Goal: Transaction & Acquisition: Purchase product/service

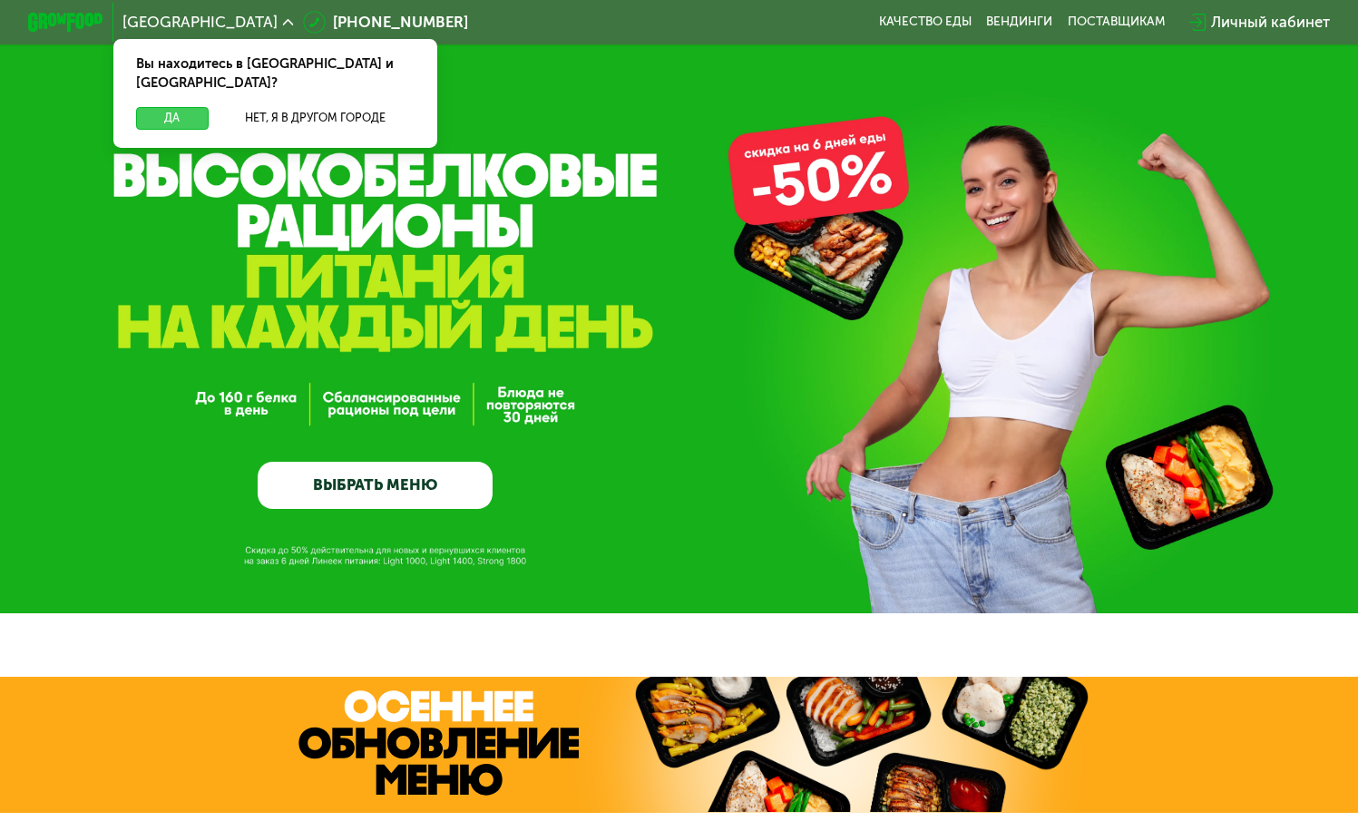
click at [170, 107] on button "Да" at bounding box center [172, 118] width 73 height 23
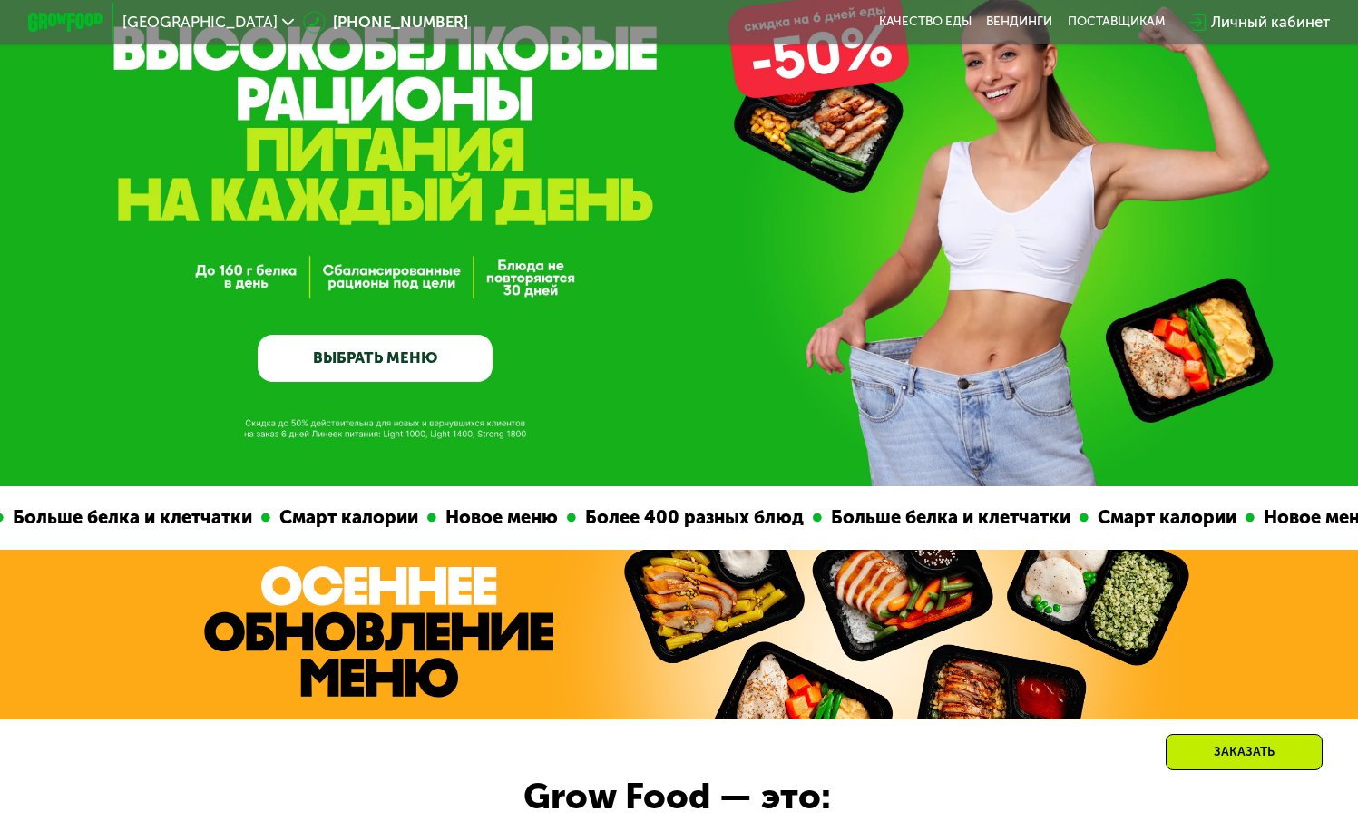
click at [442, 364] on link "ВЫБРАТЬ МЕНЮ" at bounding box center [375, 358] width 235 height 47
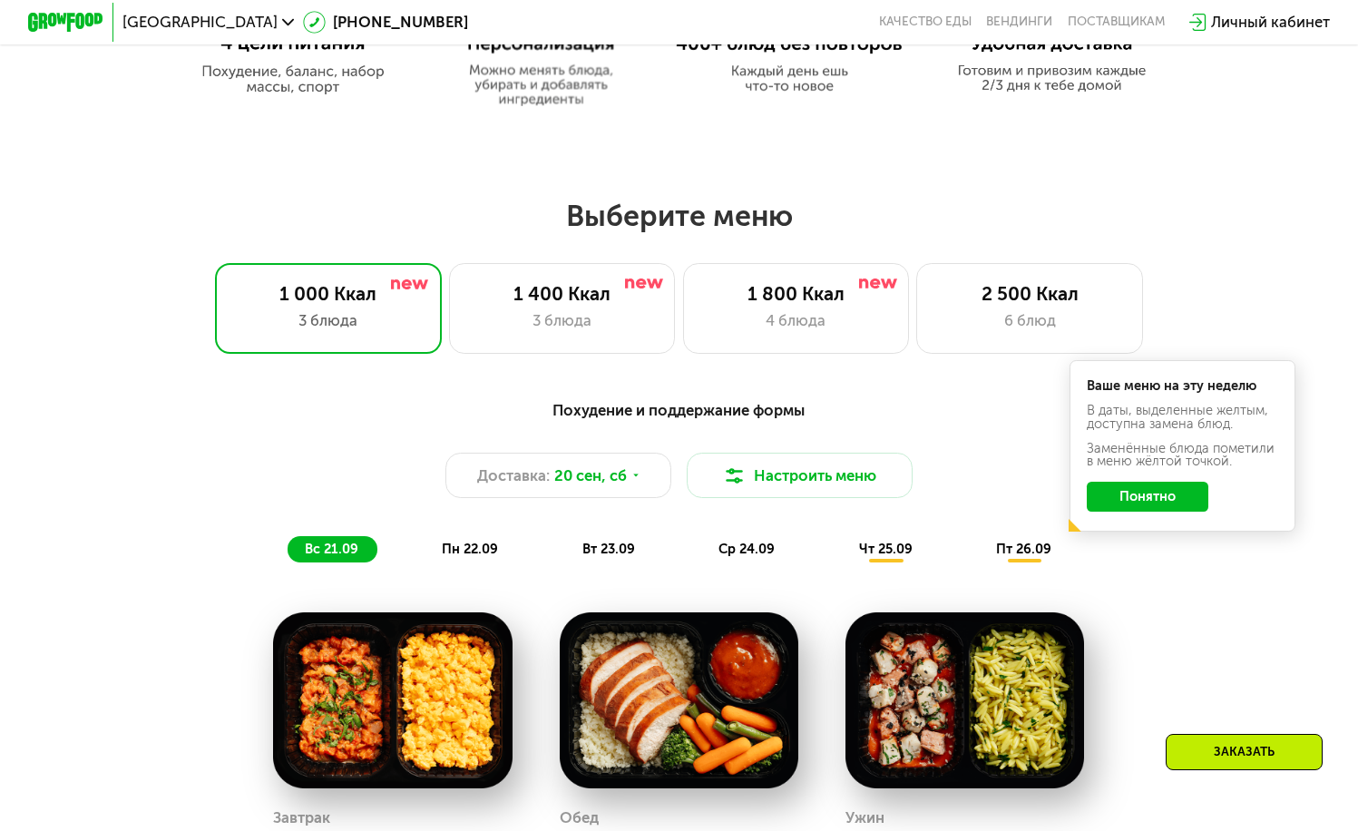
scroll to position [1201, 0]
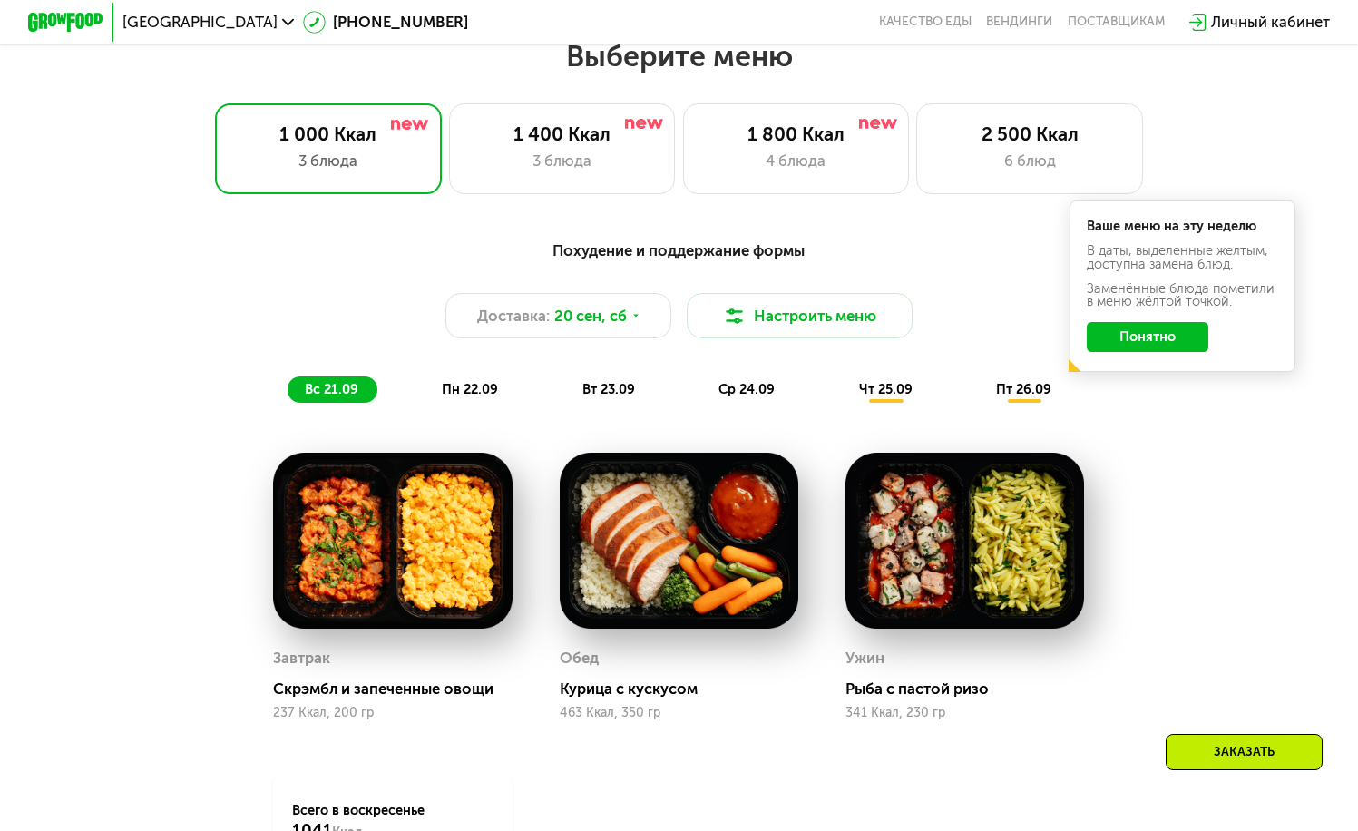
click at [1153, 342] on button "Понятно" at bounding box center [1148, 337] width 122 height 30
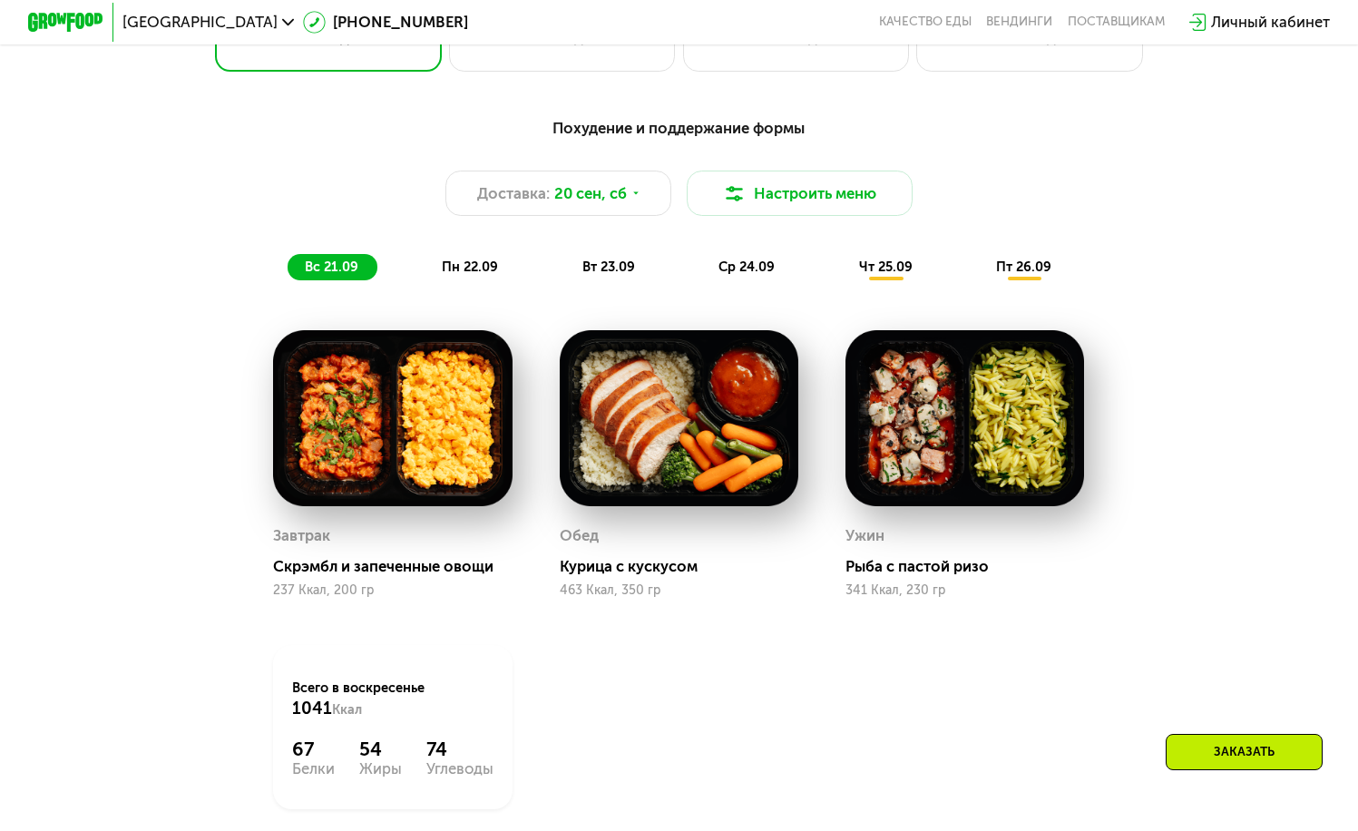
scroll to position [1387, 0]
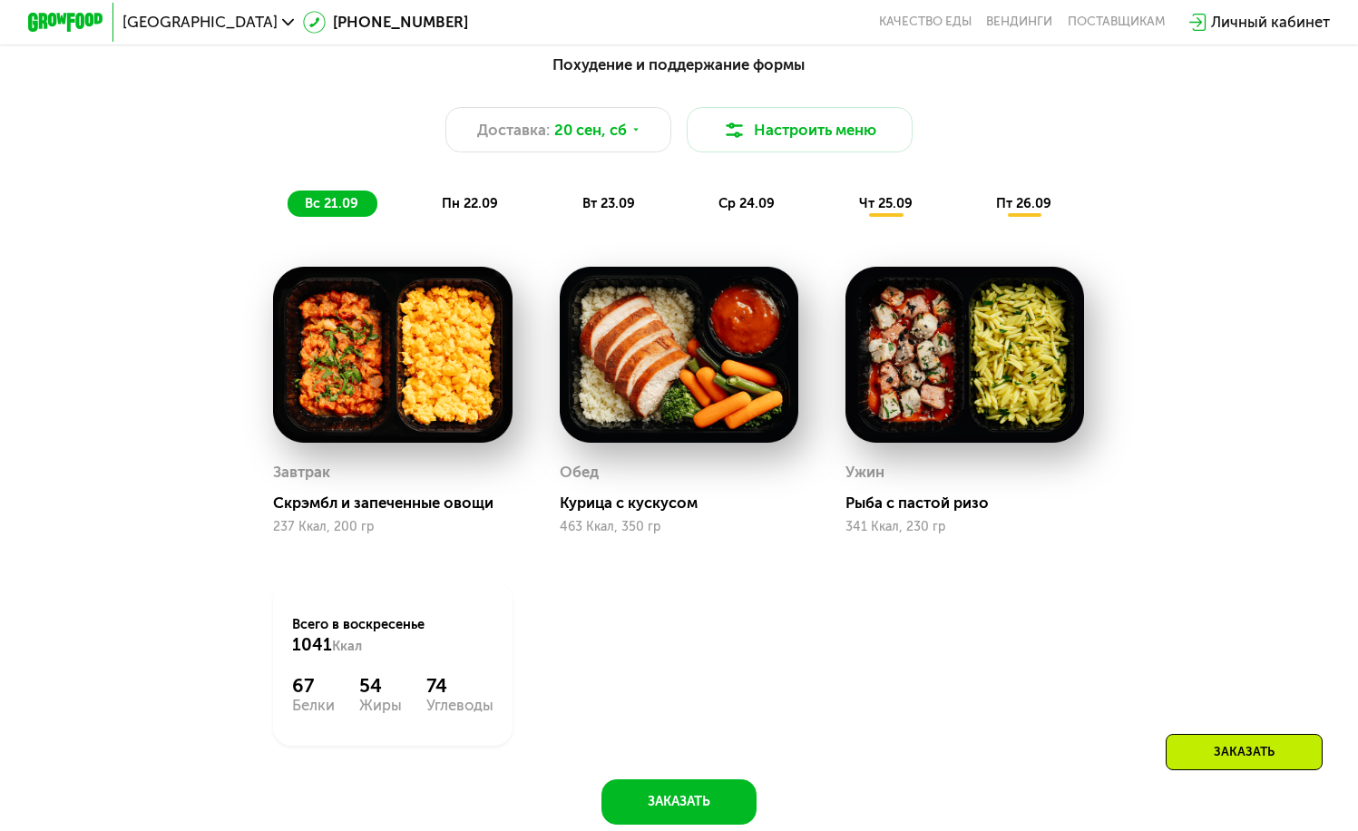
click at [458, 211] on span "пн 22.09" at bounding box center [470, 203] width 56 height 16
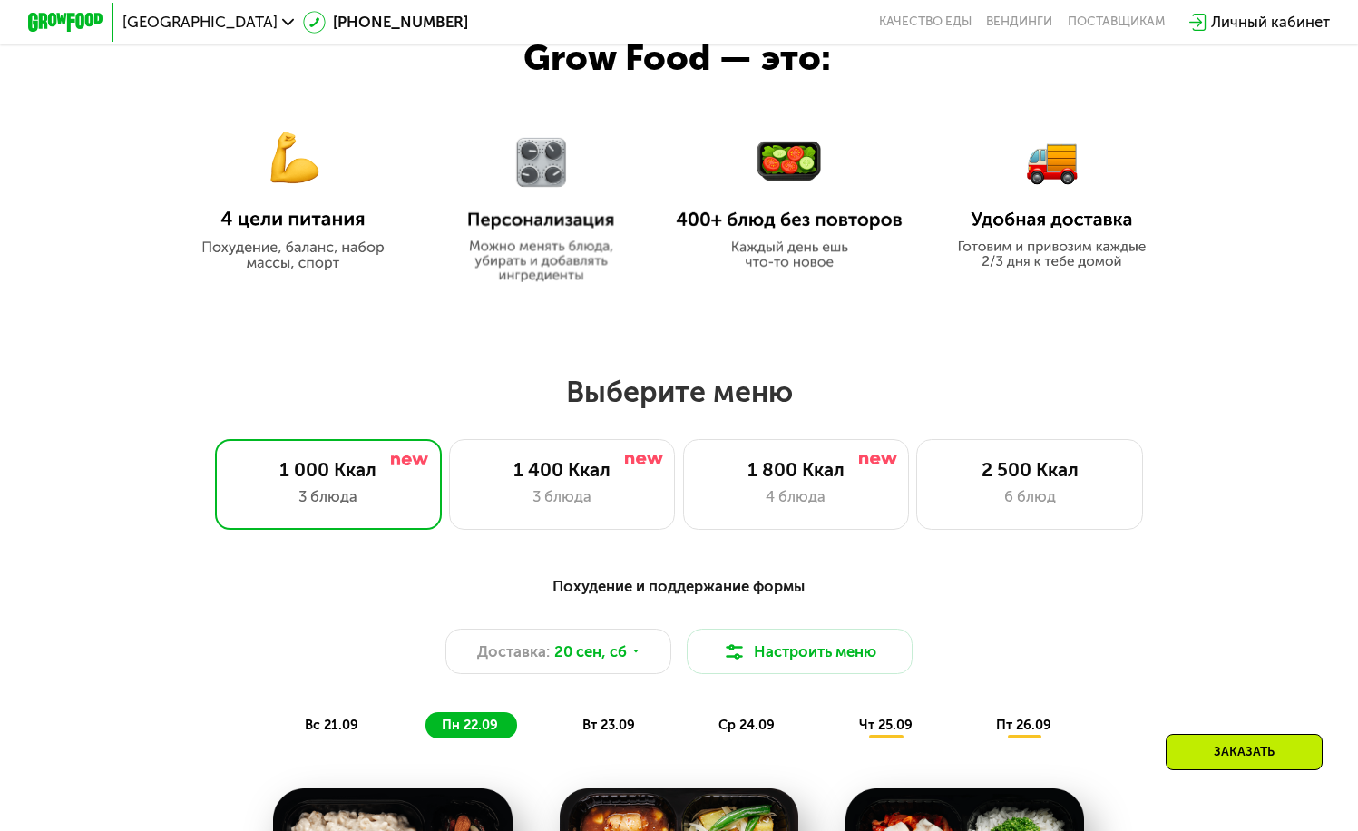
scroll to position [860, 0]
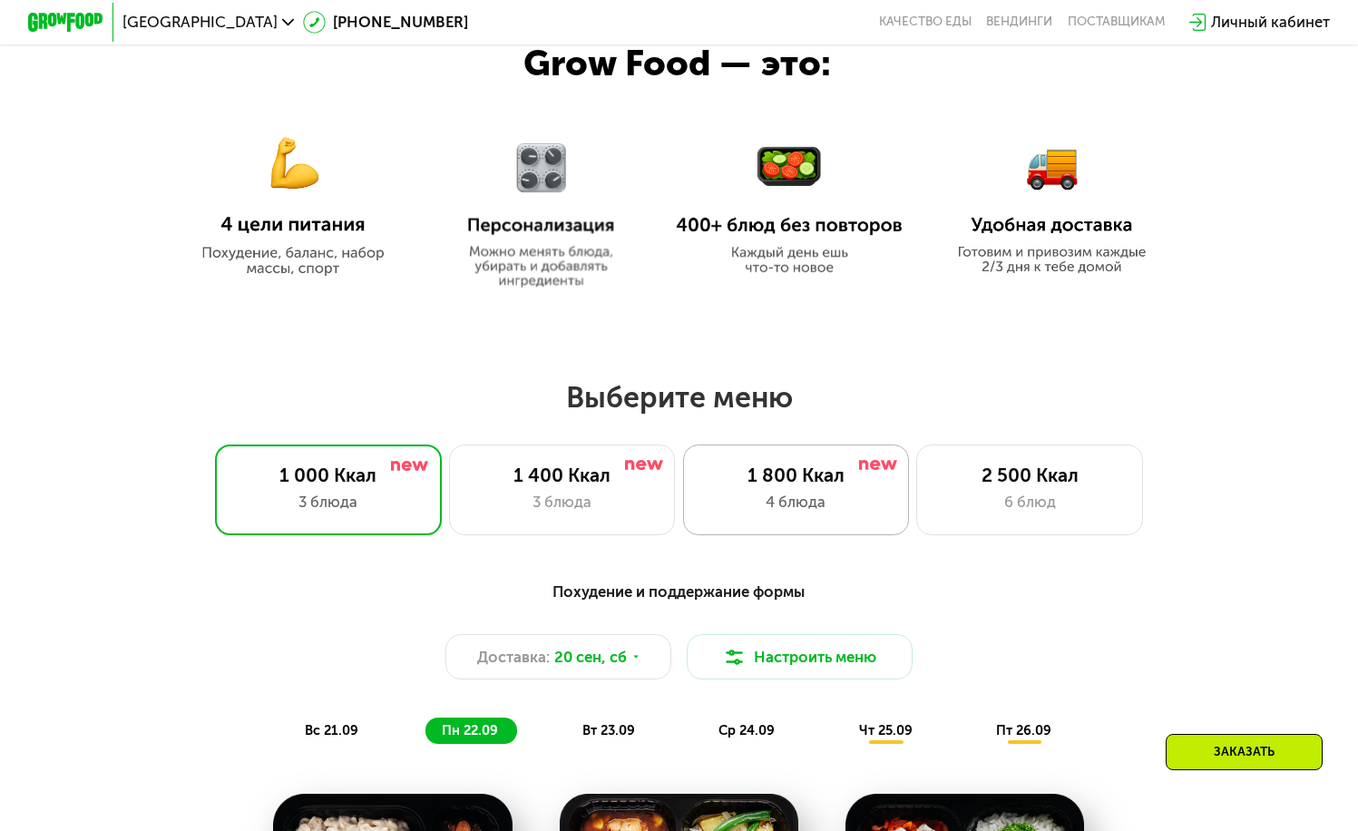
click at [792, 499] on div "4 блюда" at bounding box center [795, 502] width 187 height 23
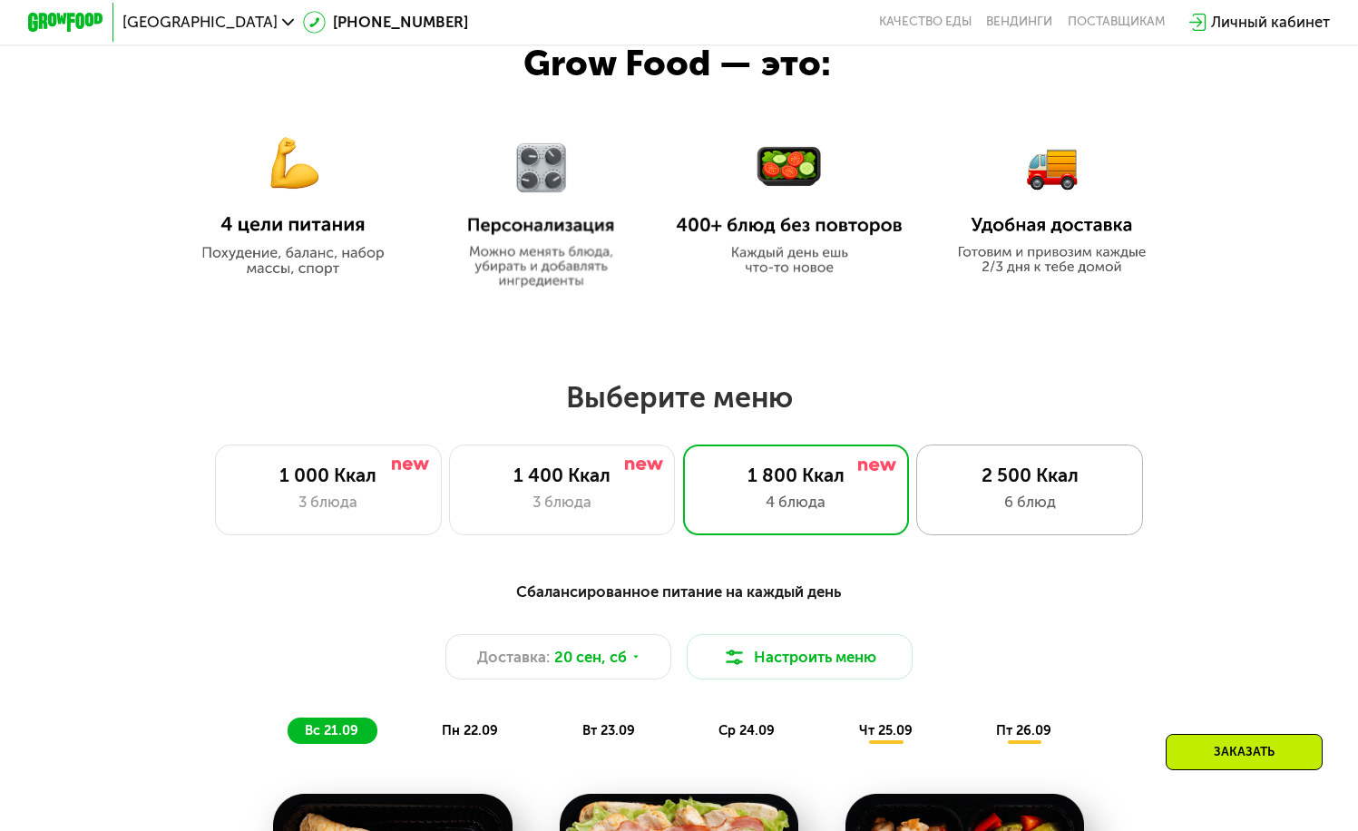
click at [1131, 519] on div "2 500 Ккал 6 блюд" at bounding box center [1029, 489] width 227 height 91
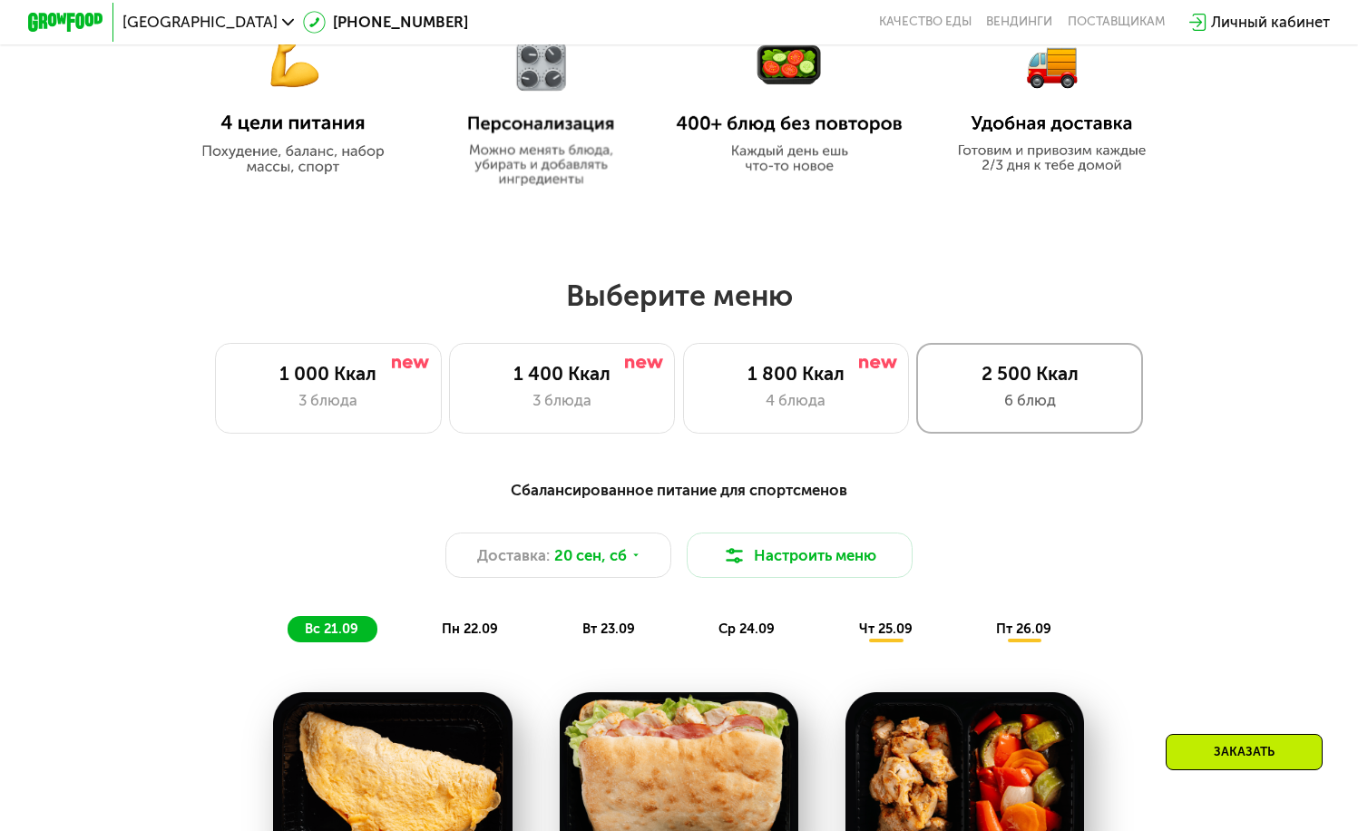
scroll to position [963, 0]
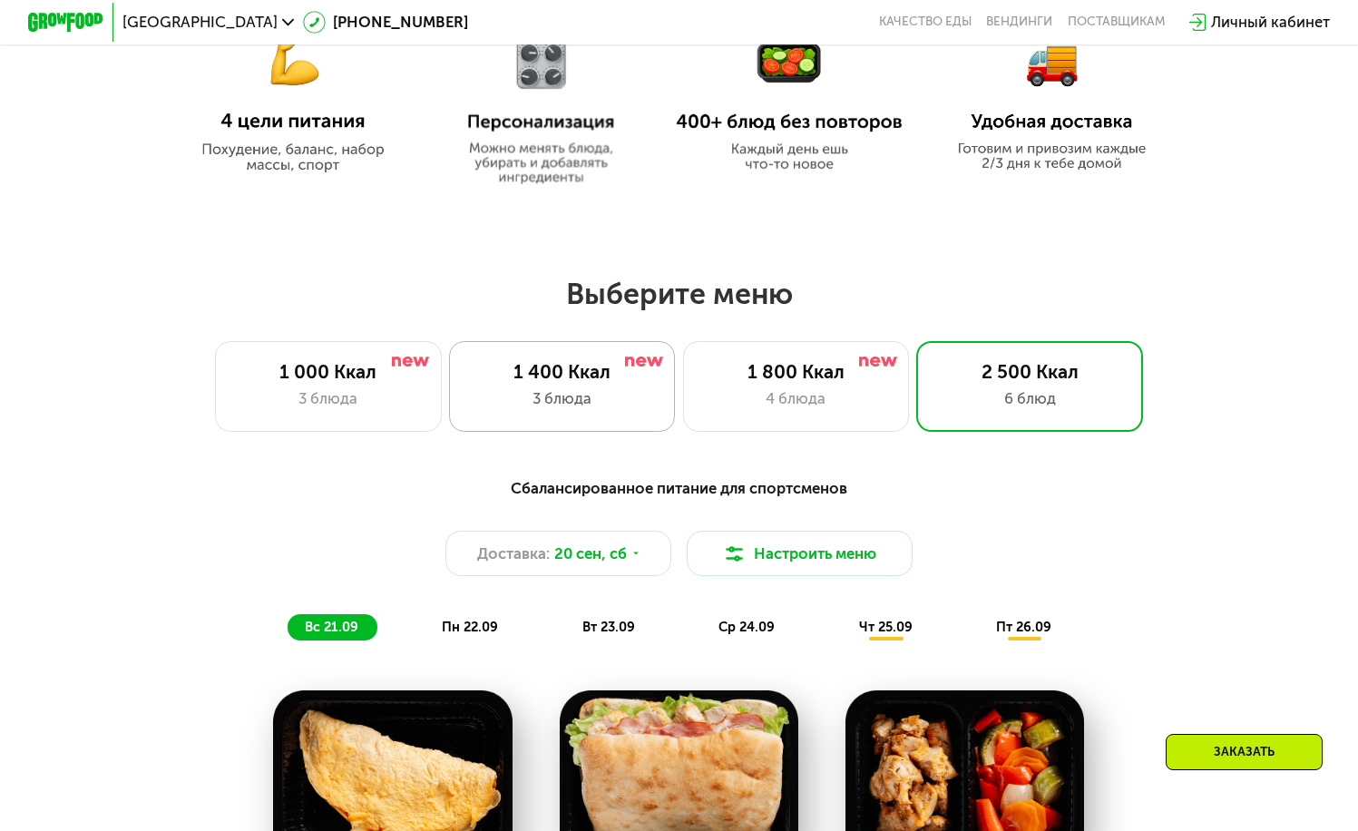
click at [565, 407] on div "3 блюда" at bounding box center [562, 398] width 187 height 23
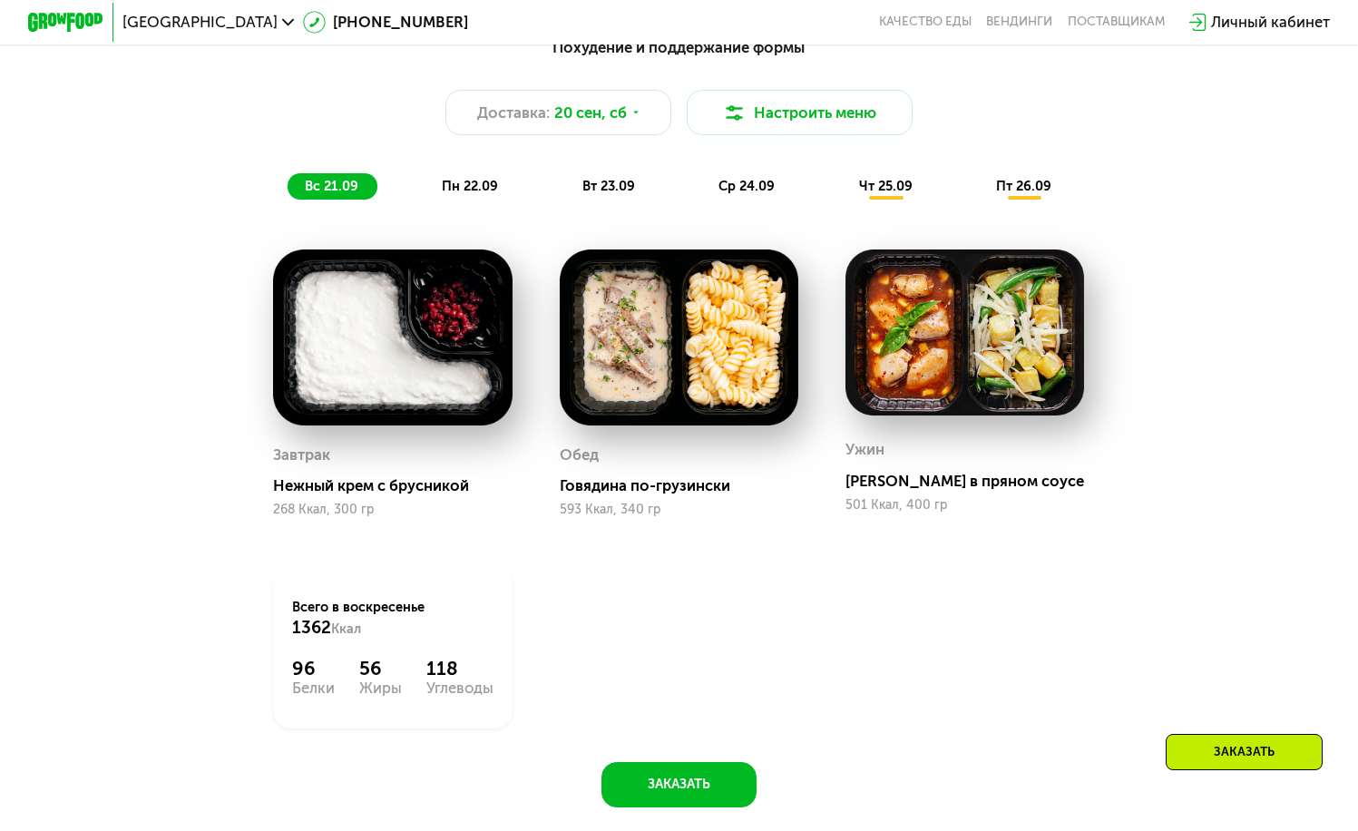
scroll to position [912, 0]
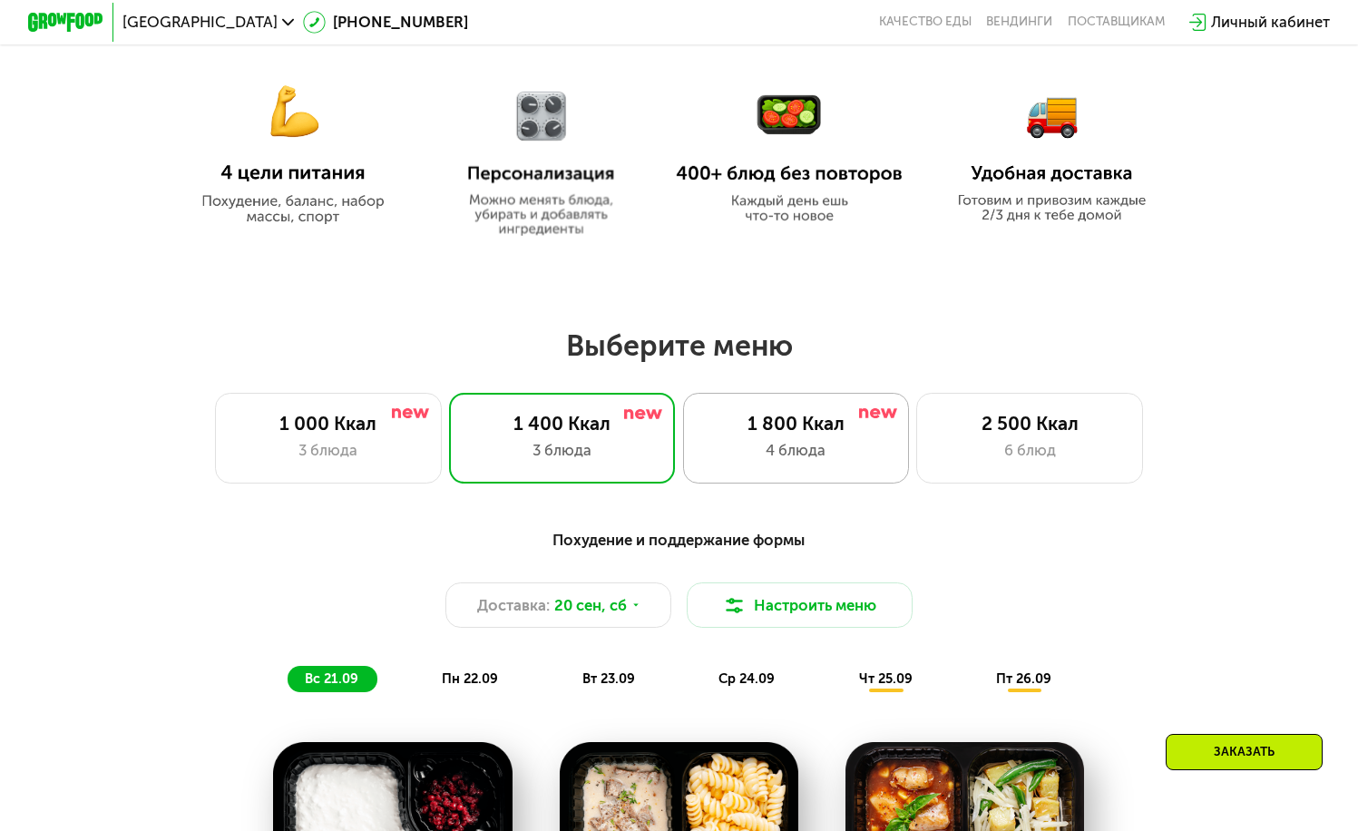
click at [833, 448] on div "4 блюда" at bounding box center [795, 450] width 187 height 23
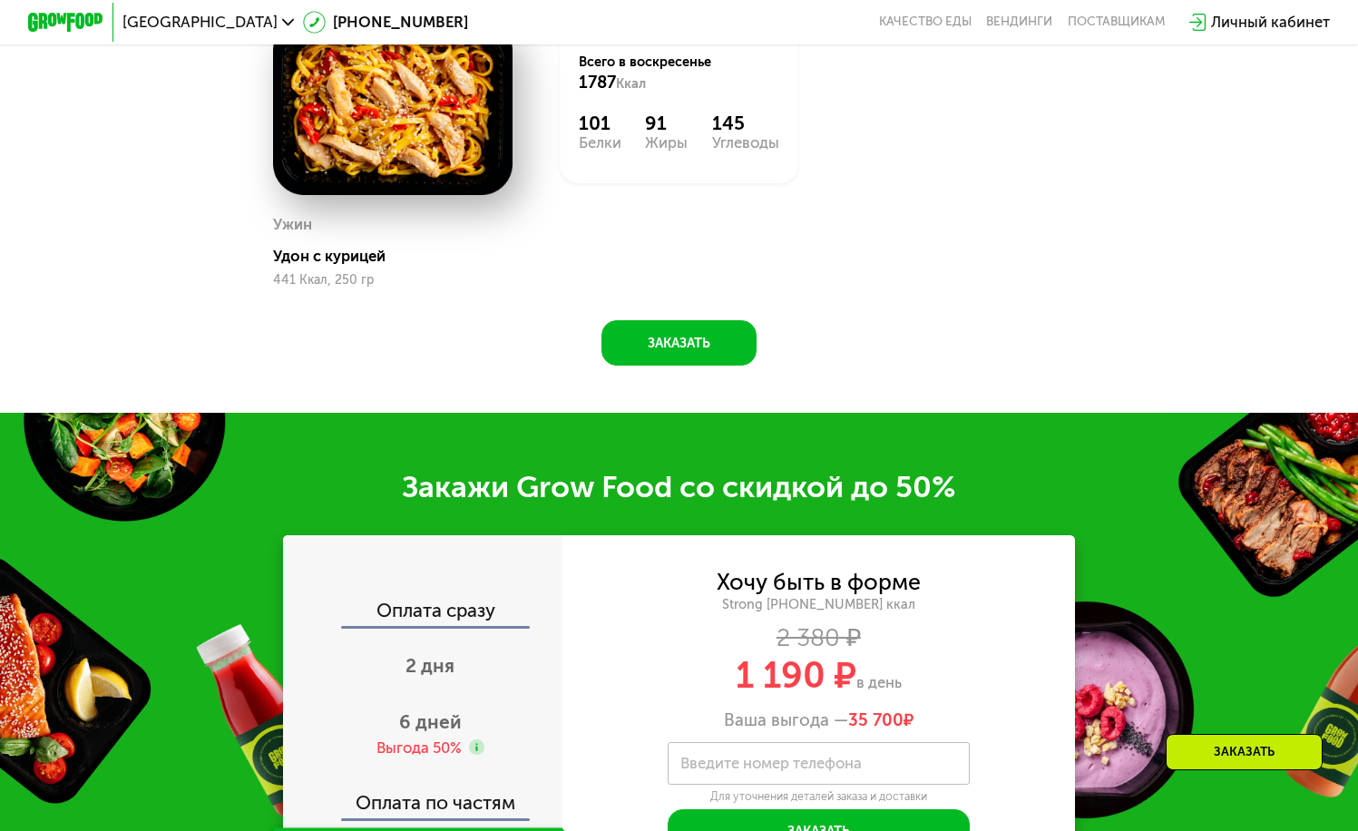
scroll to position [1877, 0]
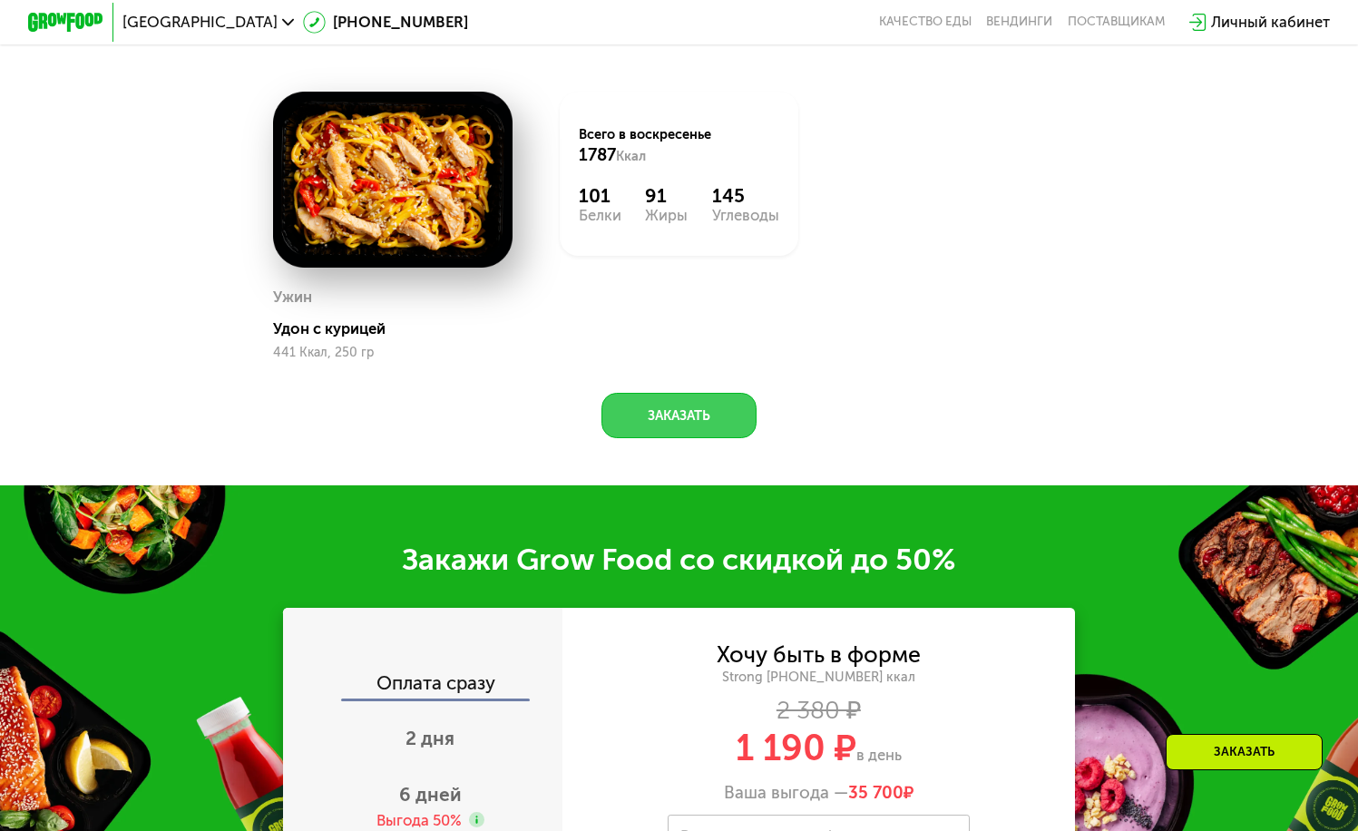
click at [705, 430] on button "Заказать" at bounding box center [678, 415] width 155 height 45
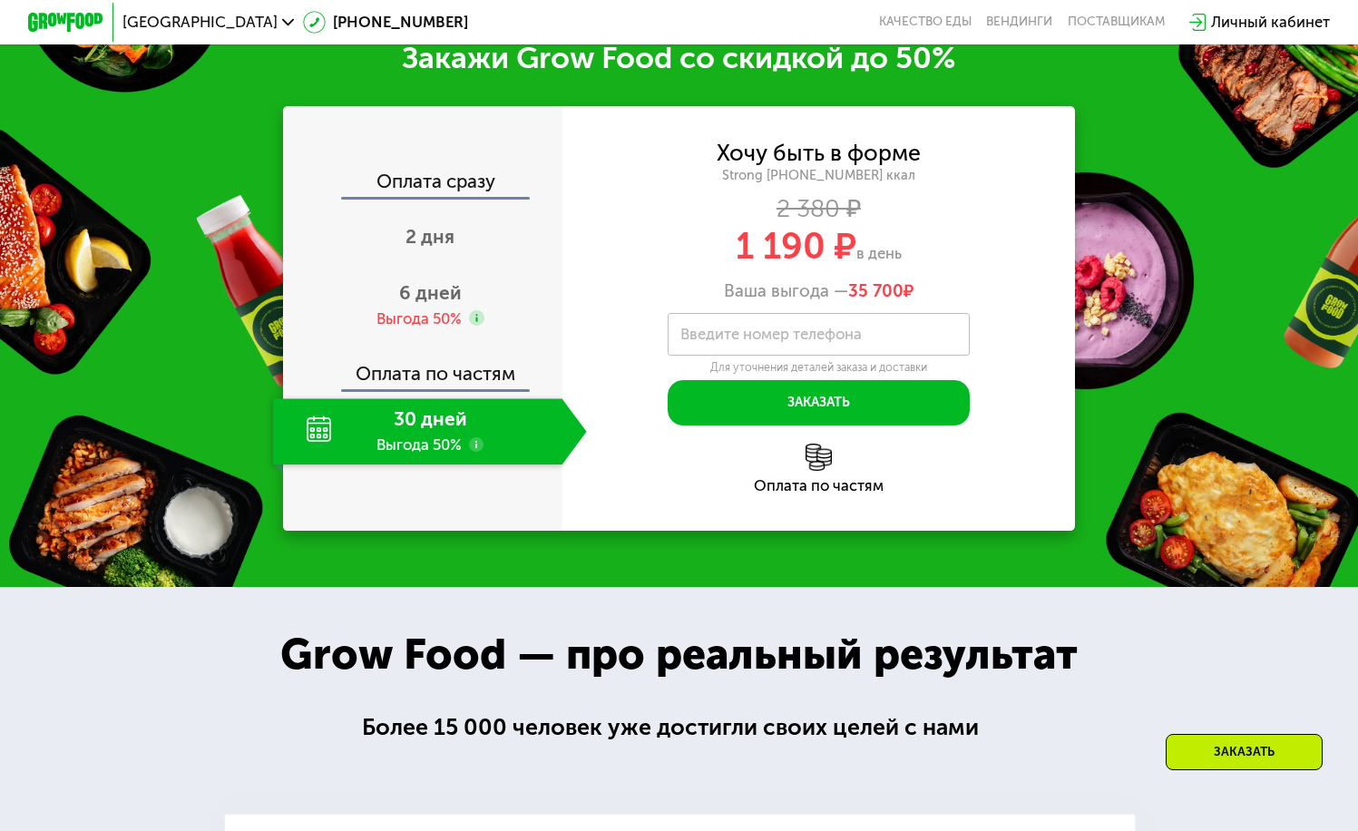
scroll to position [2379, 0]
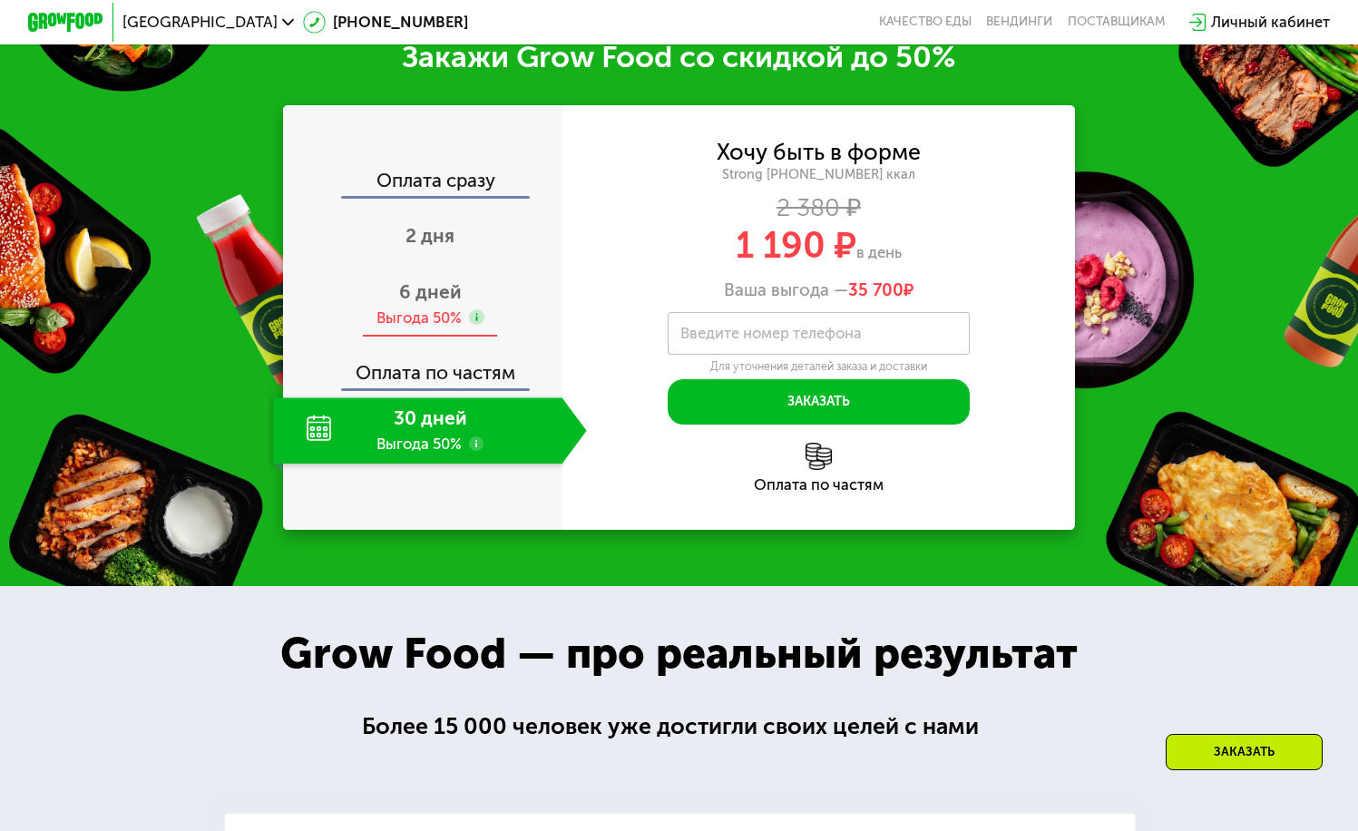
click at [433, 303] on span "6 дней" at bounding box center [430, 291] width 63 height 23
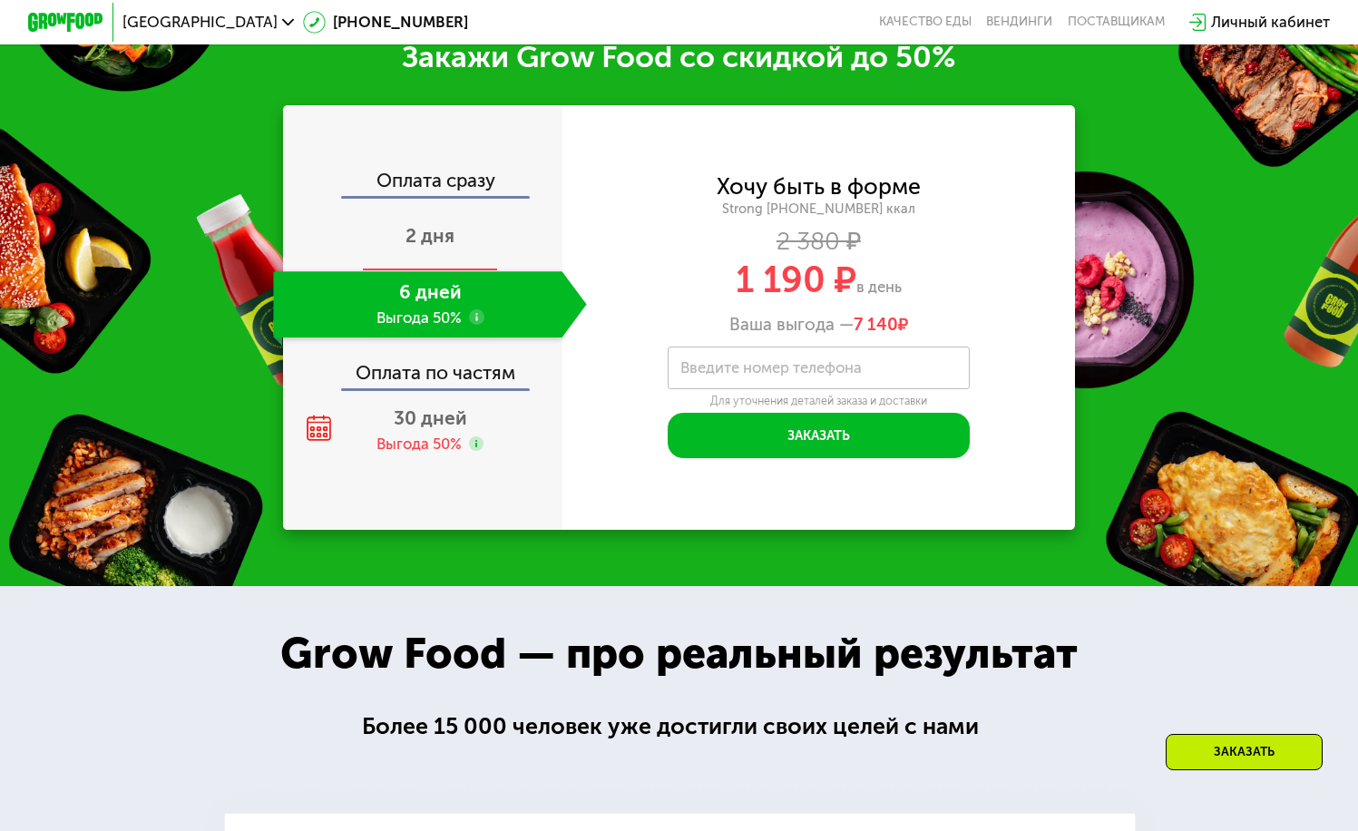
click at [438, 247] on span "2 дня" at bounding box center [429, 235] width 49 height 23
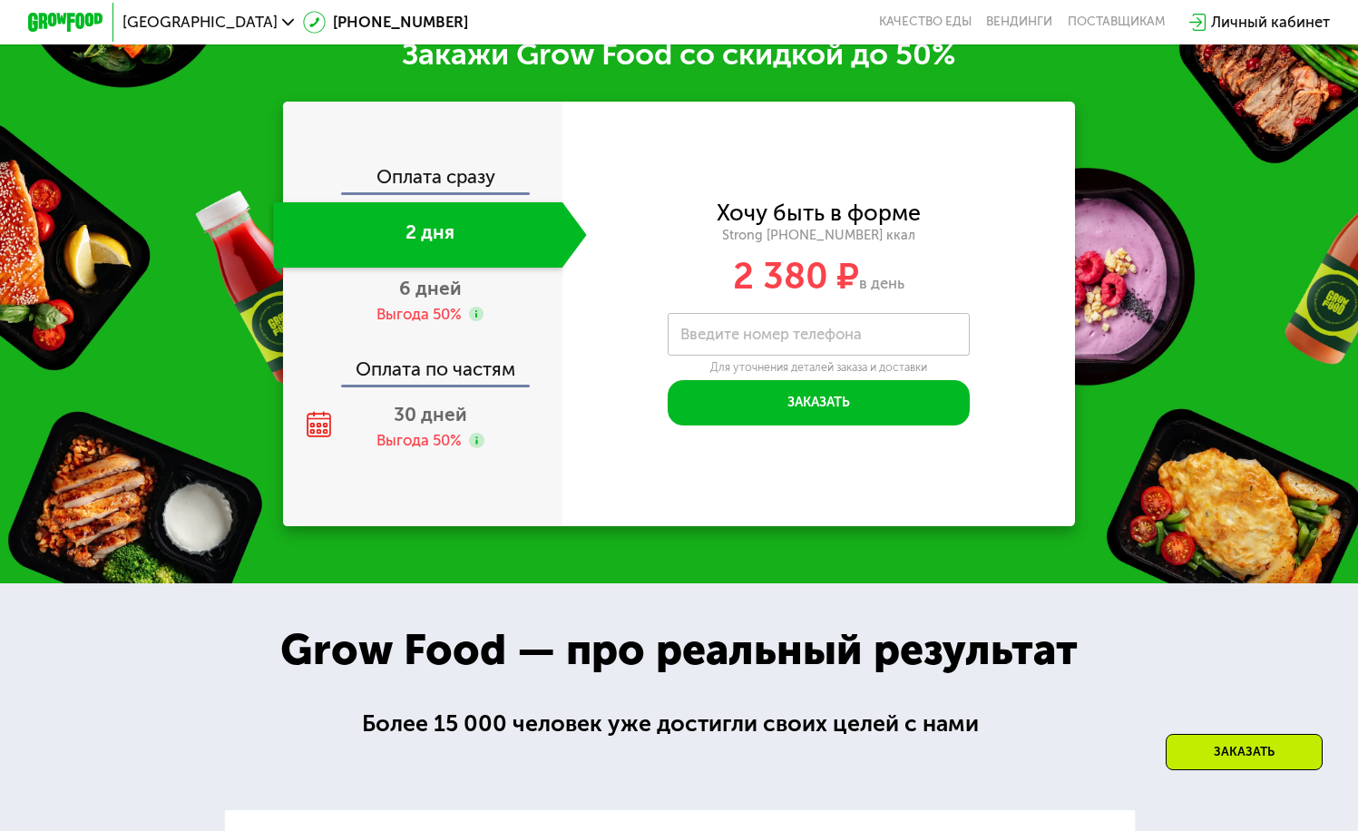
click at [428, 192] on div "Оплата сразу" at bounding box center [424, 180] width 278 height 24
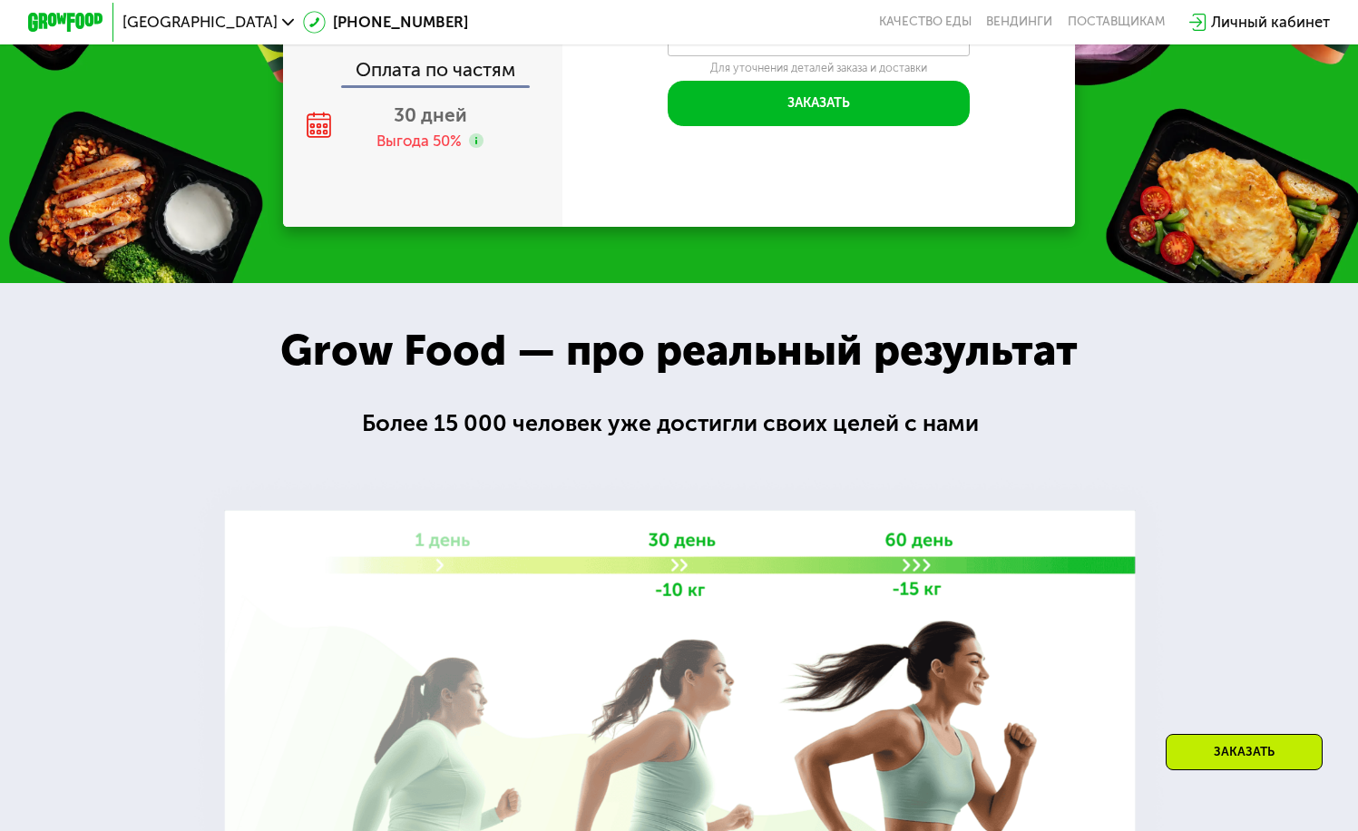
scroll to position [2379, 0]
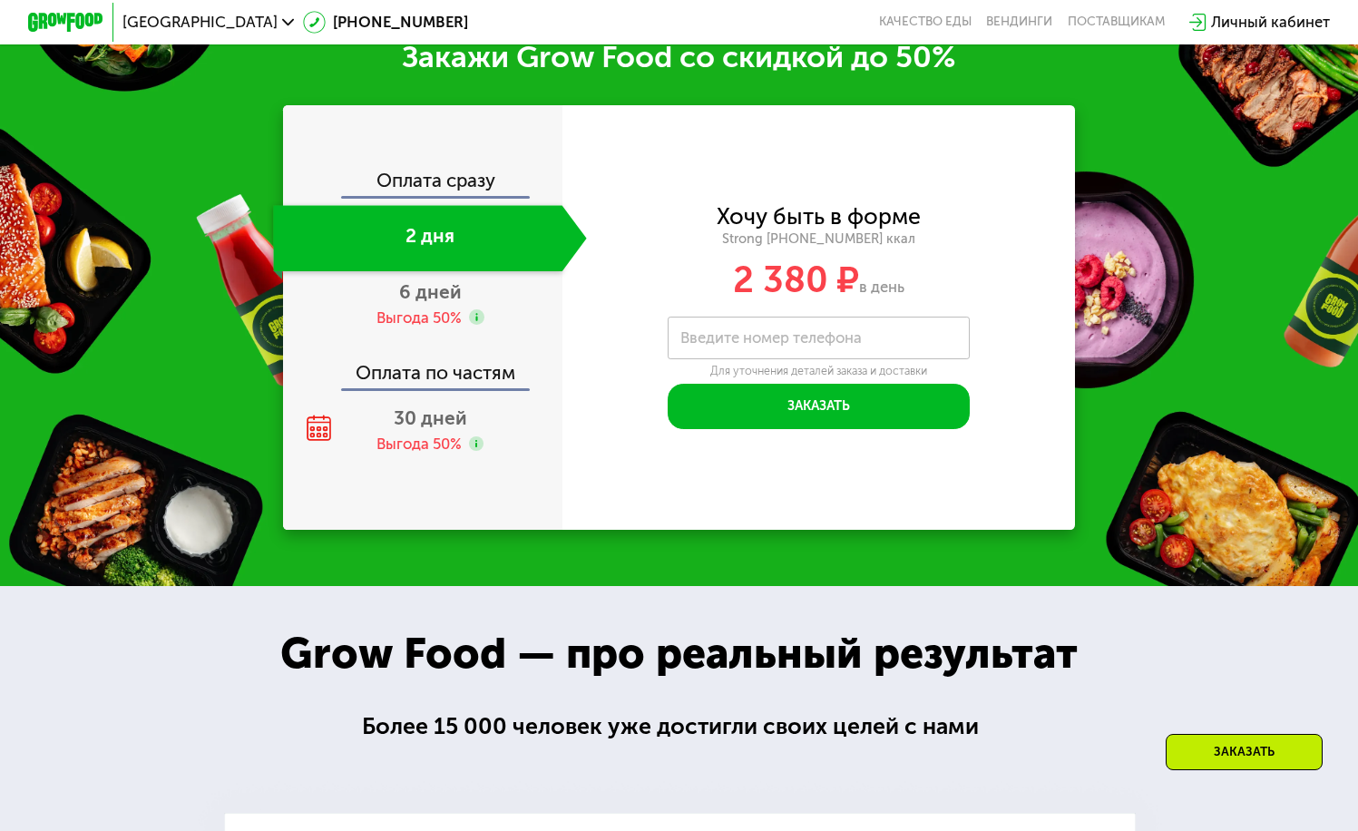
click at [439, 196] on div "Оплата сразу" at bounding box center [424, 183] width 278 height 24
click at [363, 188] on div "Оплата сразу 2 дня 6 дней Выгода 50% Оплата по частям 30 дней Выгода 50%" at bounding box center [422, 317] width 279 height 424
click at [398, 179] on div "Оплата сразу 2 дня 6 дней Выгода 50% Оплата по частям 30 дней Выгода 50%" at bounding box center [422, 317] width 279 height 424
click at [399, 271] on div "2 дня" at bounding box center [417, 238] width 288 height 66
click at [406, 303] on span "6 дней" at bounding box center [430, 291] width 63 height 23
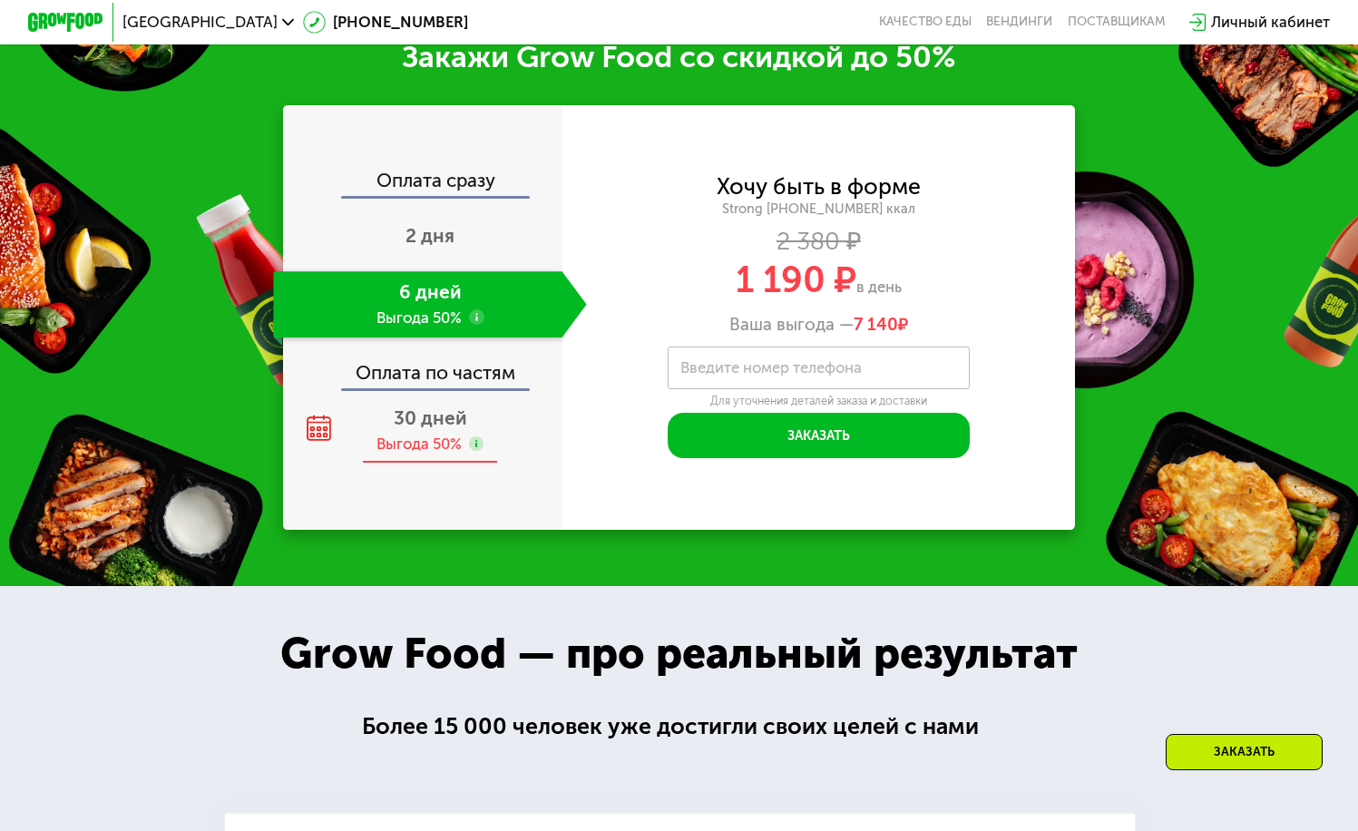
click at [457, 454] on div "Выгода 50%" at bounding box center [418, 444] width 85 height 21
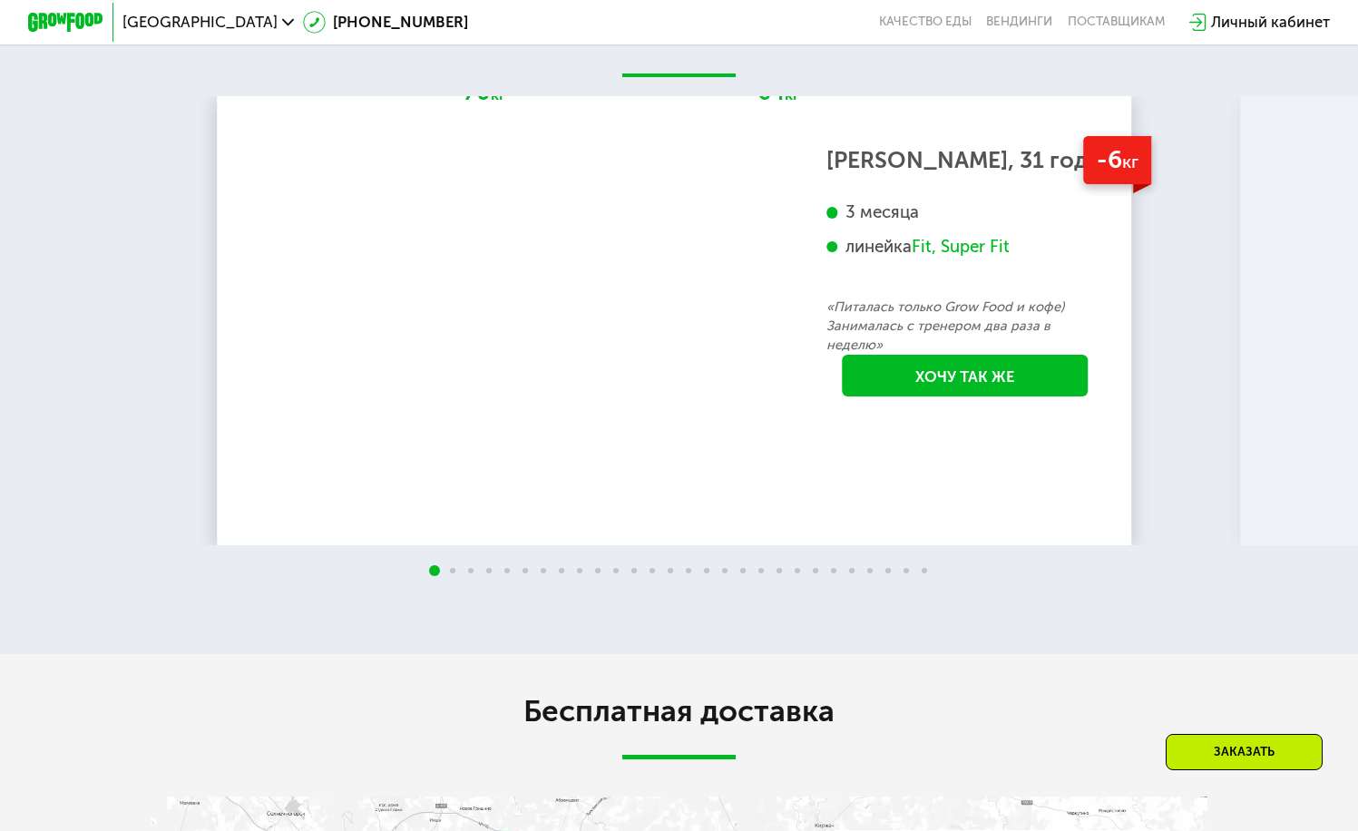
scroll to position [3656, 0]
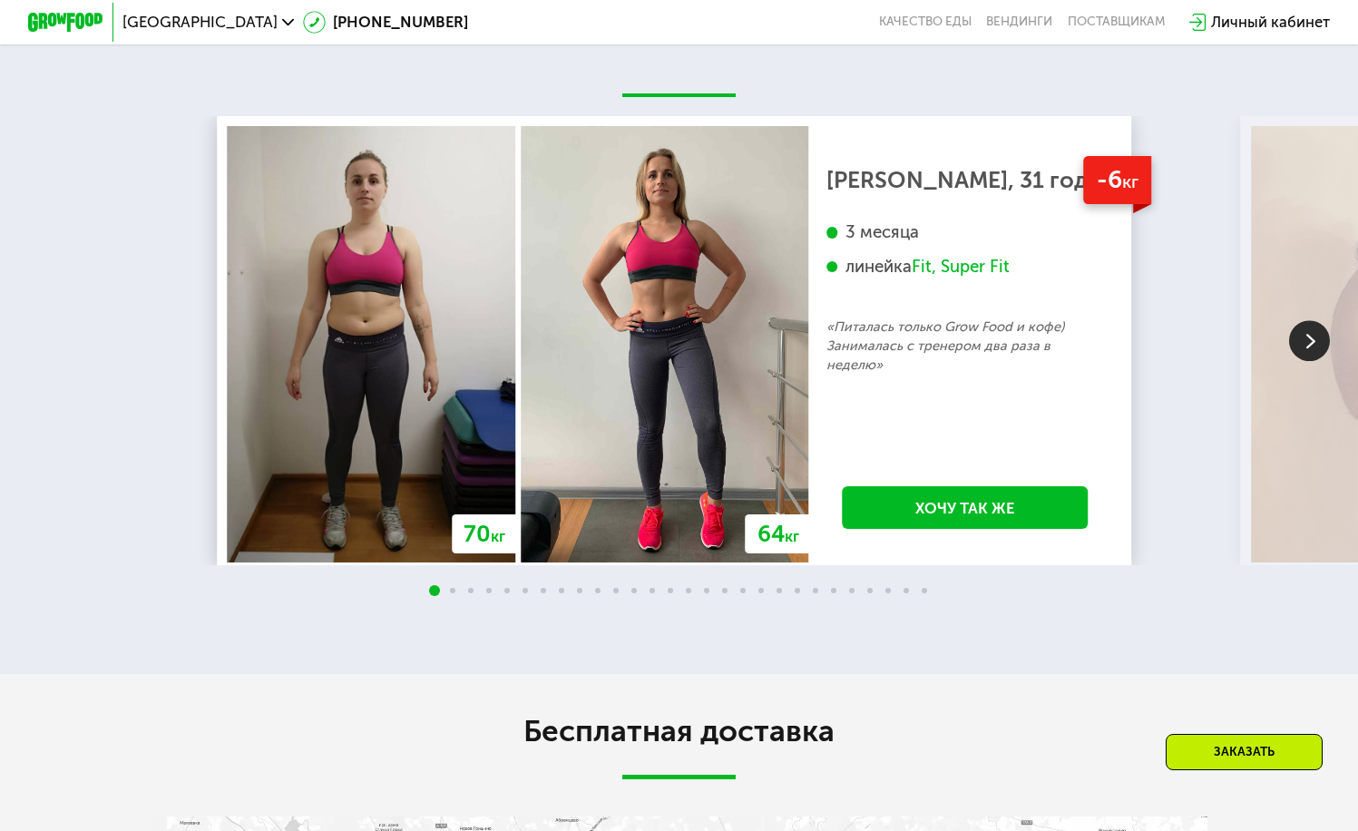
click at [1300, 361] on img at bounding box center [1309, 340] width 41 height 41
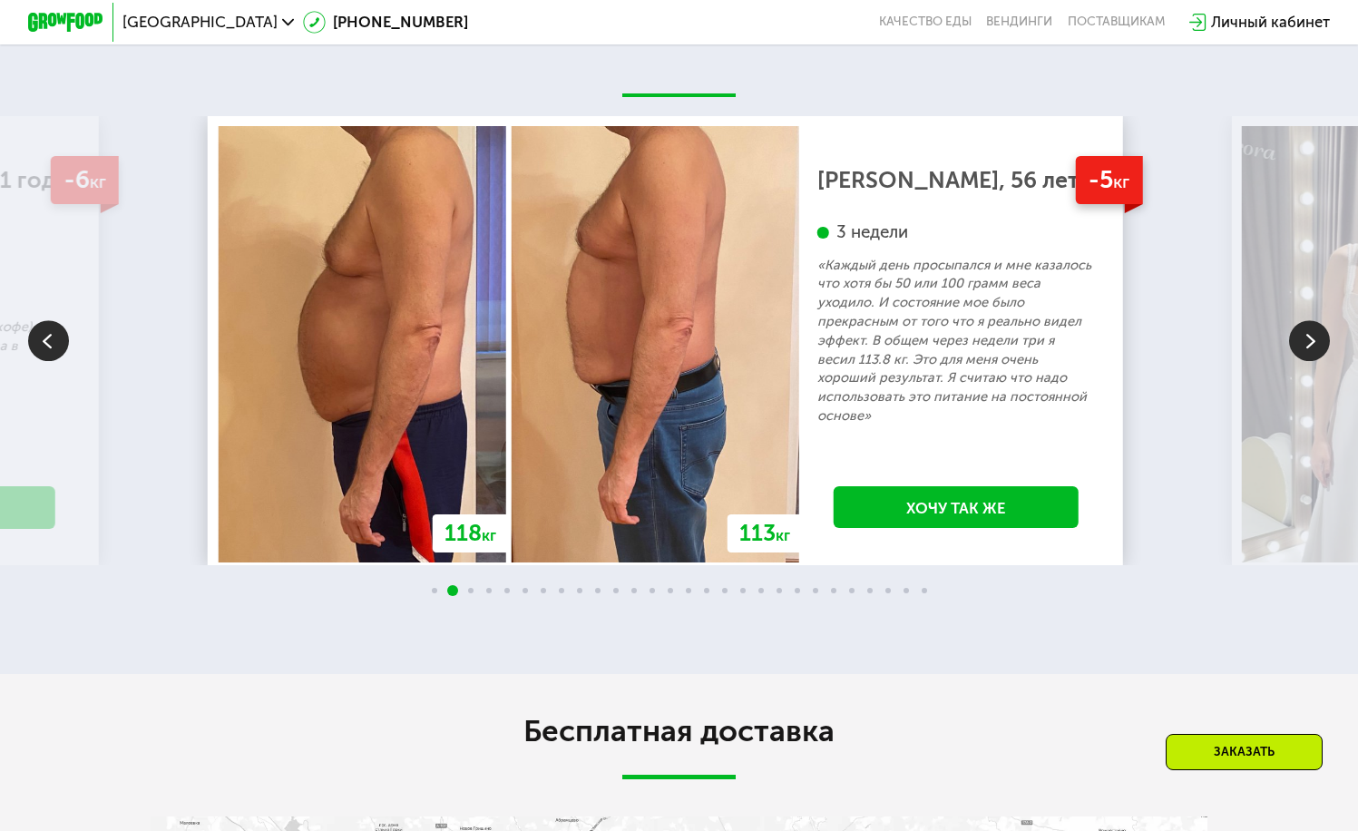
click at [1300, 361] on img at bounding box center [1309, 340] width 41 height 41
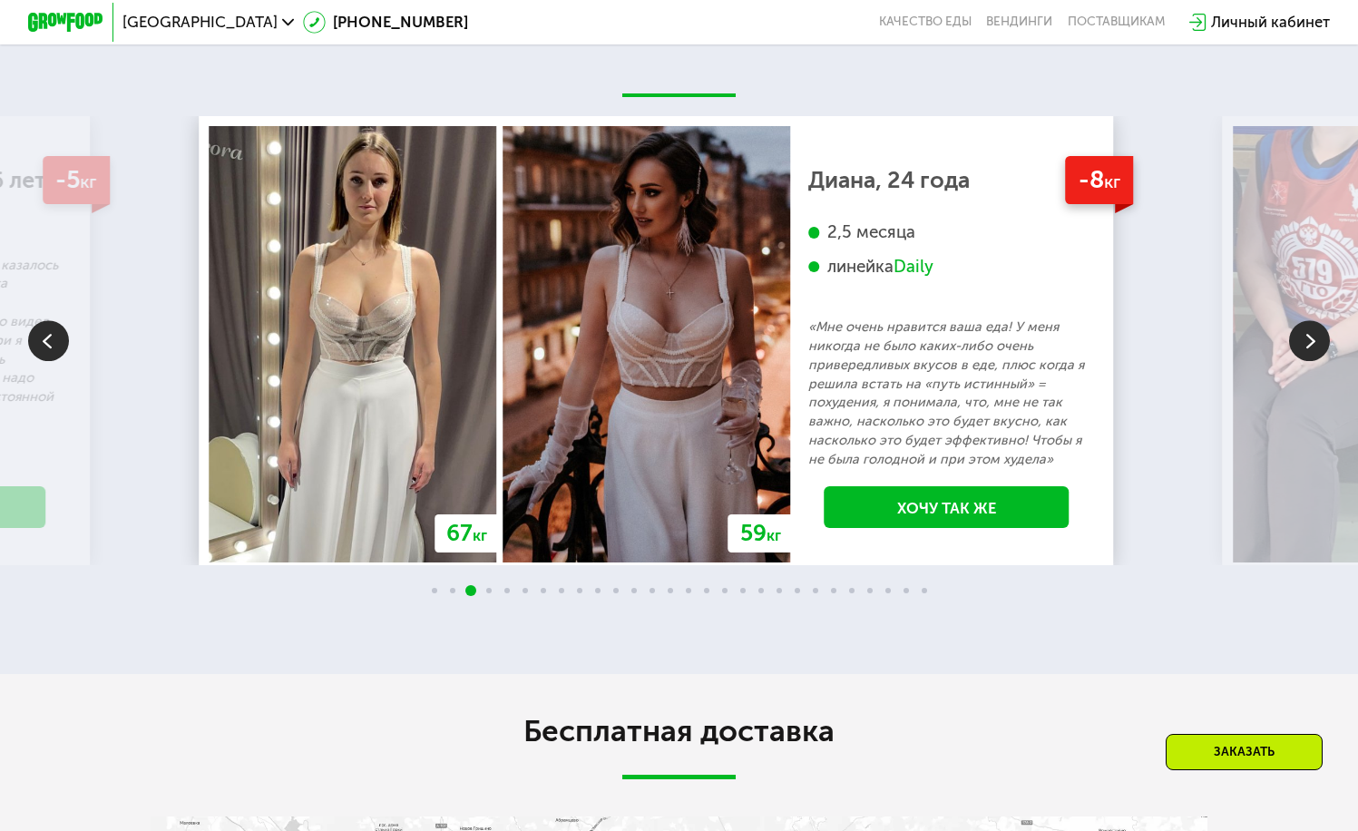
click at [1300, 361] on img at bounding box center [1309, 340] width 41 height 41
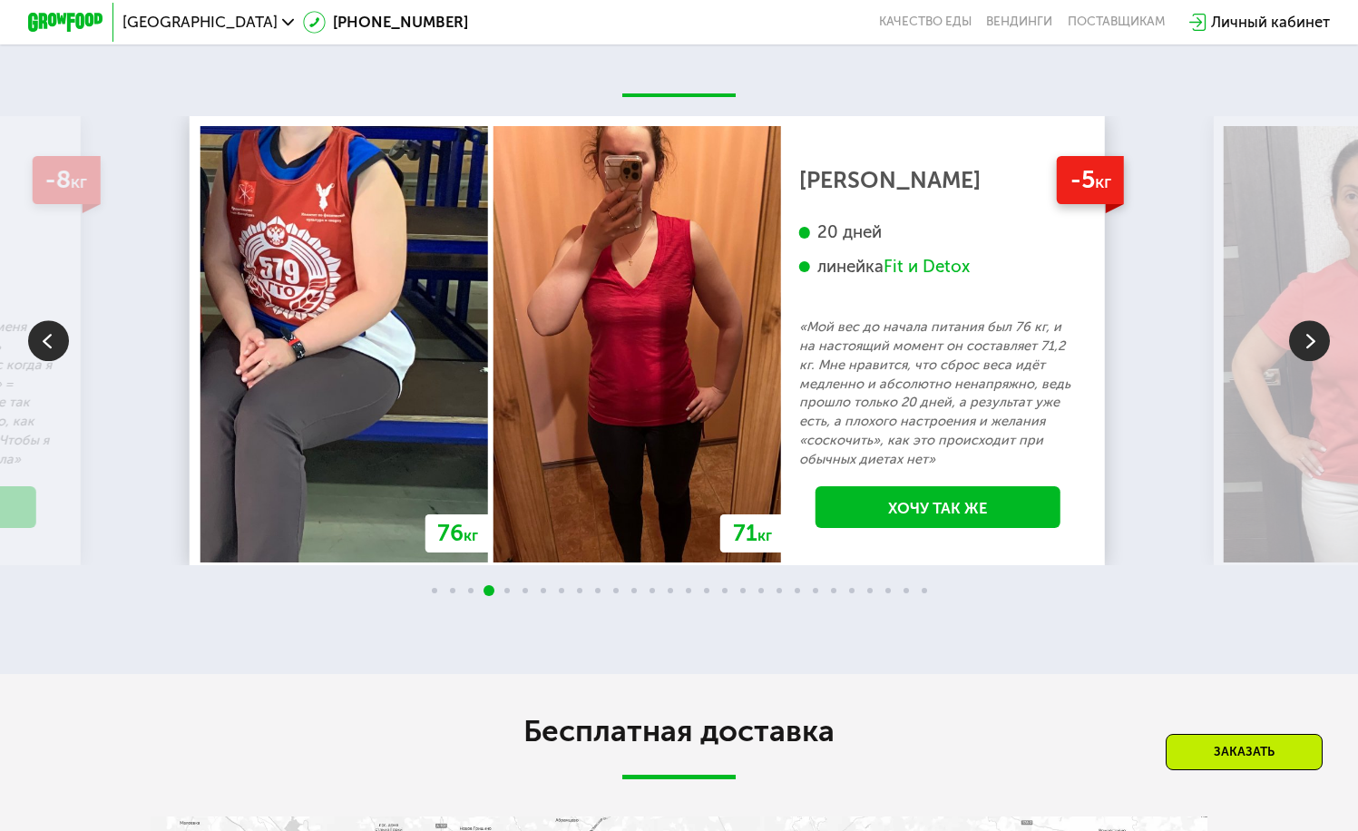
click at [1300, 361] on img at bounding box center [1309, 340] width 41 height 41
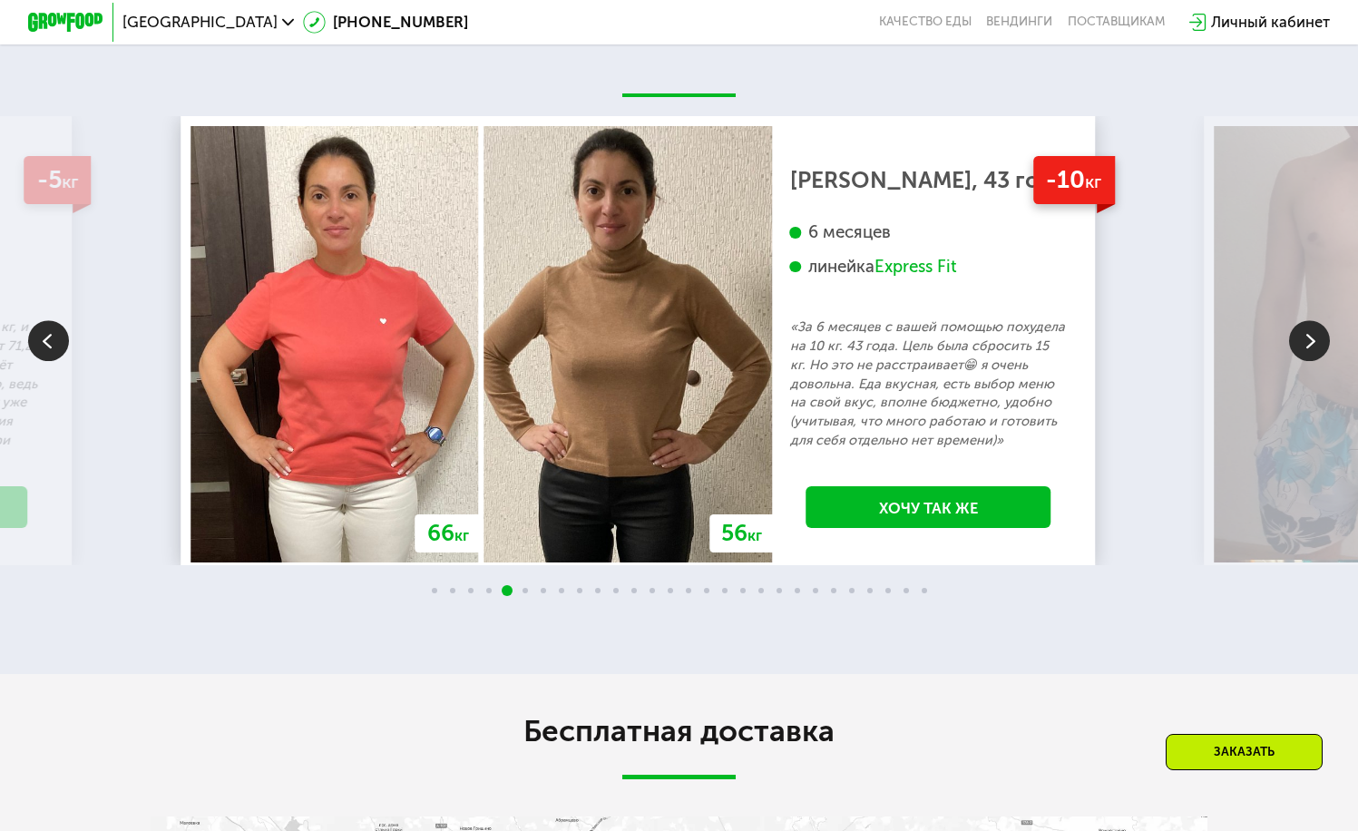
click at [1300, 361] on img at bounding box center [1309, 340] width 41 height 41
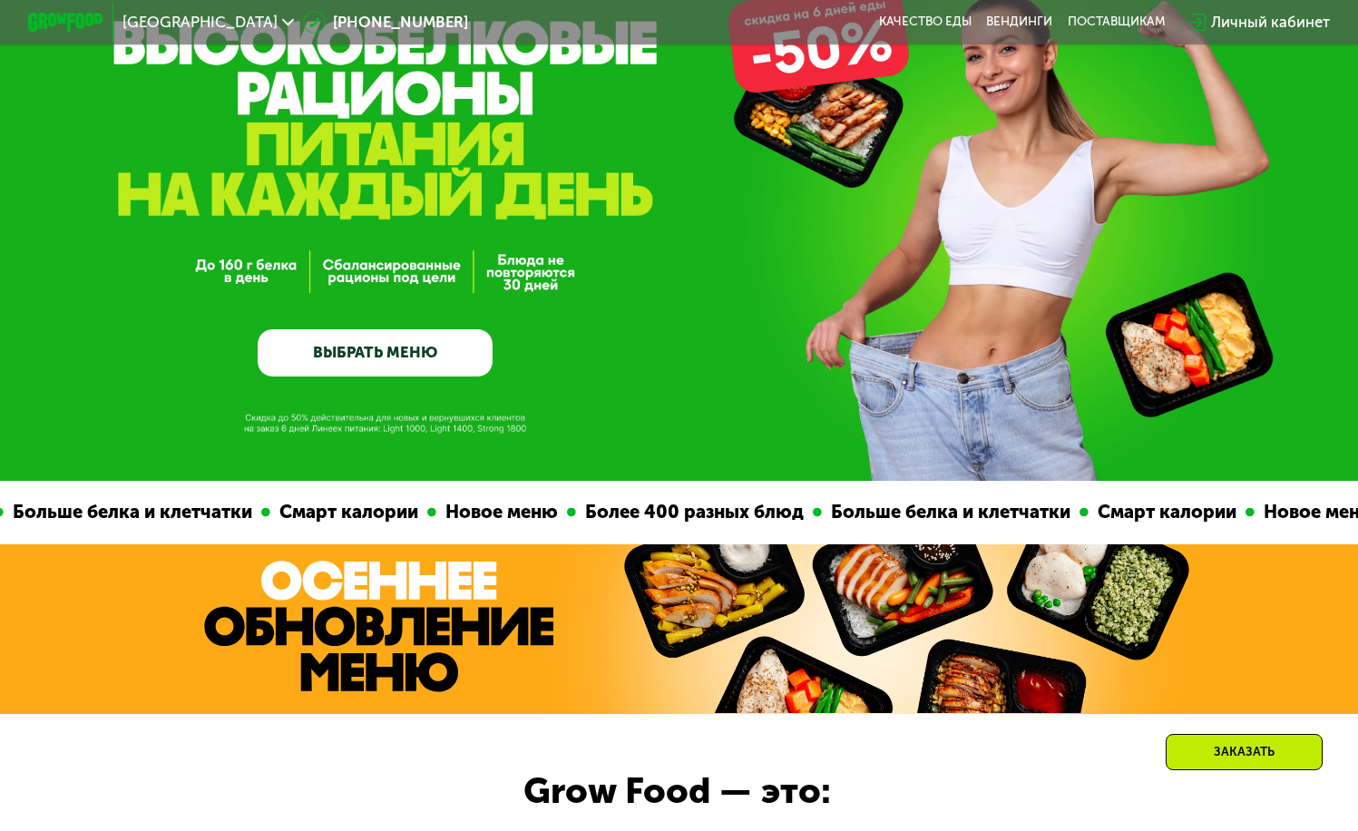
scroll to position [0, 0]
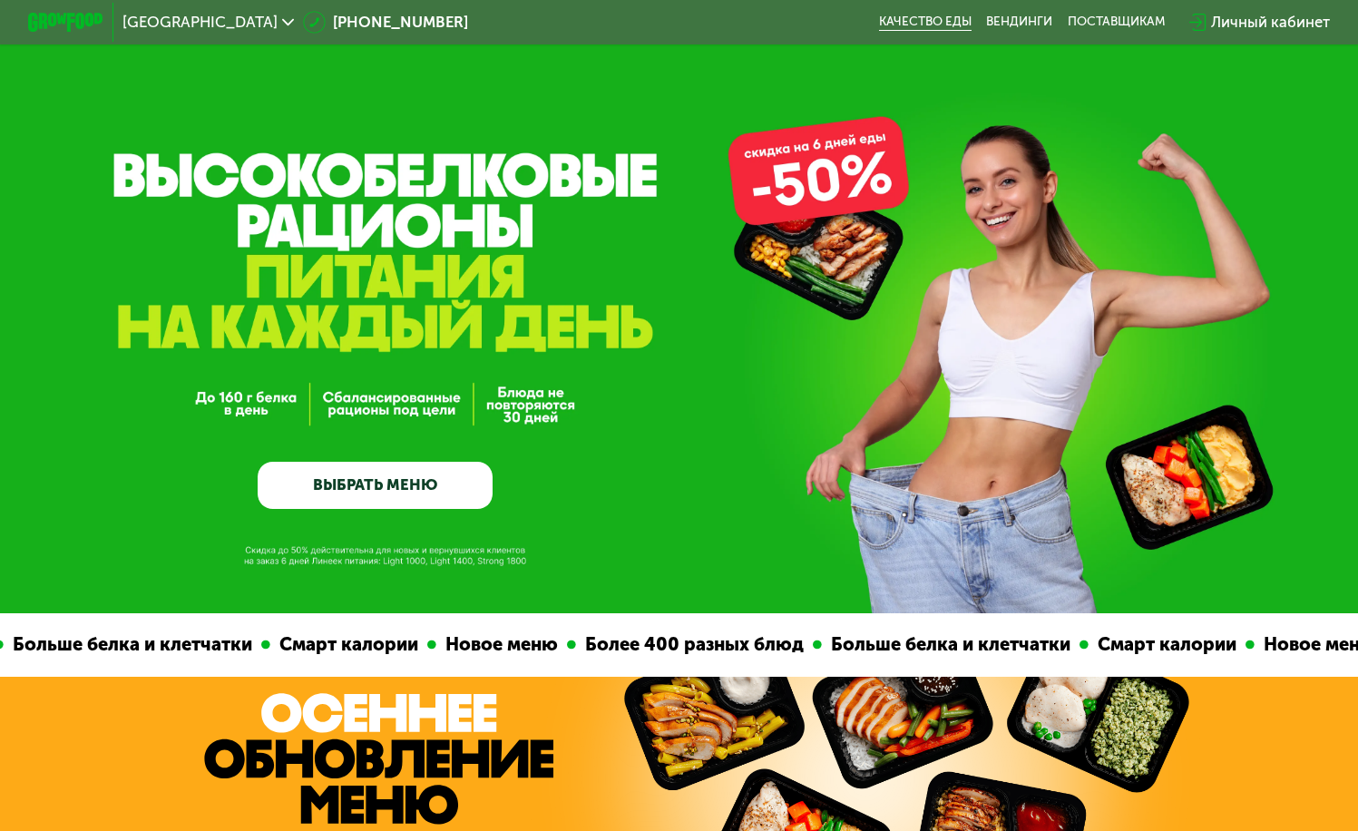
click at [952, 20] on link "Качество еды" at bounding box center [925, 22] width 93 height 15
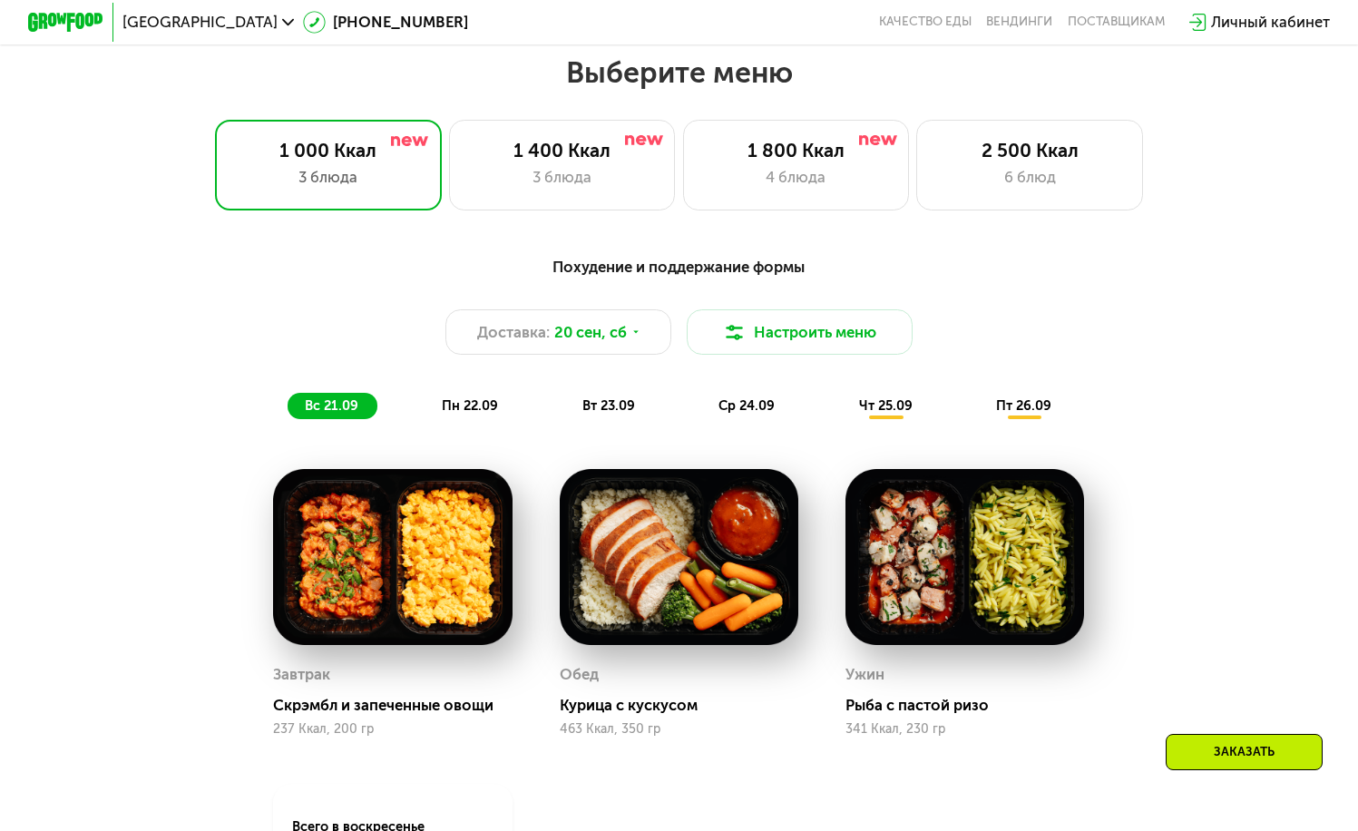
scroll to position [1190, 0]
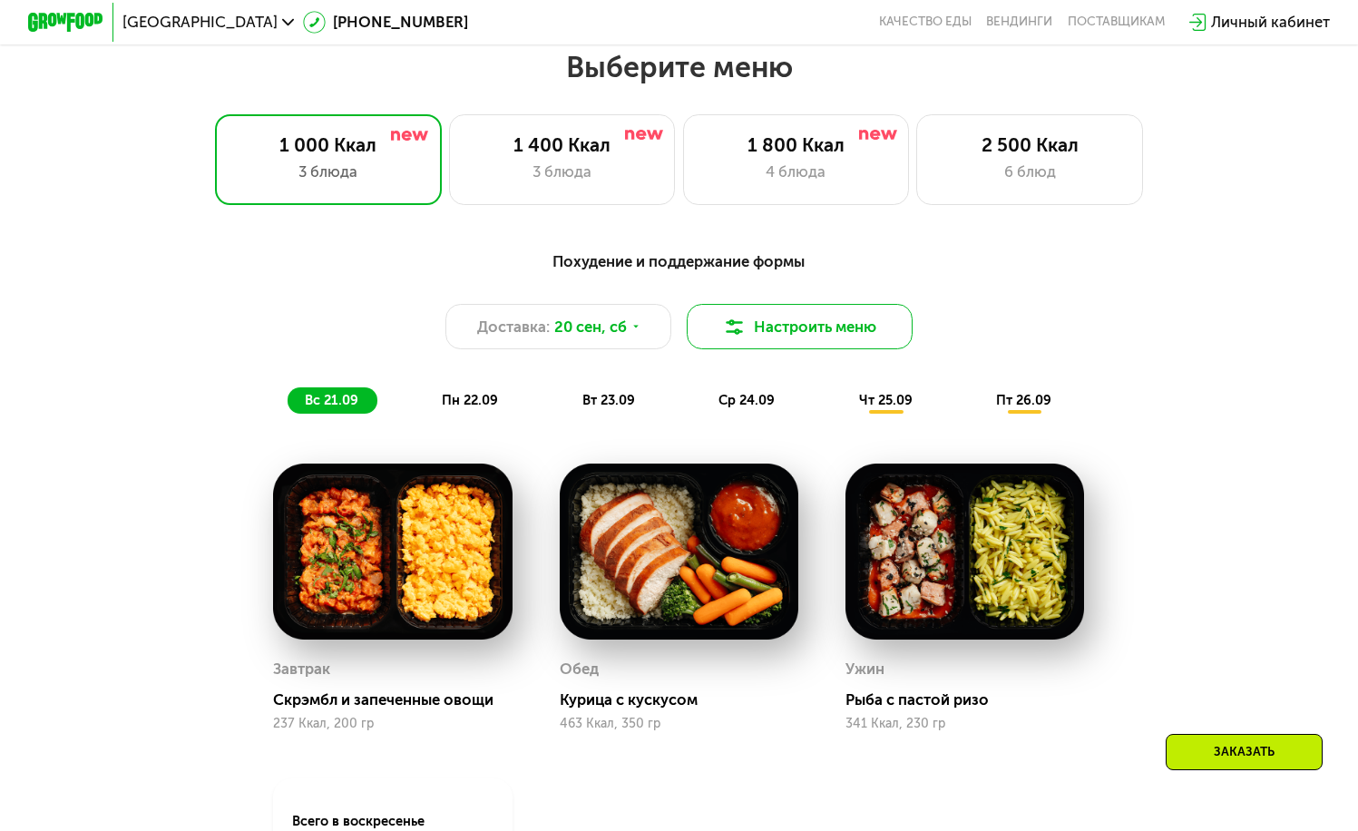
click at [727, 338] on img at bounding box center [734, 327] width 23 height 23
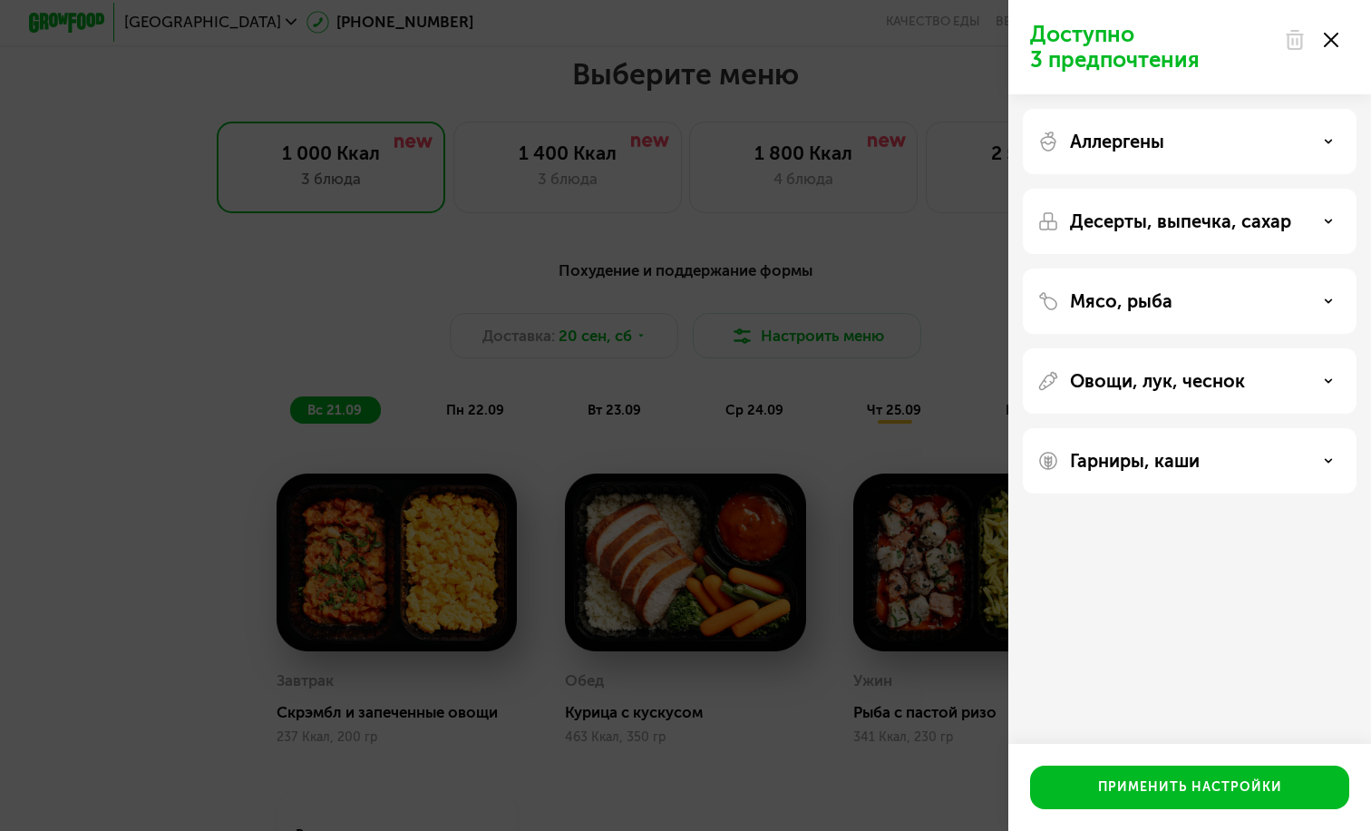
click at [1339, 30] on div at bounding box center [1311, 40] width 76 height 36
click at [1335, 35] on use at bounding box center [1331, 40] width 15 height 15
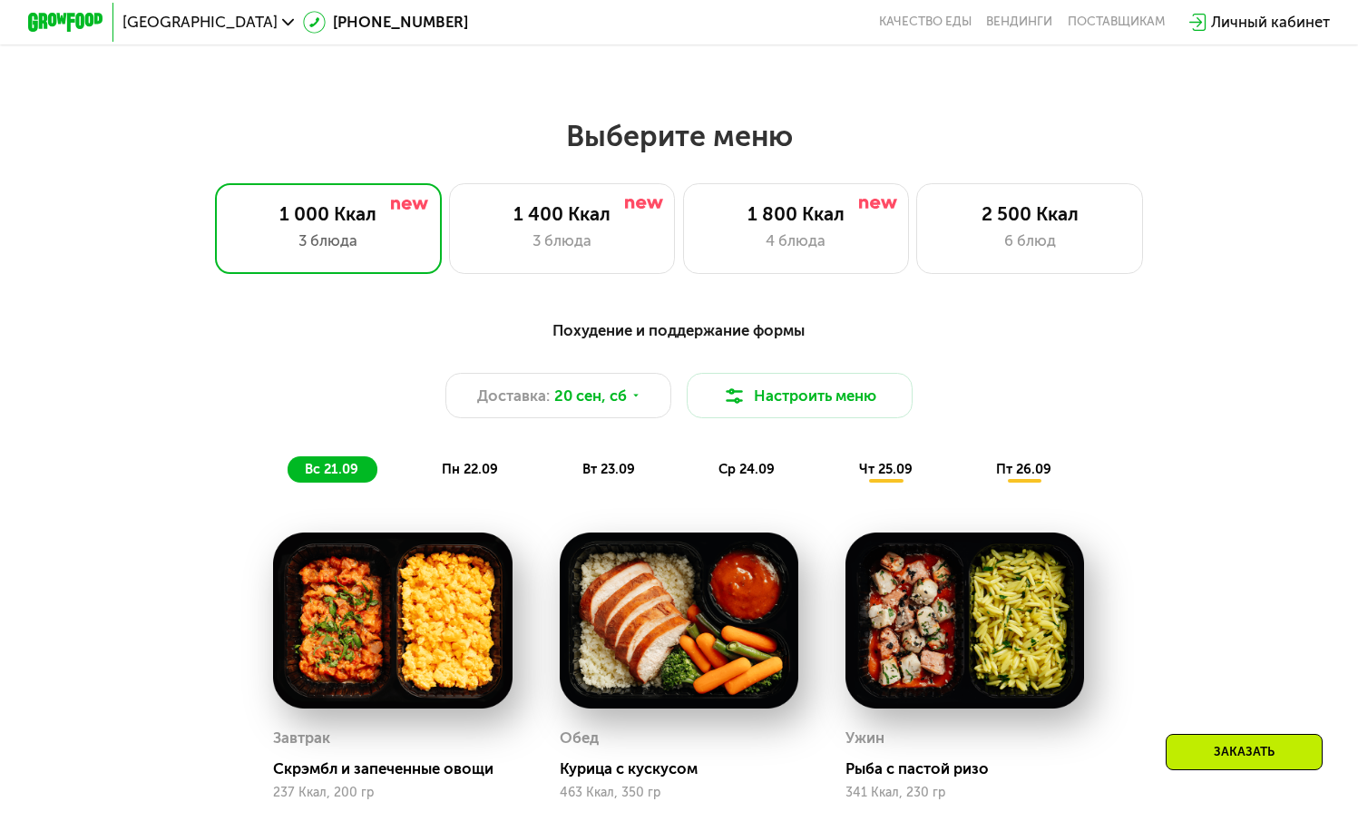
scroll to position [1120, 0]
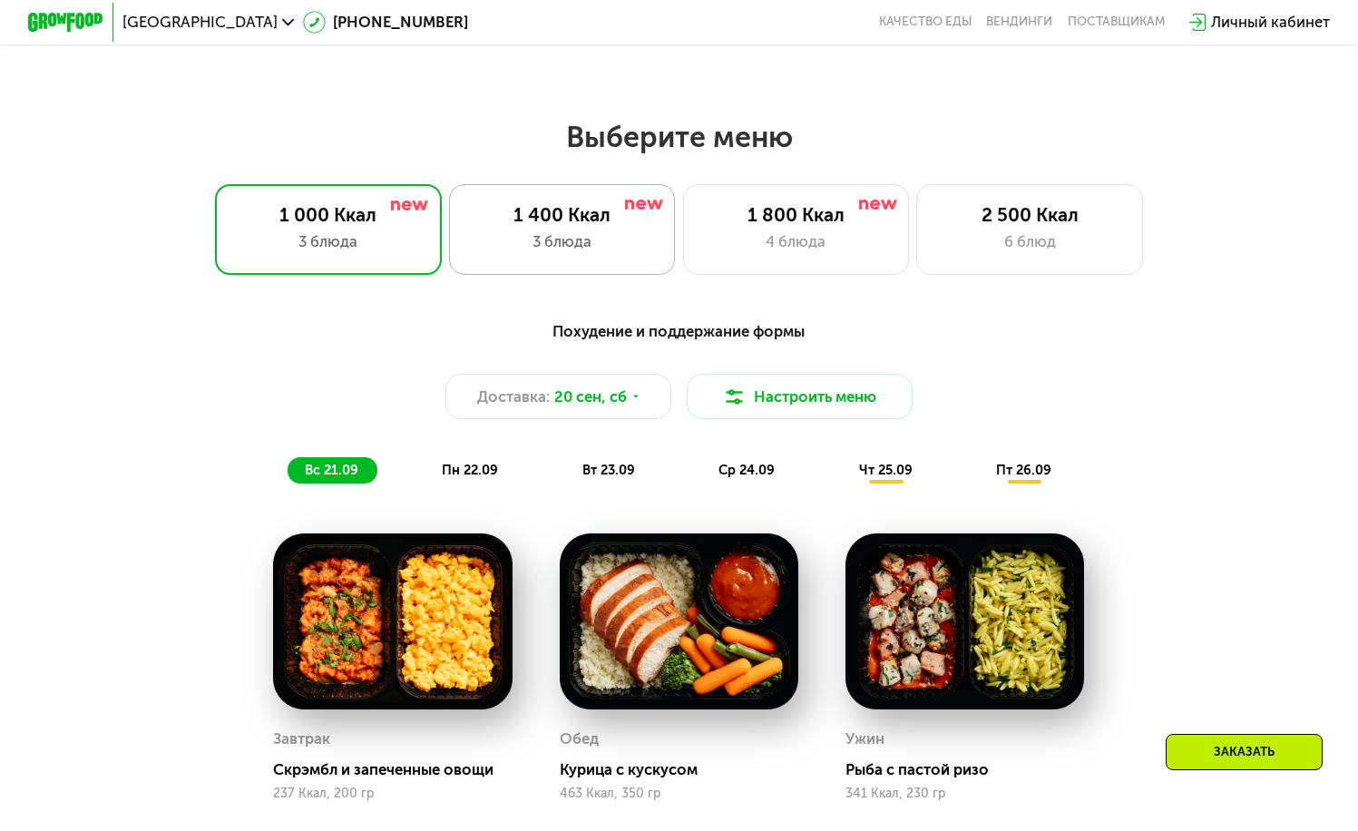
click at [587, 272] on div "1 400 Ккал 3 блюда" at bounding box center [562, 229] width 227 height 91
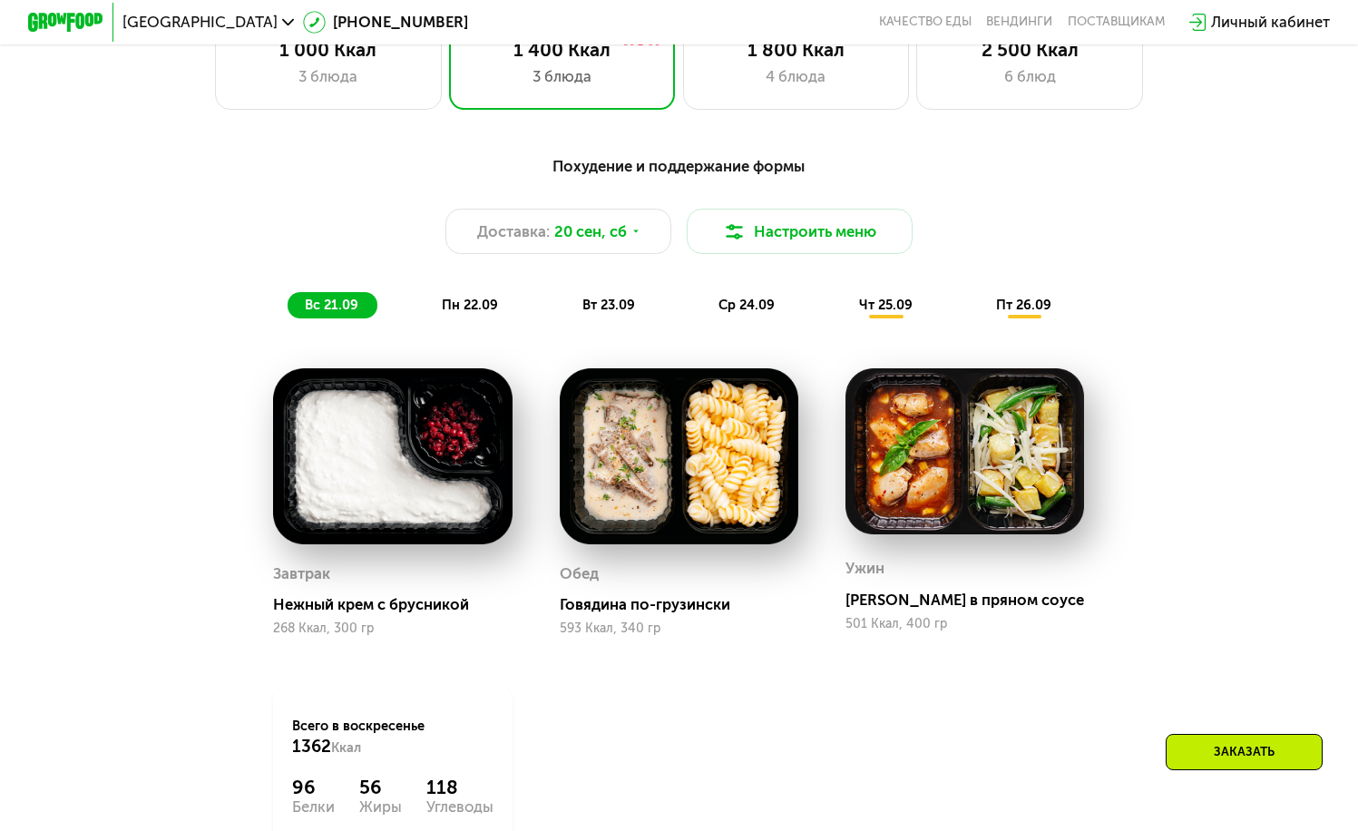
scroll to position [1286, 0]
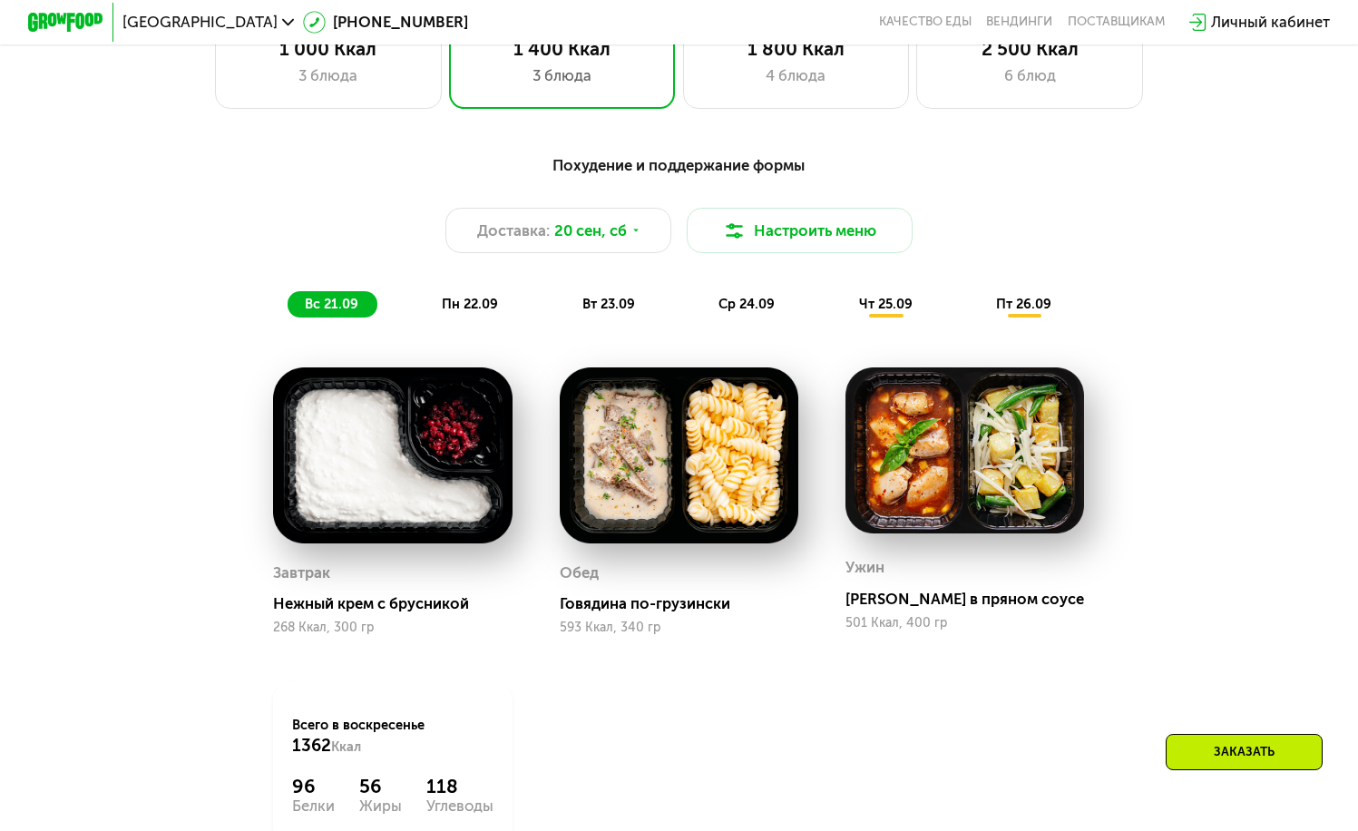
click at [1024, 308] on span "пт 26.09" at bounding box center [1023, 304] width 55 height 16
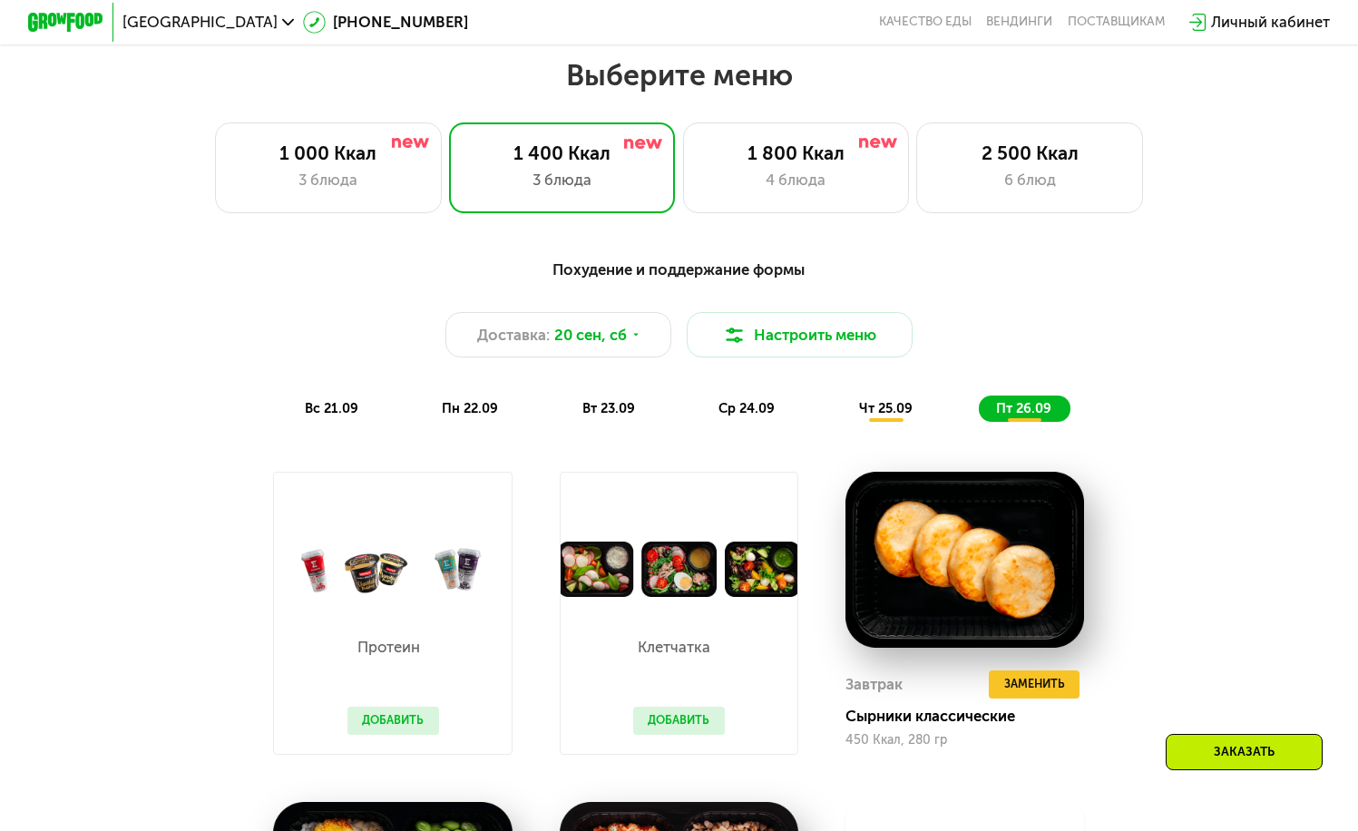
scroll to position [1204, 0]
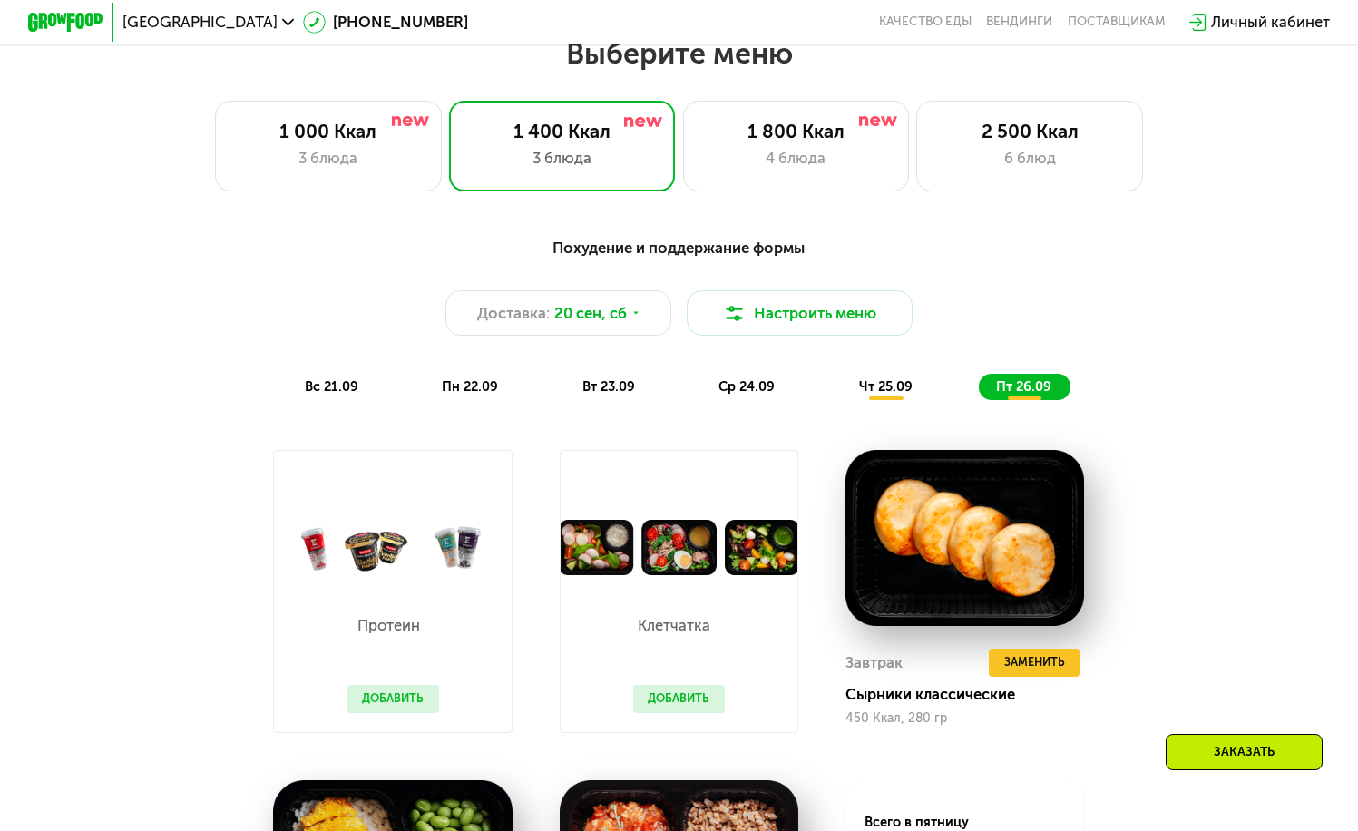
click at [890, 400] on div "чт 25.09" at bounding box center [886, 387] width 89 height 26
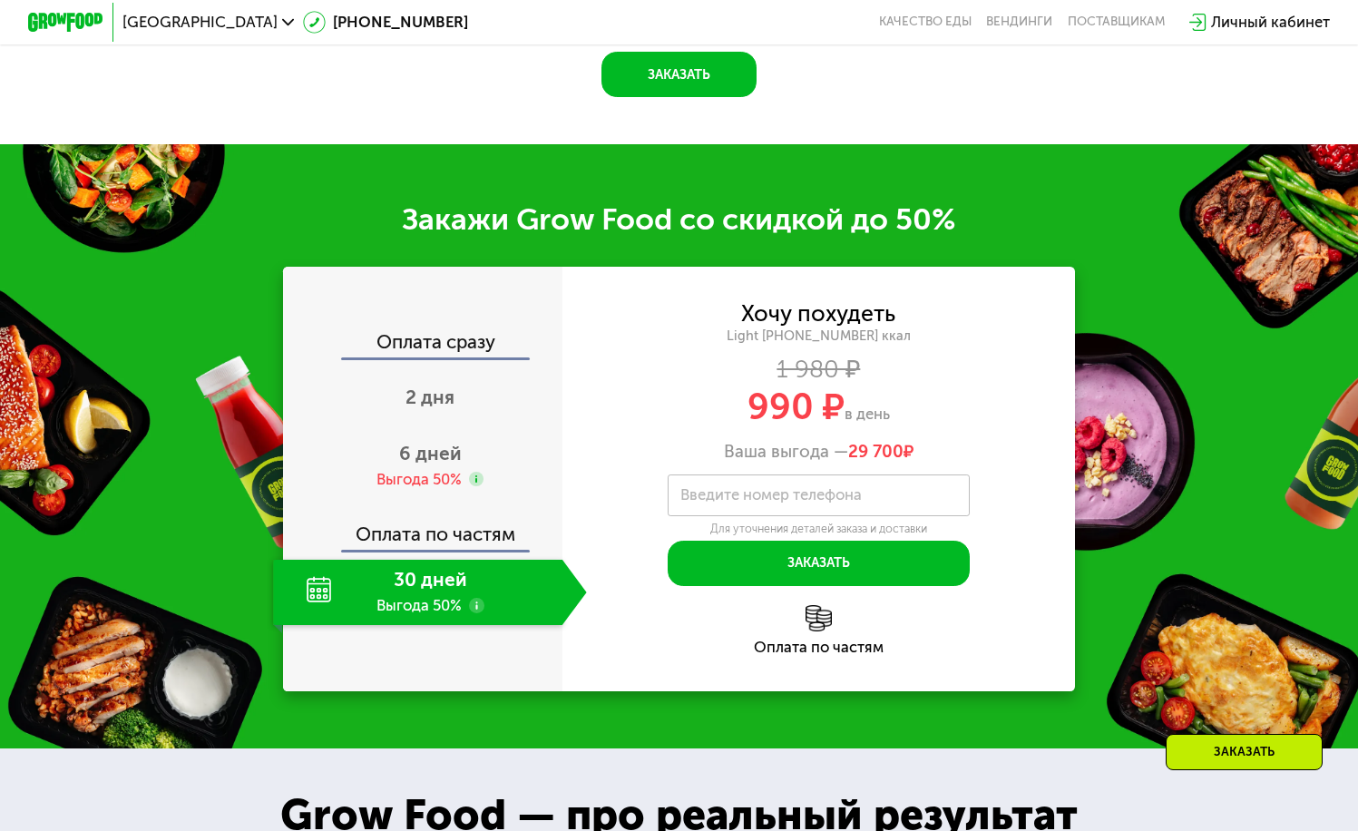
scroll to position [2225, 0]
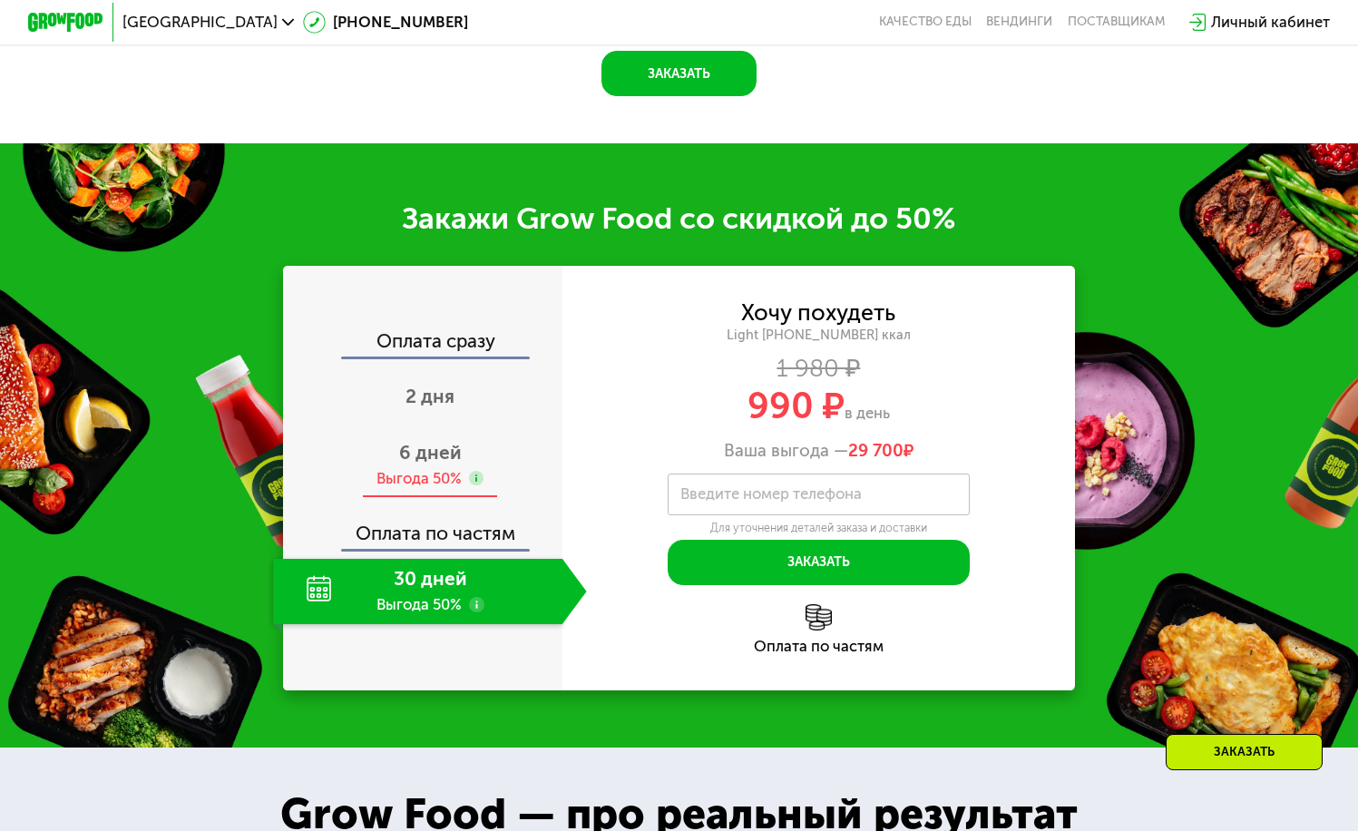
click at [436, 489] on div "Выгода 50%" at bounding box center [418, 478] width 85 height 21
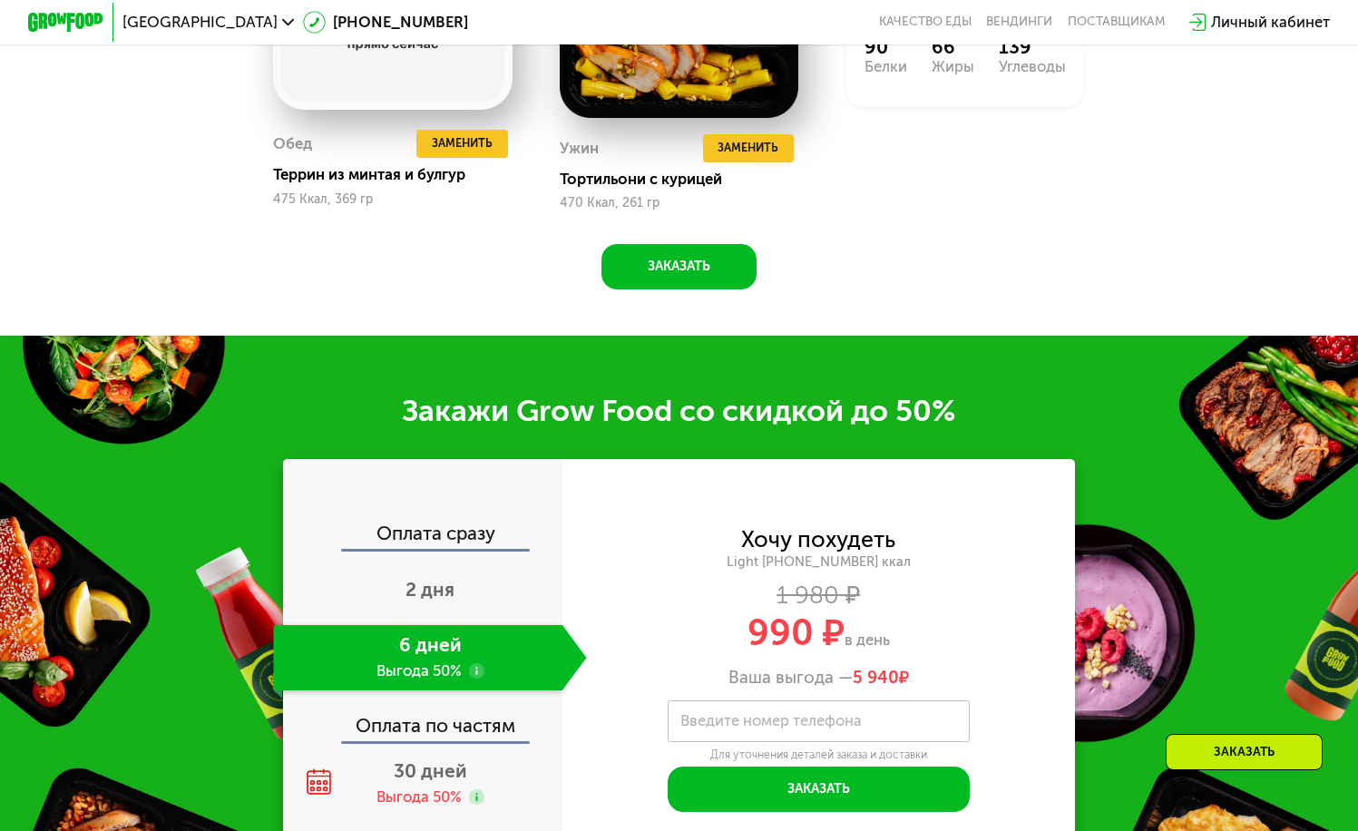
scroll to position [2209, 0]
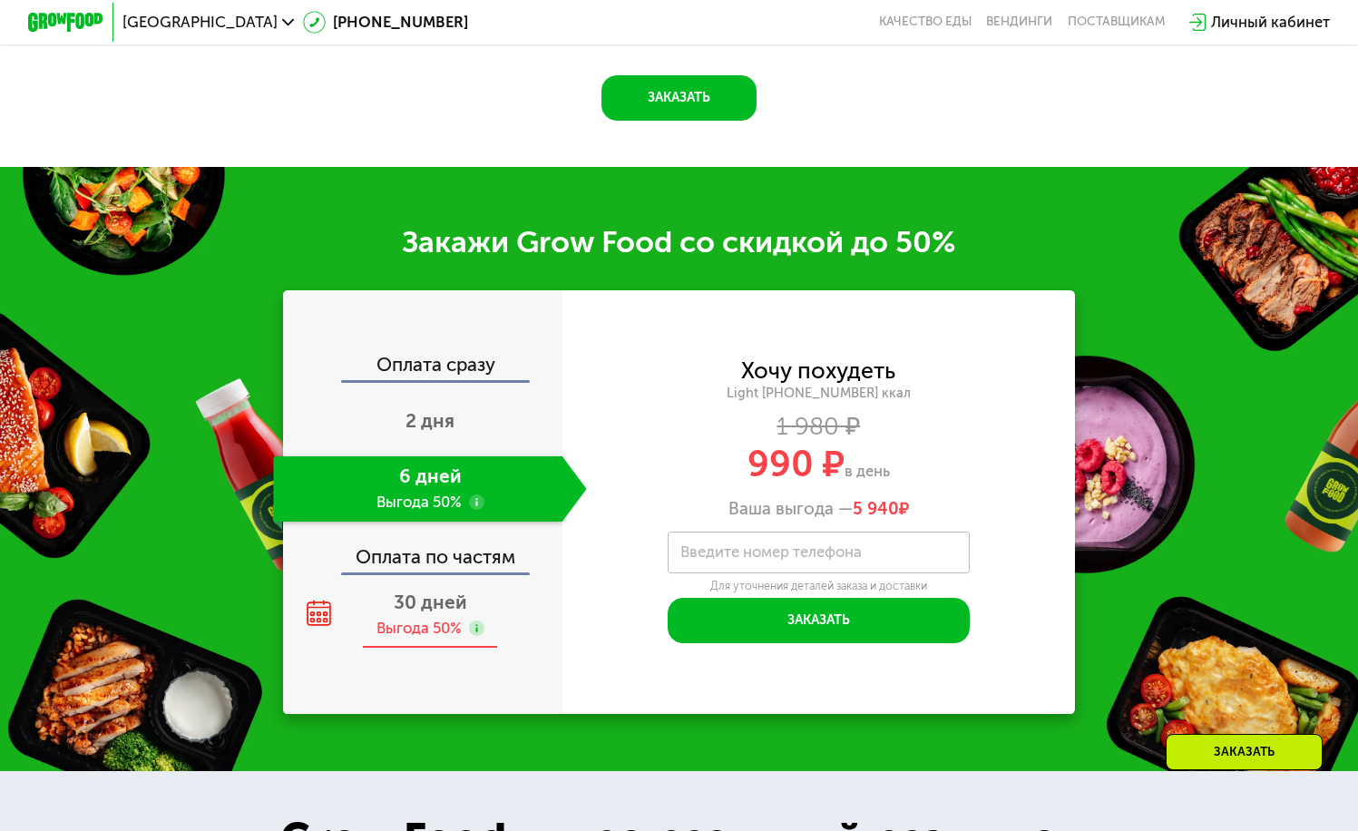
click at [440, 639] on div "30 дней Выгода 50%" at bounding box center [429, 615] width 313 height 66
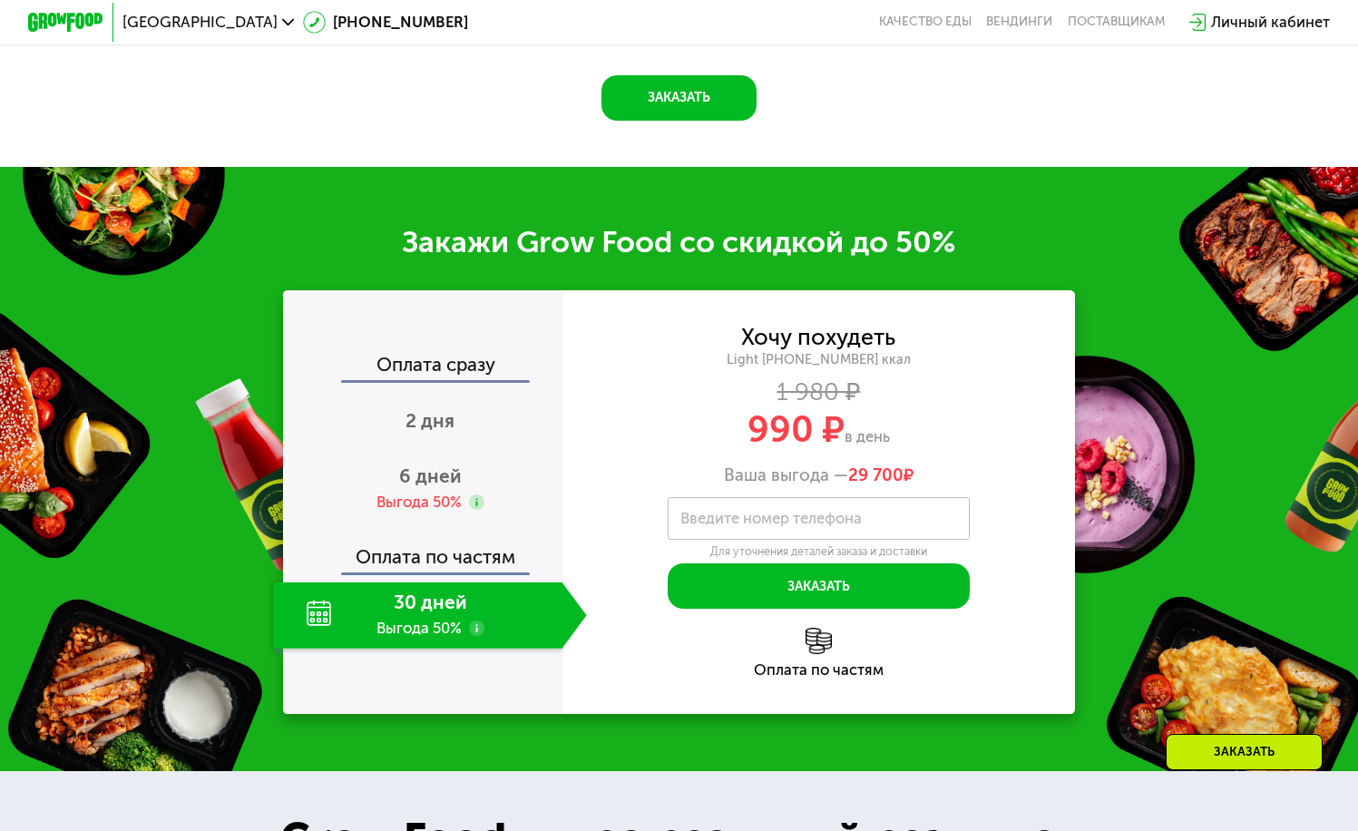
click at [448, 570] on div "Оплата по частям" at bounding box center [424, 552] width 278 height 44
click at [434, 512] on div "Выгода 50%" at bounding box center [418, 502] width 85 height 21
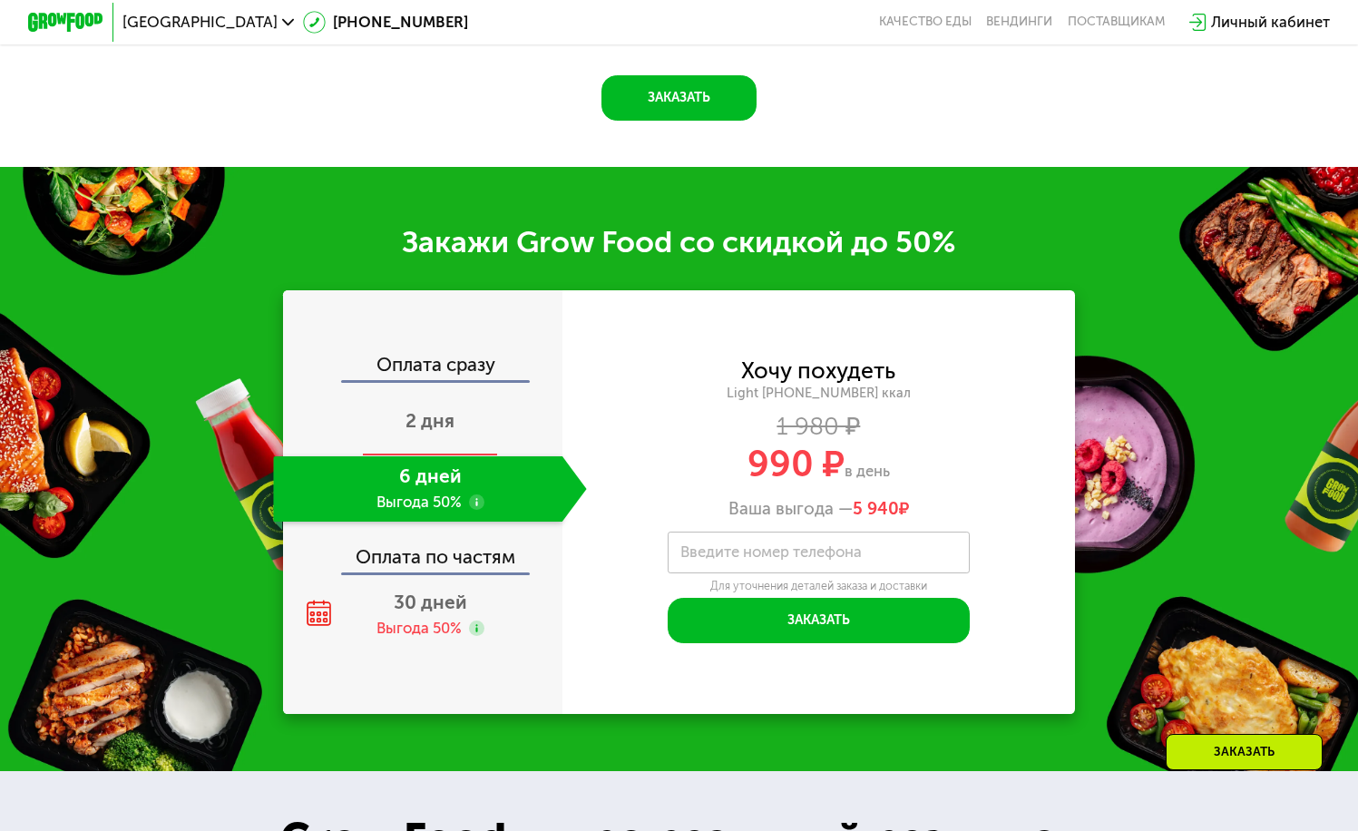
click at [432, 432] on span "2 дня" at bounding box center [429, 420] width 49 height 23
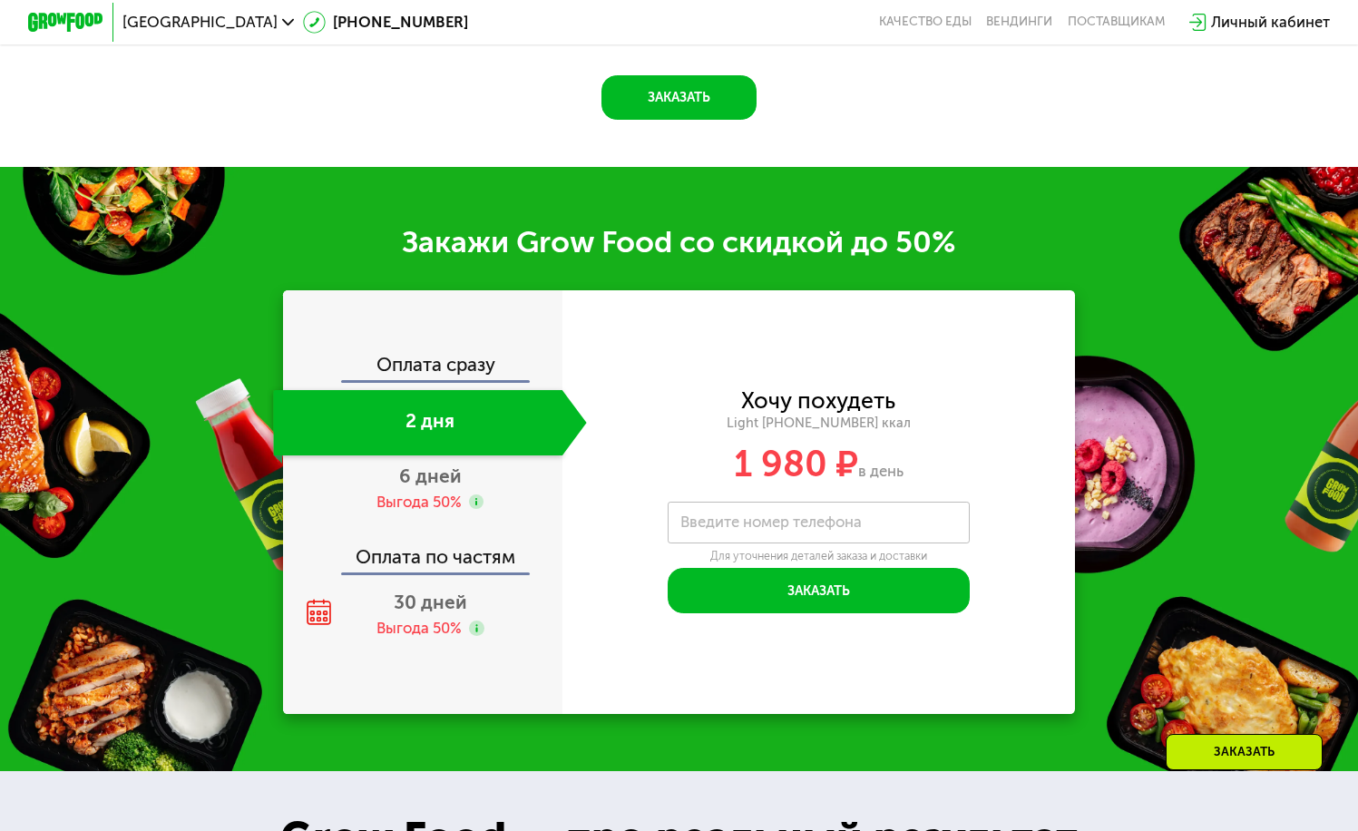
scroll to position [2089, 0]
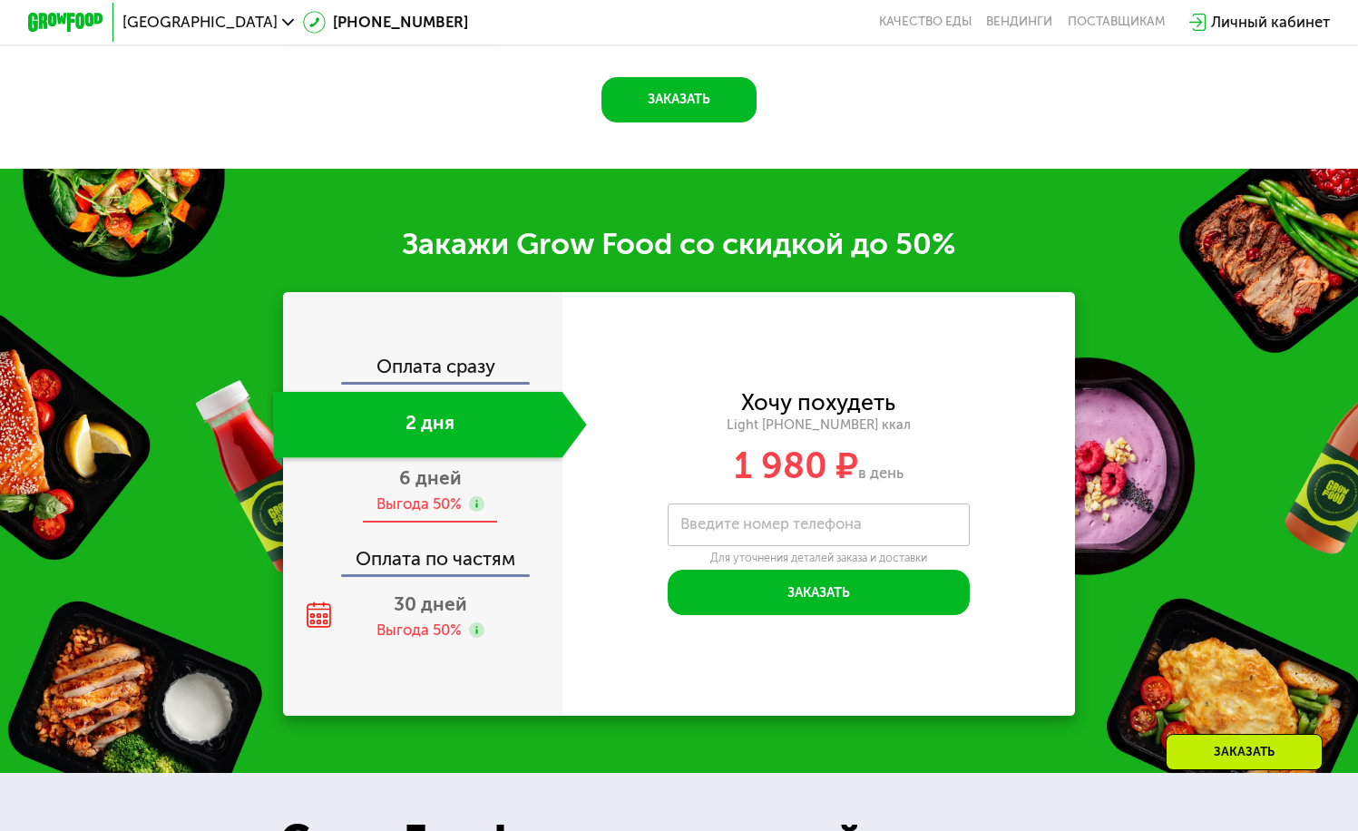
click at [474, 512] on use at bounding box center [476, 503] width 15 height 15
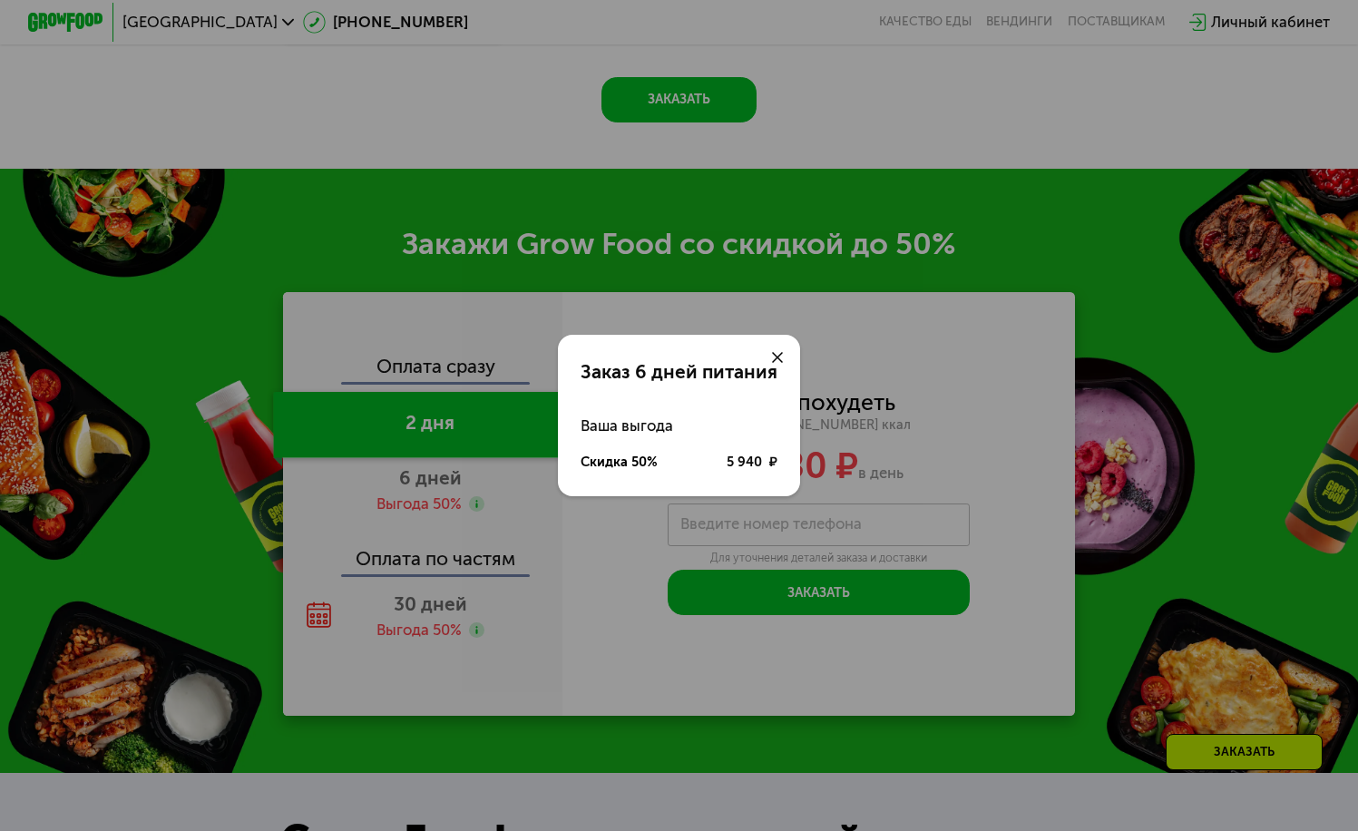
click at [776, 354] on icon at bounding box center [777, 357] width 11 height 11
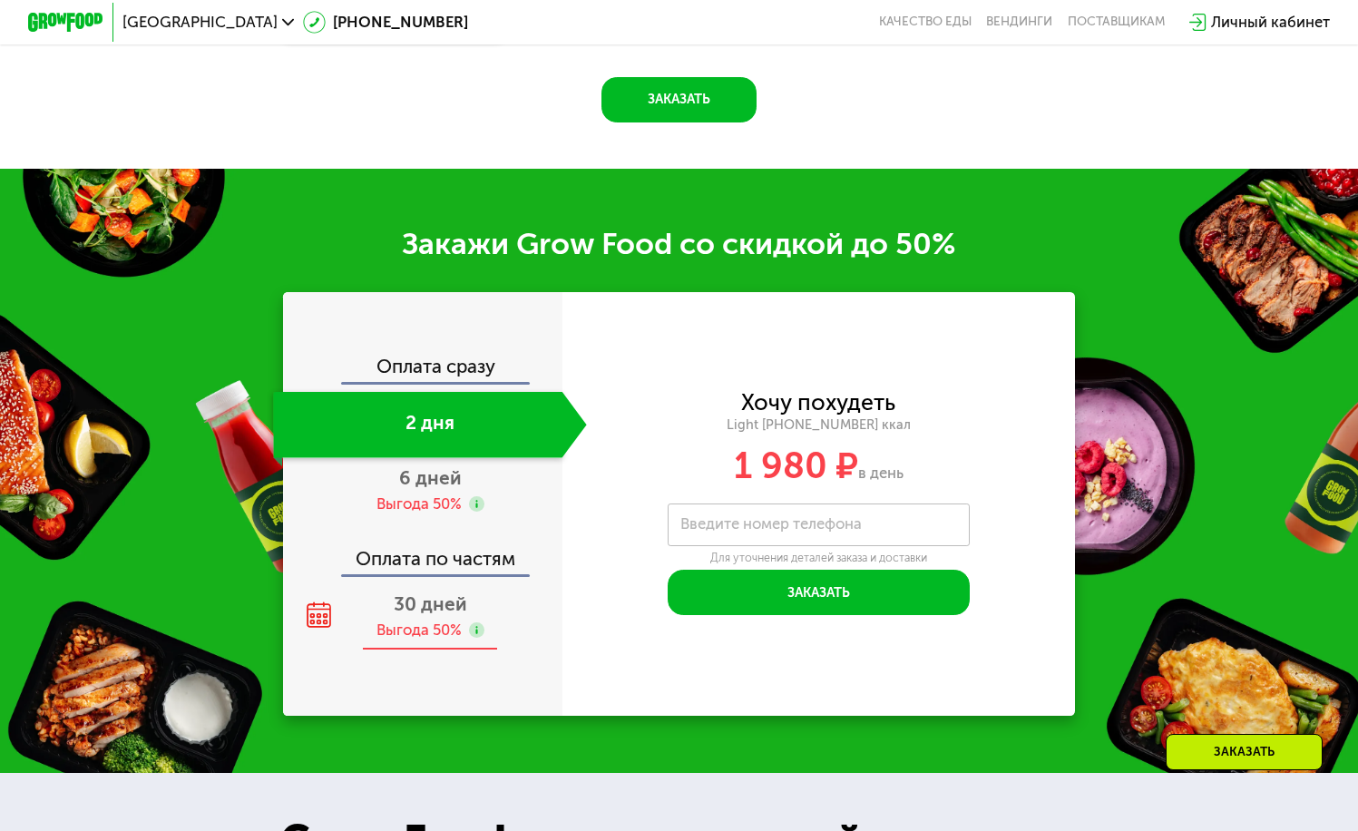
click at [431, 640] on div "Выгода 50%" at bounding box center [418, 629] width 85 height 21
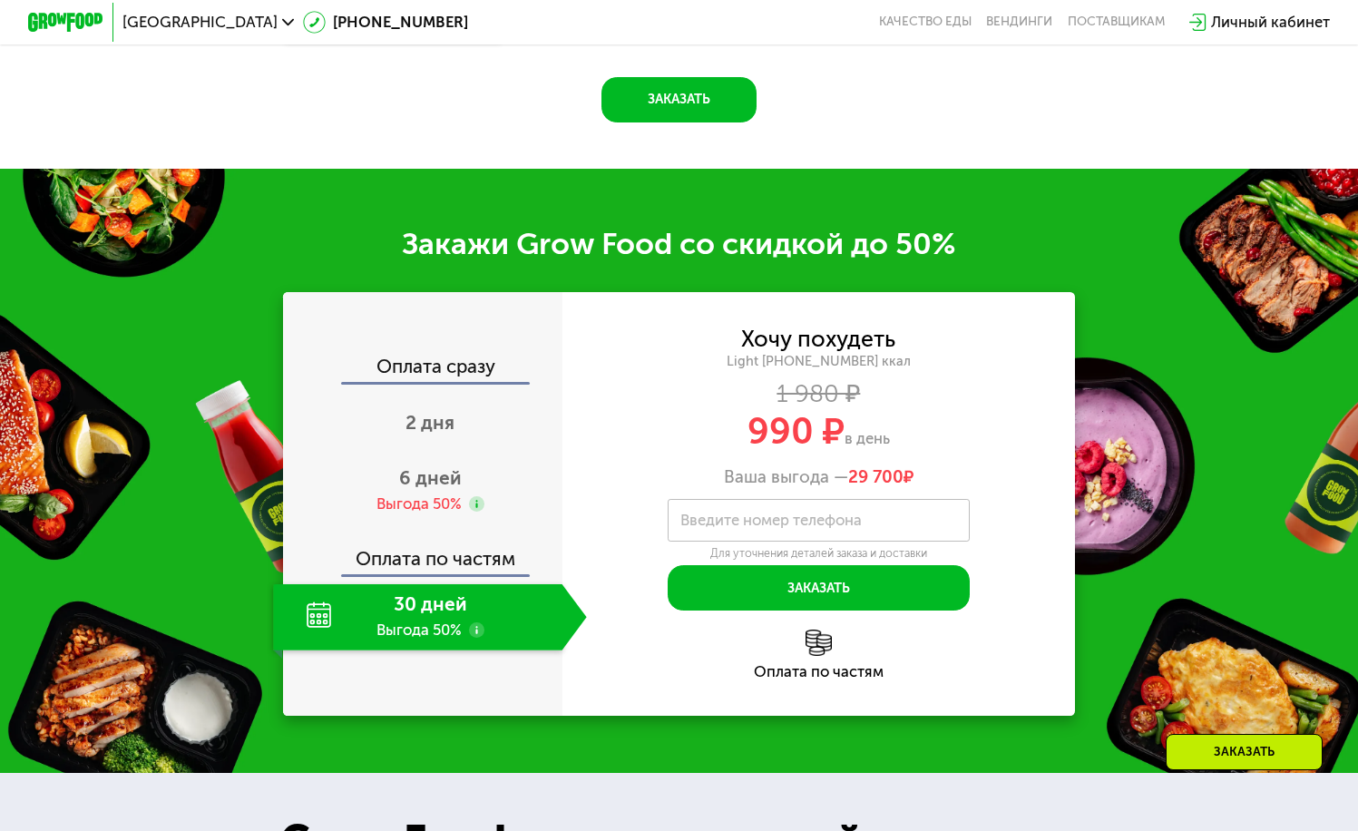
drag, startPoint x: 846, startPoint y: 496, endPoint x: 921, endPoint y: 494, distance: 74.4
click at [921, 488] on div "Ваша выгода — 29 700 ₽" at bounding box center [818, 477] width 513 height 21
click at [937, 484] on div "Хочу похудеть Light [PHONE_NUMBER] ккал 1 980 ₽ 990 ₽ в день Ваша выгода — 29 7…" at bounding box center [818, 408] width 513 height 159
click at [431, 426] on div "2 дня" at bounding box center [429, 425] width 313 height 66
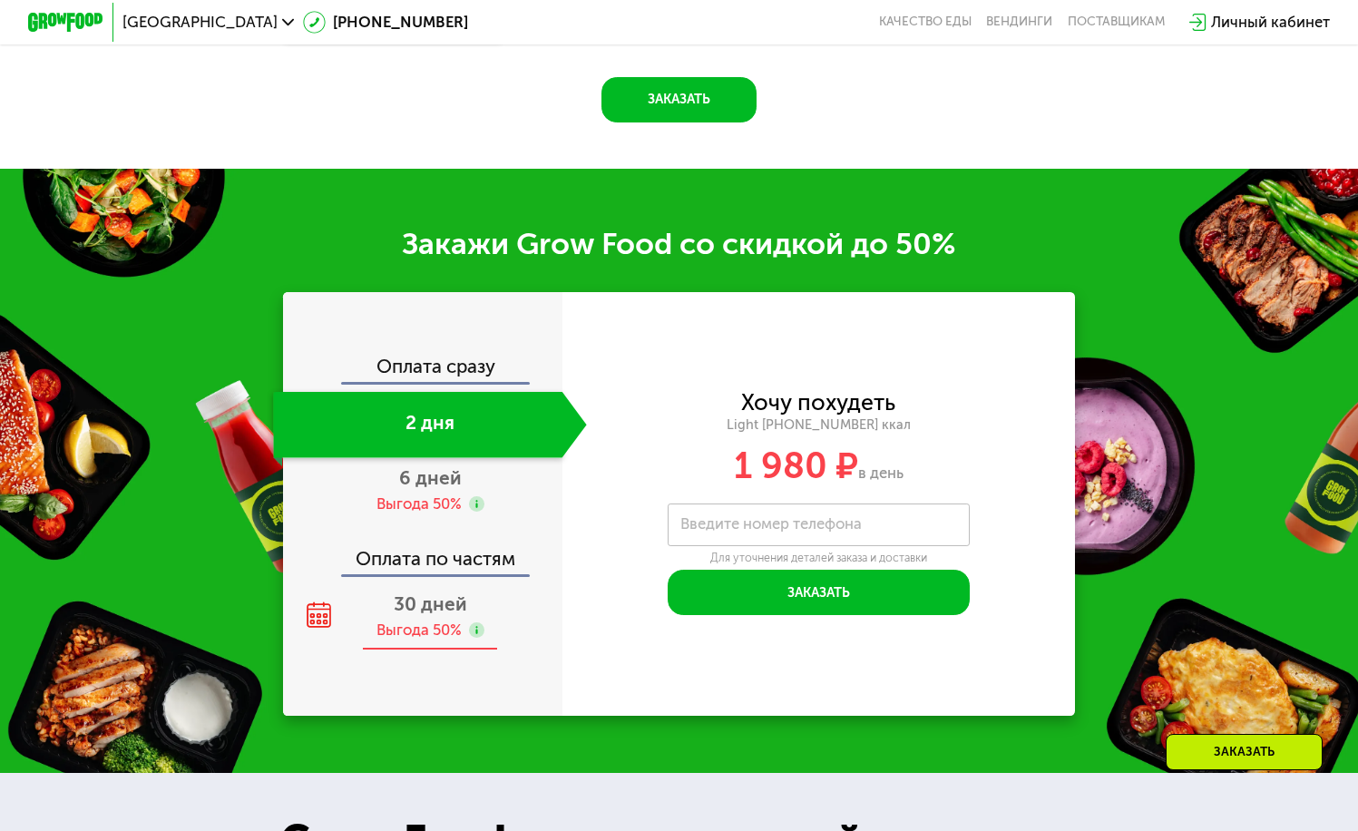
click at [431, 640] on div "Выгода 50%" at bounding box center [418, 629] width 85 height 21
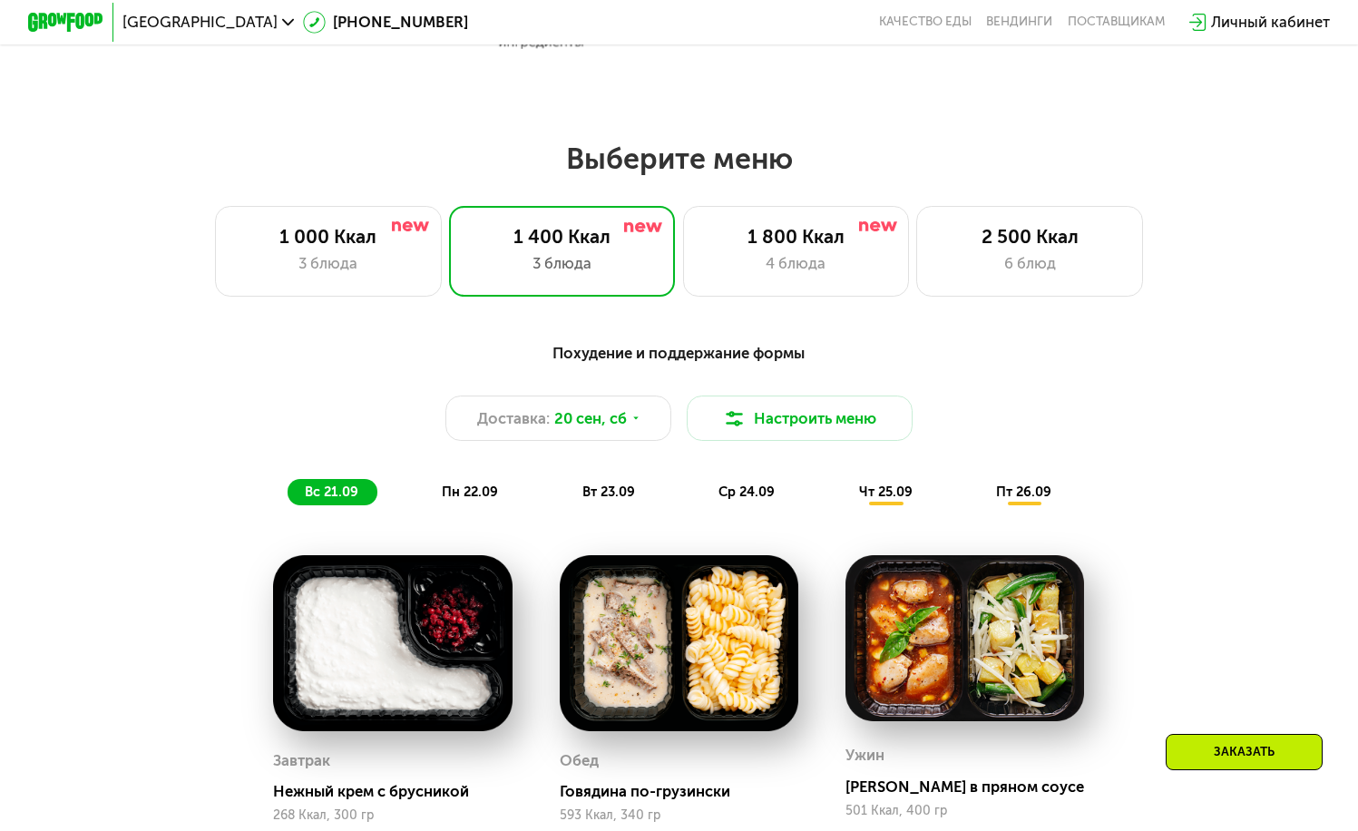
scroll to position [1009, 0]
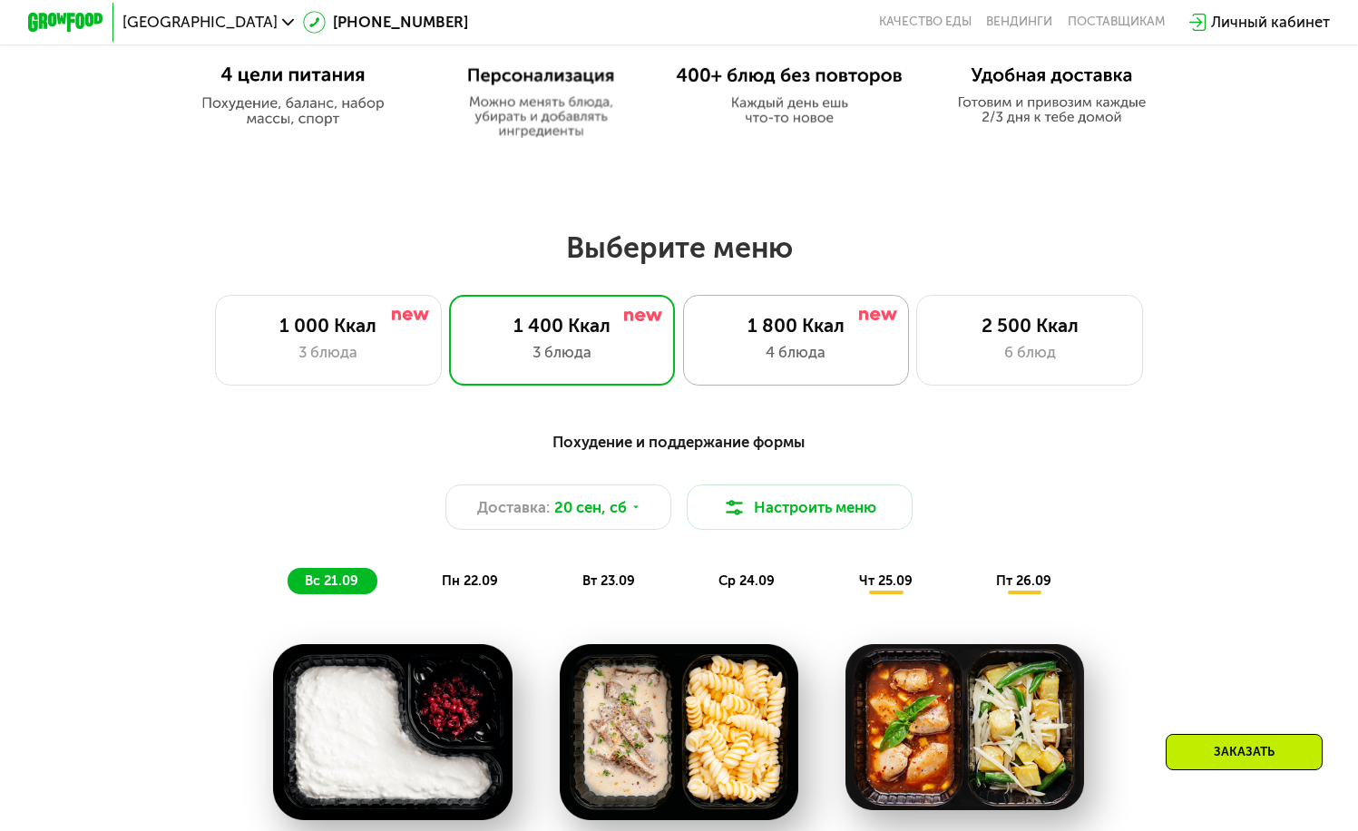
click at [826, 337] on div "1 800 Ккал" at bounding box center [795, 326] width 187 height 23
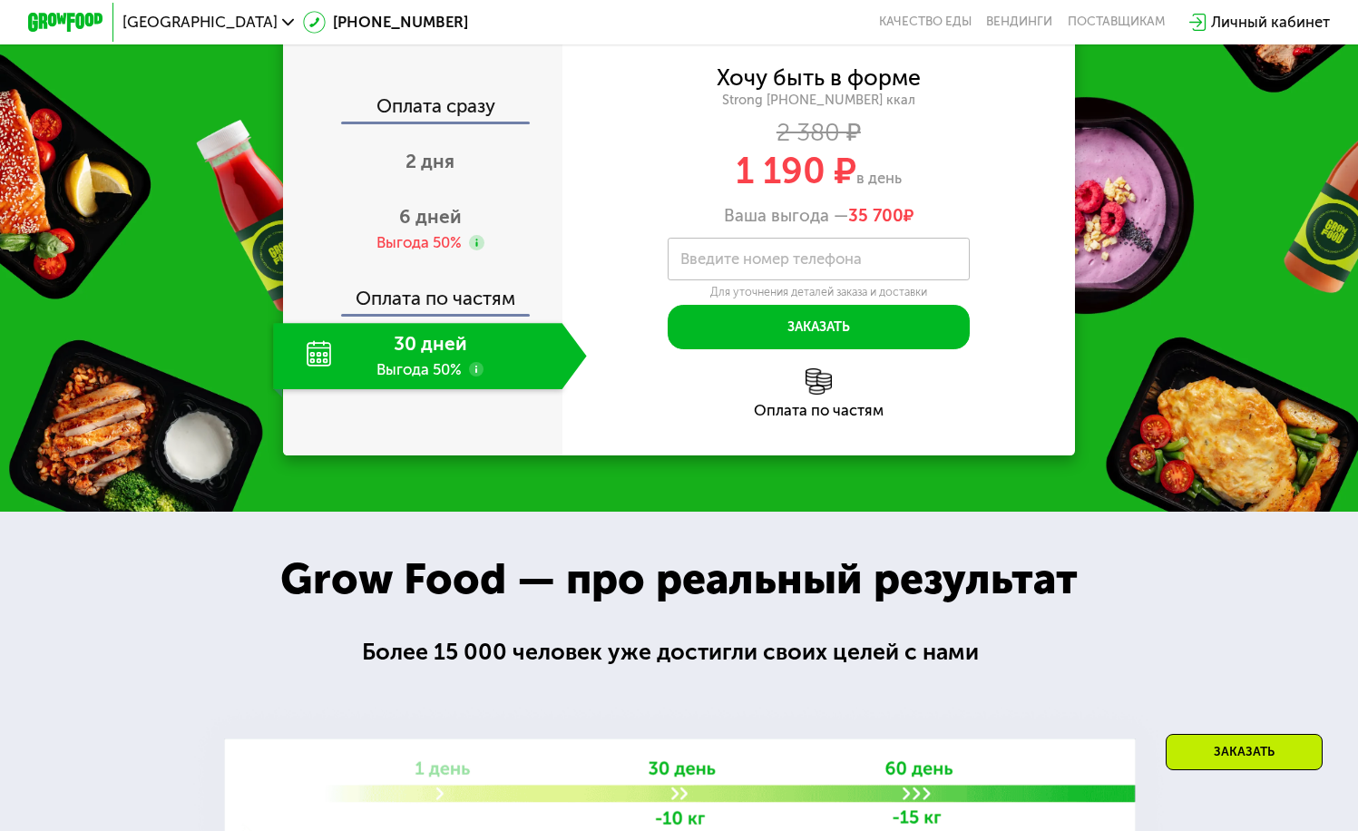
scroll to position [2184, 0]
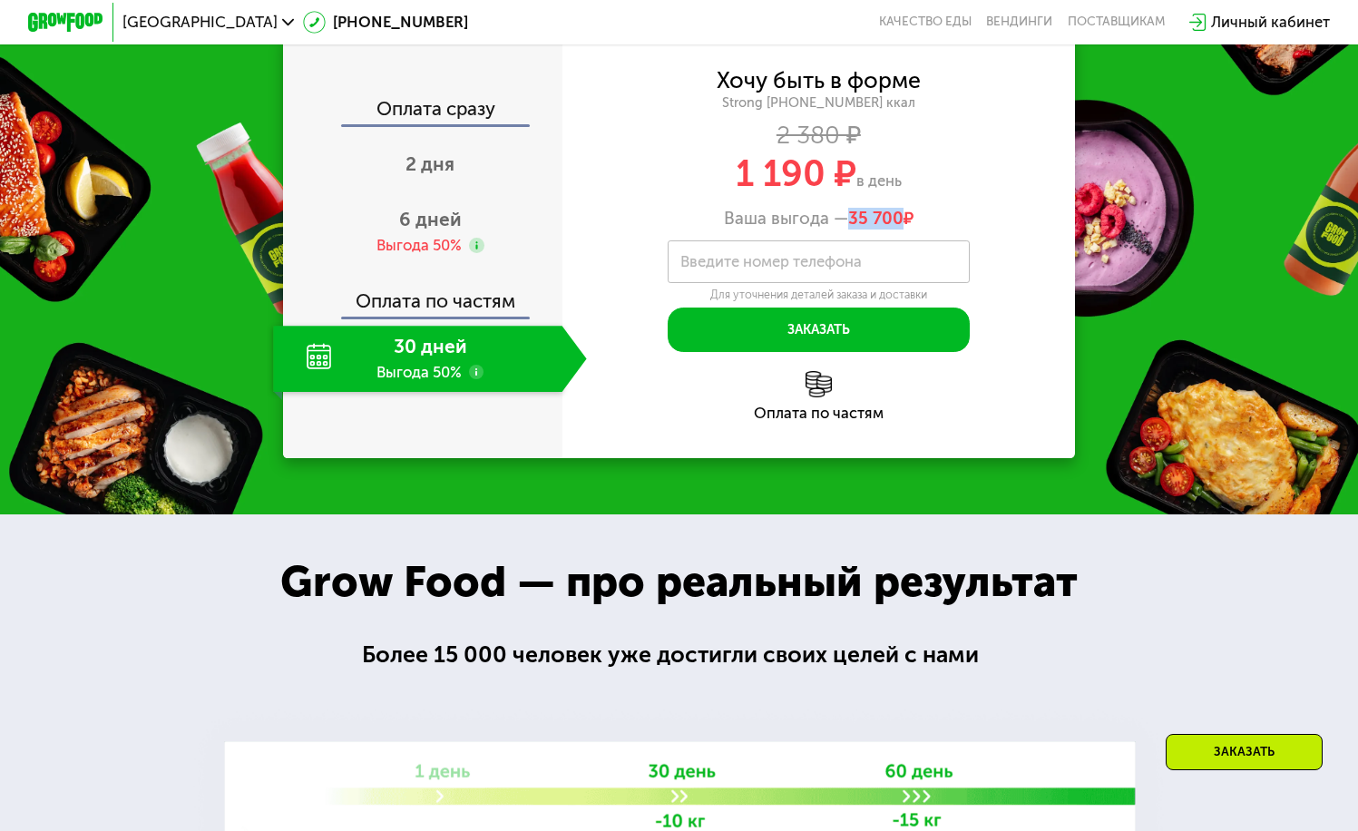
drag, startPoint x: 850, startPoint y: 500, endPoint x: 904, endPoint y: 508, distance: 55.0
click at [904, 229] on span "35 700 ₽" at bounding box center [880, 219] width 65 height 21
click at [421, 175] on span "2 дня" at bounding box center [429, 163] width 49 height 23
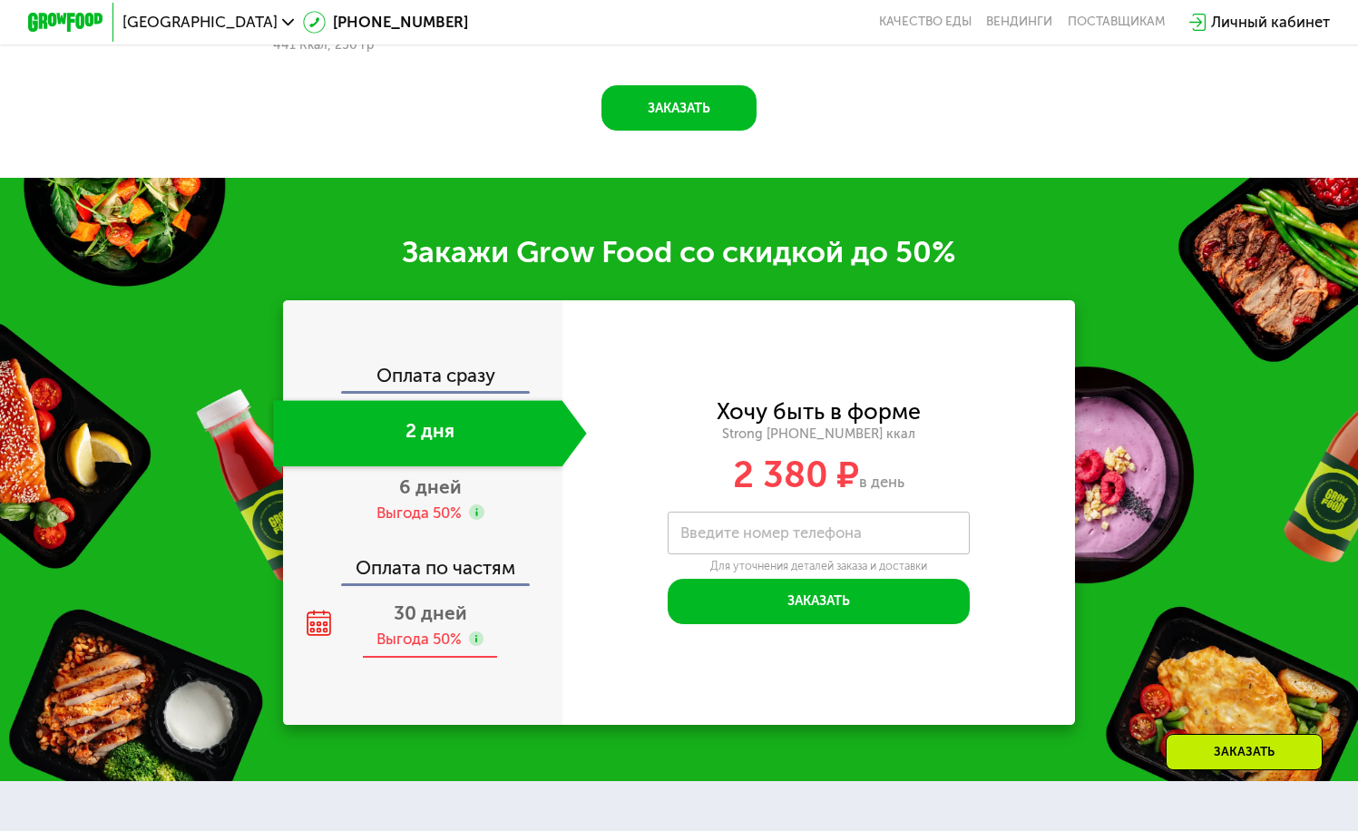
click at [398, 649] on div "Выгода 50%" at bounding box center [418, 639] width 85 height 21
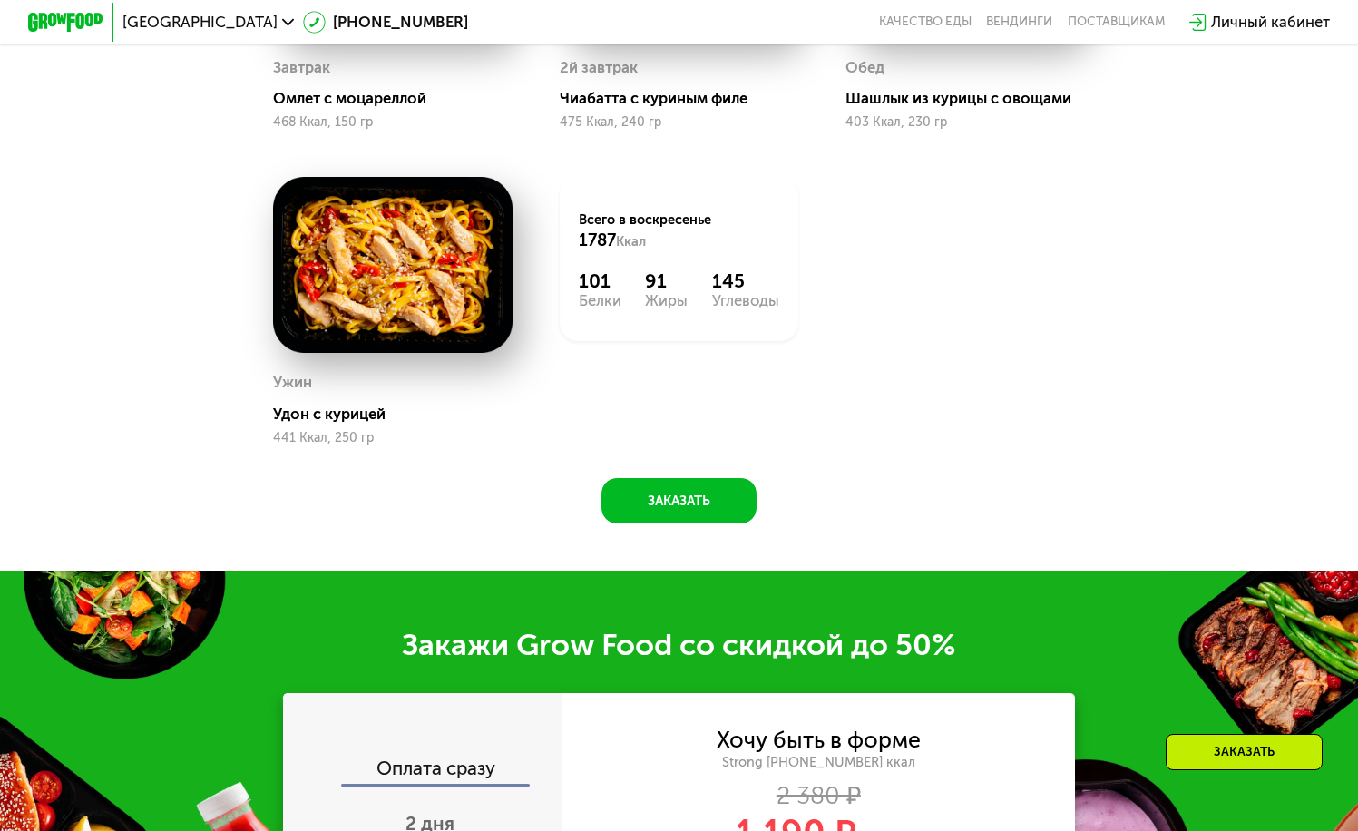
scroll to position [1790, 0]
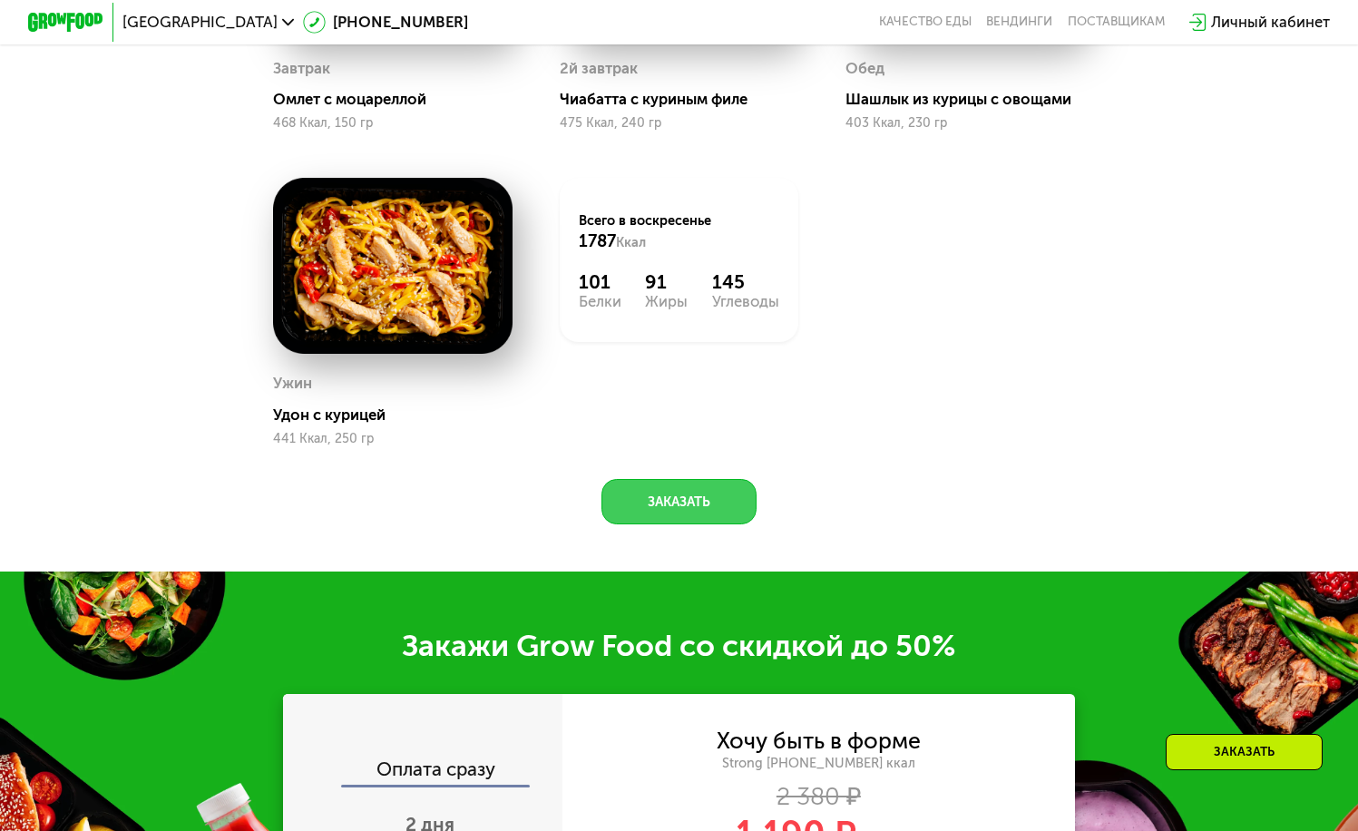
click at [678, 513] on button "Заказать" at bounding box center [678, 501] width 155 height 45
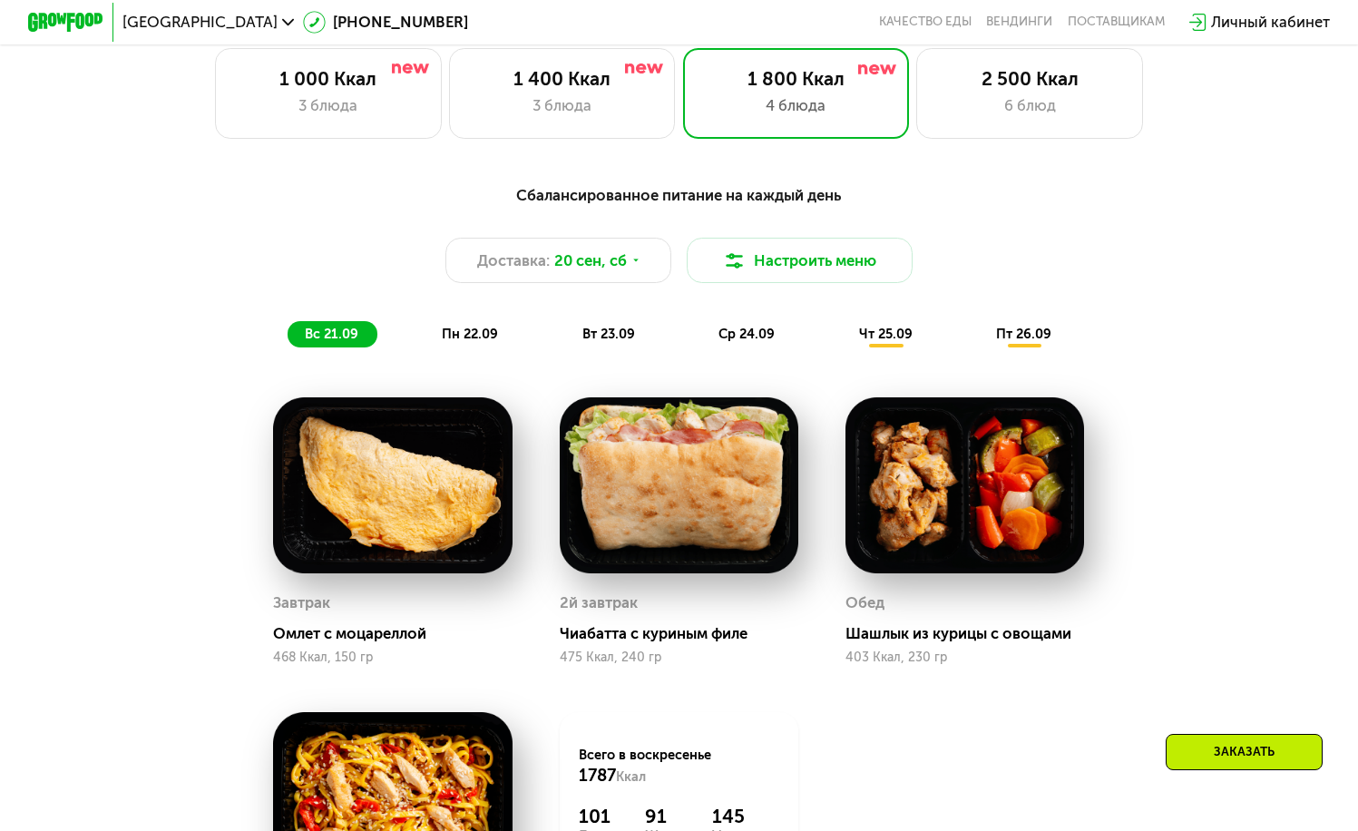
scroll to position [1255, 0]
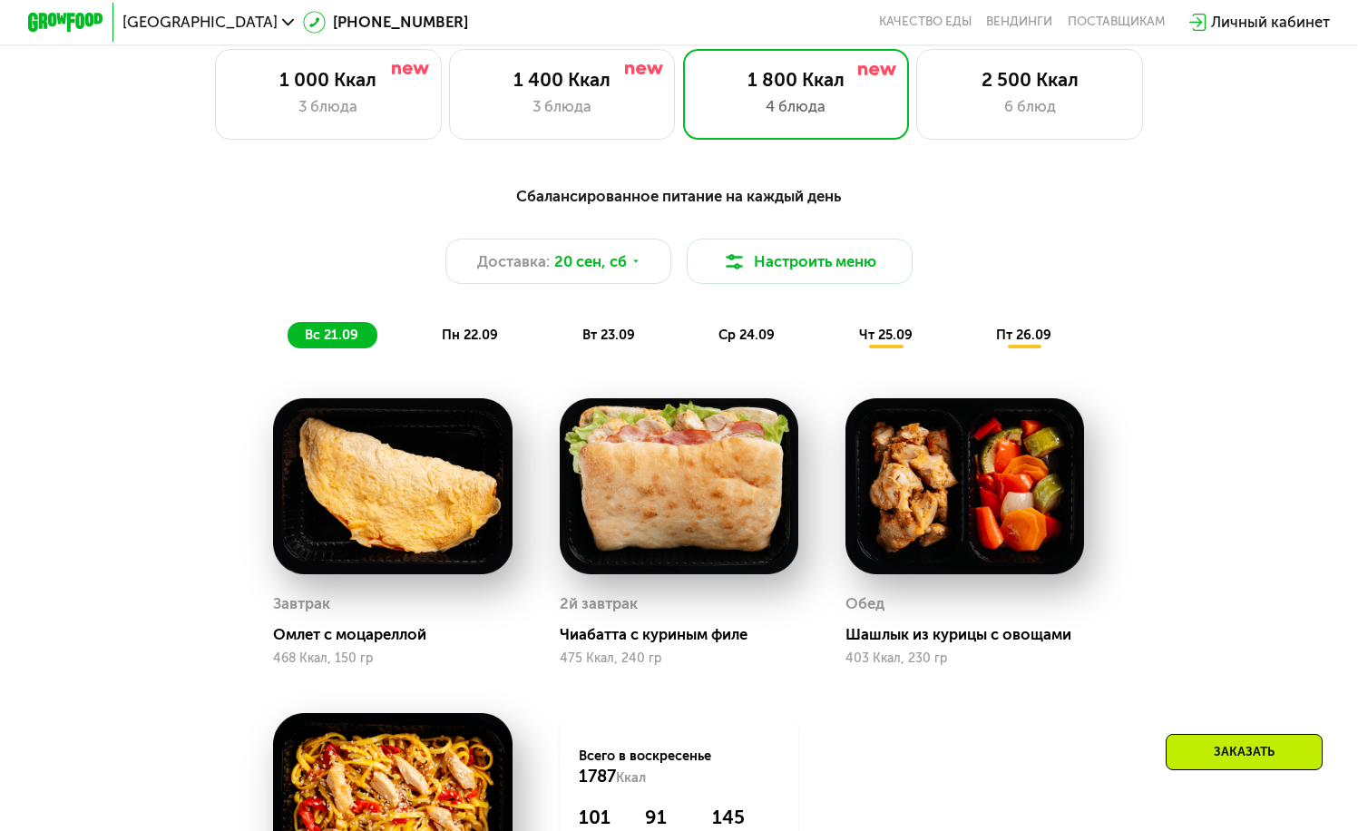
click at [439, 330] on div "Сбалансированное питание на каждый день Доставка: [DATE] Настроить меню вс 21.0…" at bounding box center [679, 266] width 1117 height 163
click at [479, 343] on span "пн 22.09" at bounding box center [470, 335] width 56 height 16
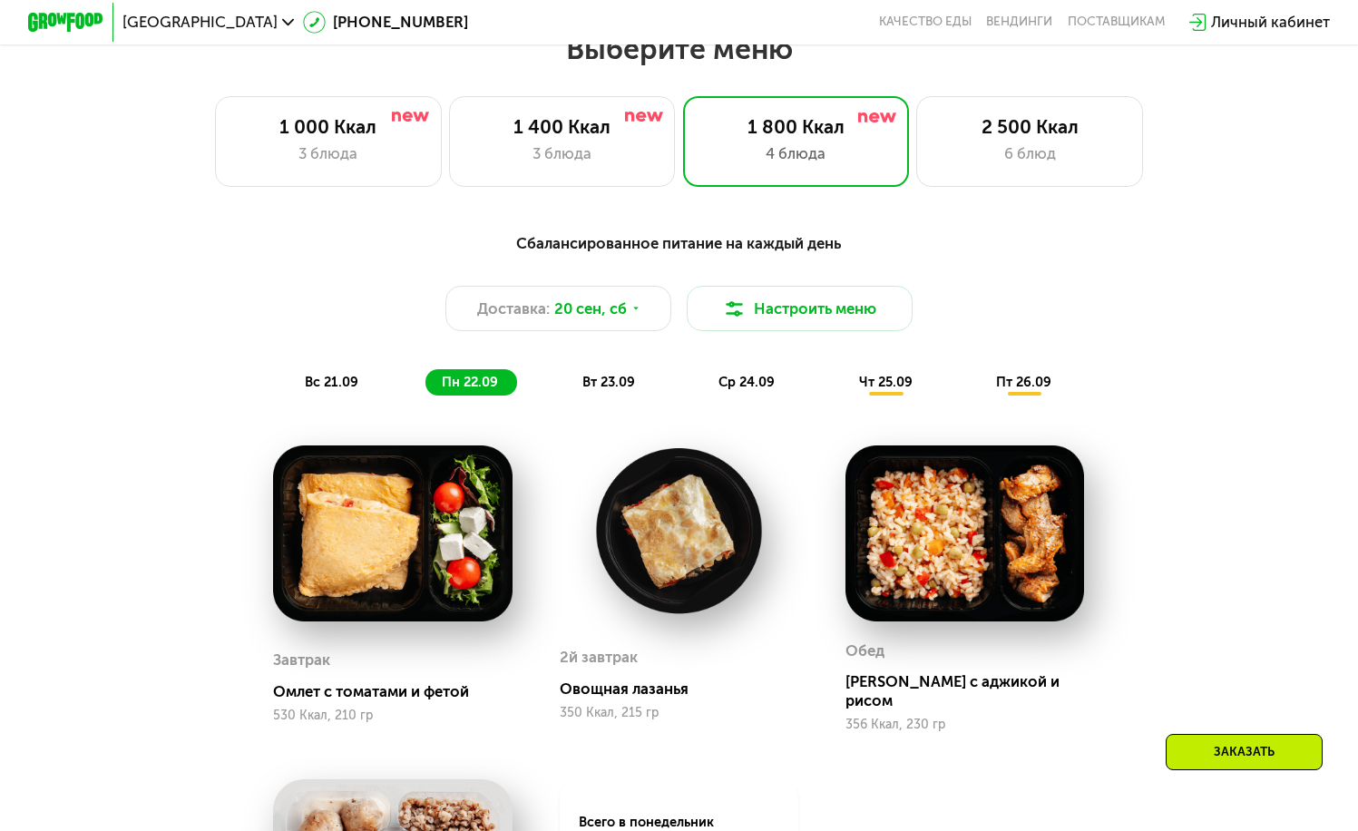
scroll to position [1207, 0]
click at [615, 391] on span "вт 23.09" at bounding box center [608, 383] width 53 height 16
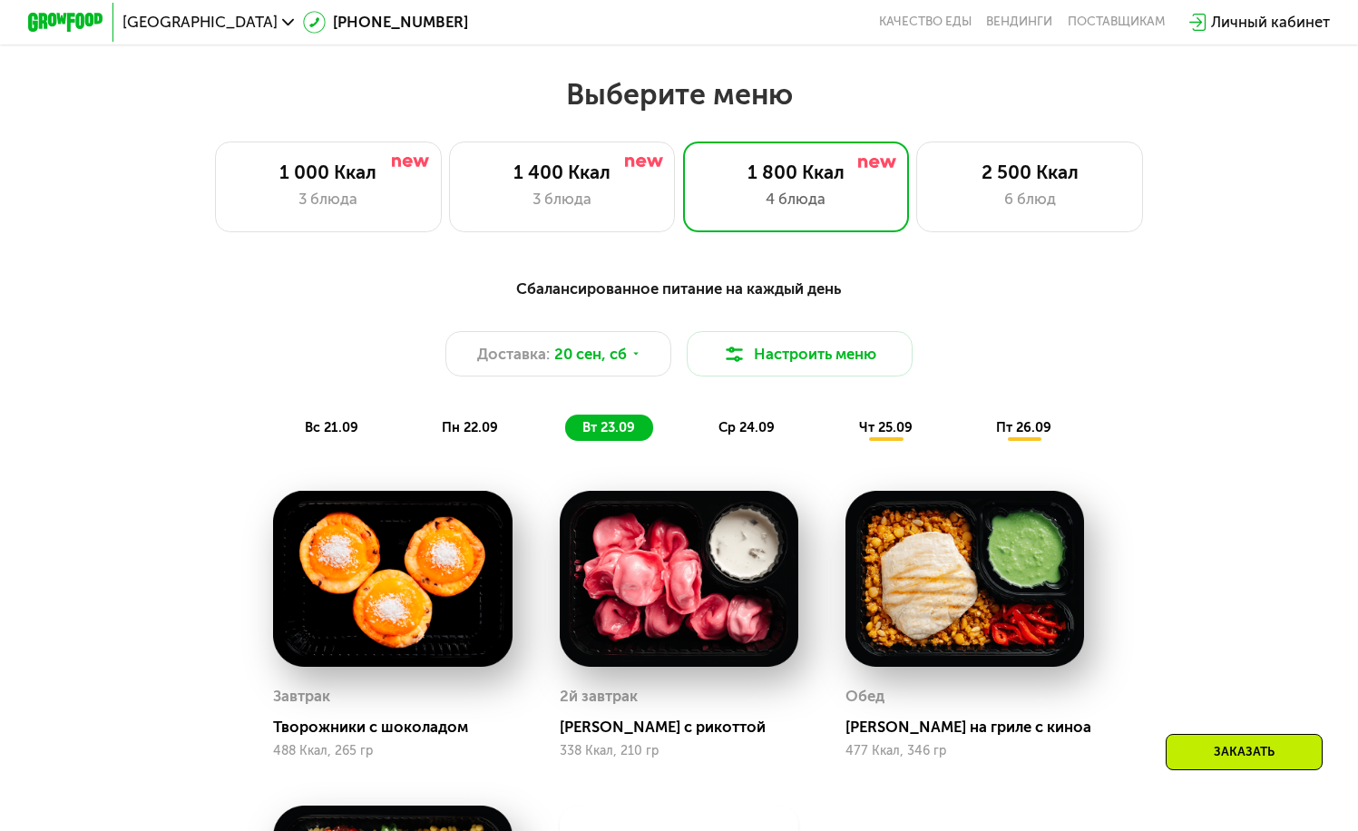
scroll to position [1164, 0]
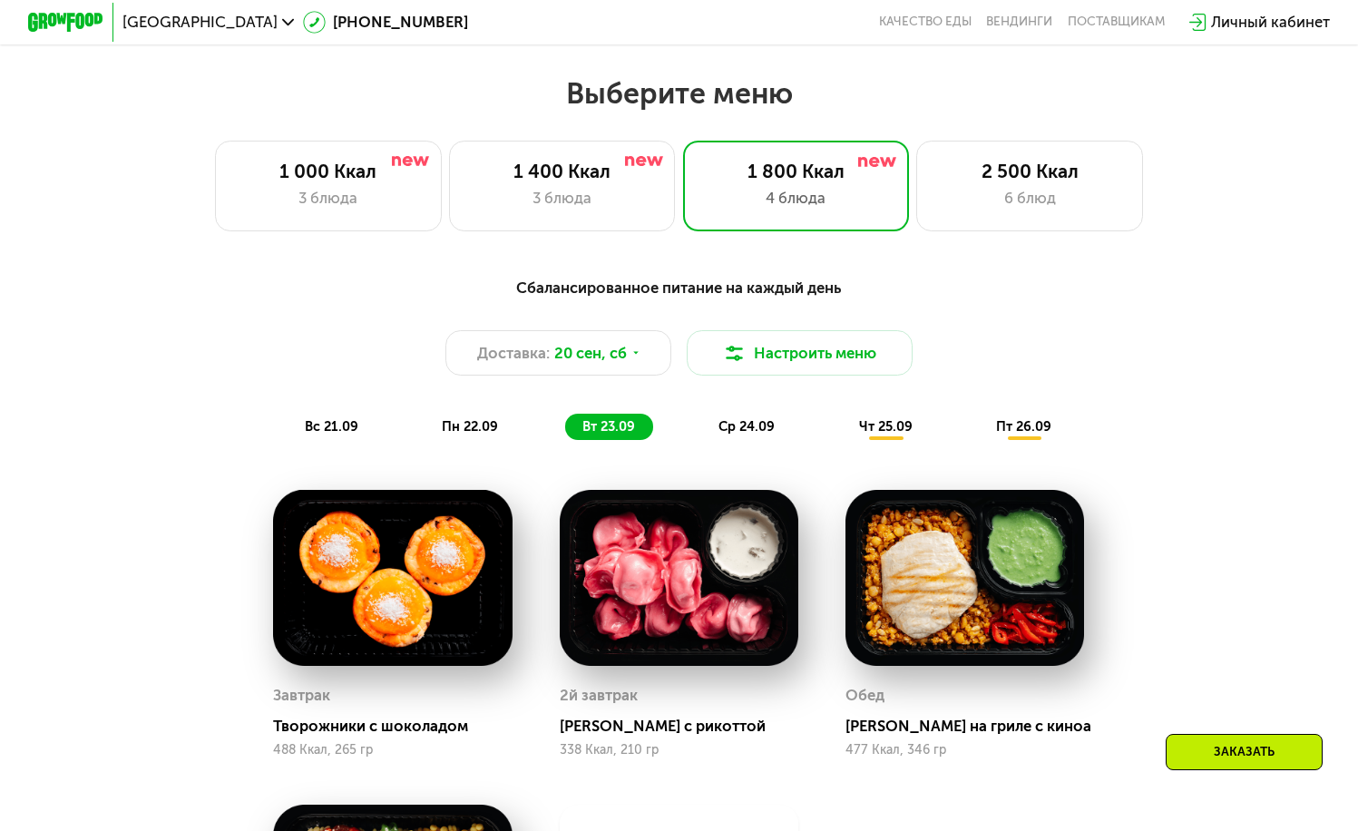
click at [756, 429] on span "ср 24.09" at bounding box center [746, 426] width 56 height 16
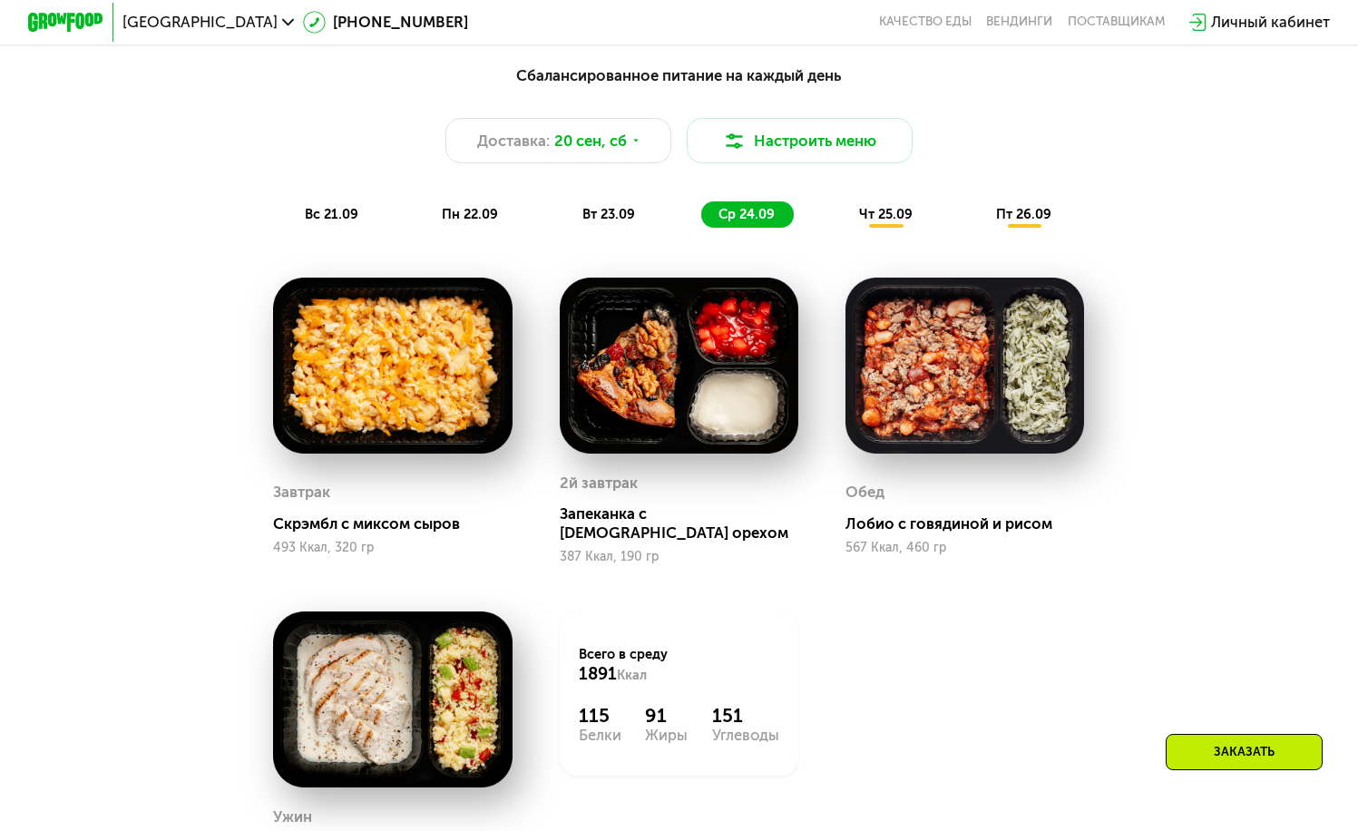
scroll to position [1369, 0]
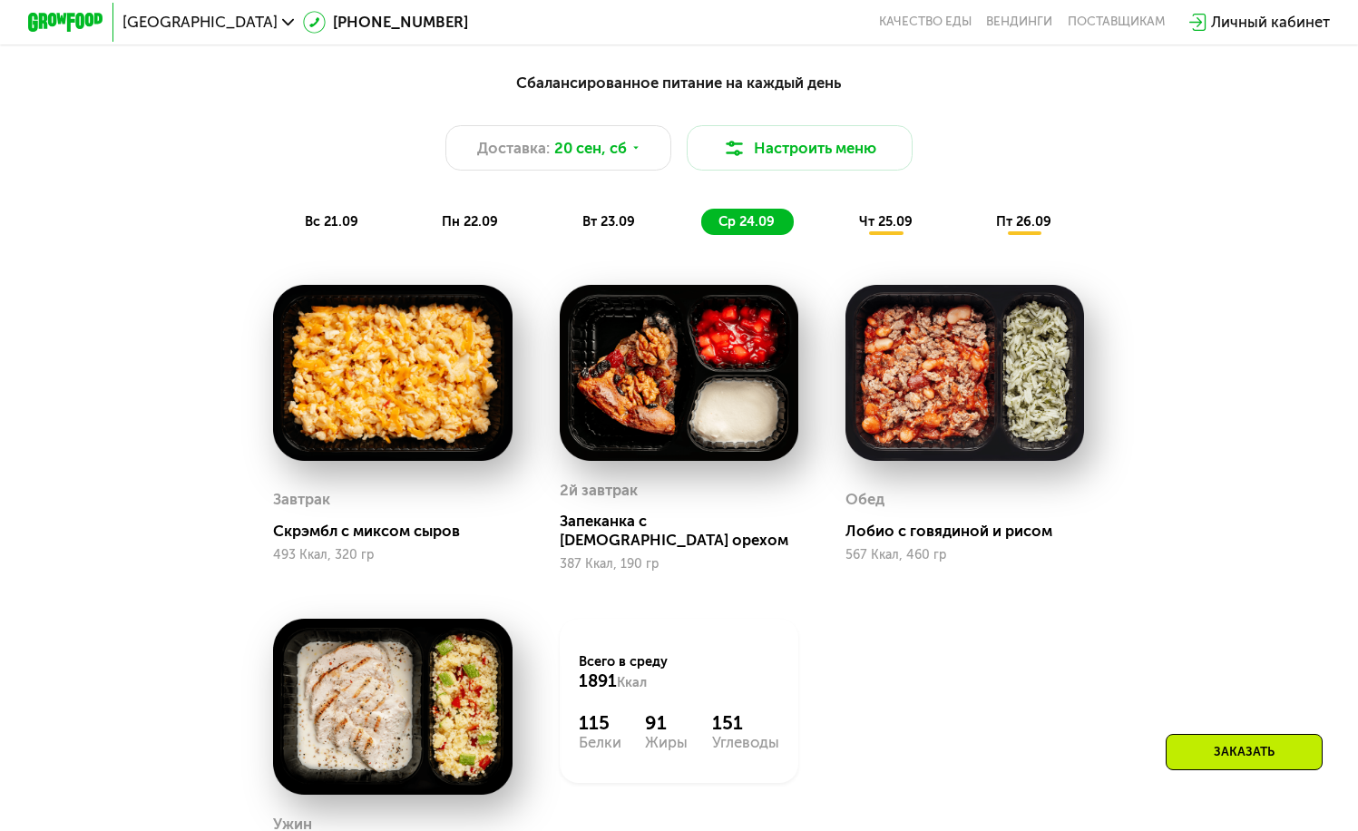
click at [886, 219] on div "чт 25.09" at bounding box center [886, 222] width 89 height 26
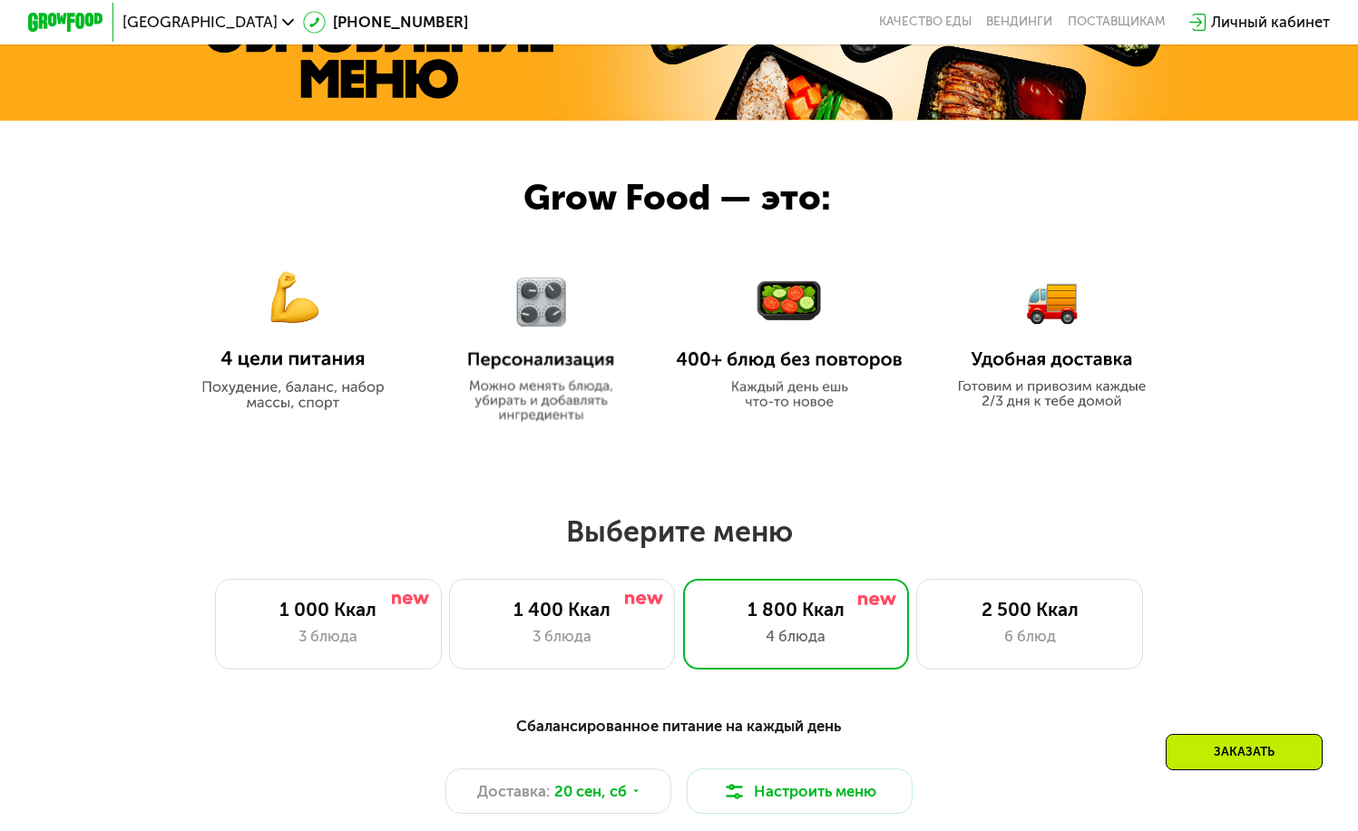
scroll to position [723, 0]
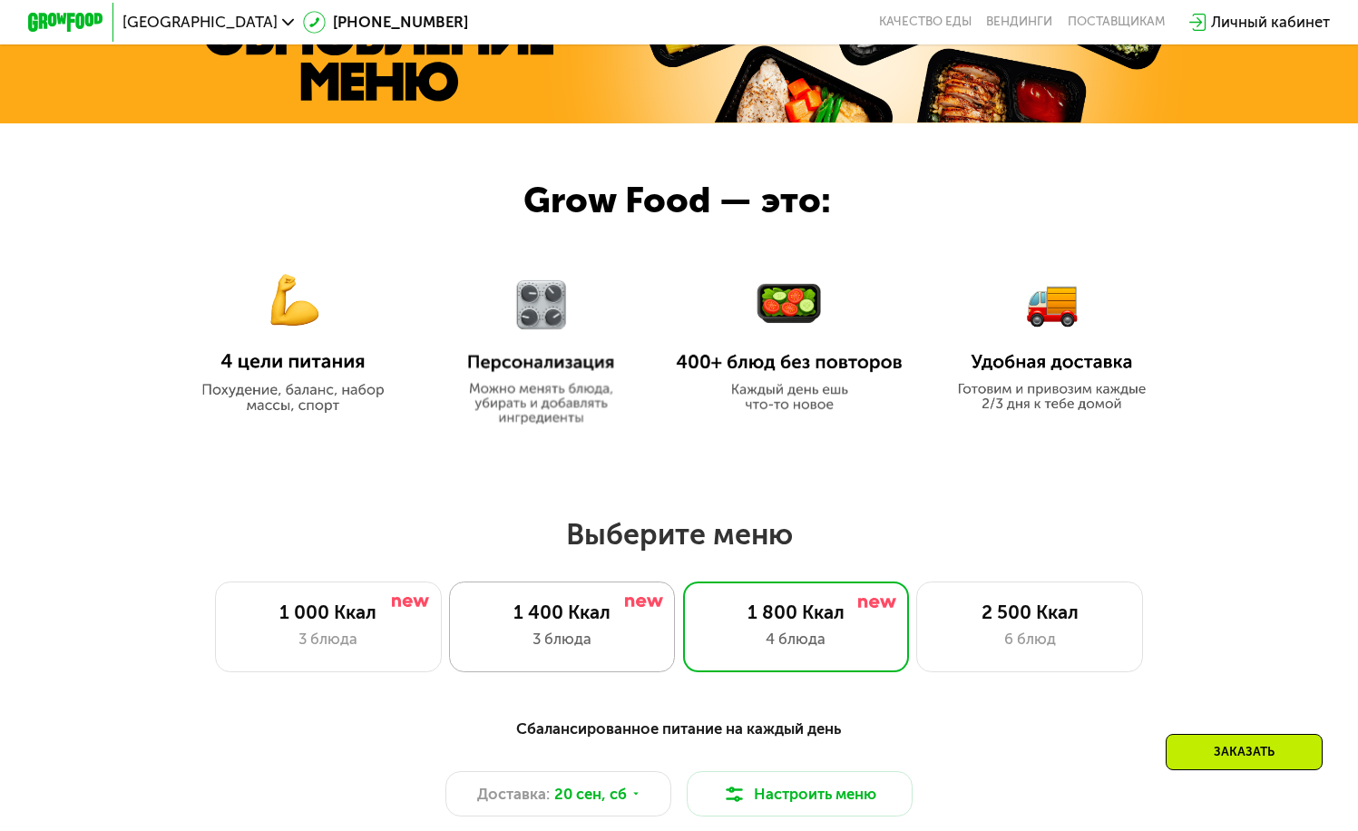
click at [572, 637] on div "3 блюда" at bounding box center [562, 639] width 187 height 23
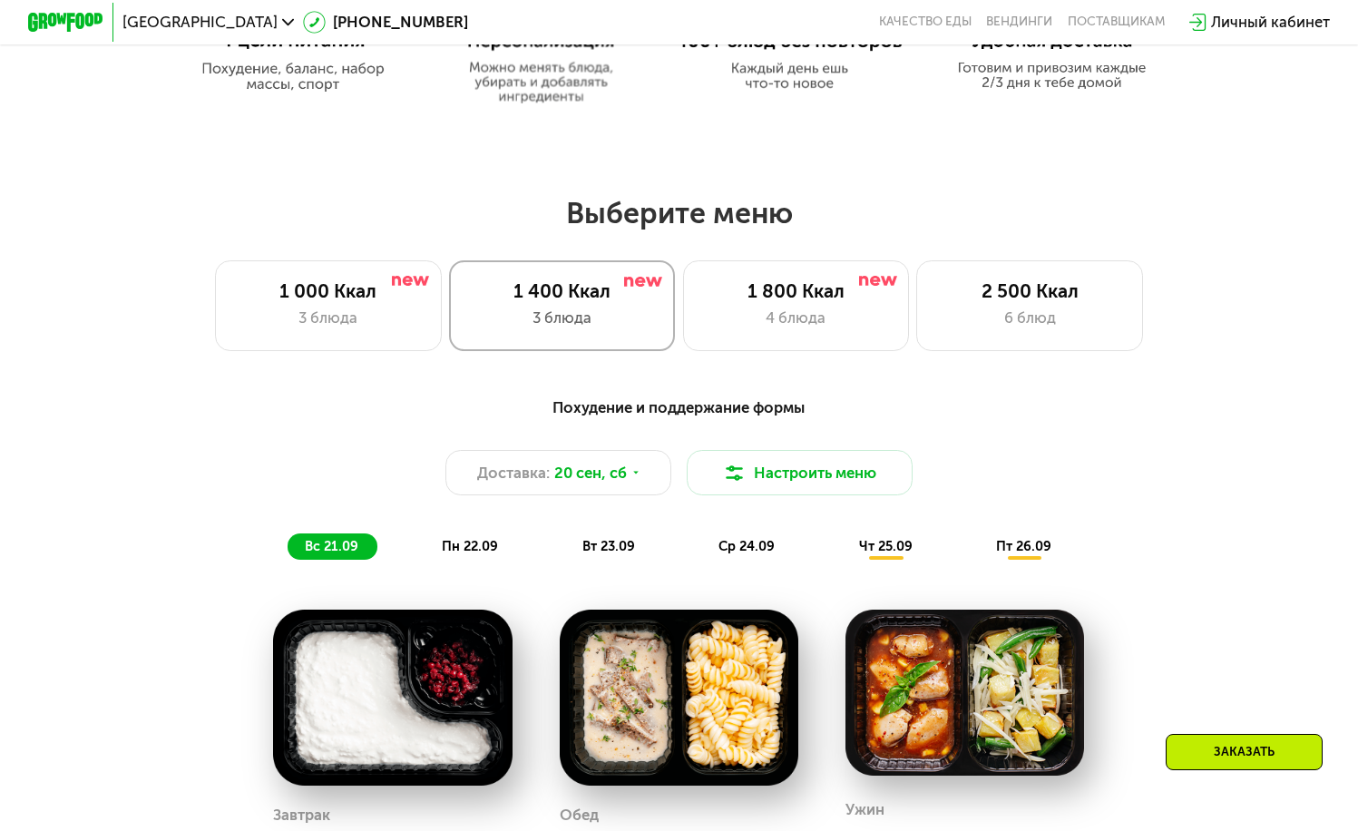
scroll to position [1045, 0]
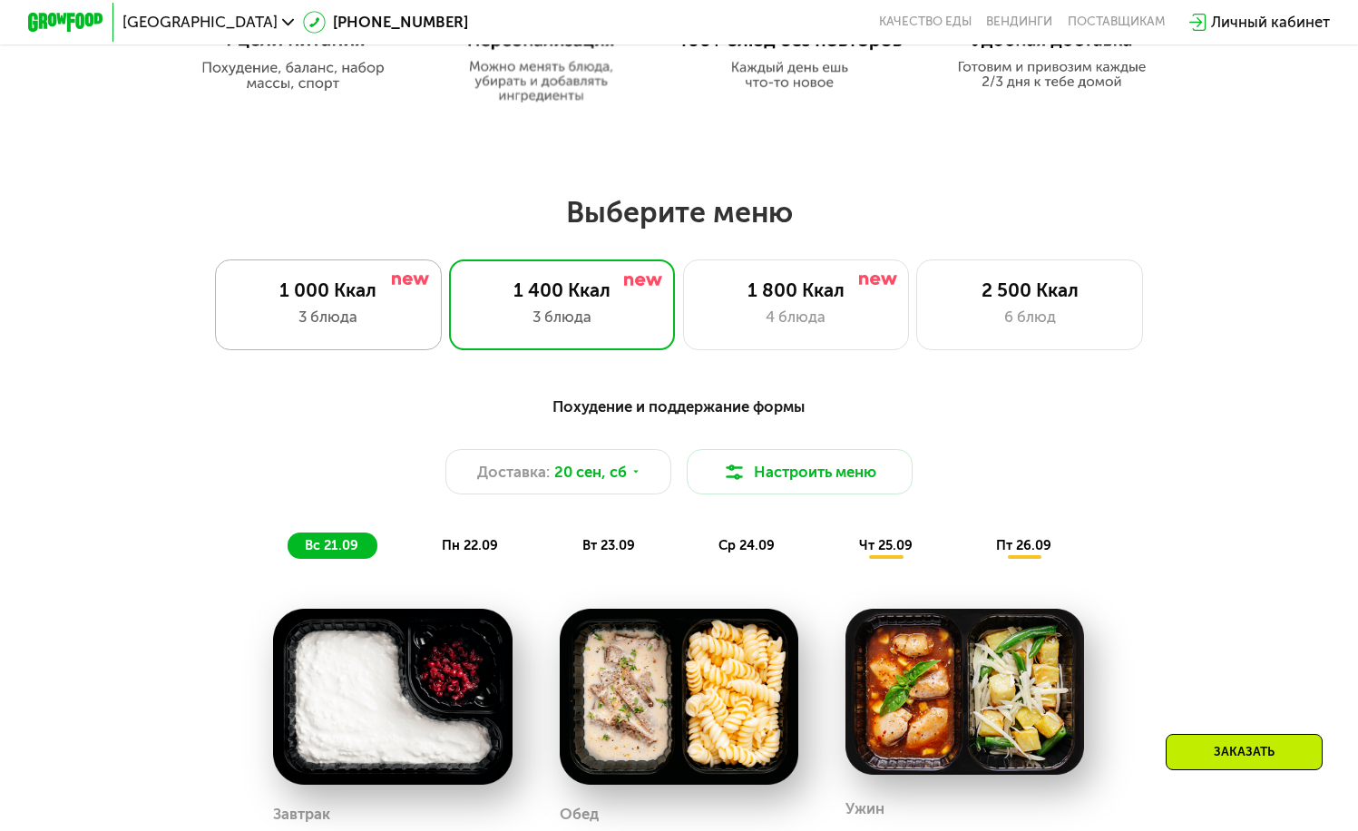
click at [416, 317] on div "3 блюда" at bounding box center [328, 317] width 187 height 23
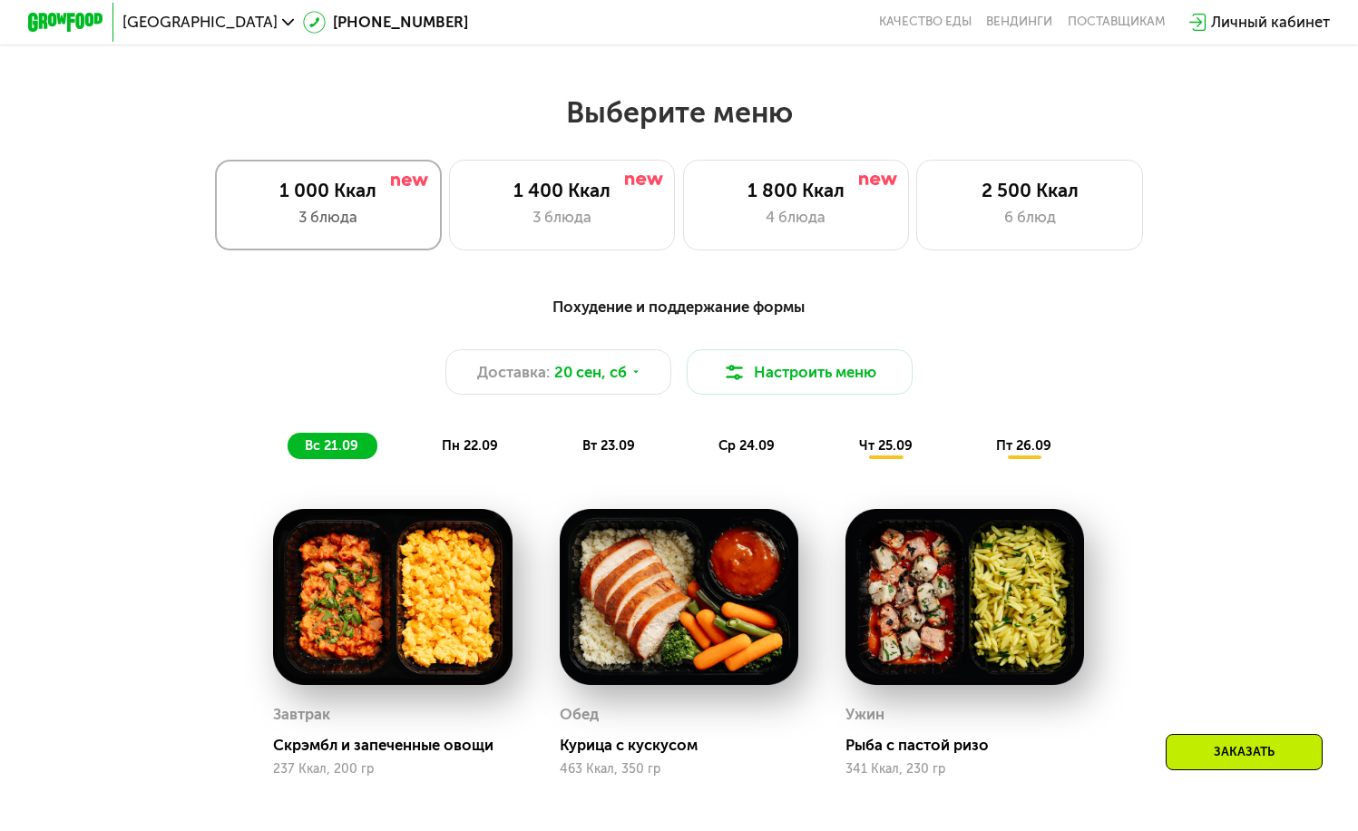
scroll to position [1071, 0]
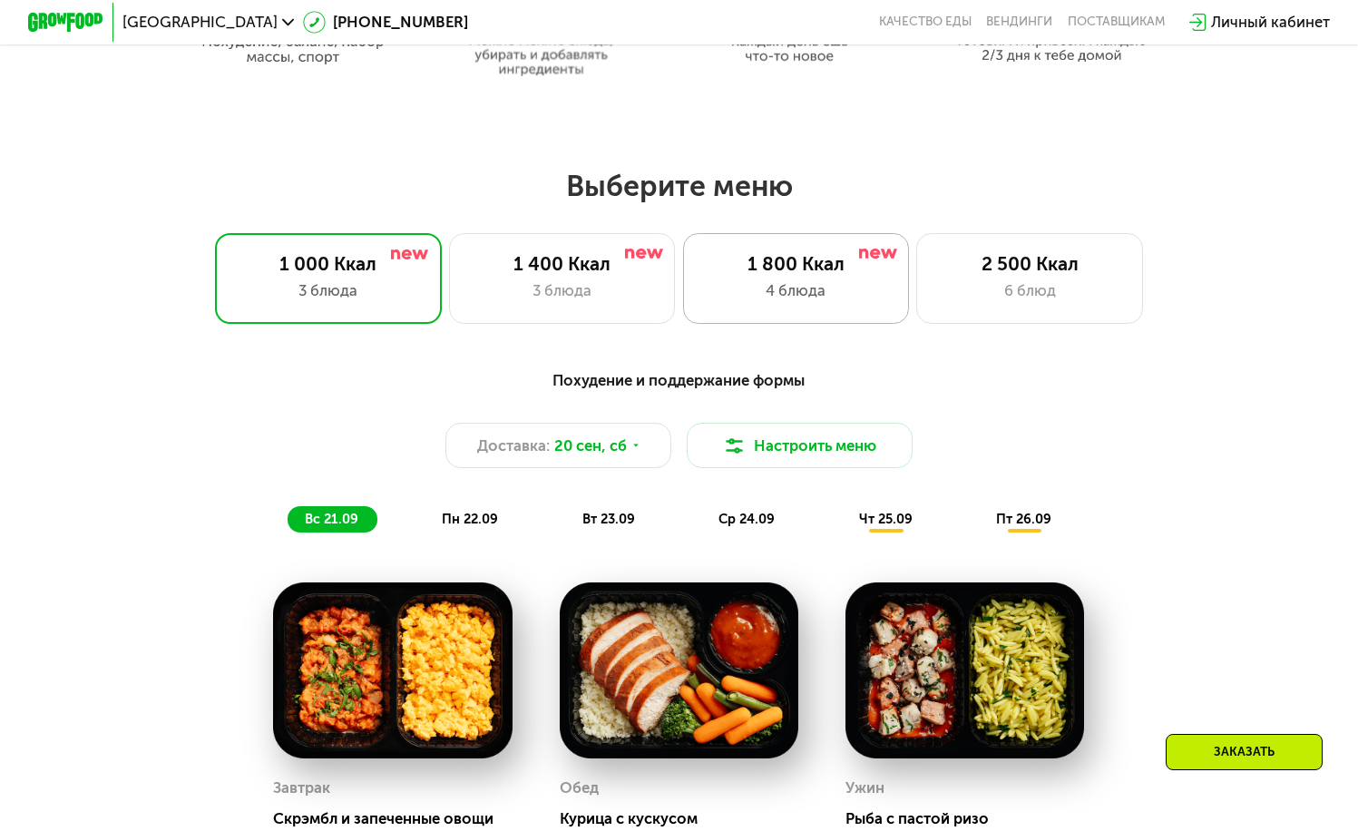
click at [788, 266] on div "1 800 Ккал" at bounding box center [795, 264] width 187 height 23
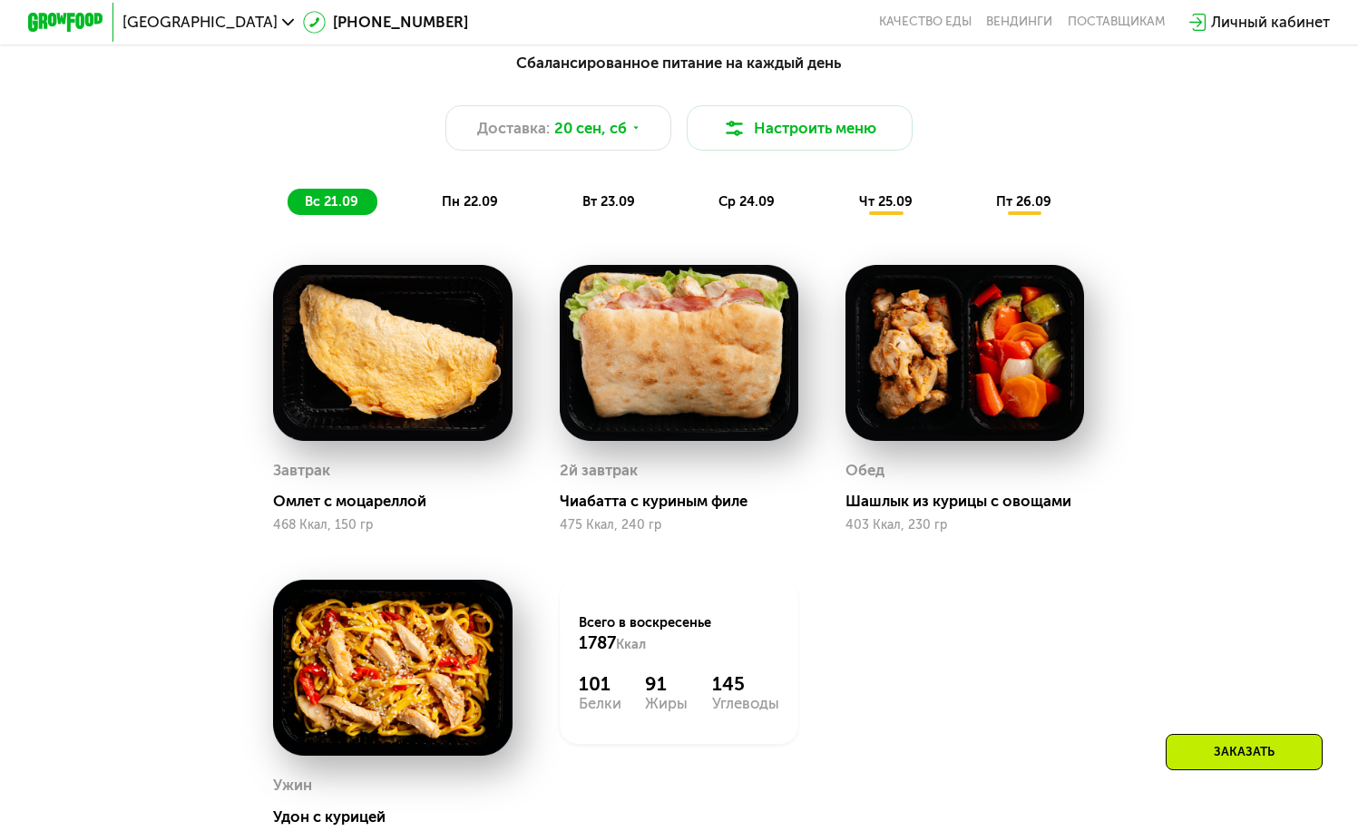
scroll to position [1388, 0]
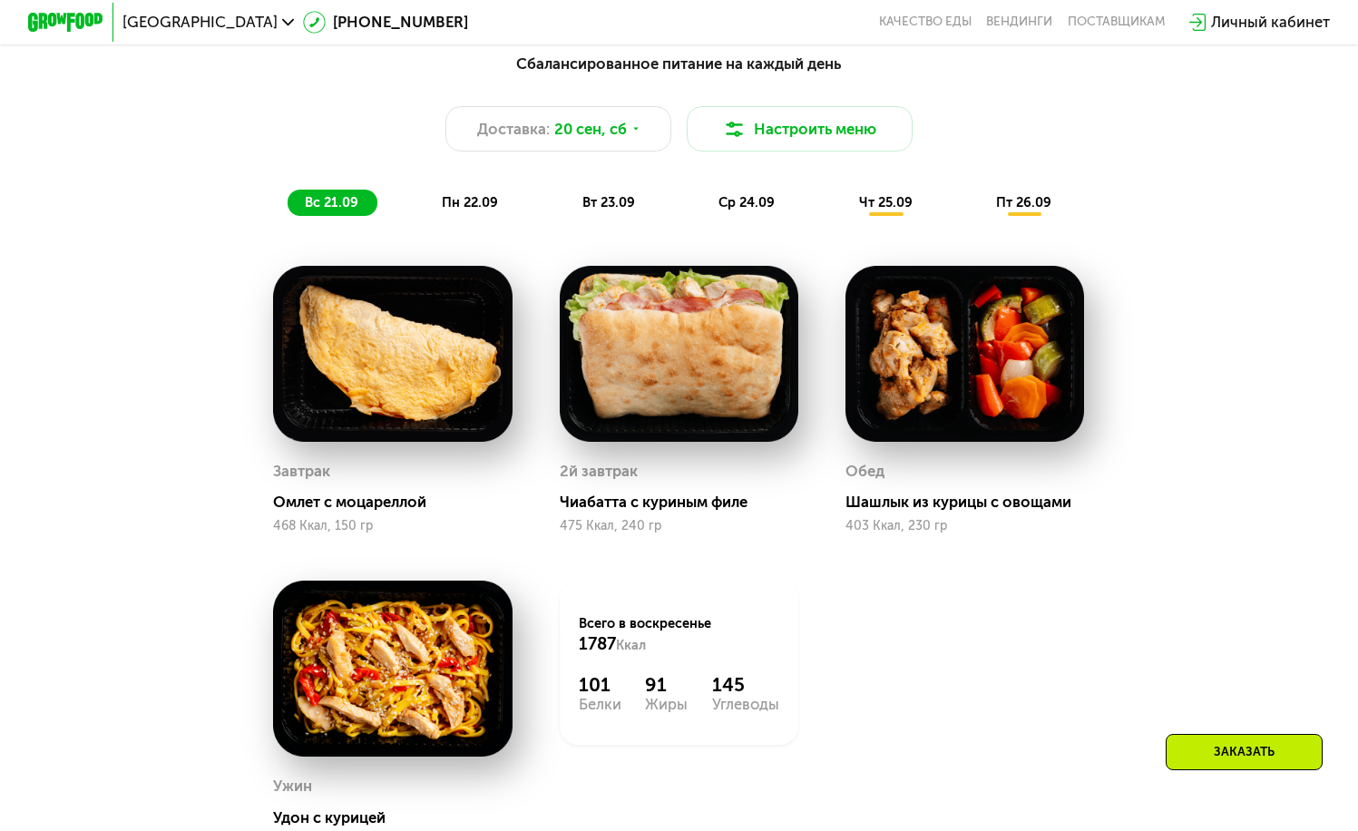
click at [465, 210] on span "пн 22.09" at bounding box center [470, 202] width 56 height 16
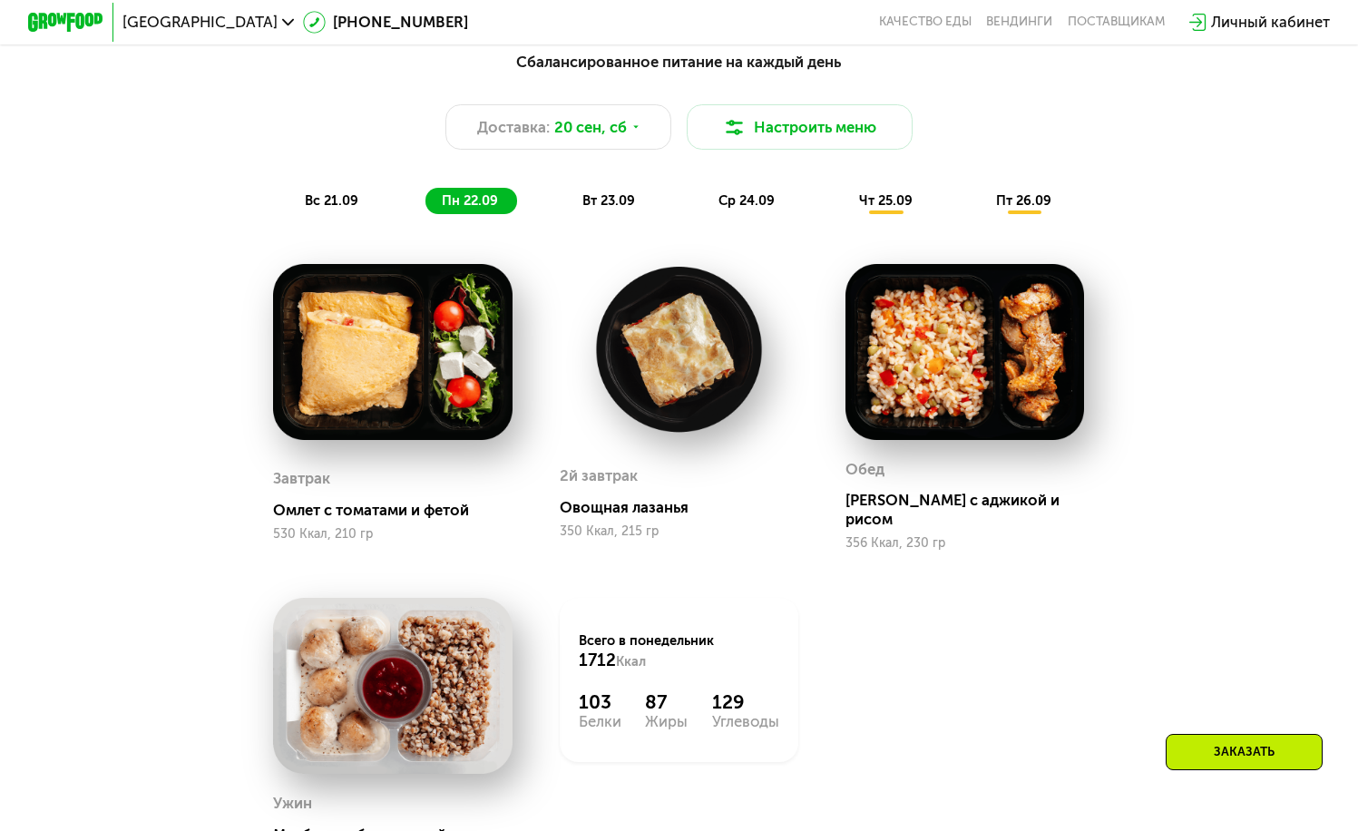
scroll to position [1389, 0]
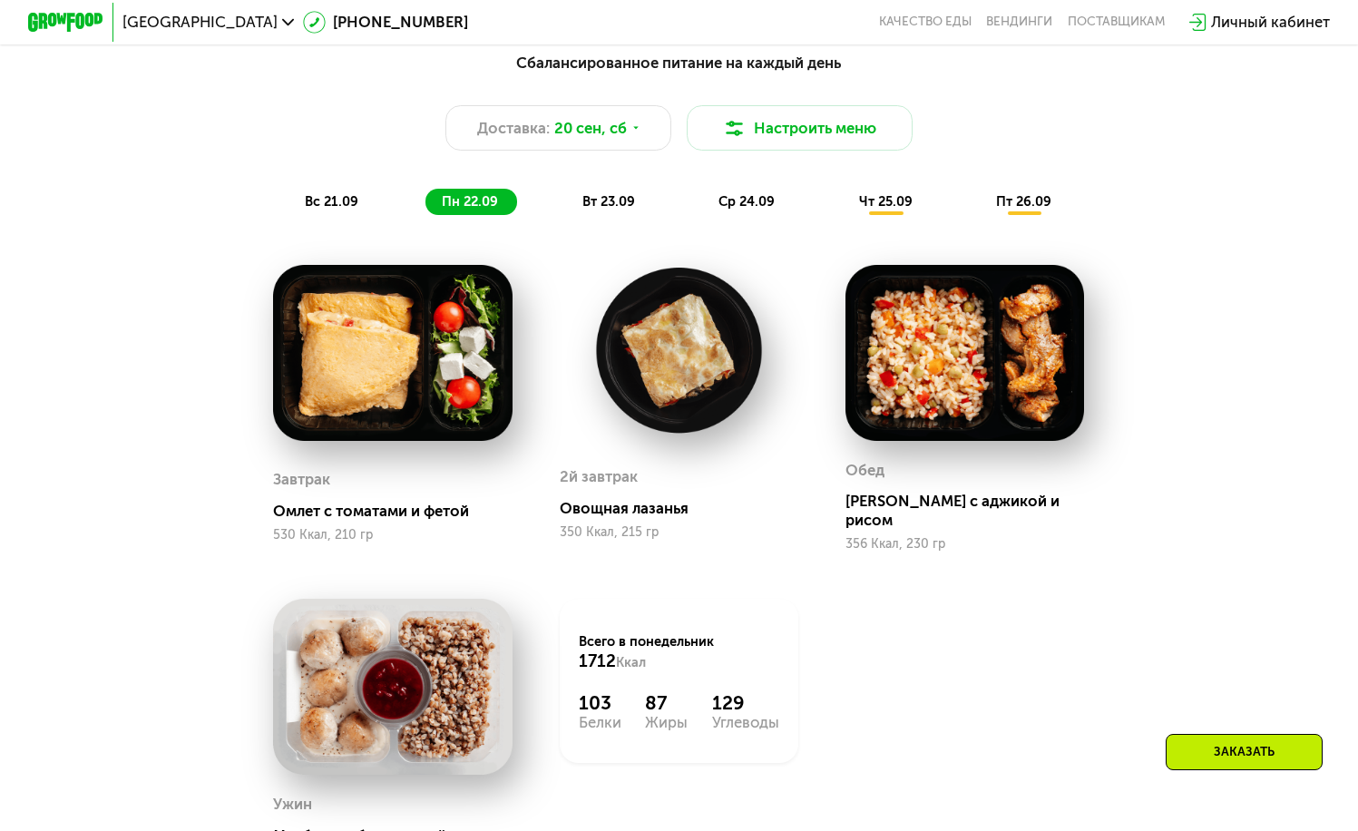
click at [607, 210] on span "вт 23.09" at bounding box center [608, 201] width 53 height 16
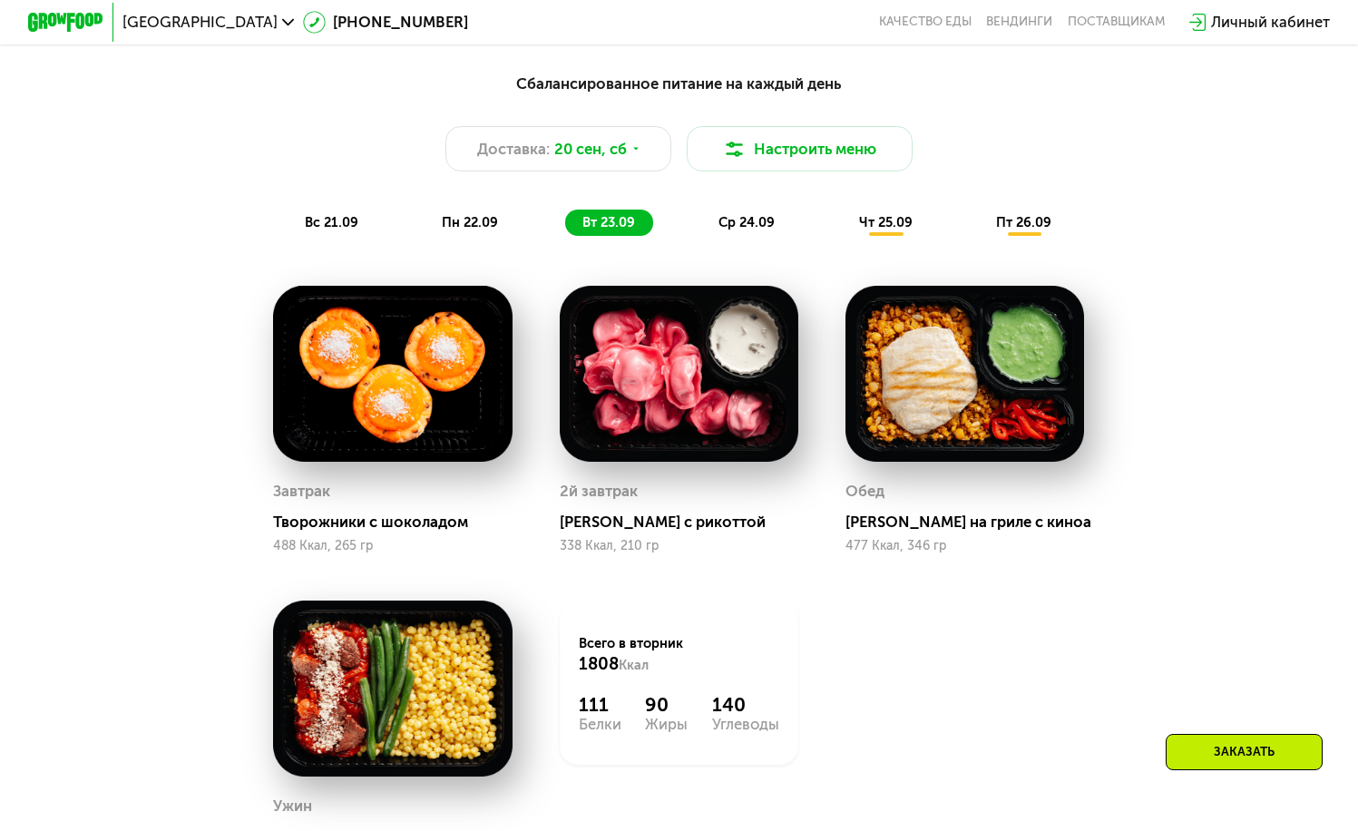
scroll to position [1369, 0]
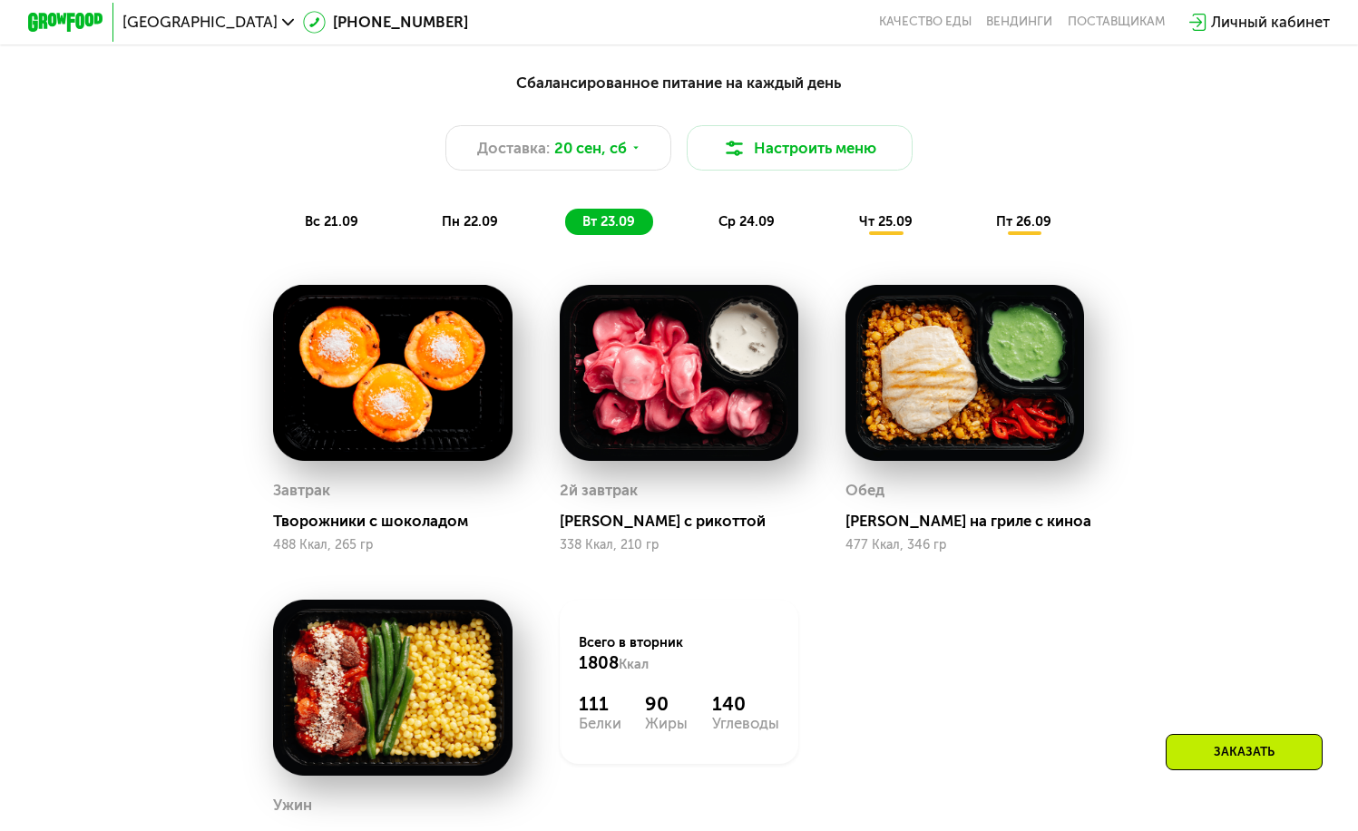
click at [743, 226] on span "ср 24.09" at bounding box center [746, 221] width 56 height 16
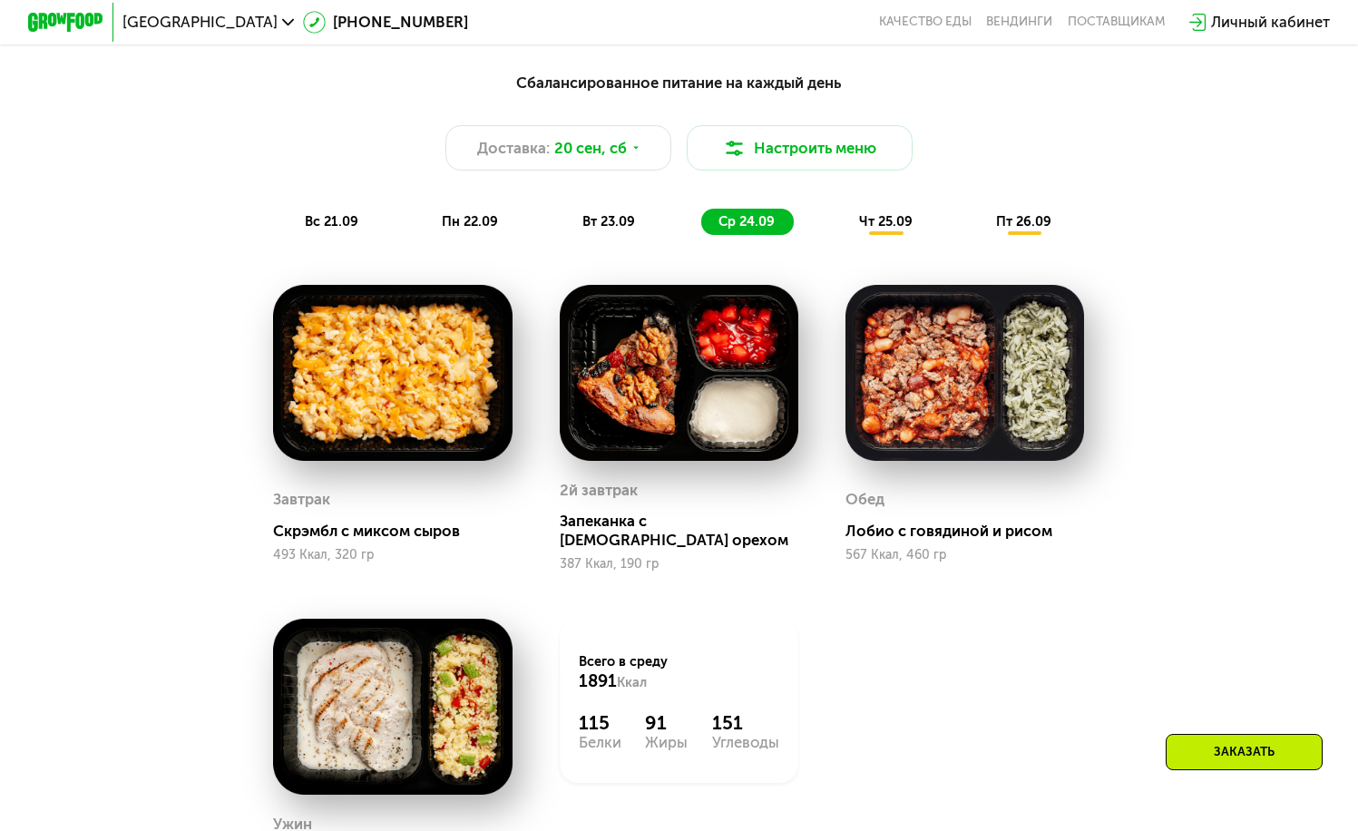
click at [910, 229] on span "чт 25.09" at bounding box center [886, 221] width 54 height 16
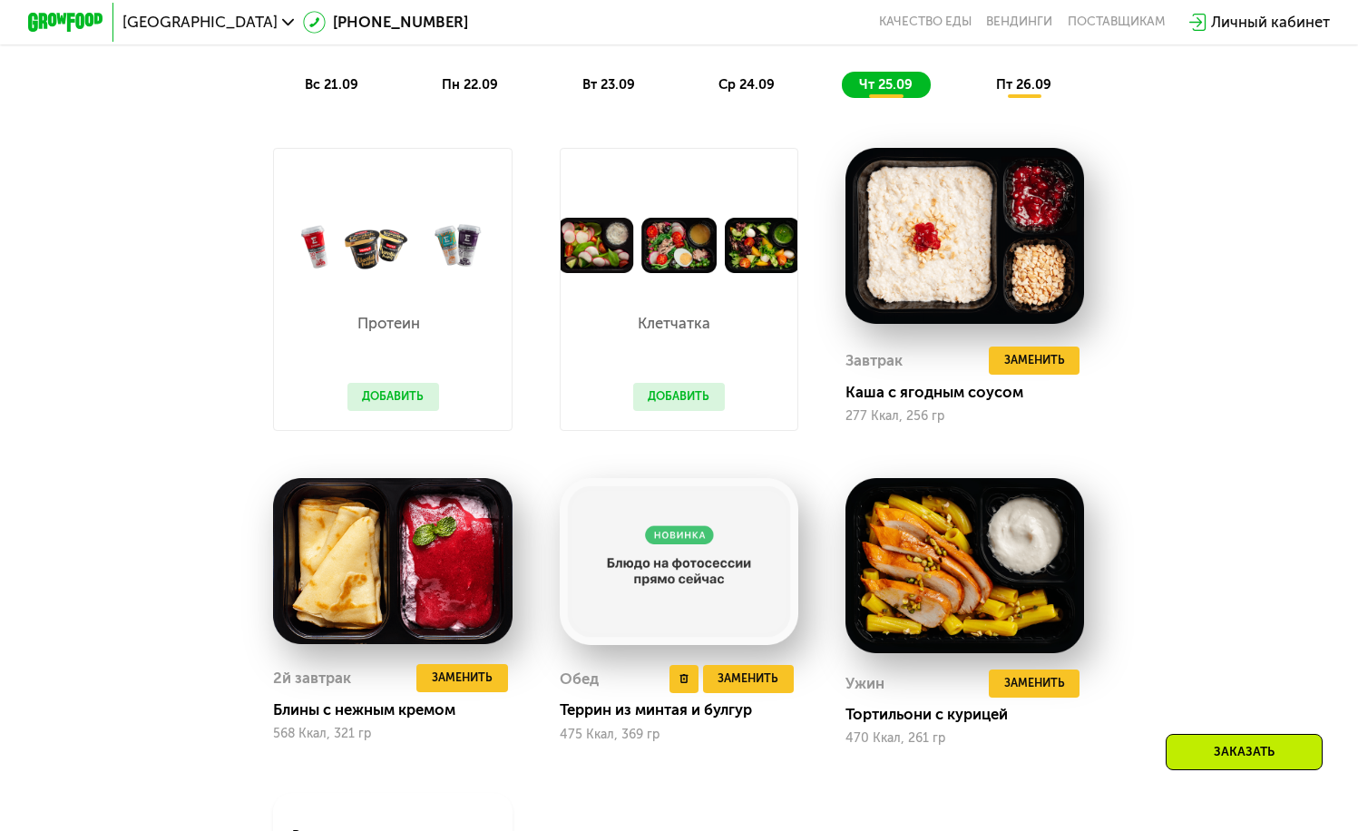
scroll to position [1481, 0]
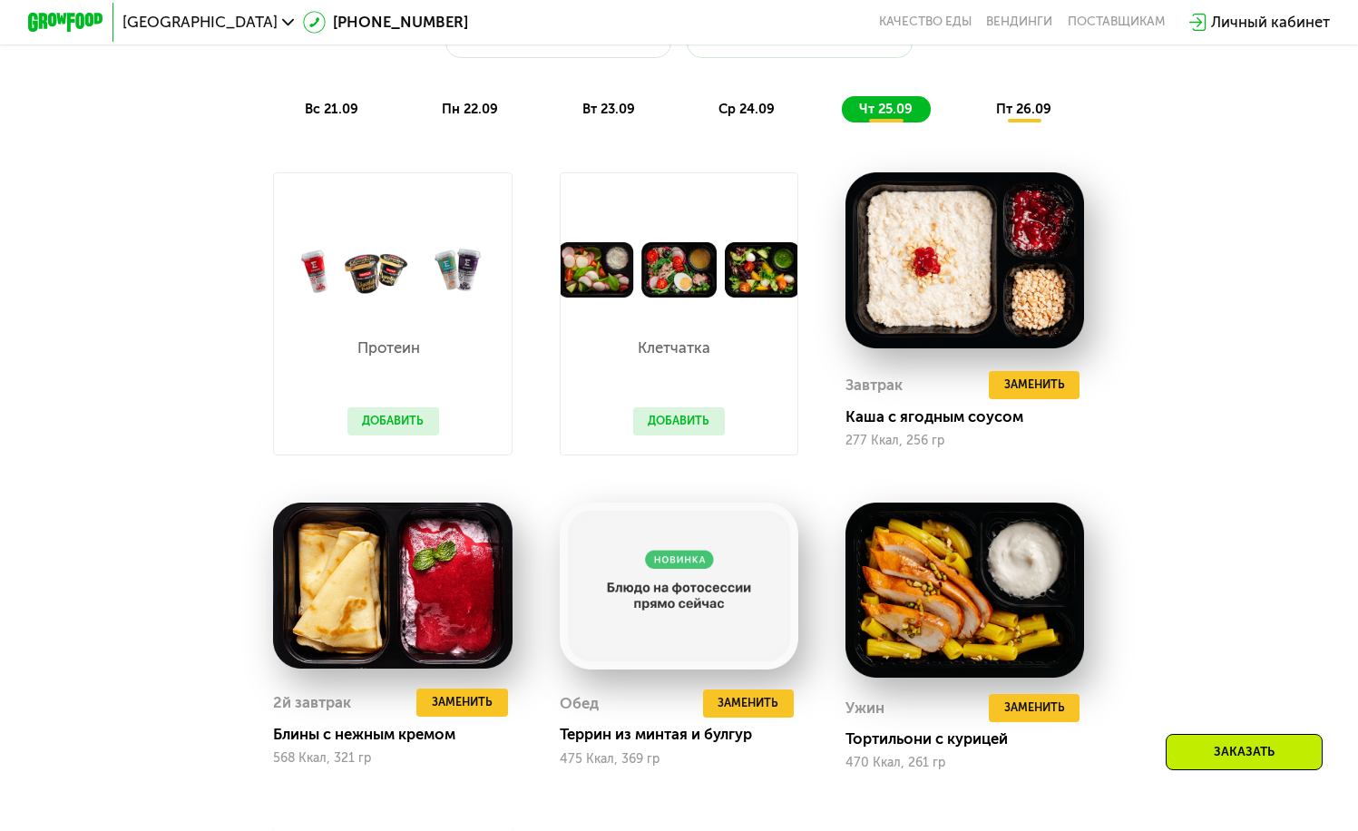
click at [419, 435] on button "Добавить" at bounding box center [393, 421] width 92 height 28
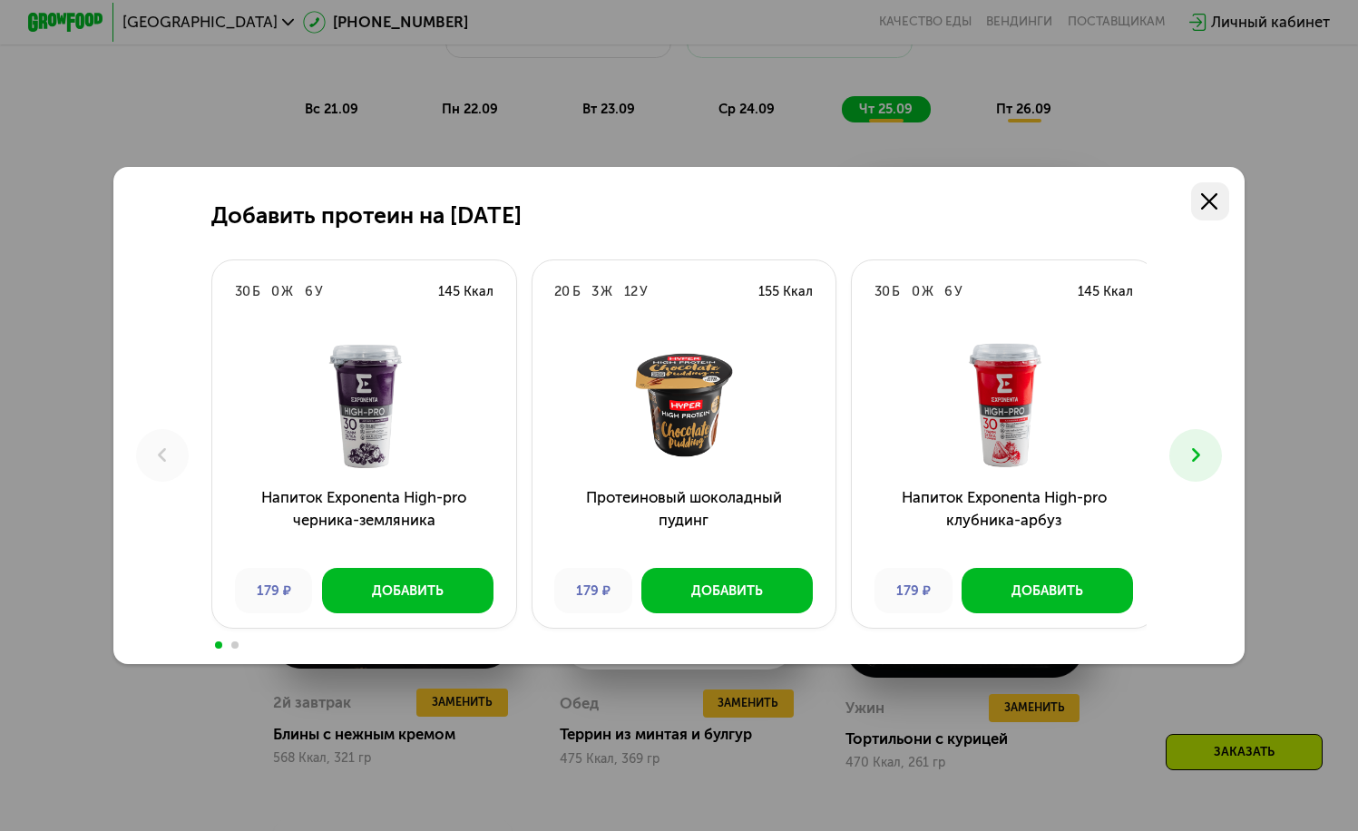
click at [1211, 195] on use at bounding box center [1209, 201] width 17 height 17
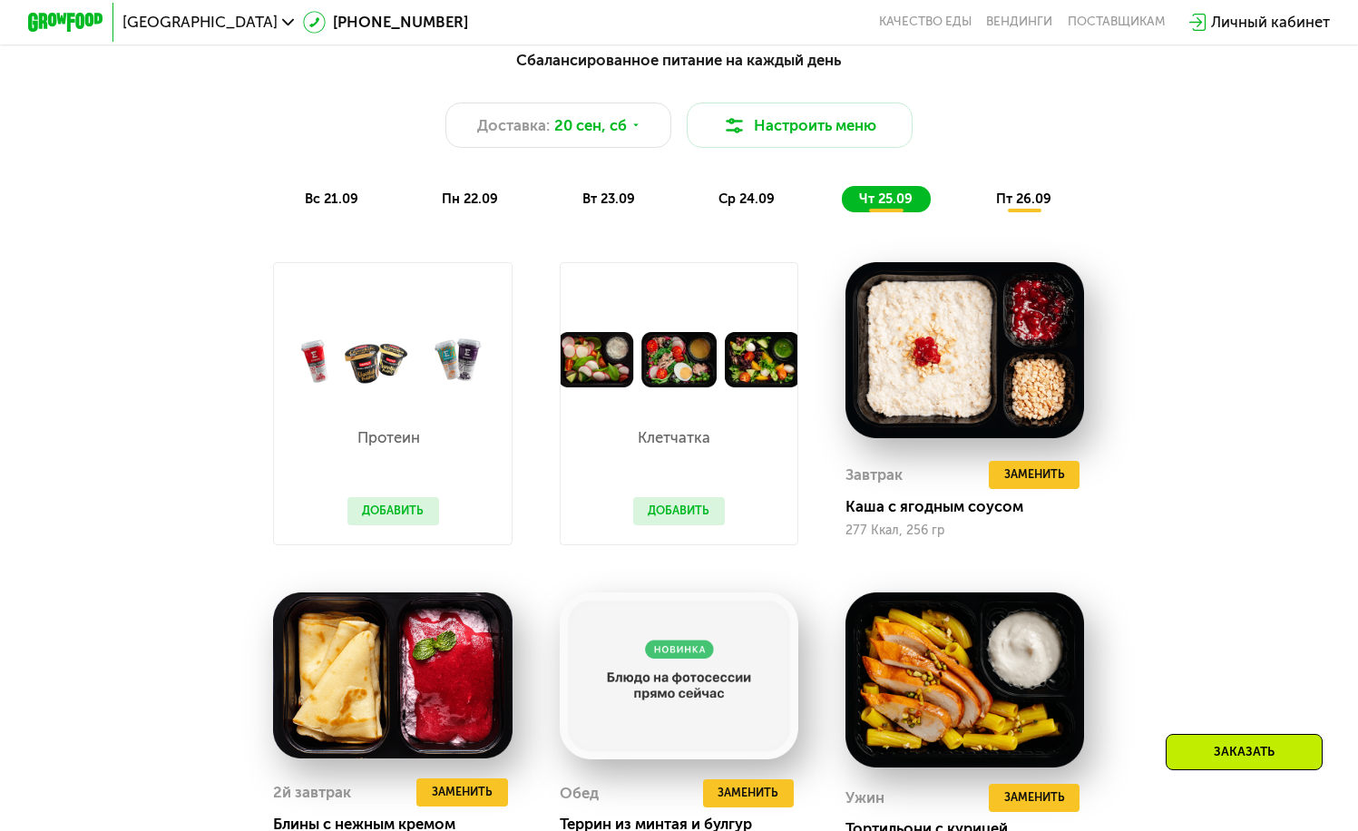
scroll to position [1390, 0]
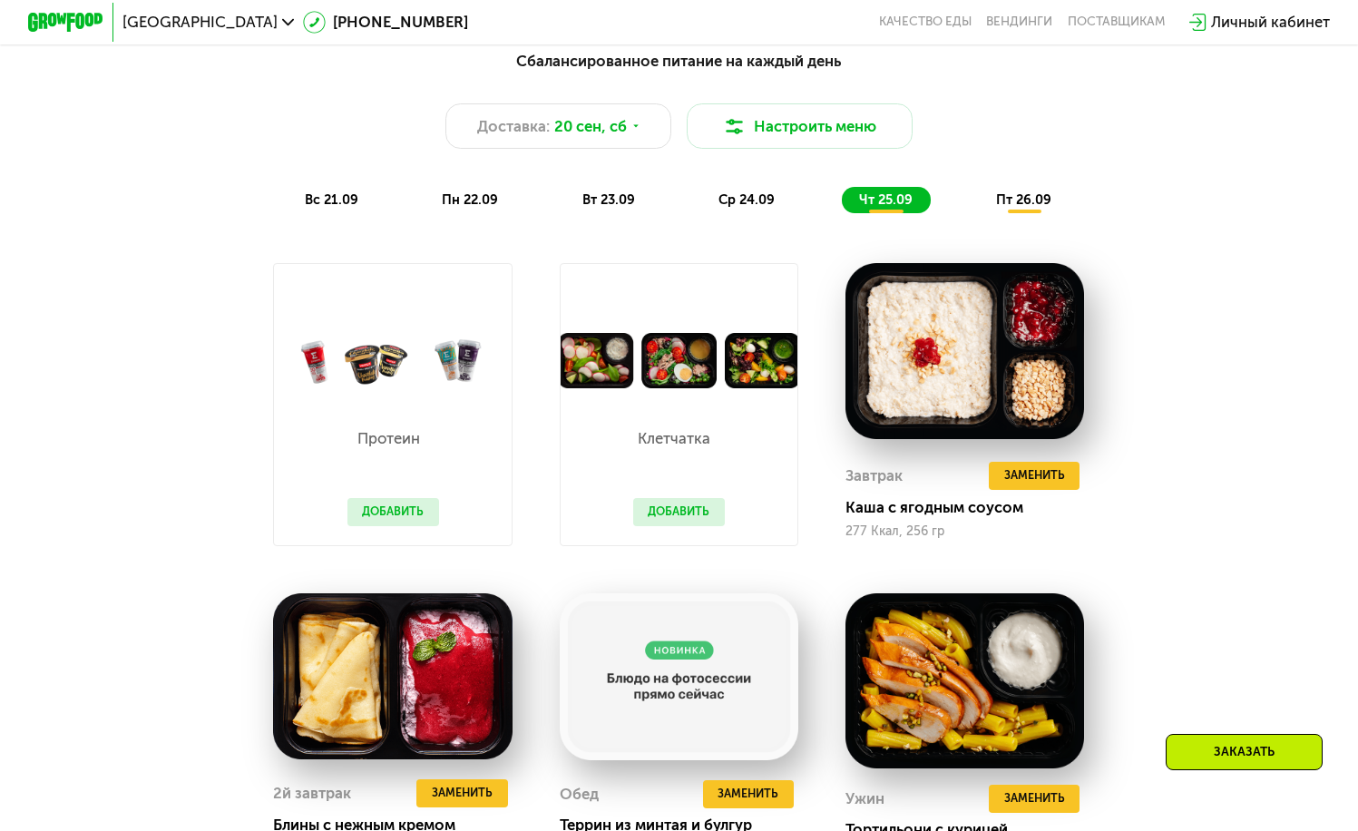
click at [1050, 206] on span "пт 26.09" at bounding box center [1023, 199] width 55 height 16
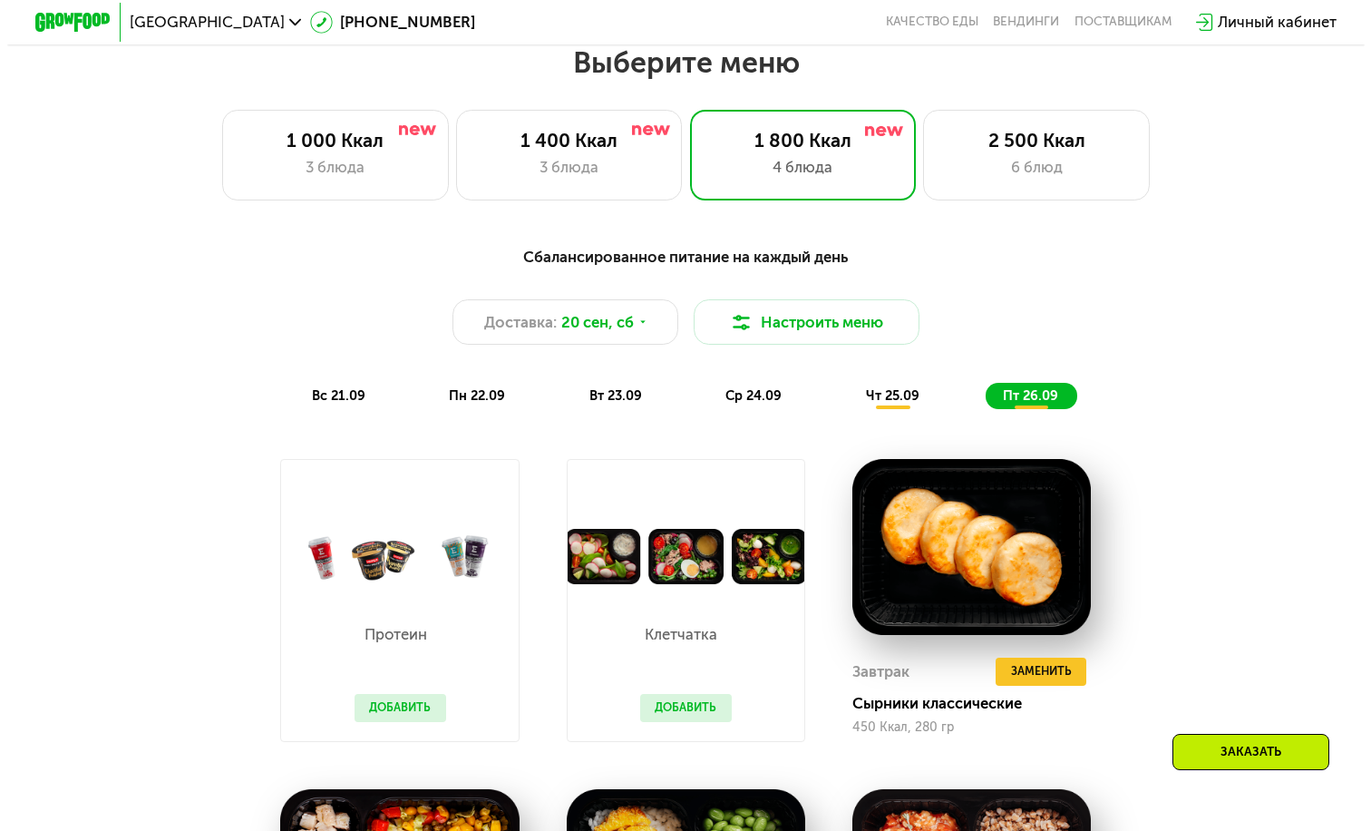
scroll to position [1195, 0]
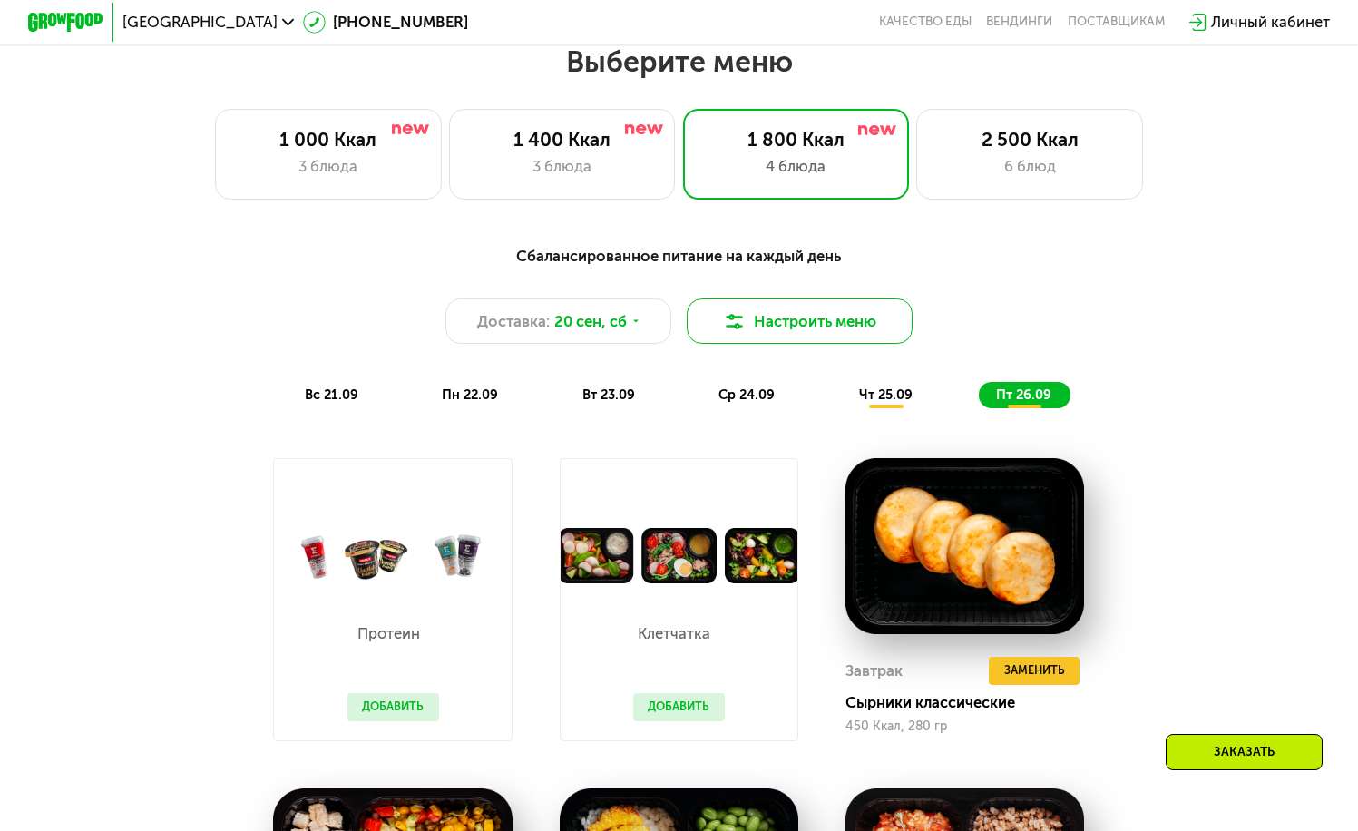
click at [824, 334] on button "Настроить меню" at bounding box center [800, 320] width 227 height 45
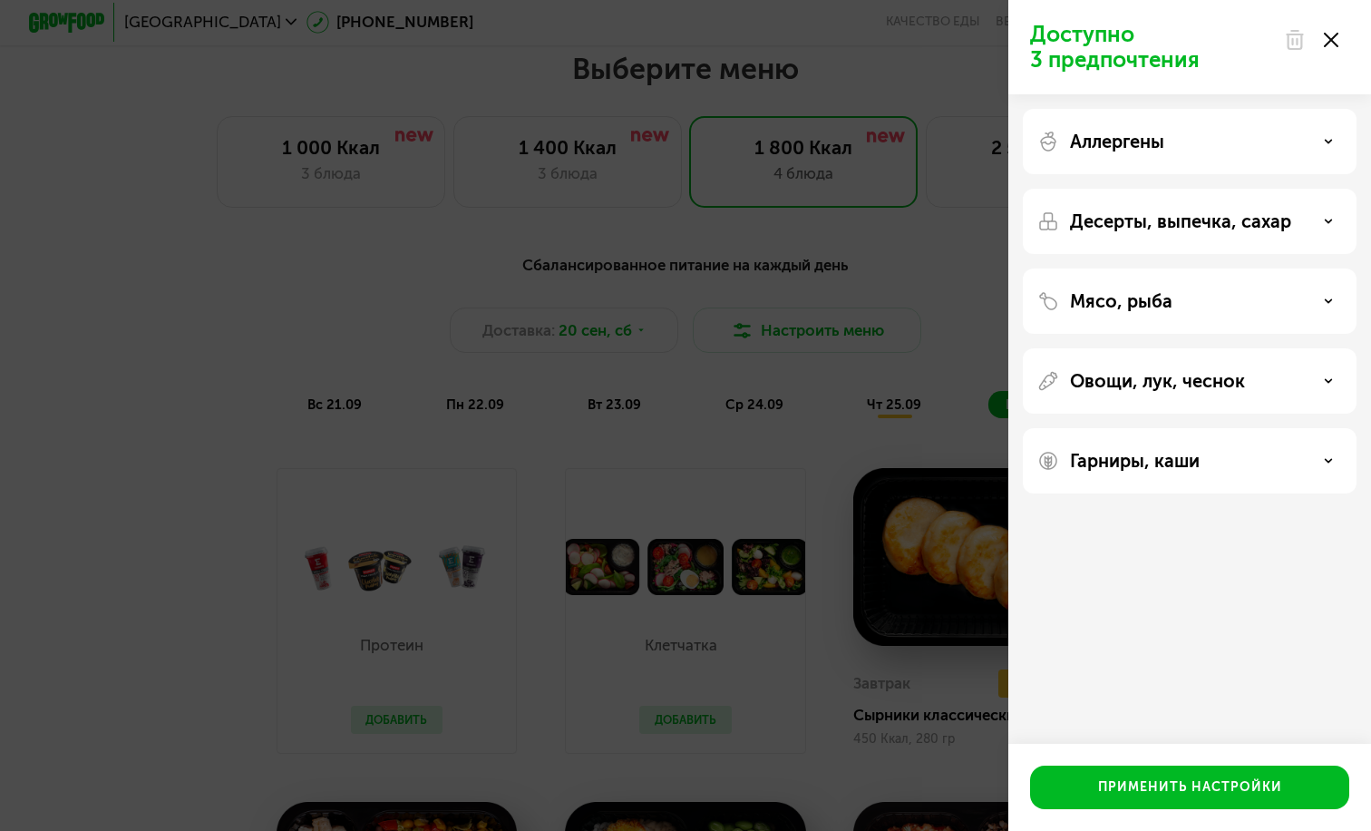
click at [1152, 143] on p "Аллергены" at bounding box center [1117, 142] width 94 height 22
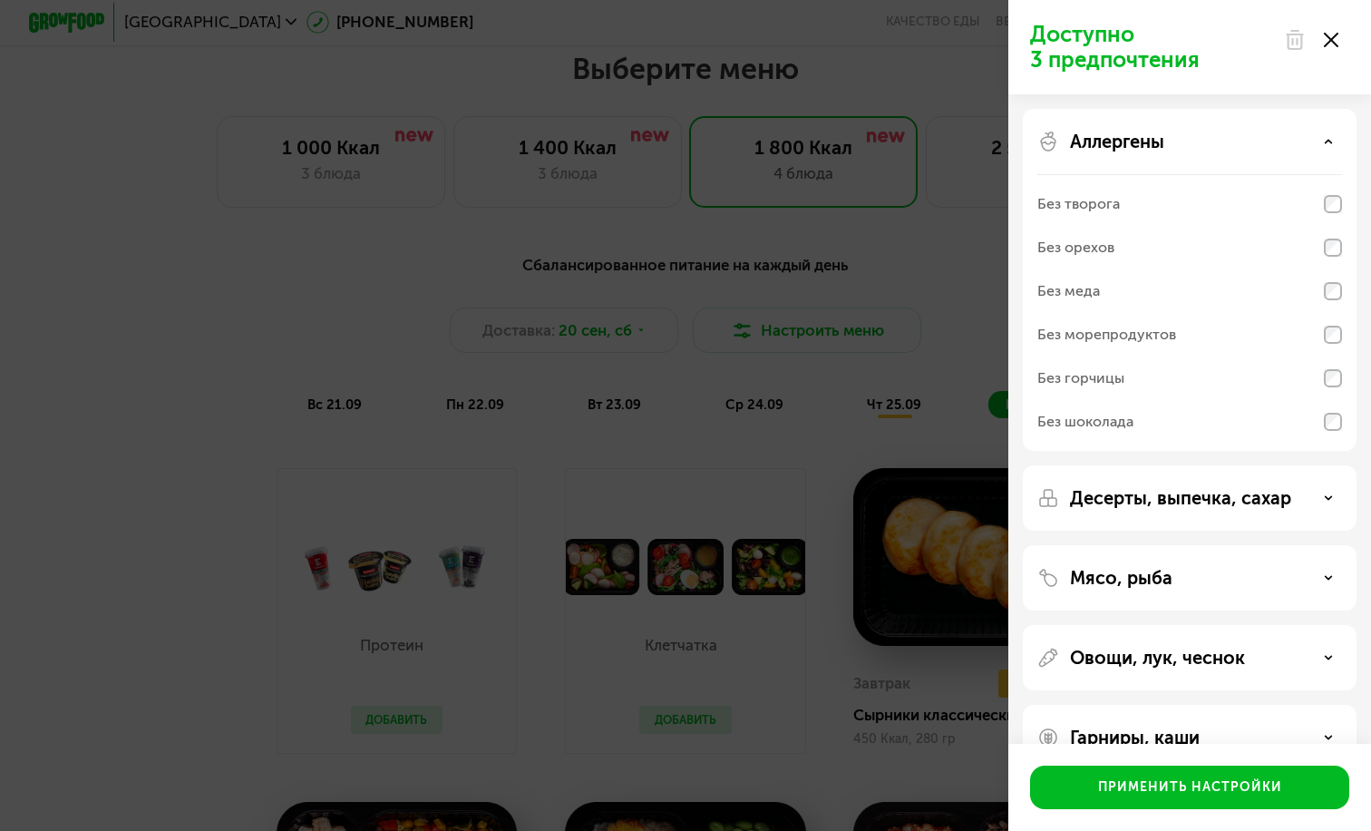
click at [1152, 143] on p "Аллергены" at bounding box center [1117, 142] width 94 height 22
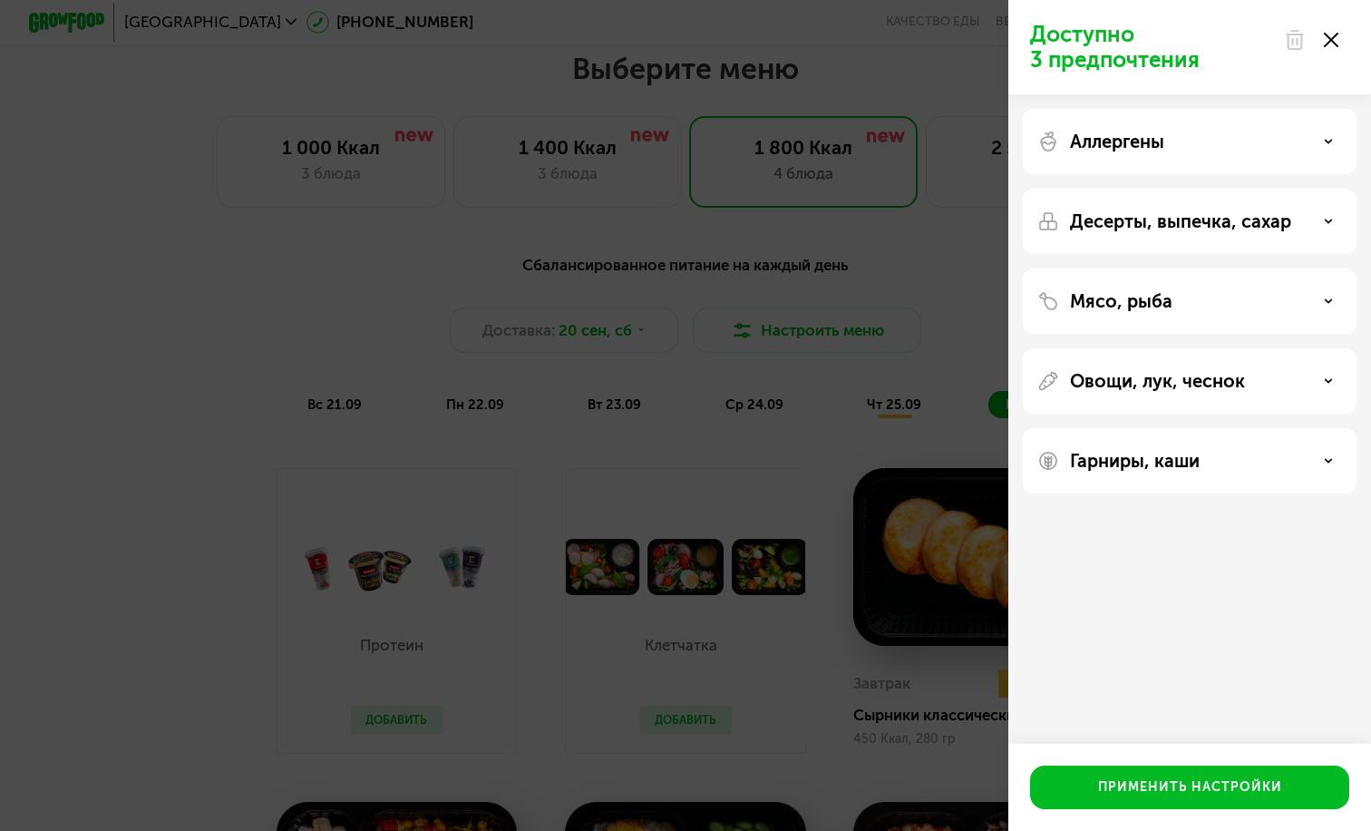
click at [1166, 200] on div "Десерты, выпечка, сахар" at bounding box center [1190, 221] width 334 height 65
click at [1175, 226] on p "Десерты, выпечка, сахар" at bounding box center [1180, 221] width 221 height 22
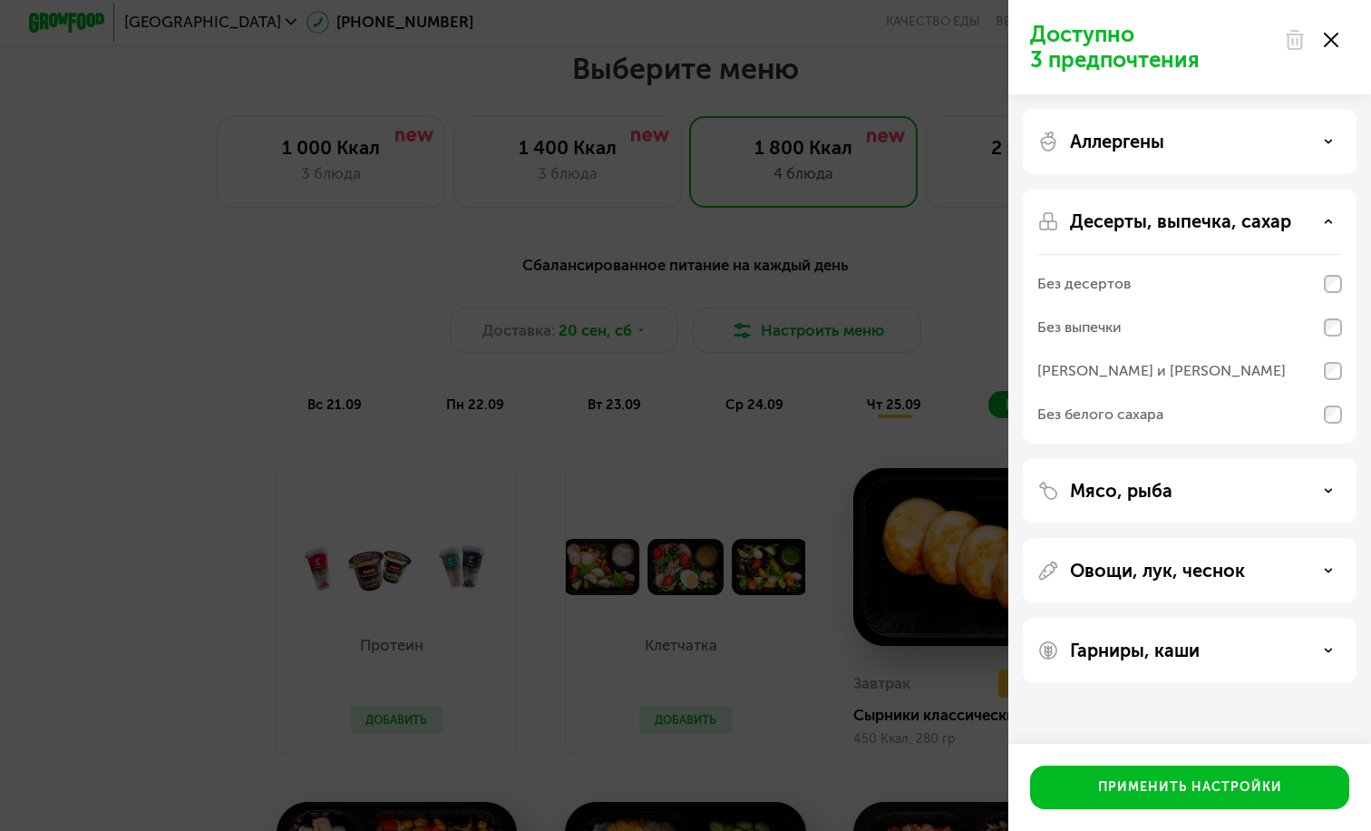
click at [1175, 226] on p "Десерты, выпечка, сахар" at bounding box center [1180, 221] width 221 height 22
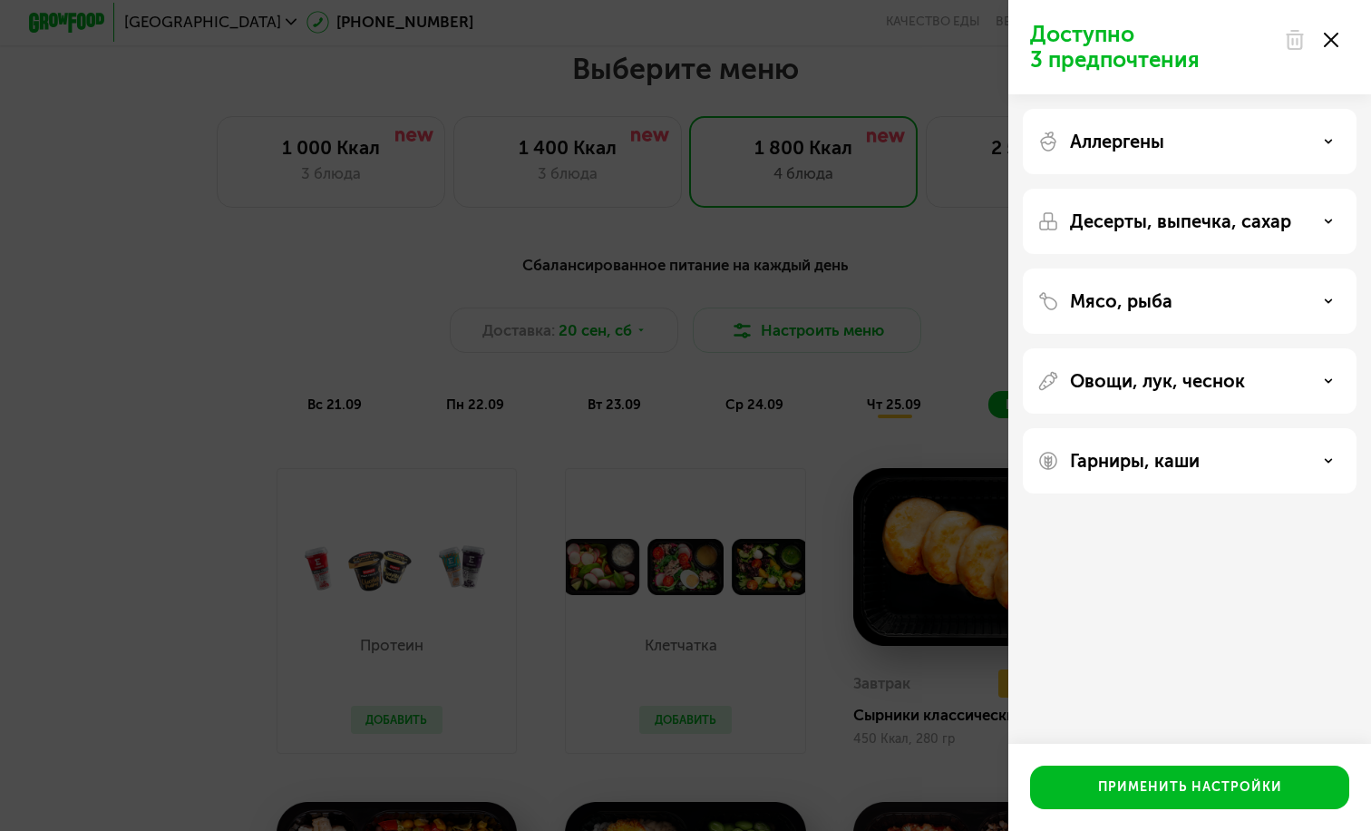
click at [1179, 295] on div "Мясо, рыба" at bounding box center [1190, 301] width 305 height 22
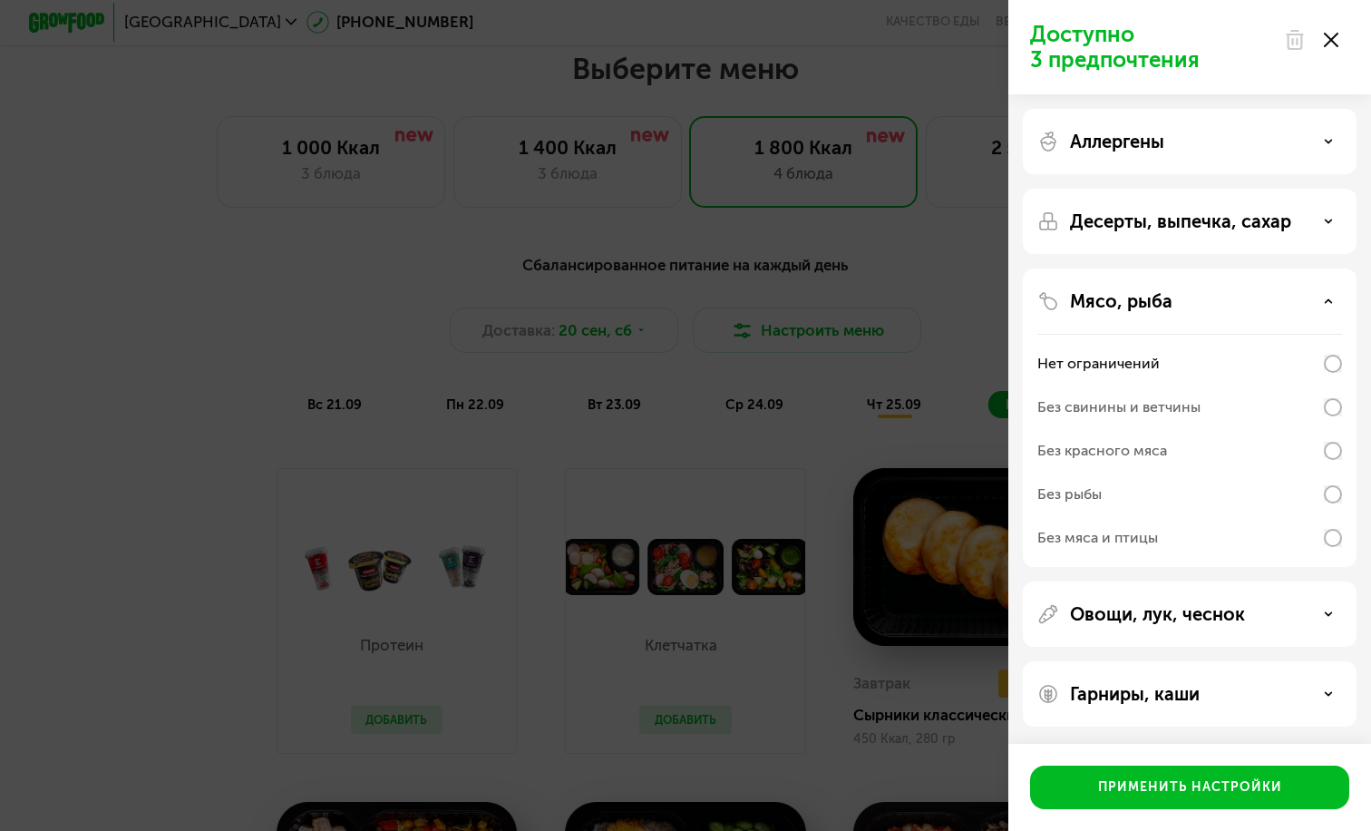
click at [1179, 295] on div "Мясо, рыба" at bounding box center [1190, 301] width 305 height 22
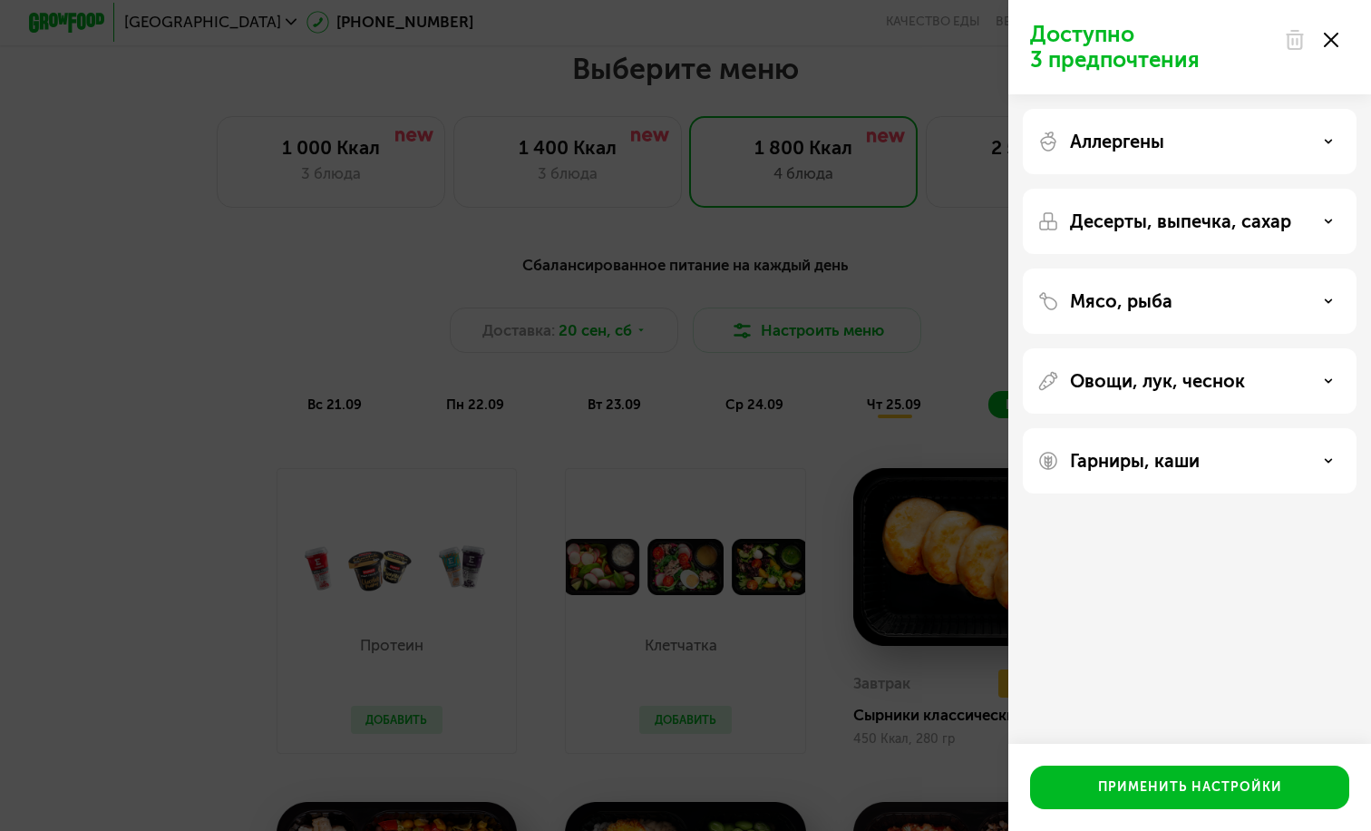
click at [1173, 383] on p "Овощи, лук, чеснок" at bounding box center [1157, 381] width 175 height 22
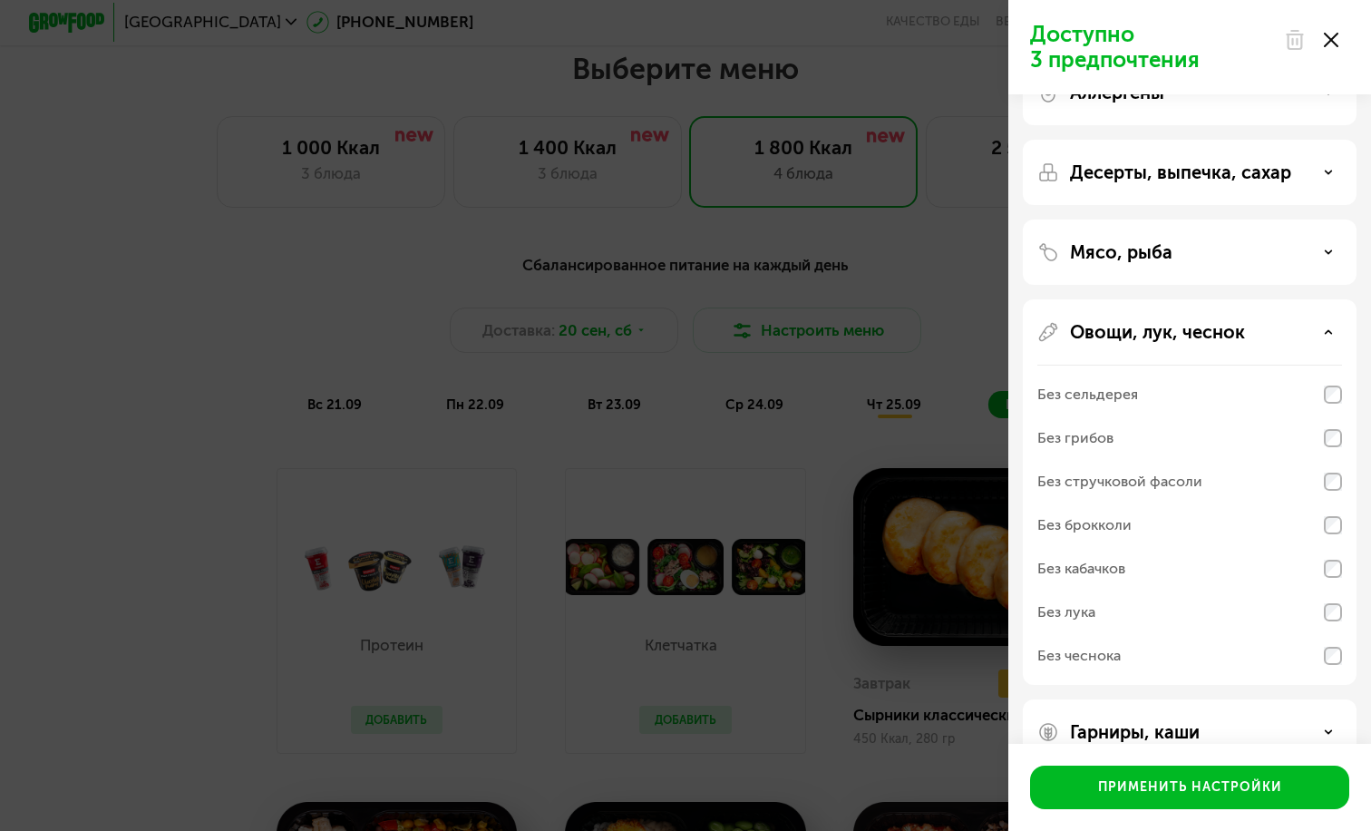
scroll to position [50, 0]
click at [1187, 333] on p "Овощи, лук, чеснок" at bounding box center [1157, 331] width 175 height 22
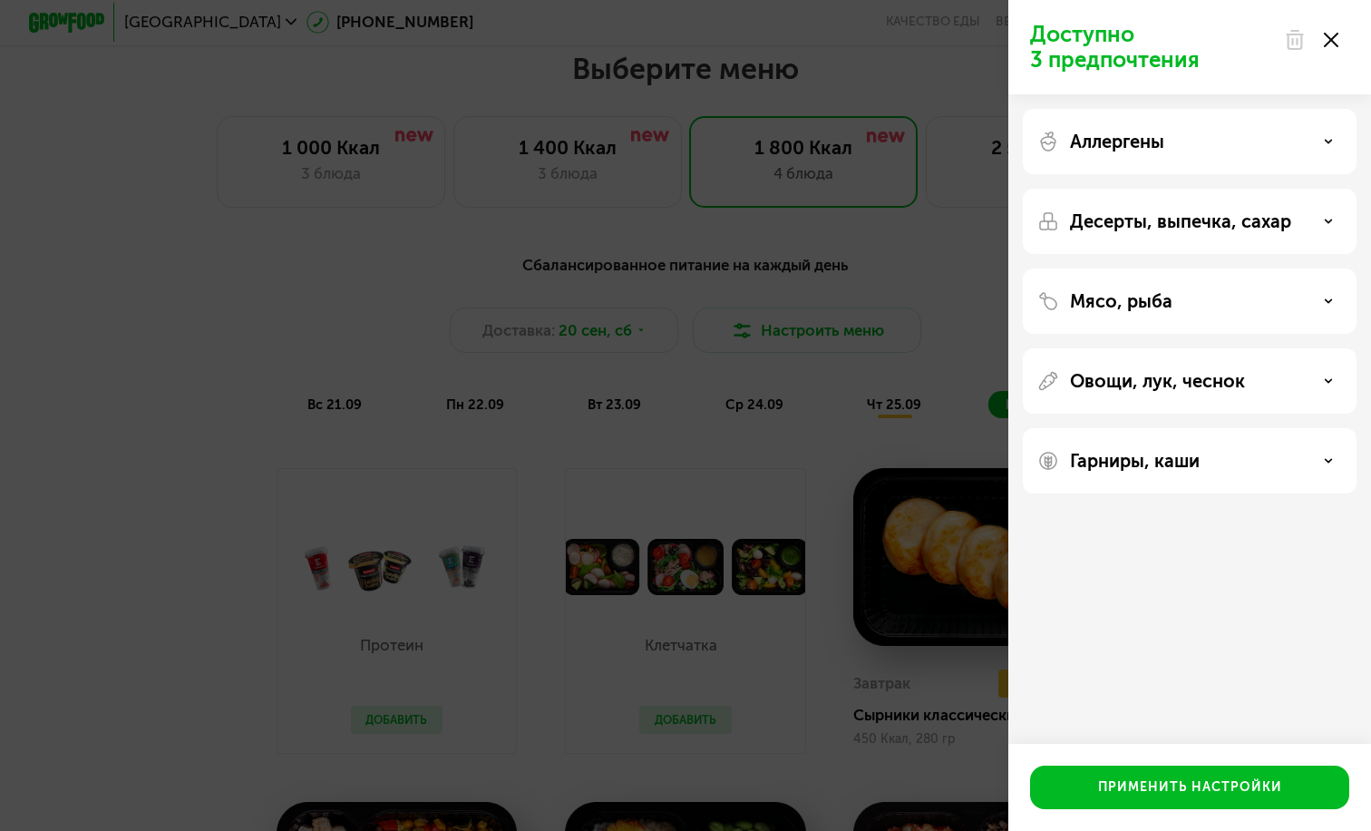
click at [1182, 442] on div "Гарниры, каши" at bounding box center [1190, 460] width 334 height 65
click at [1187, 450] on p "Гарниры, каши" at bounding box center [1135, 461] width 130 height 22
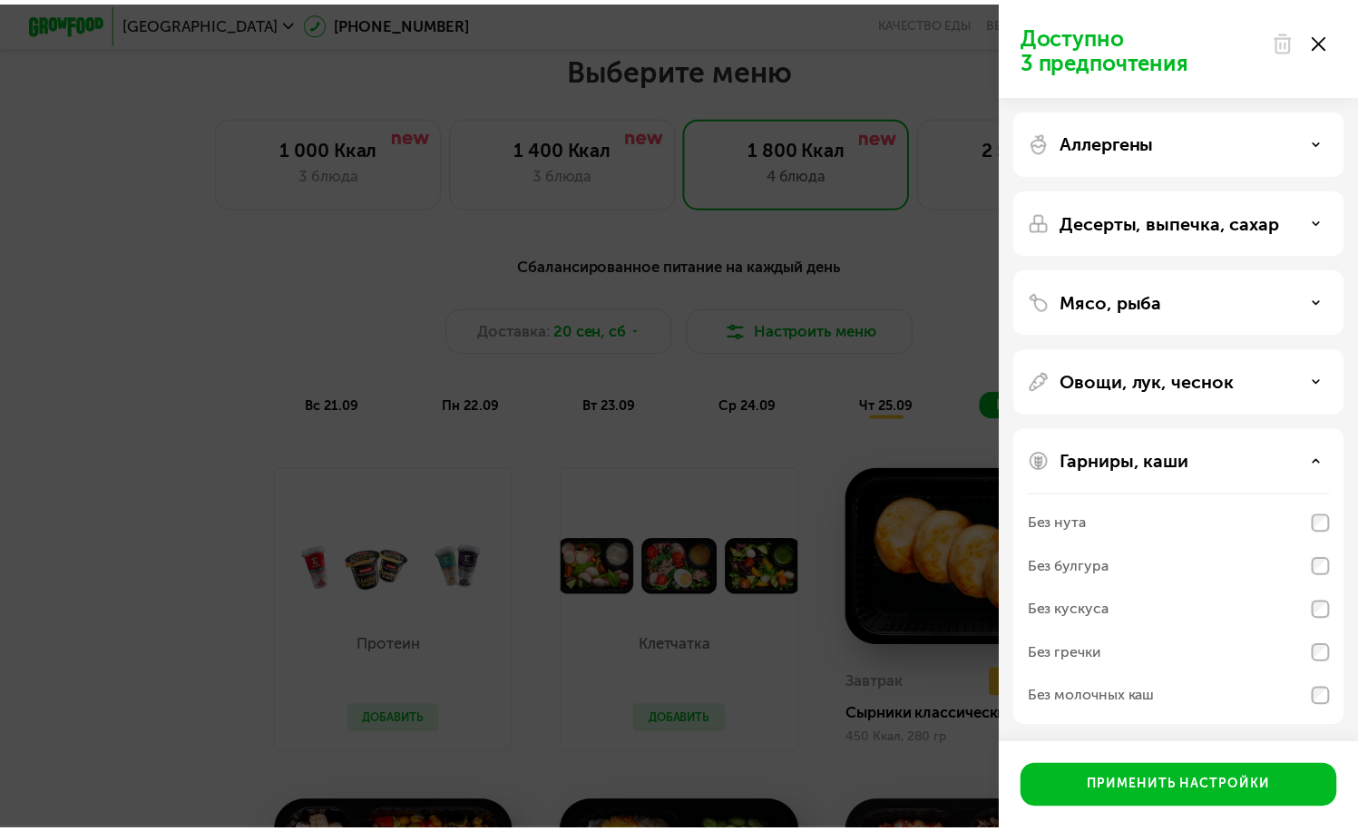
scroll to position [1, 0]
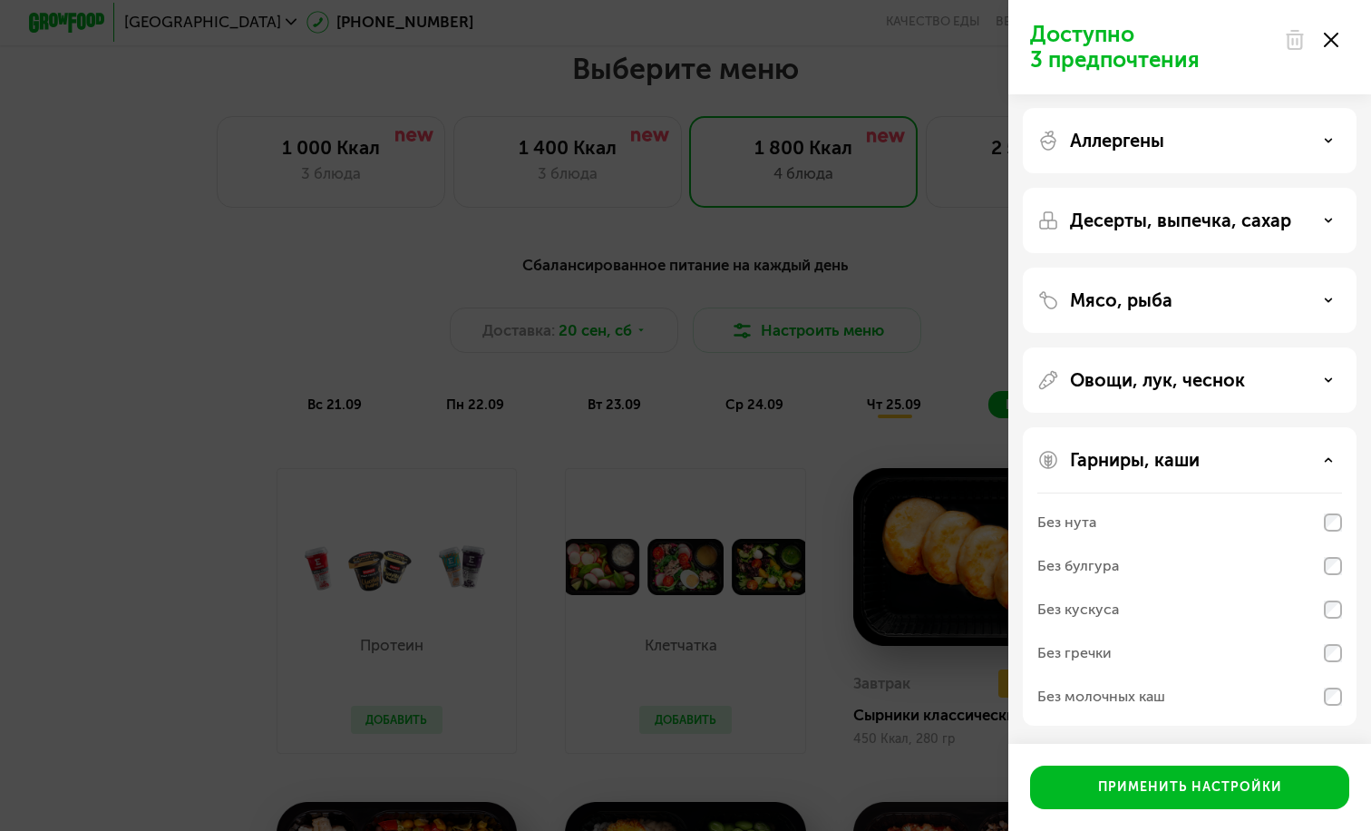
click at [954, 629] on div "Доступно 3 предпочтения Аллергены Десерты, выпечка, сахар Мясо, рыба Овощи, лук…" at bounding box center [685, 415] width 1371 height 831
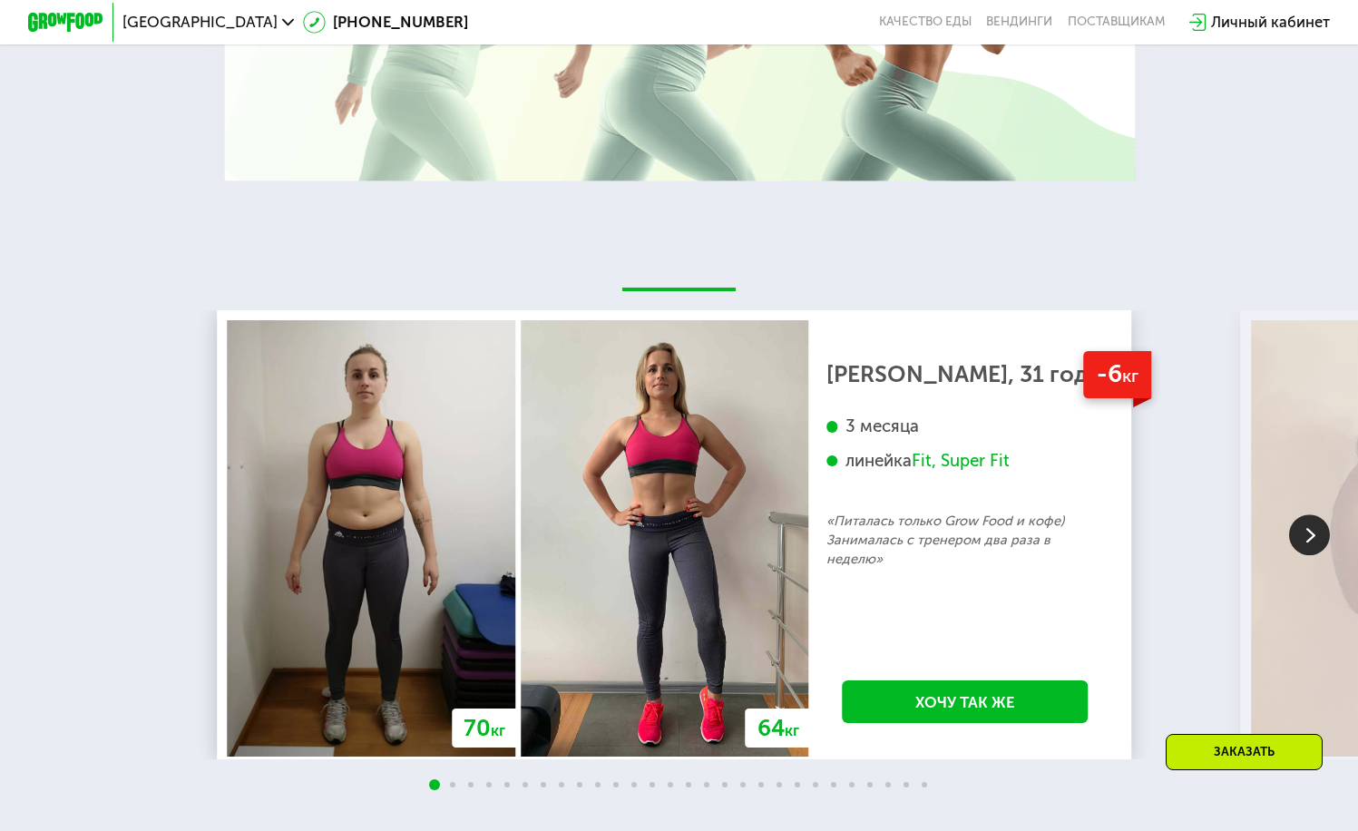
scroll to position [3708, 0]
click at [1291, 552] on img at bounding box center [1309, 534] width 41 height 41
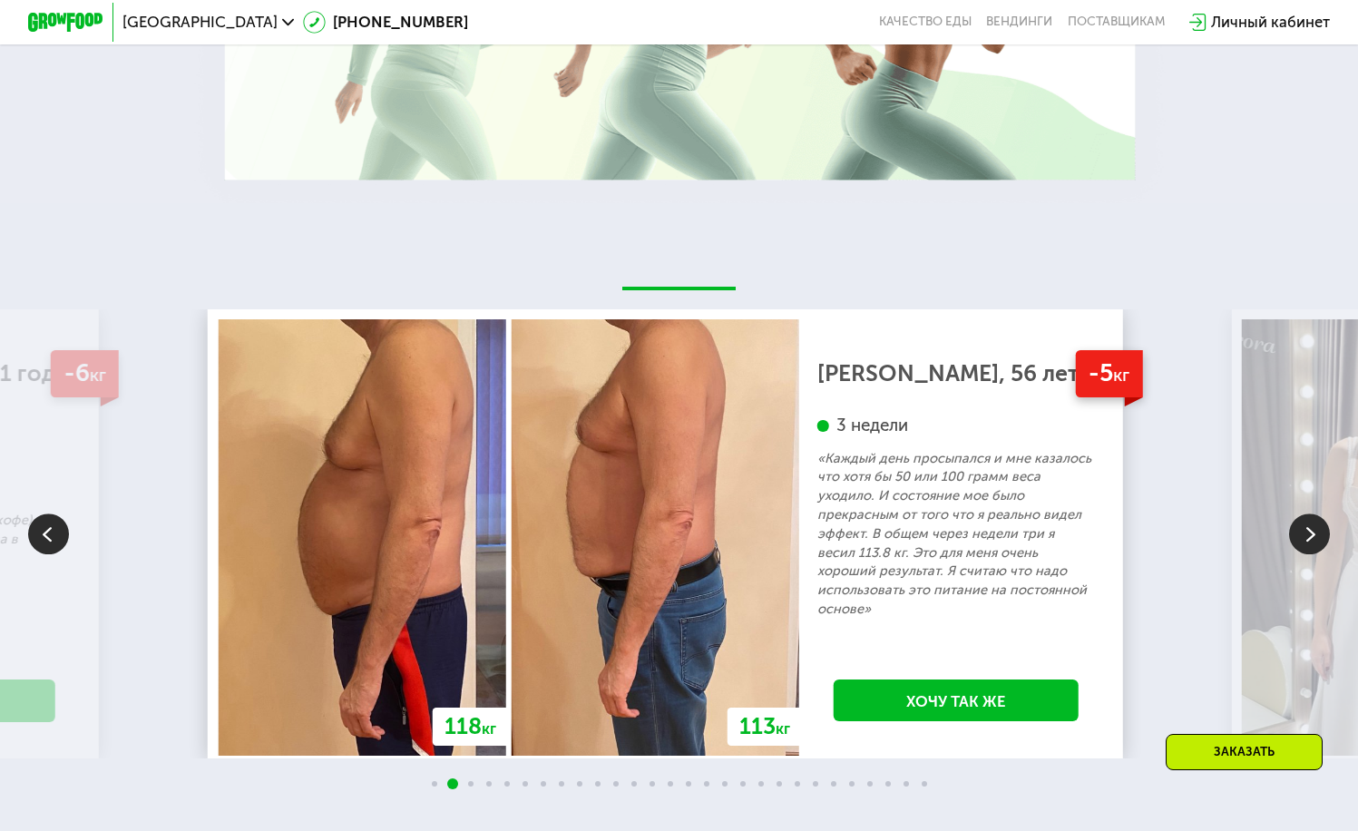
click at [1291, 552] on img at bounding box center [1309, 534] width 41 height 41
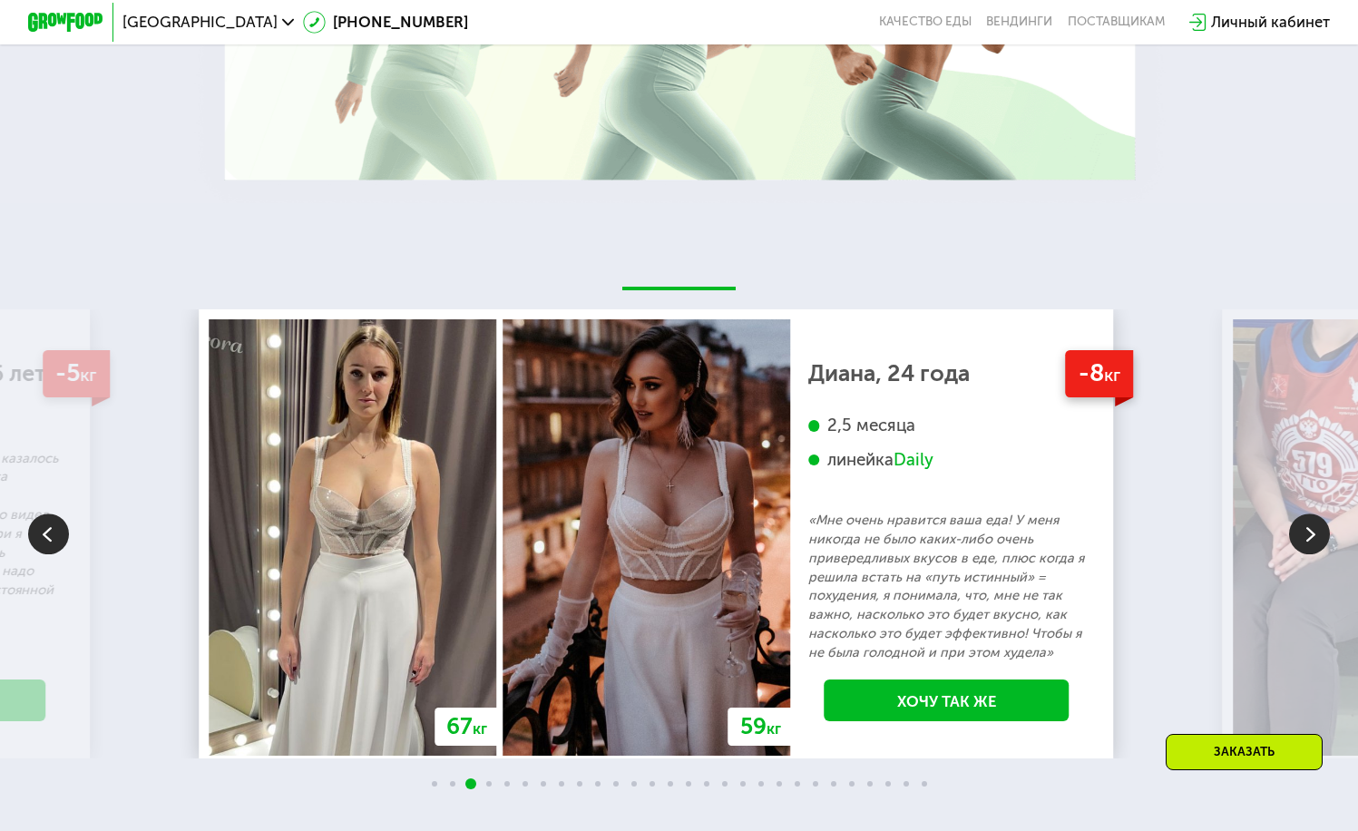
click at [1291, 552] on img at bounding box center [1309, 534] width 41 height 41
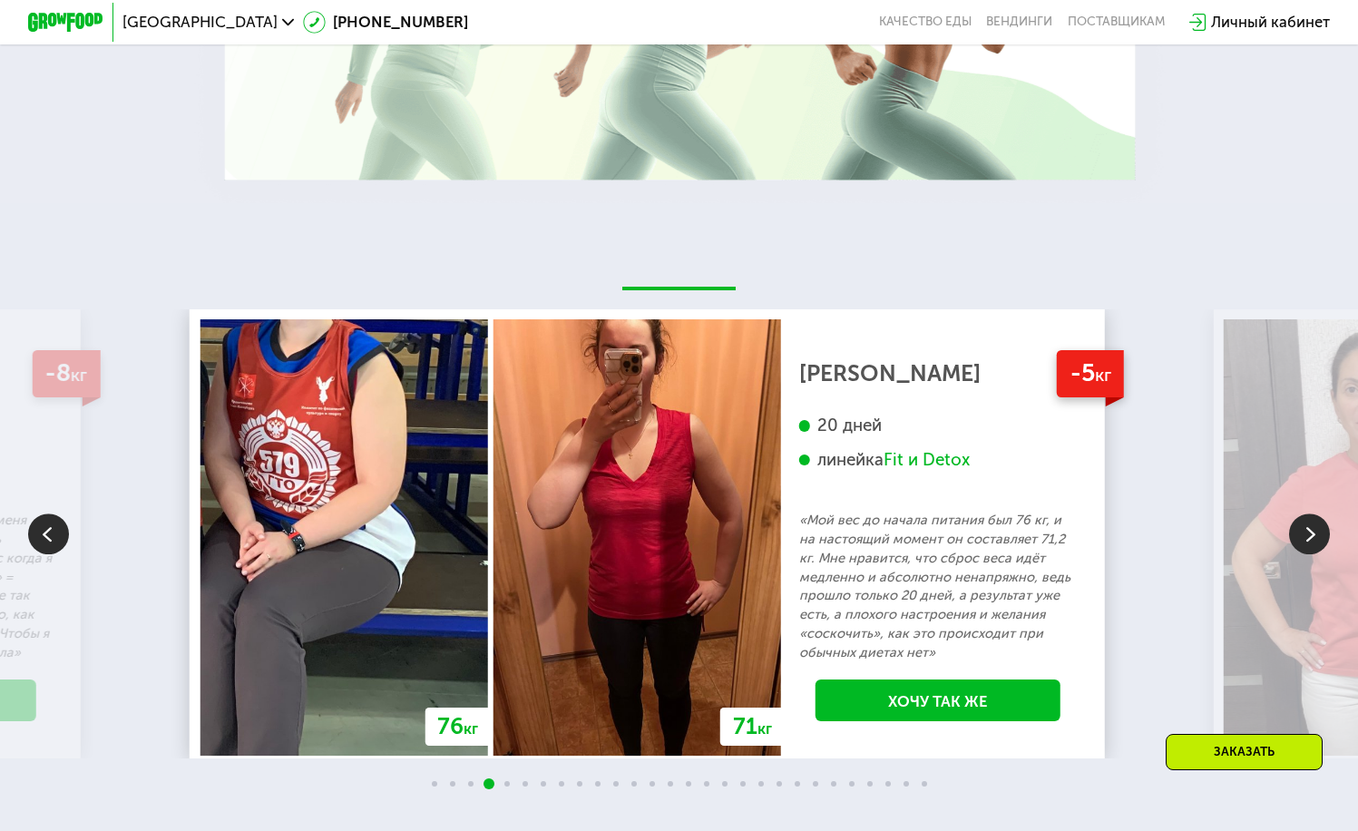
click at [1291, 552] on img at bounding box center [1309, 534] width 41 height 41
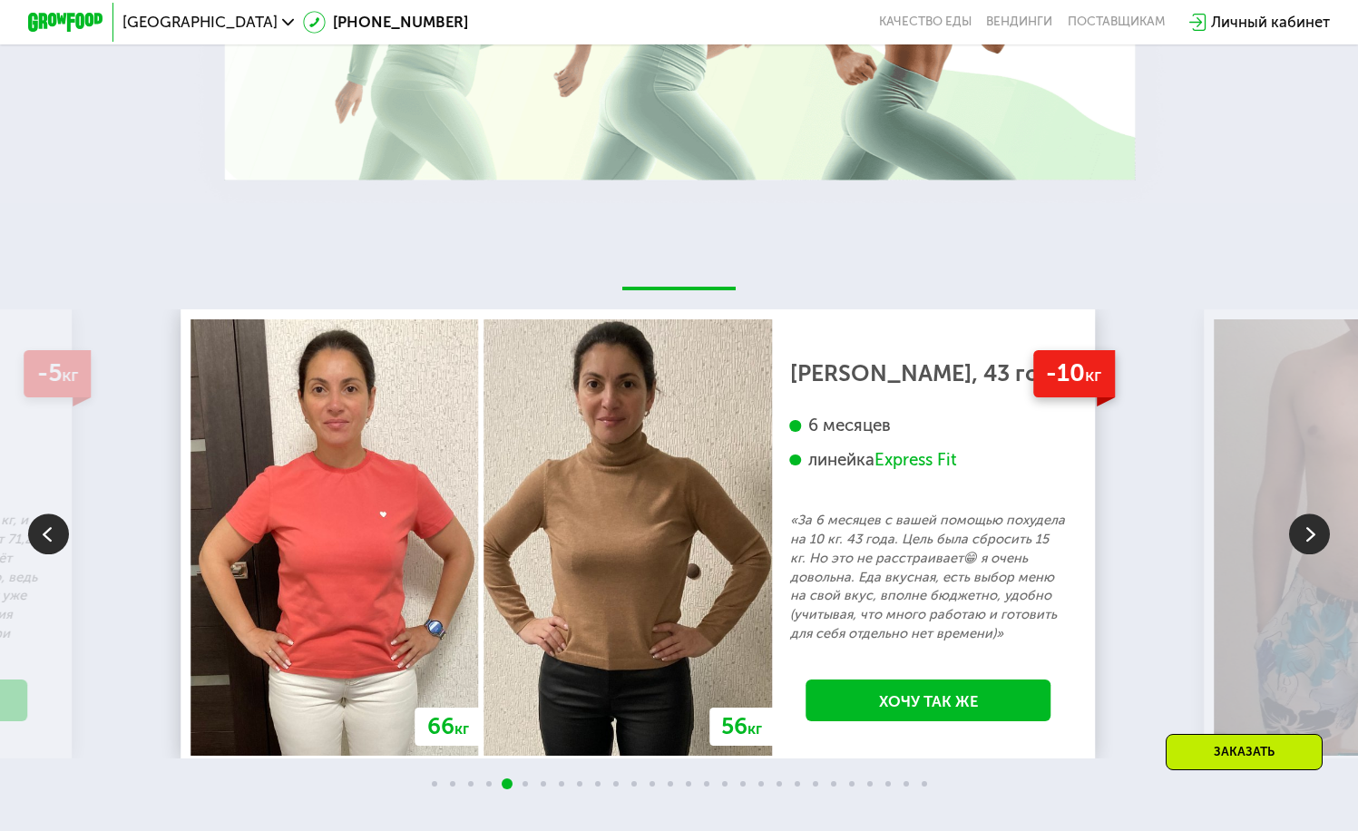
click at [1291, 552] on img at bounding box center [1309, 534] width 41 height 41
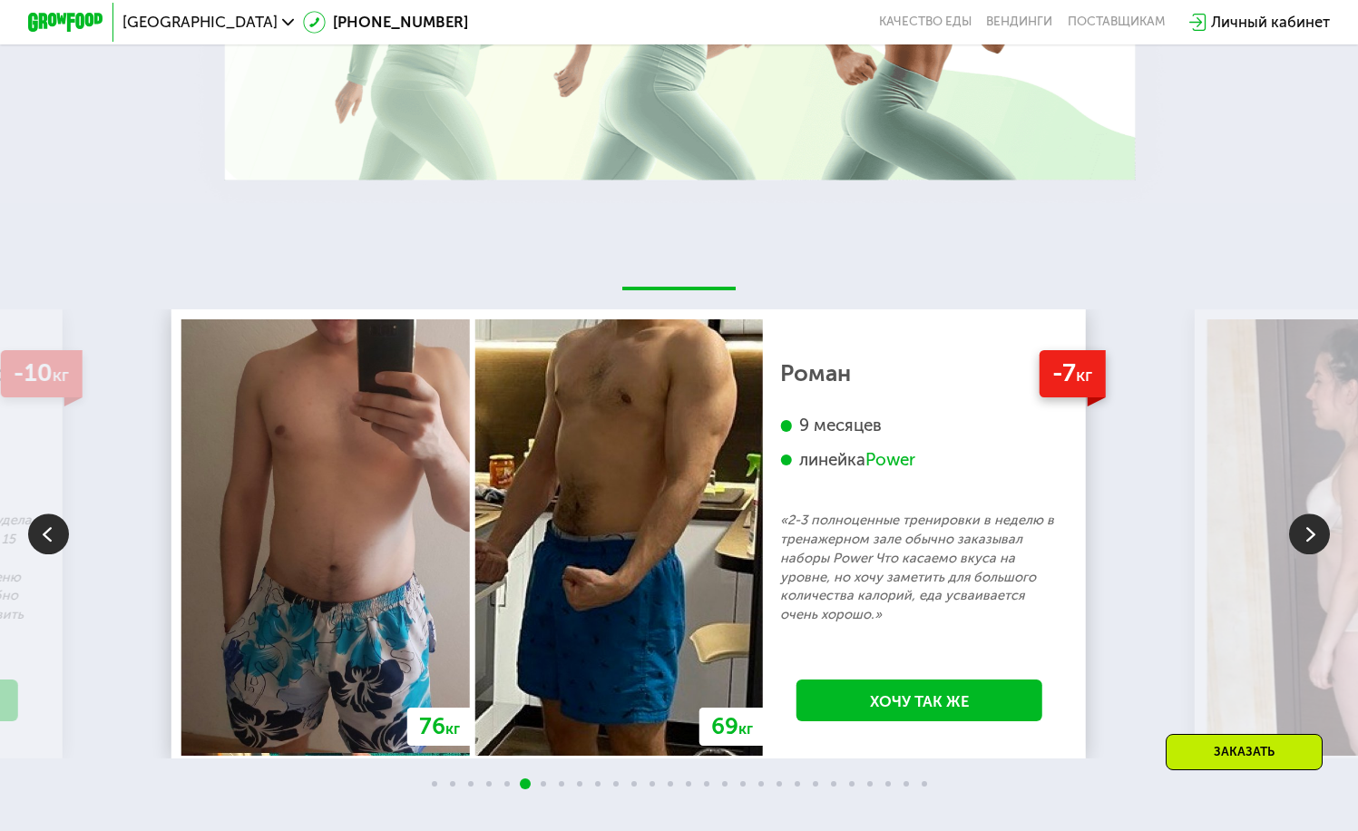
click at [1291, 552] on img at bounding box center [1309, 534] width 41 height 41
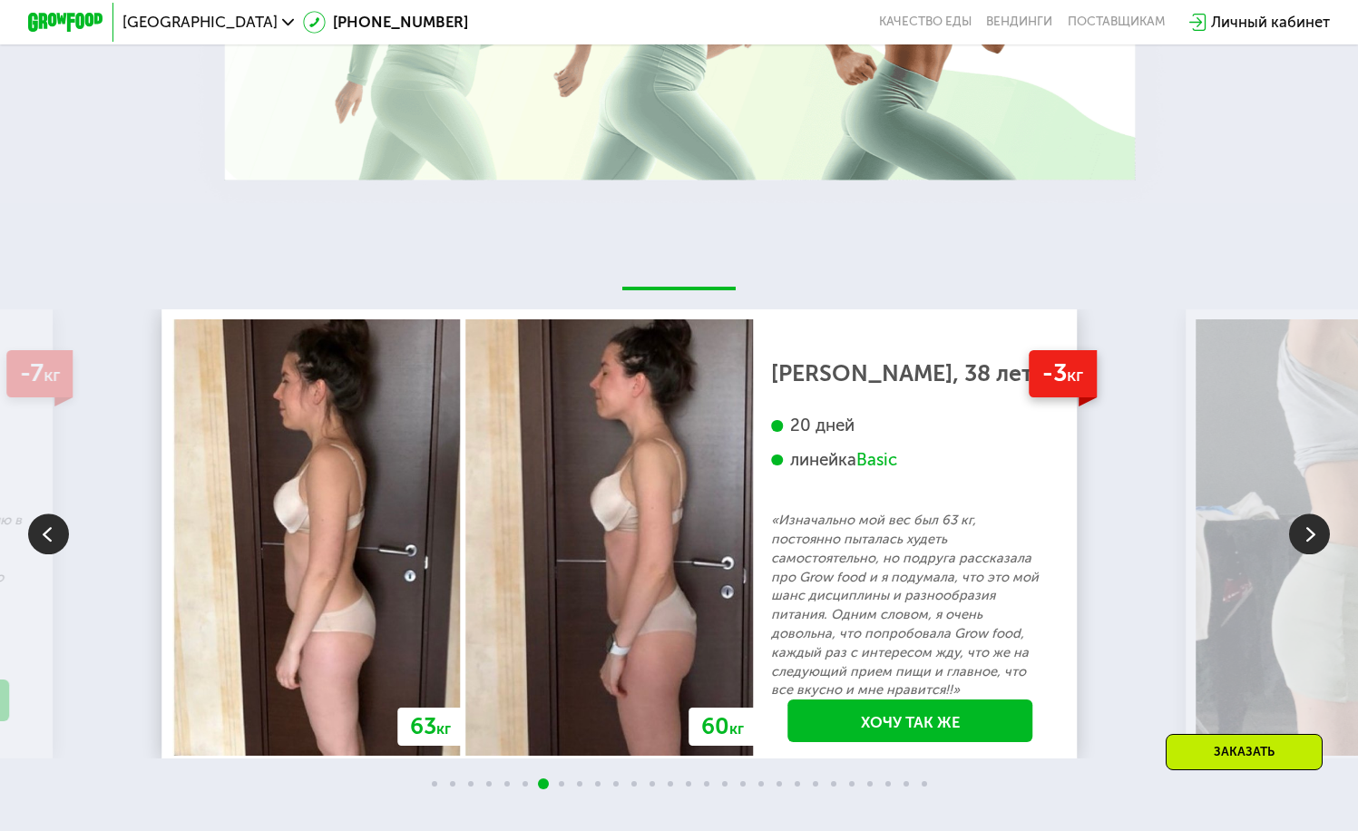
click at [41, 549] on img at bounding box center [48, 534] width 41 height 41
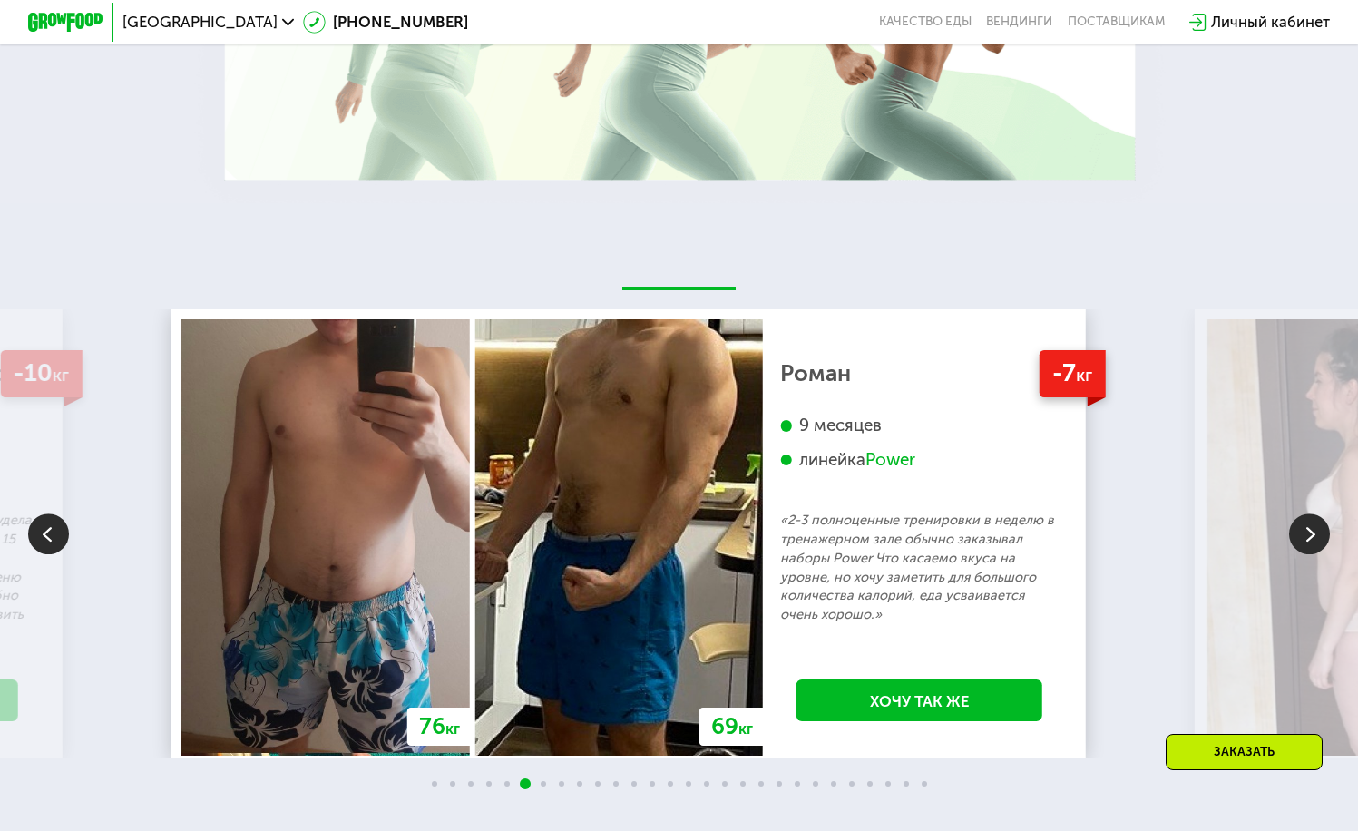
click at [1298, 550] on img at bounding box center [1309, 534] width 41 height 41
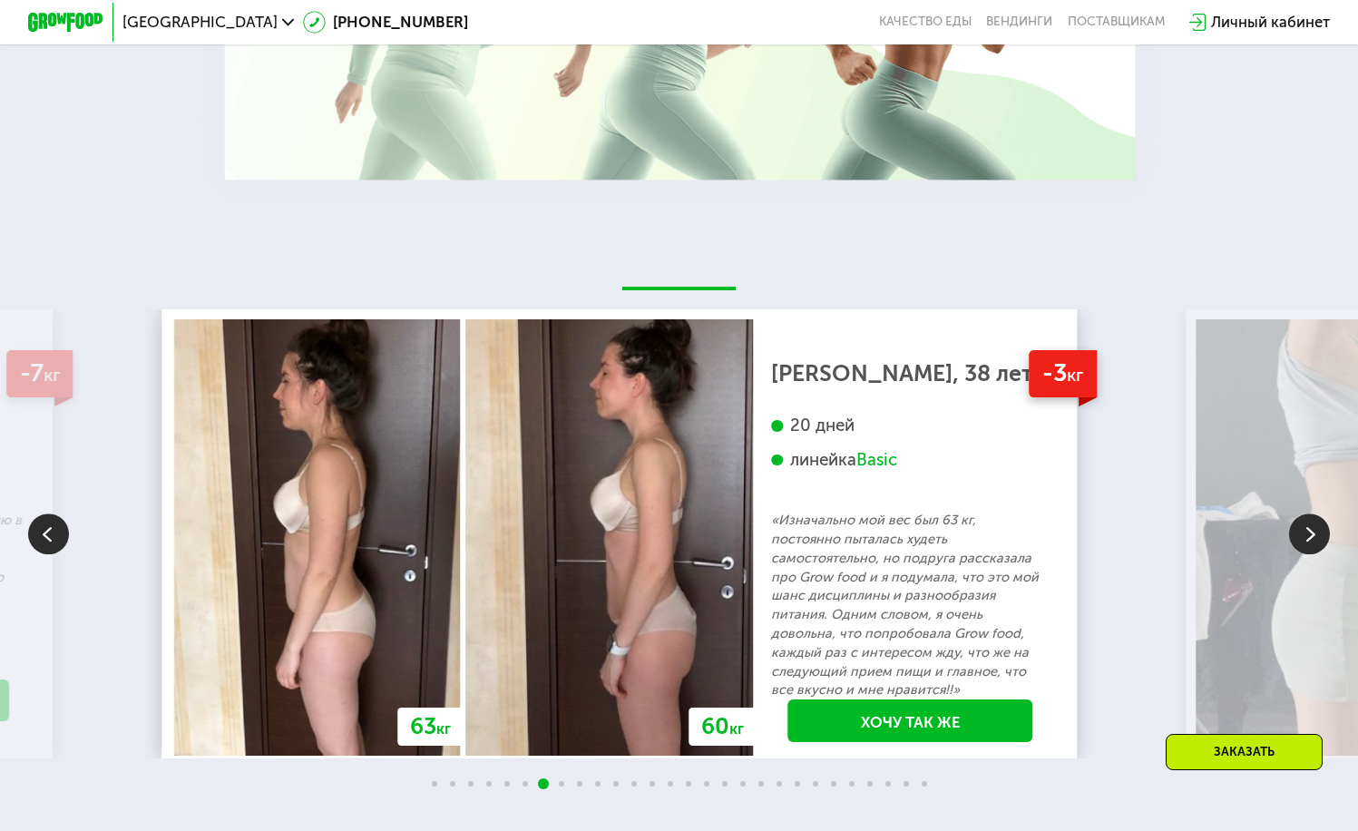
click at [1297, 550] on img at bounding box center [1309, 534] width 41 height 41
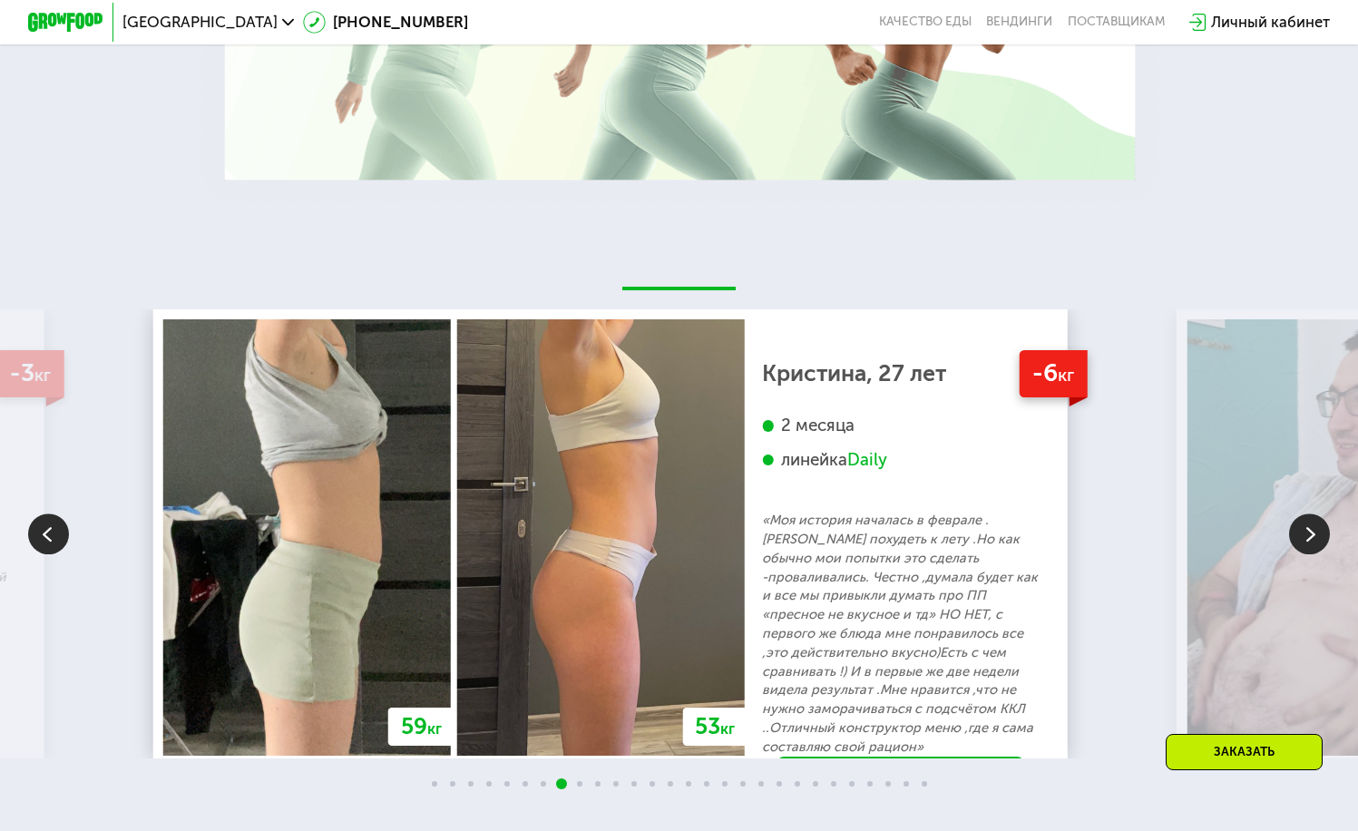
click at [1297, 550] on img at bounding box center [1309, 534] width 41 height 41
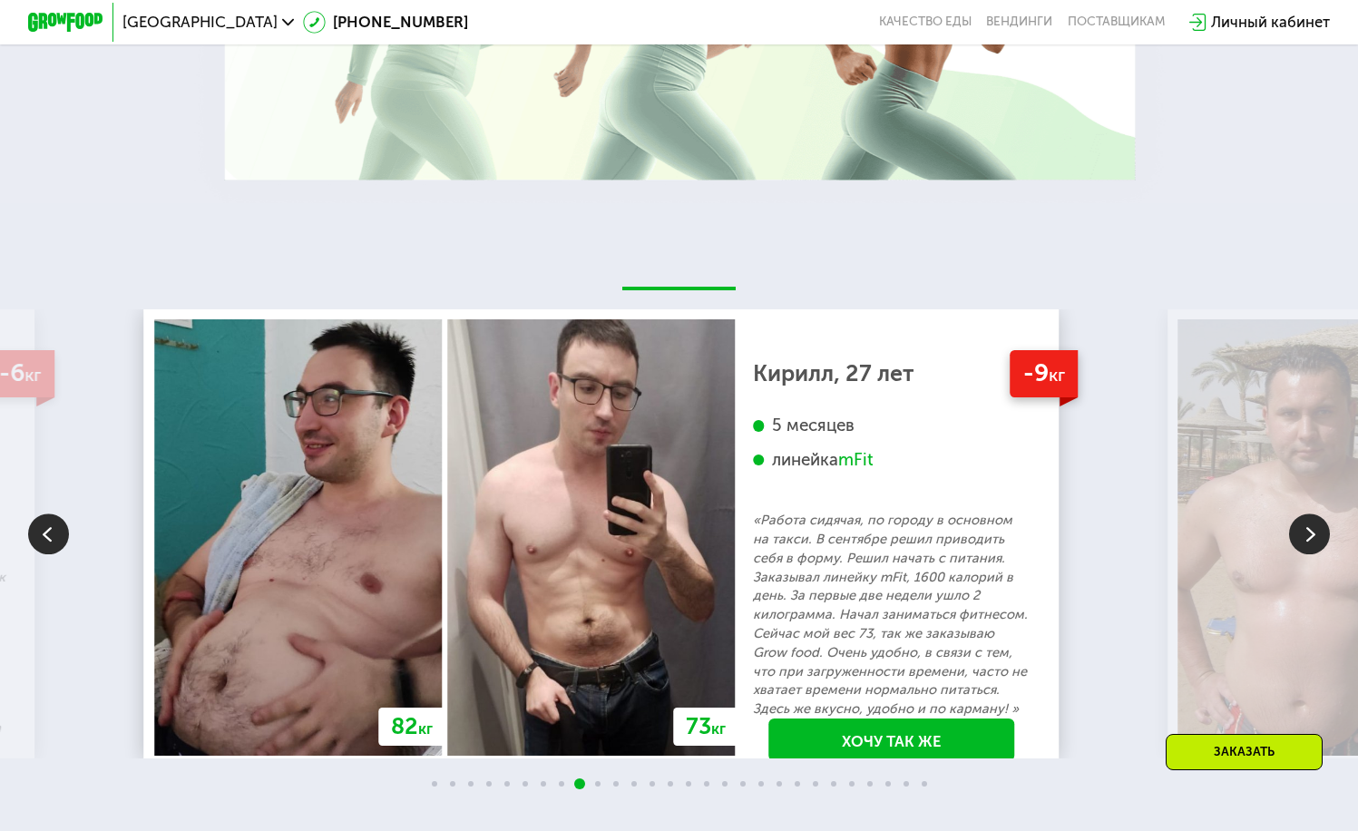
click at [1297, 550] on img at bounding box center [1309, 534] width 41 height 41
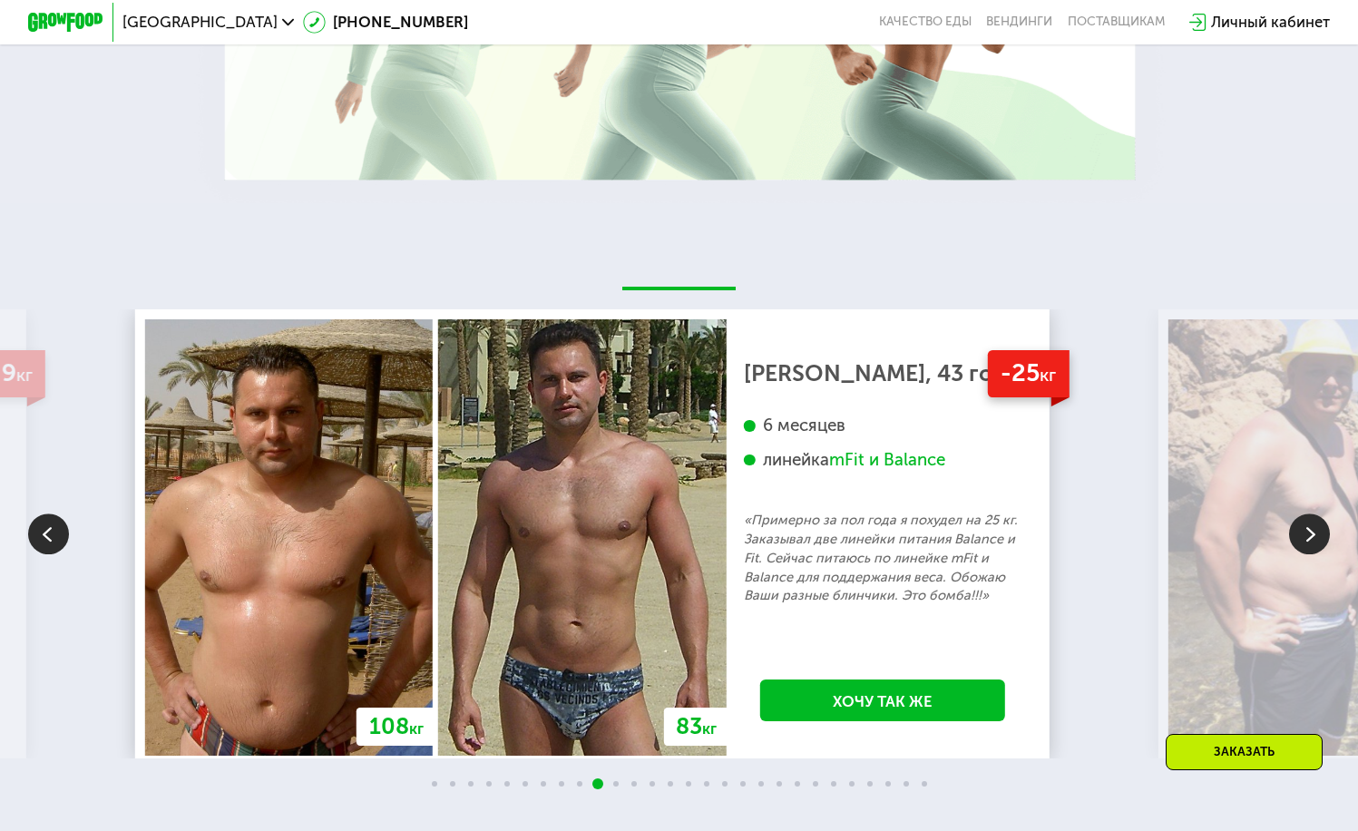
click at [1297, 550] on img at bounding box center [1309, 534] width 41 height 41
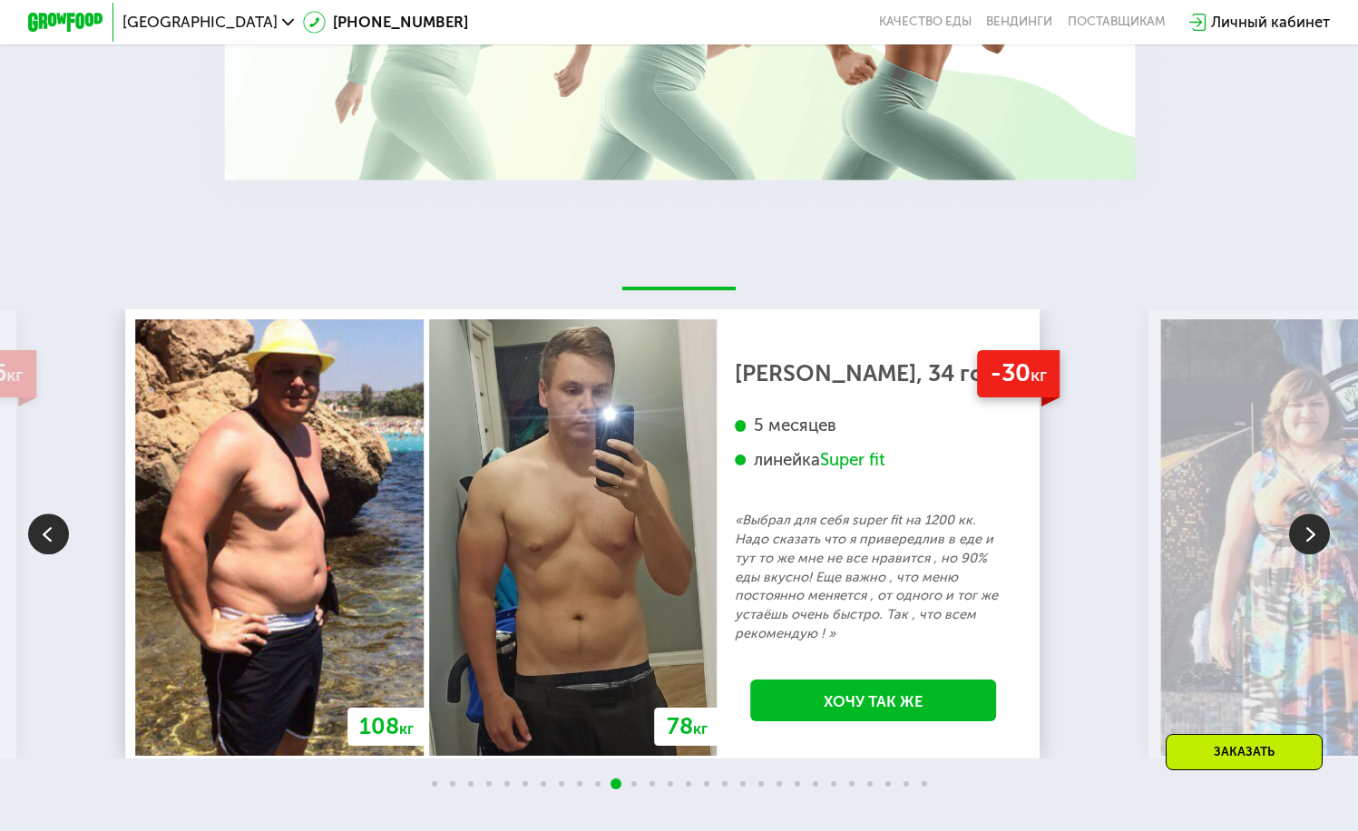
click at [1297, 553] on img at bounding box center [1309, 534] width 41 height 41
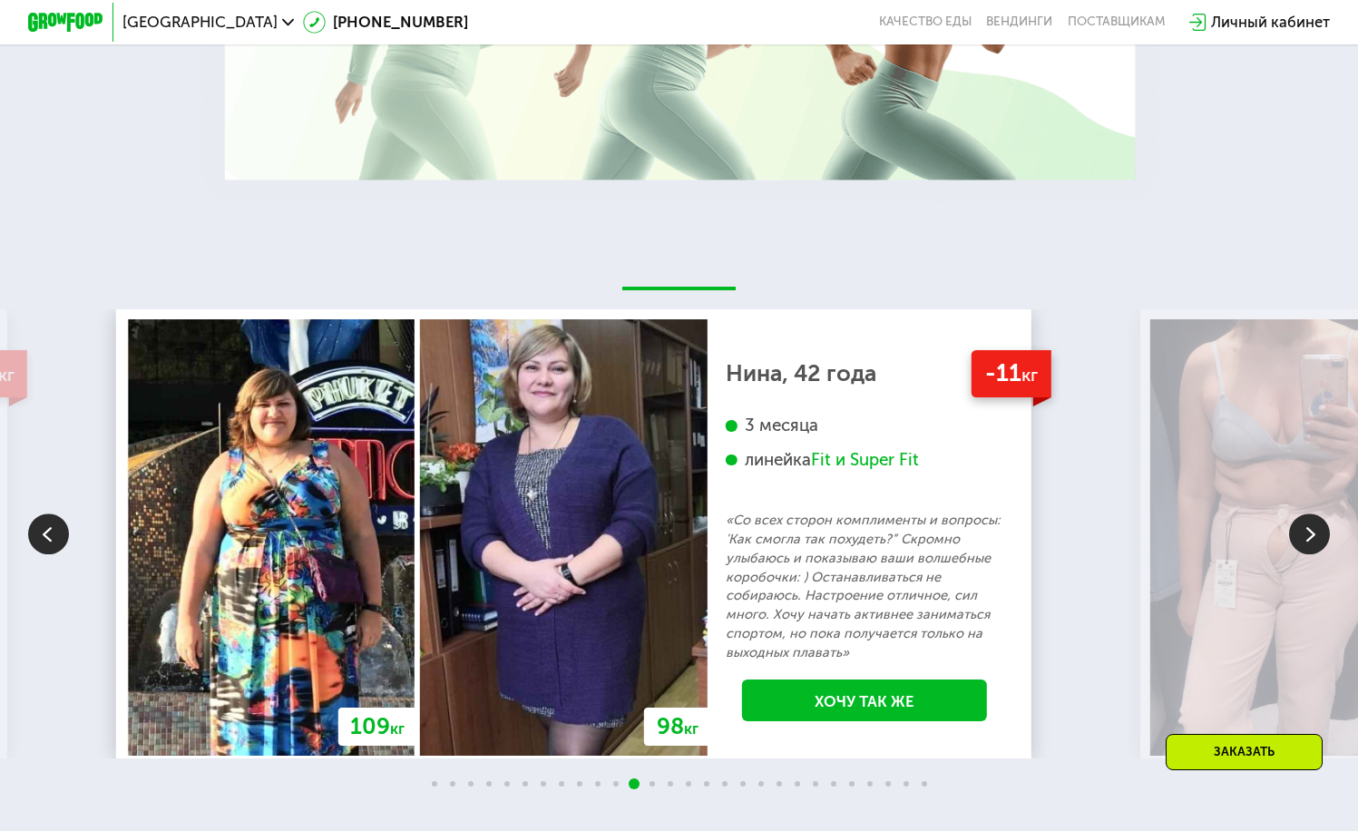
click at [1301, 555] on img at bounding box center [1309, 534] width 41 height 41
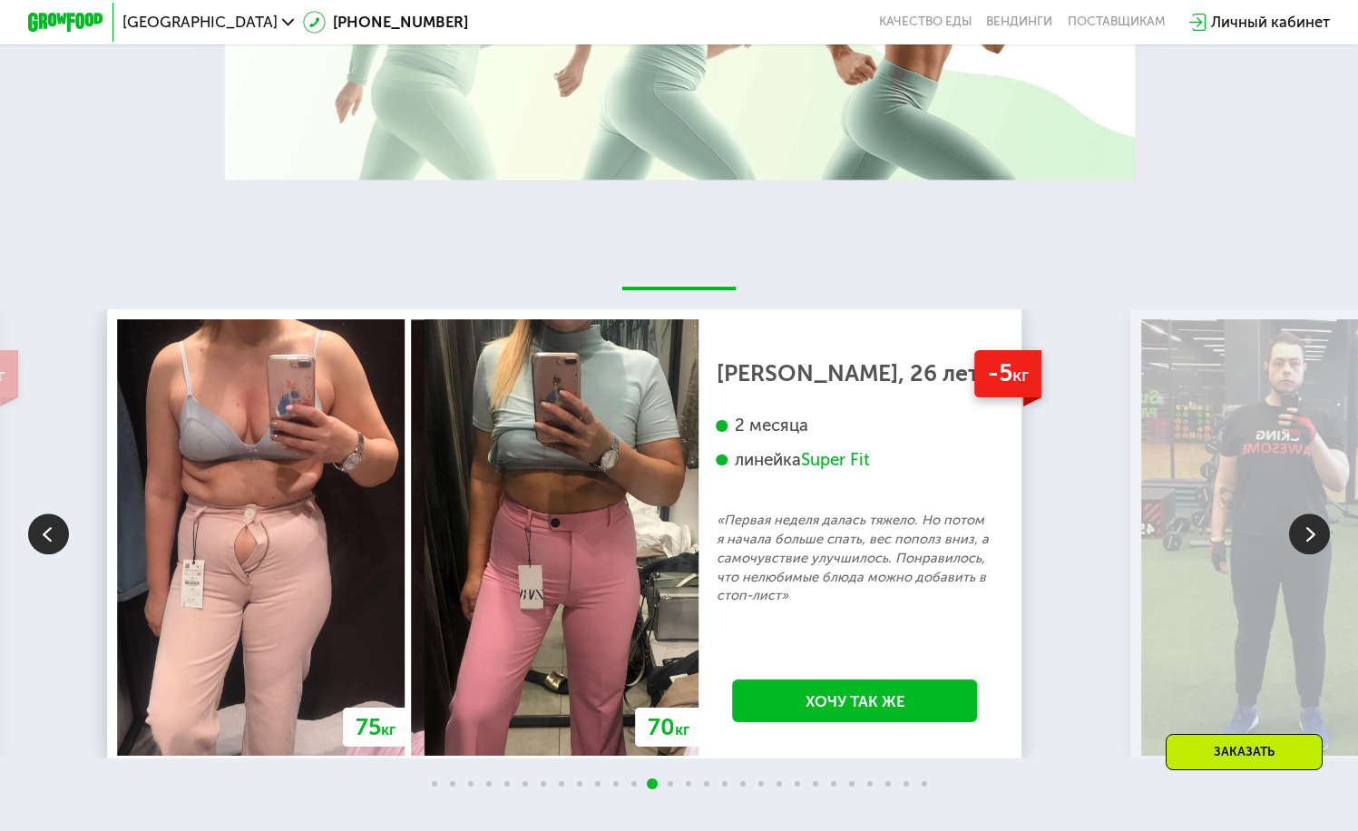
click at [1301, 555] on img at bounding box center [1309, 534] width 41 height 41
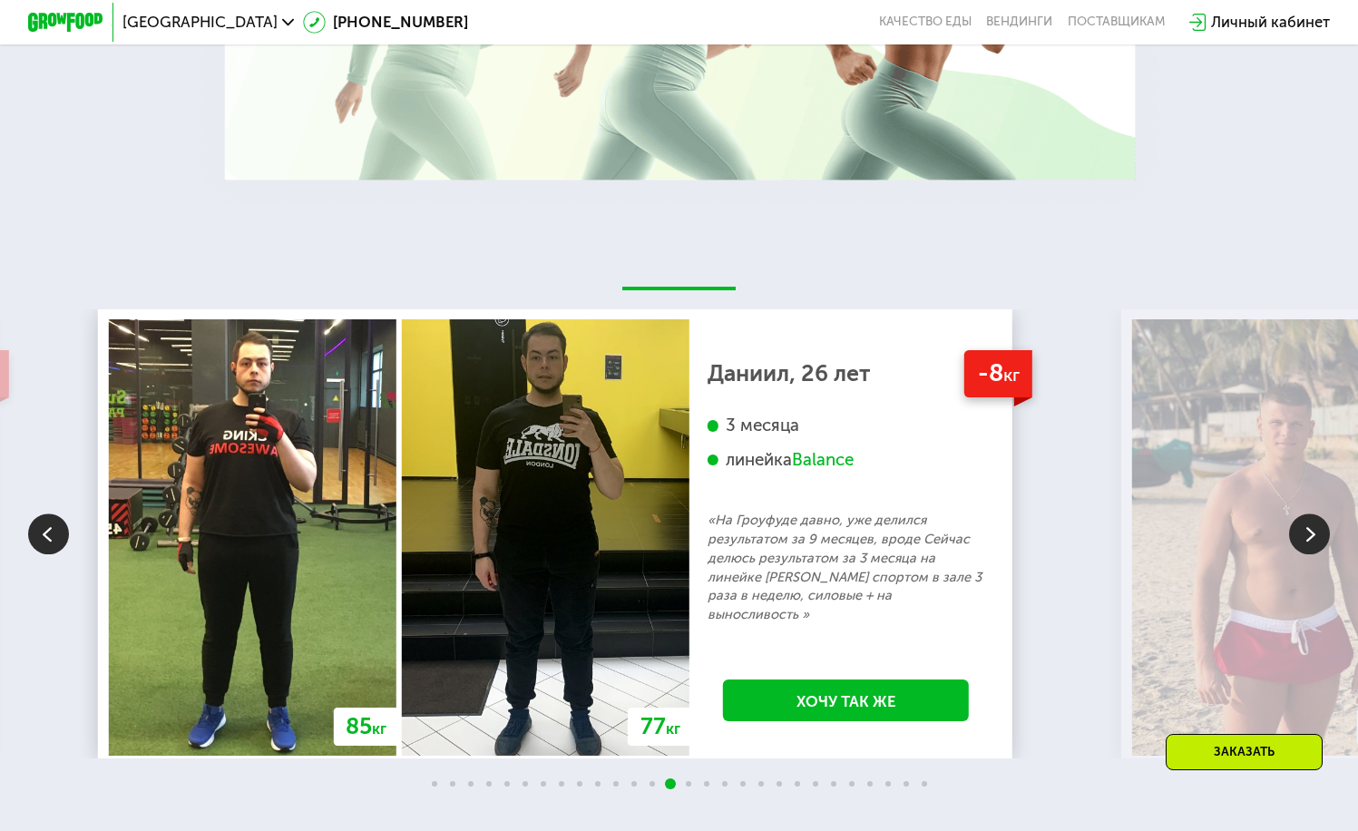
click at [1301, 555] on img at bounding box center [1309, 534] width 41 height 41
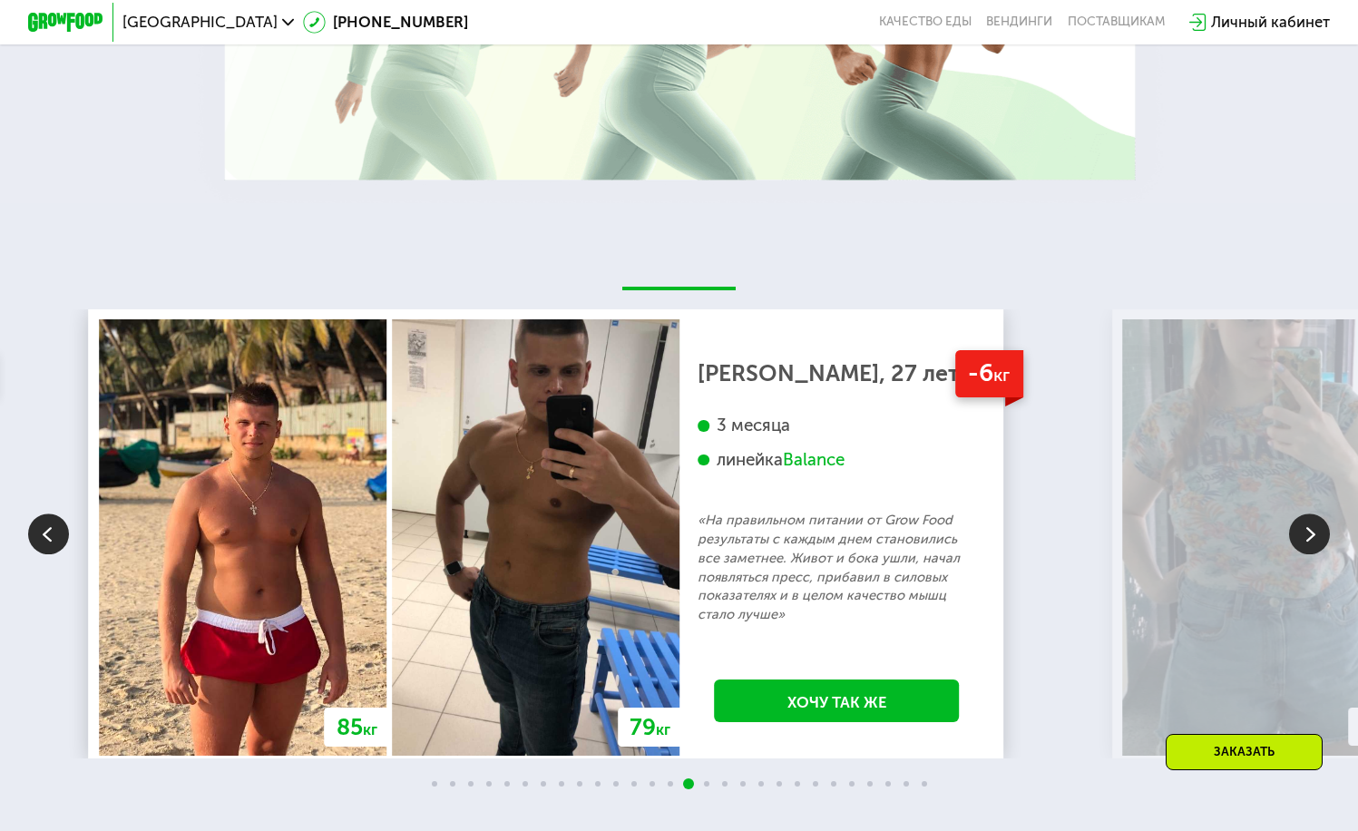
click at [1301, 555] on img at bounding box center [1309, 534] width 41 height 41
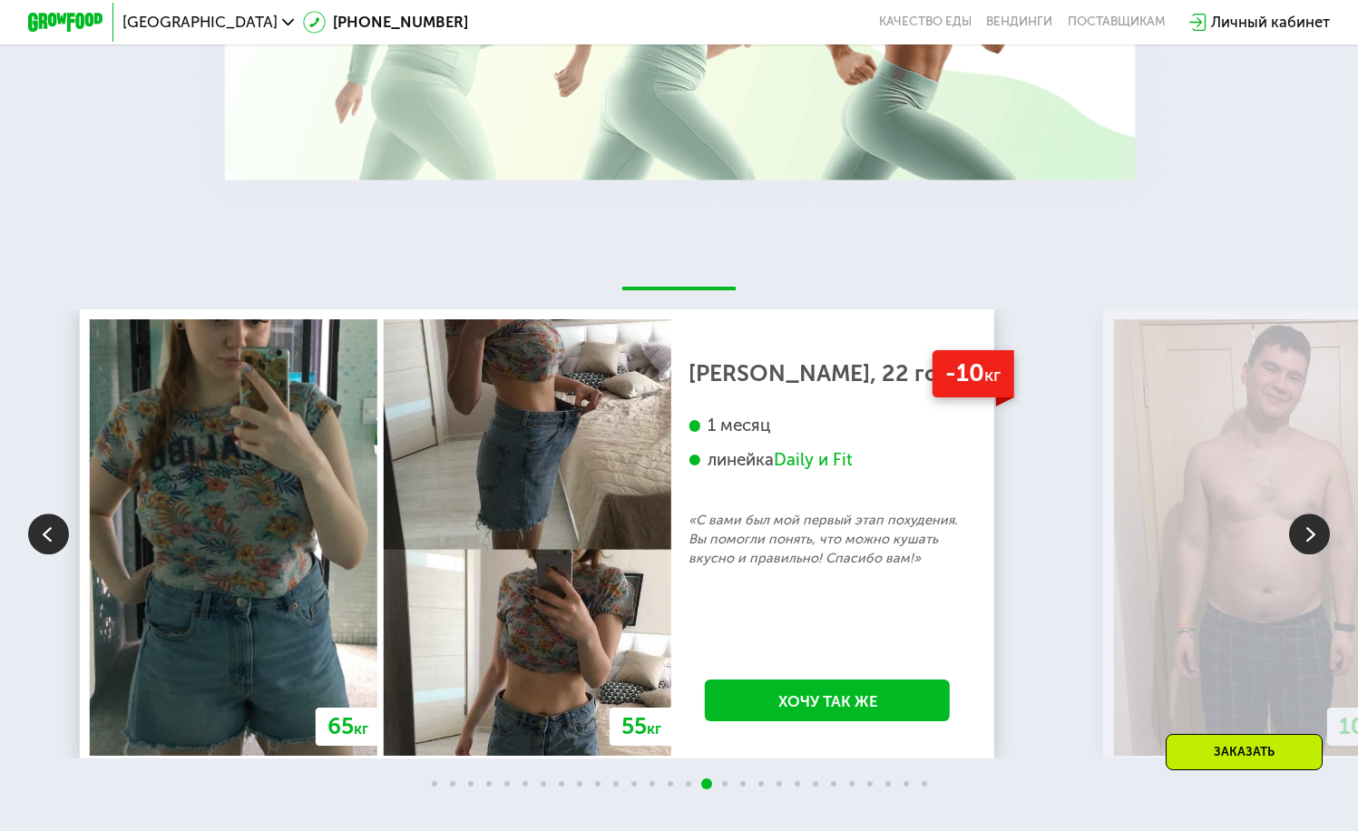
click at [1301, 555] on img at bounding box center [1309, 534] width 41 height 41
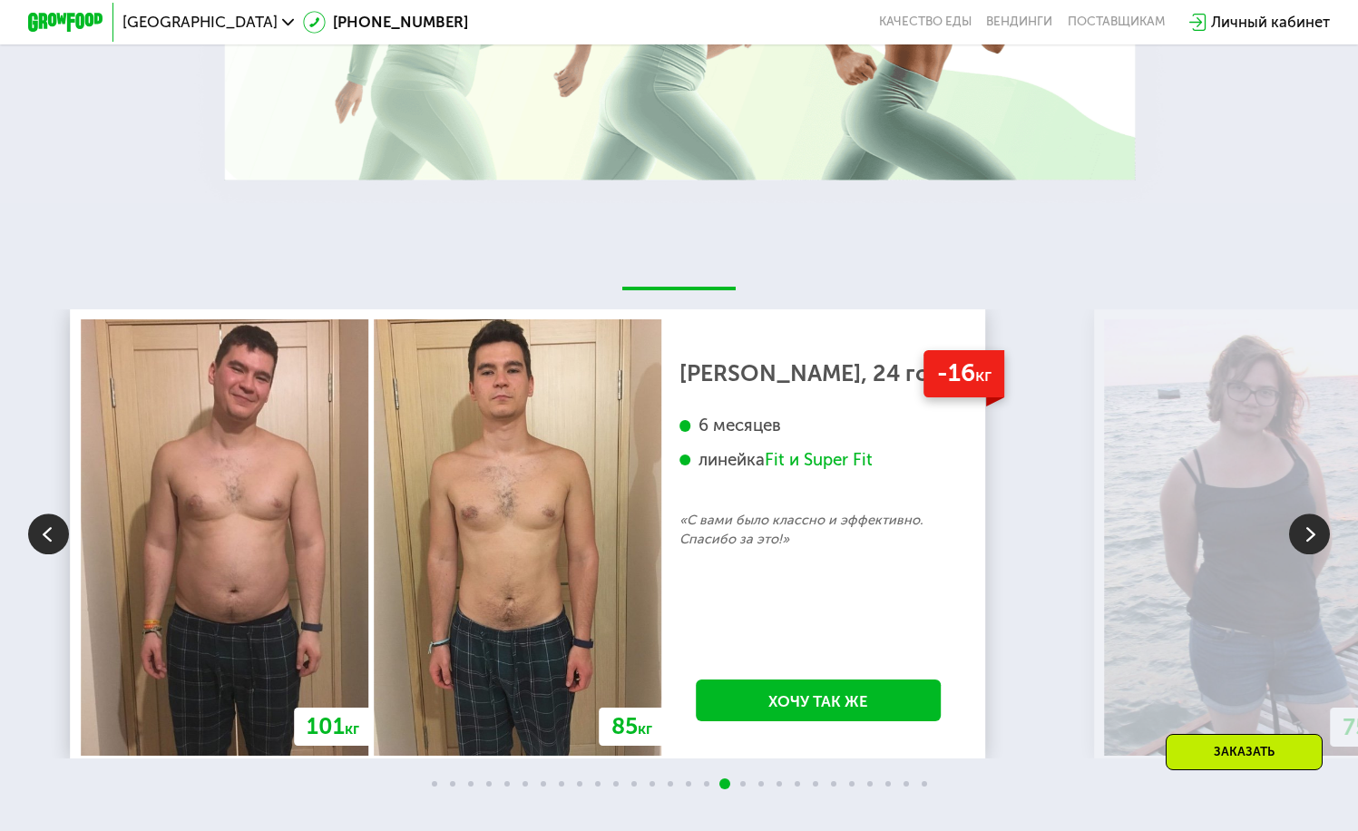
click at [1301, 555] on img at bounding box center [1309, 534] width 41 height 41
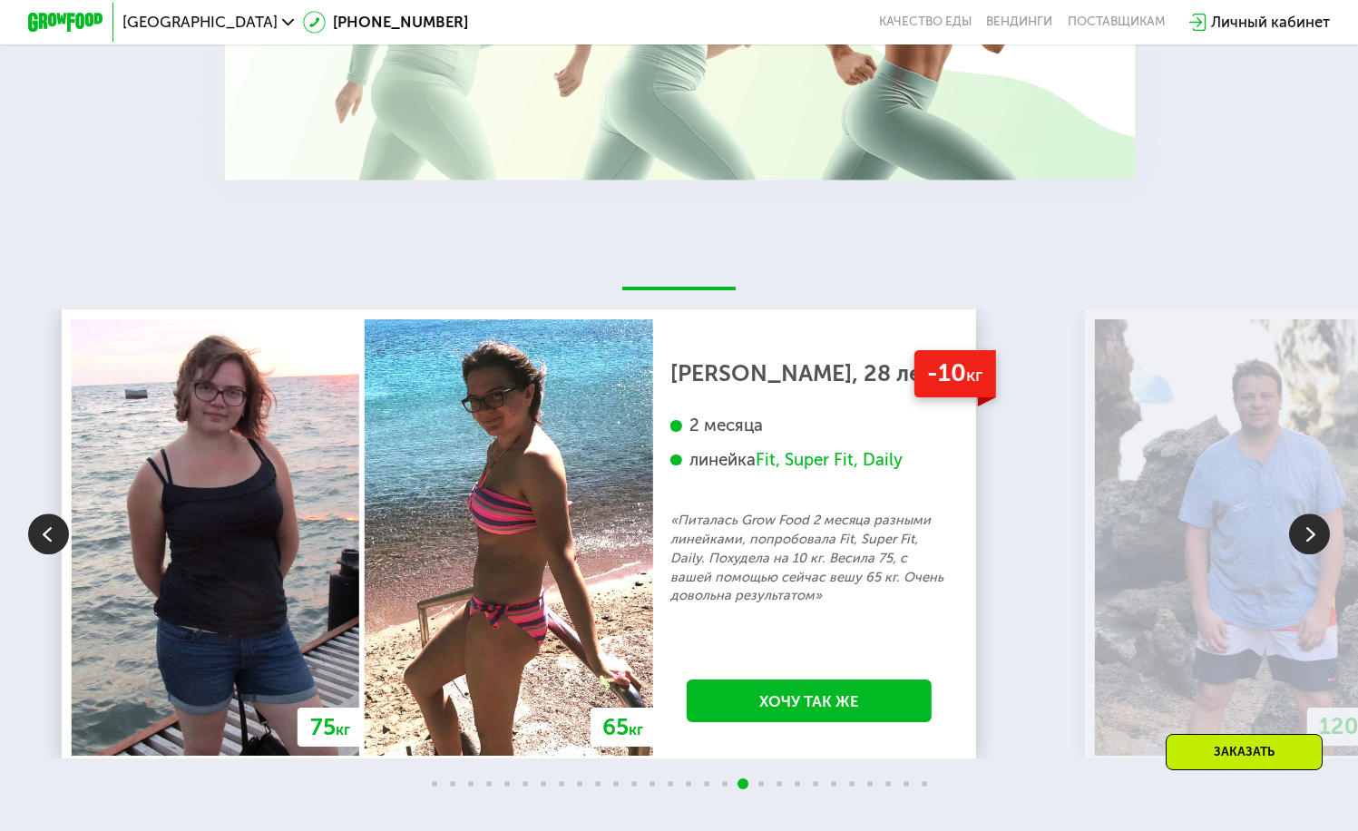
click at [1301, 555] on img at bounding box center [1309, 534] width 41 height 41
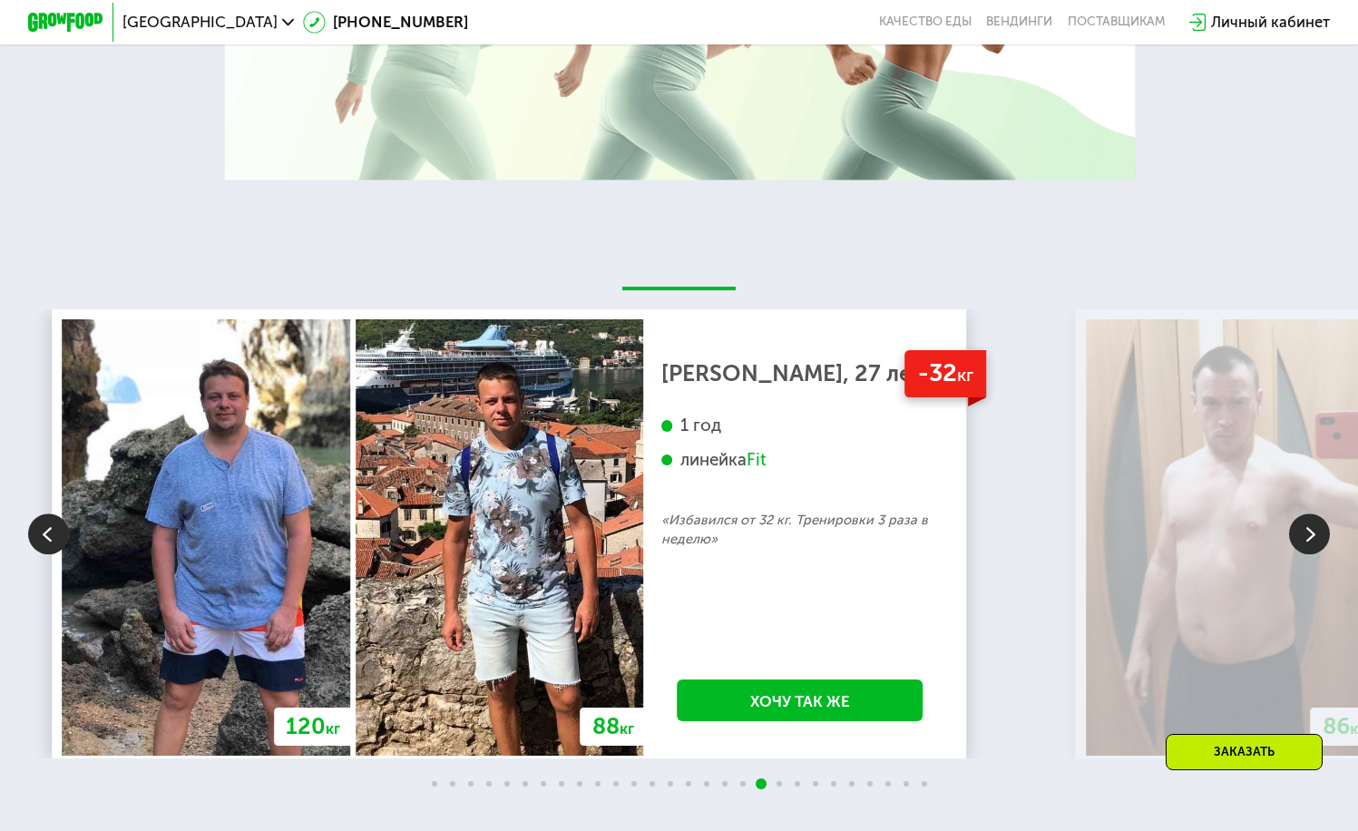
click at [1301, 555] on img at bounding box center [1309, 534] width 41 height 41
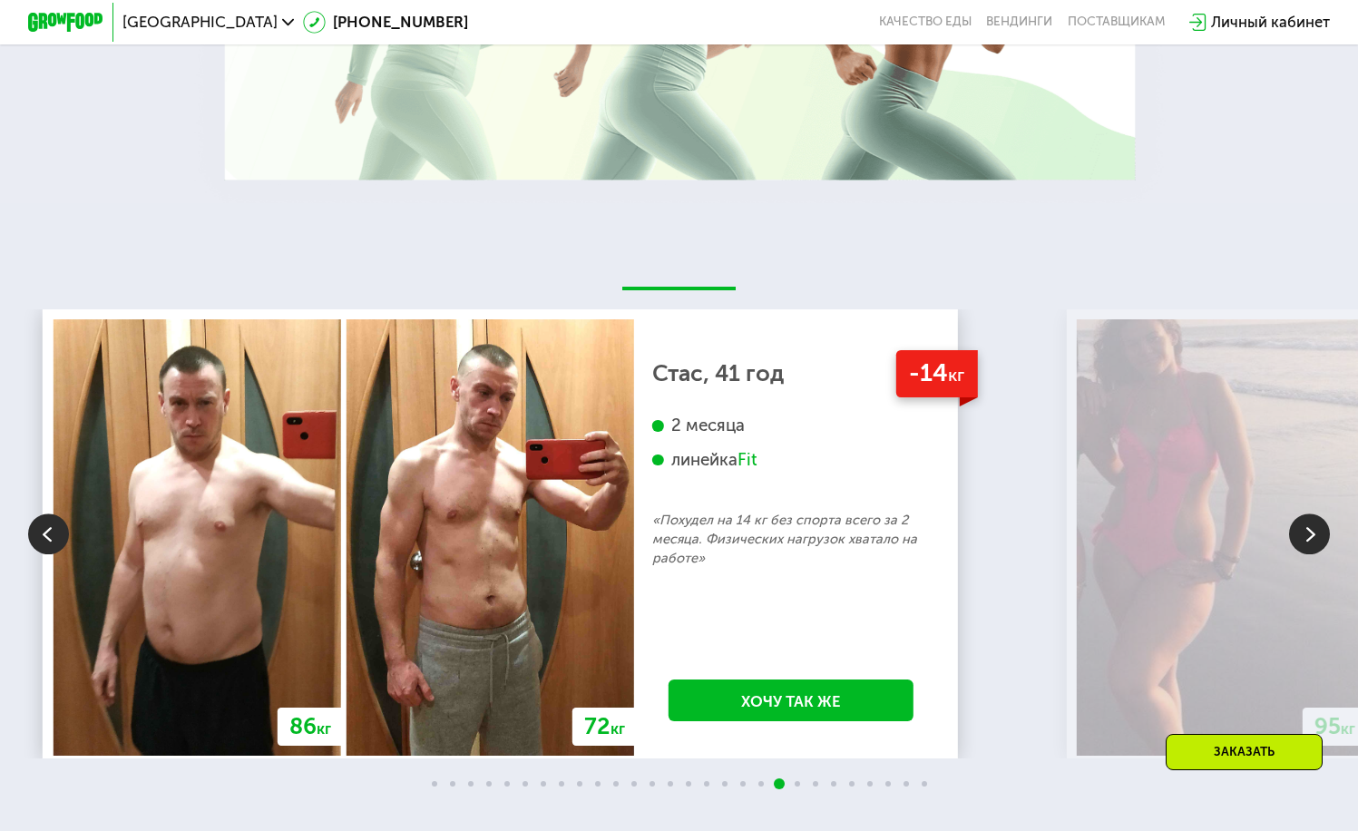
click at [1301, 555] on img at bounding box center [1309, 534] width 41 height 41
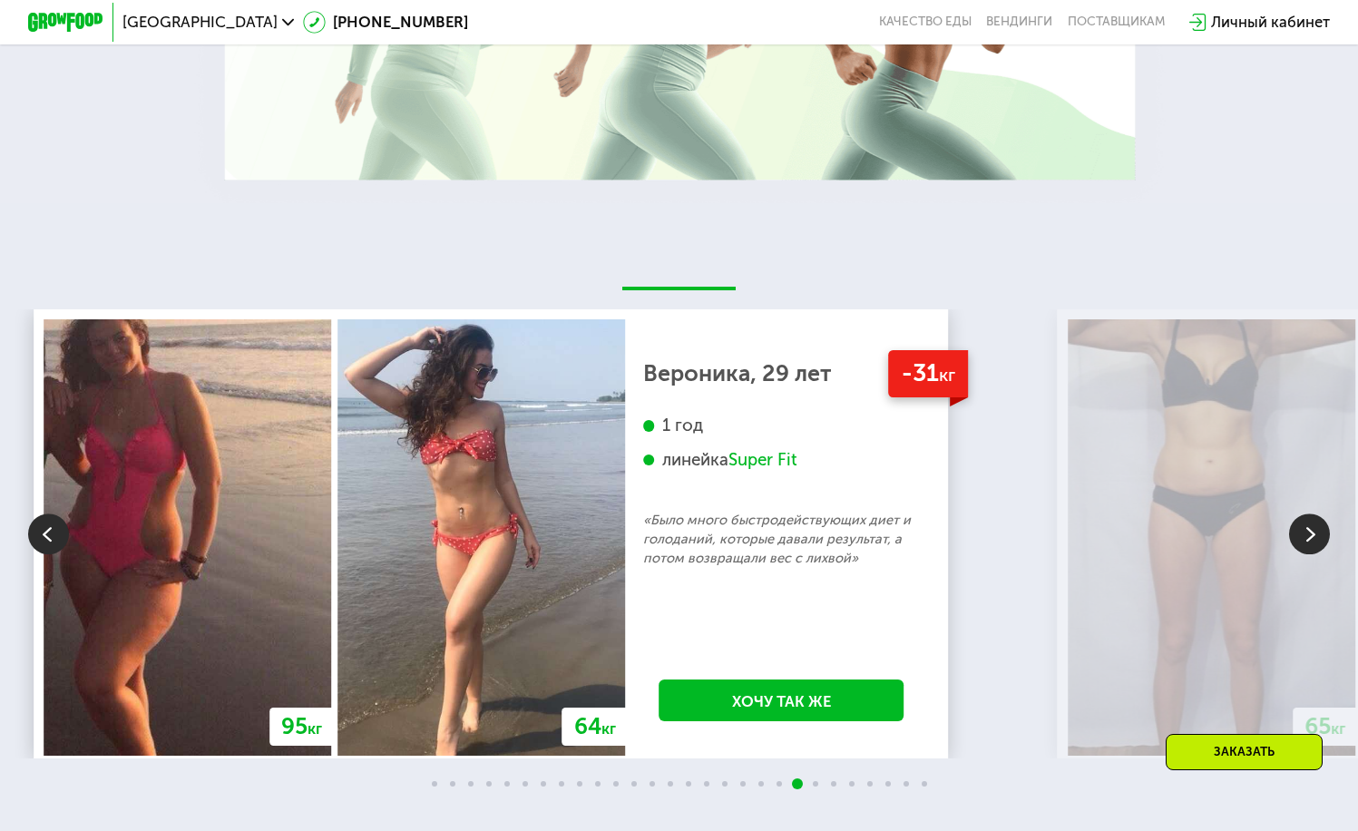
click at [1301, 555] on img at bounding box center [1309, 534] width 41 height 41
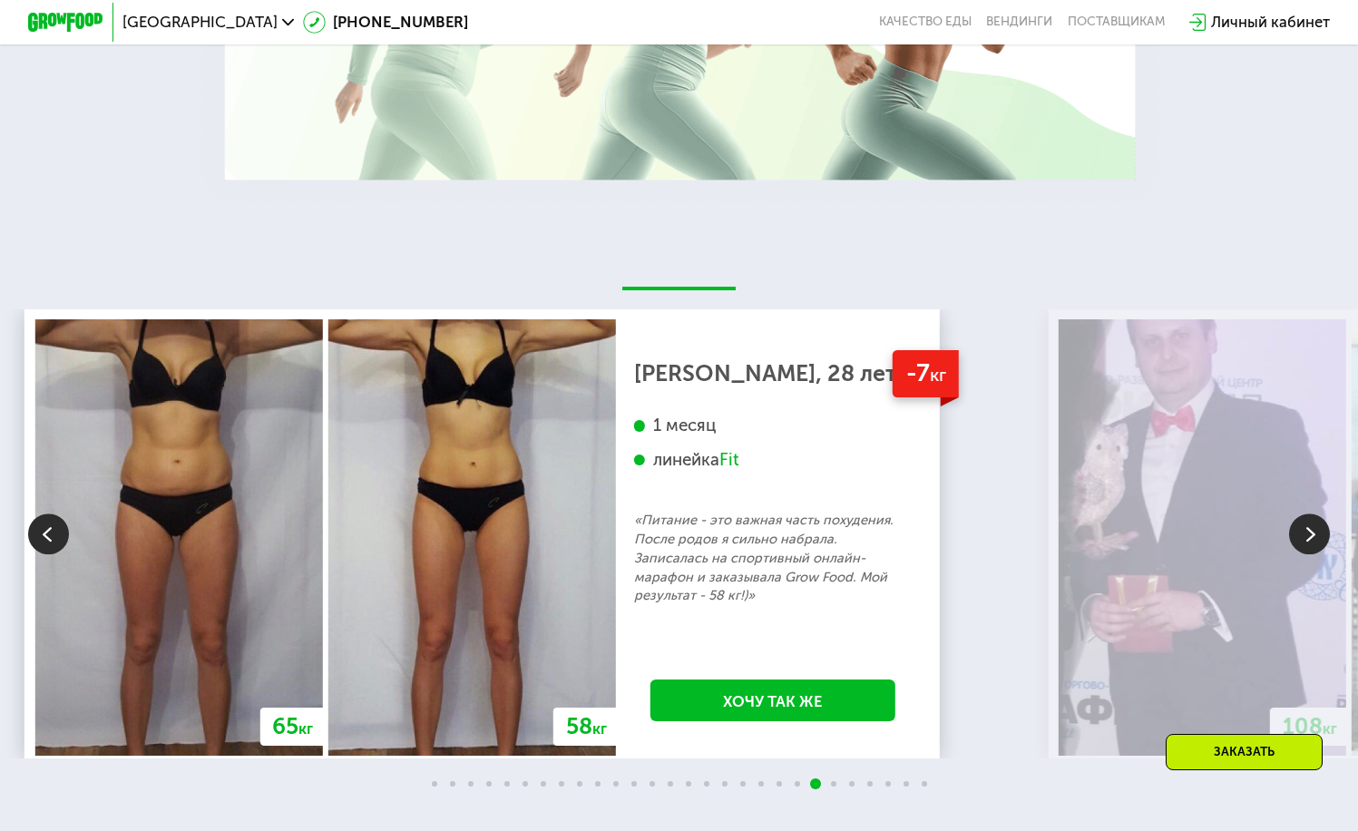
click at [1301, 555] on img at bounding box center [1309, 534] width 41 height 41
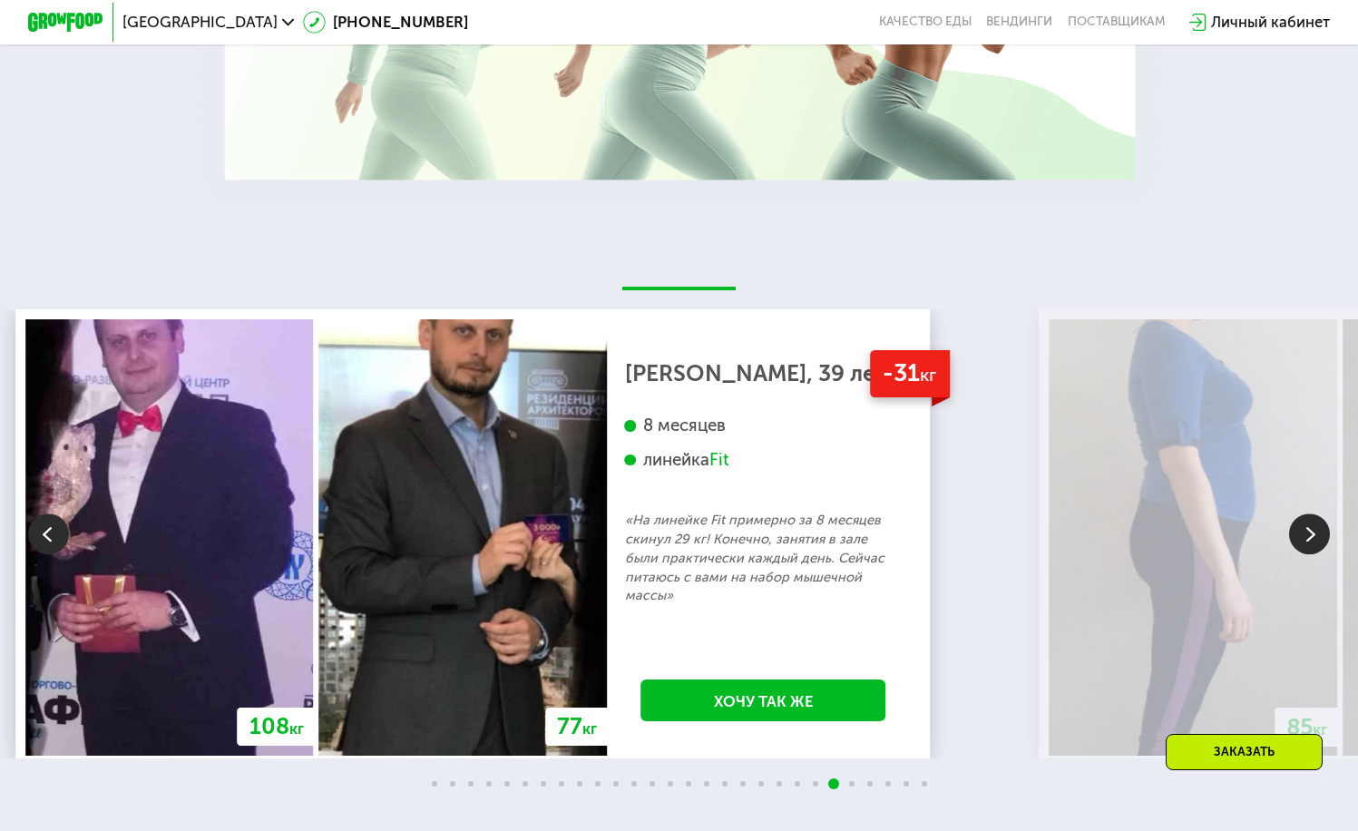
click at [1301, 555] on img at bounding box center [1309, 534] width 41 height 41
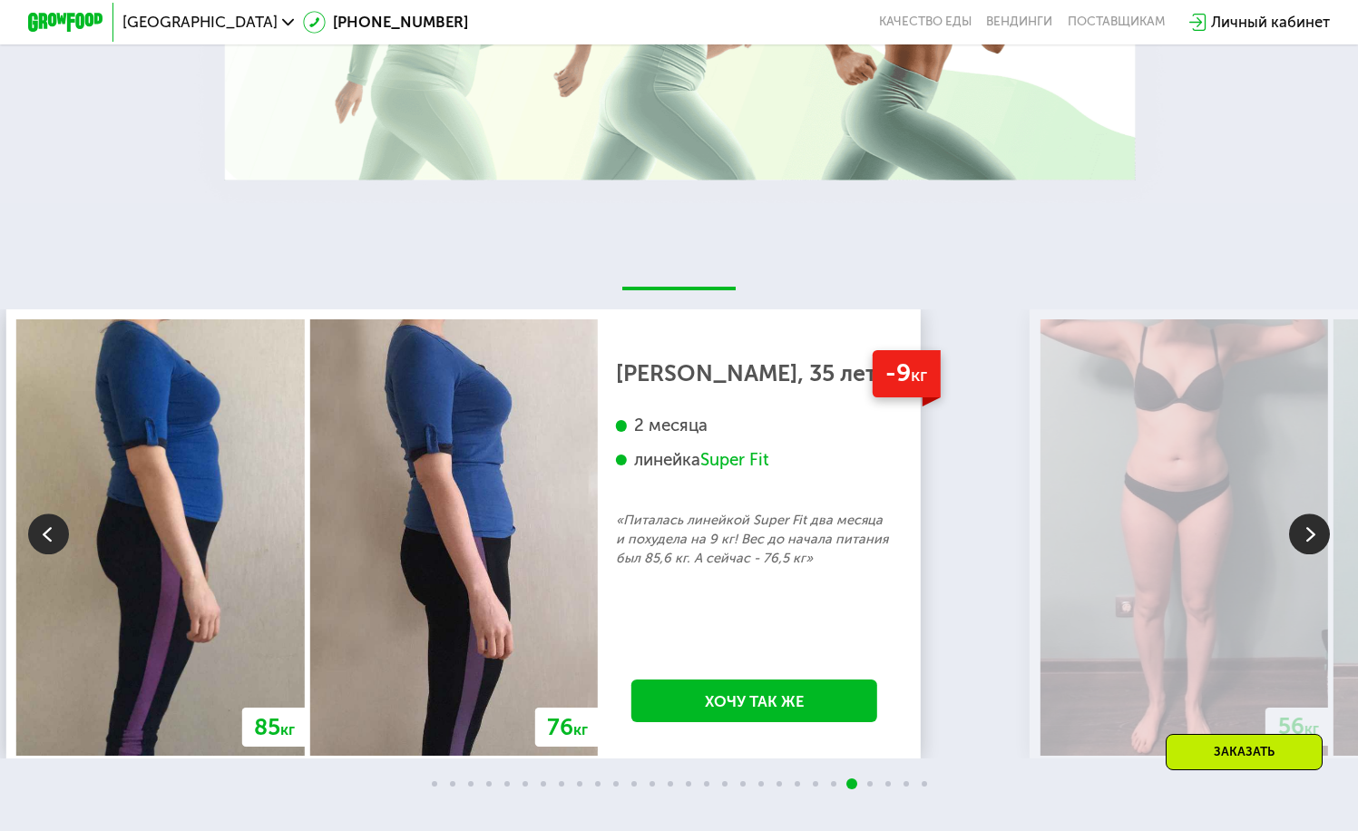
click at [1301, 555] on img at bounding box center [1309, 534] width 41 height 41
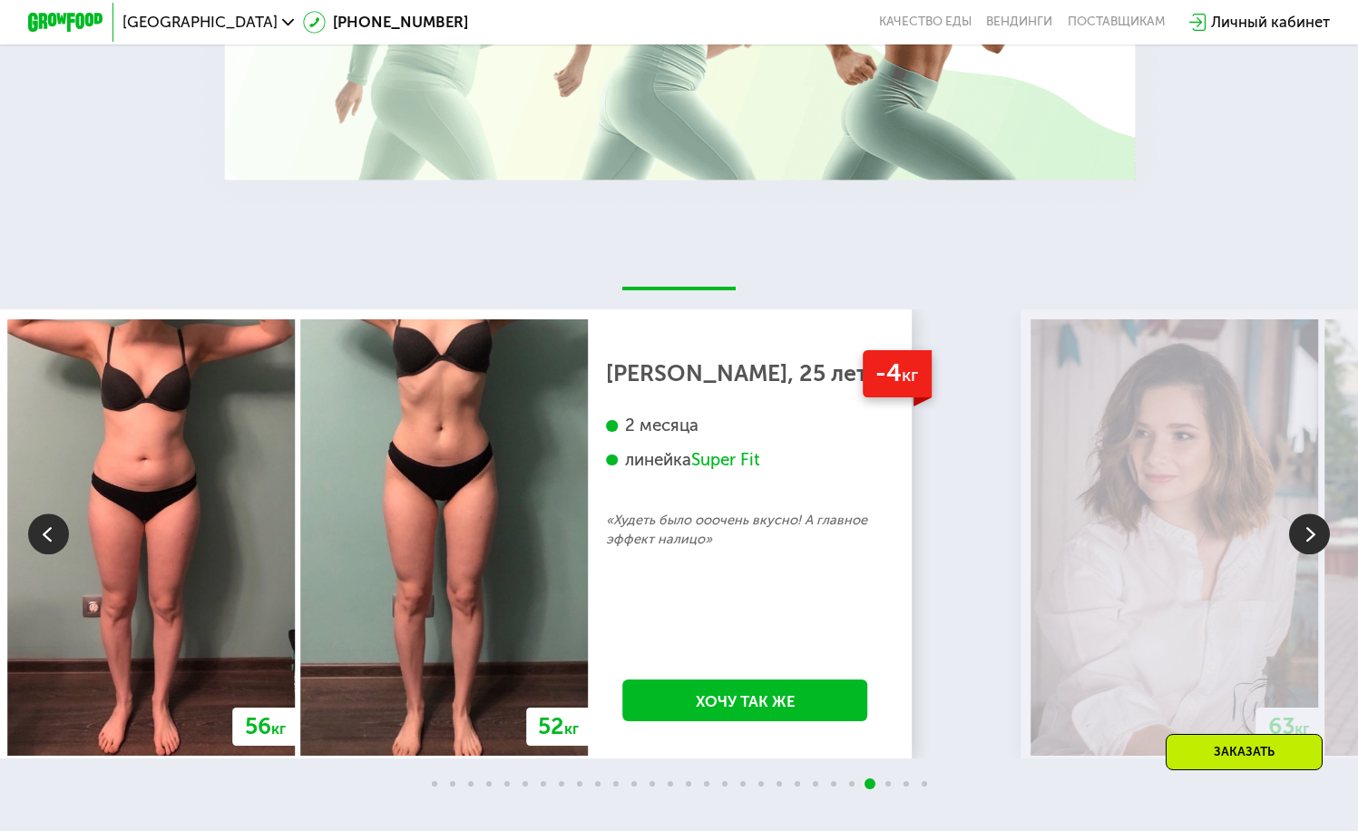
click at [1301, 555] on img at bounding box center [1309, 534] width 41 height 41
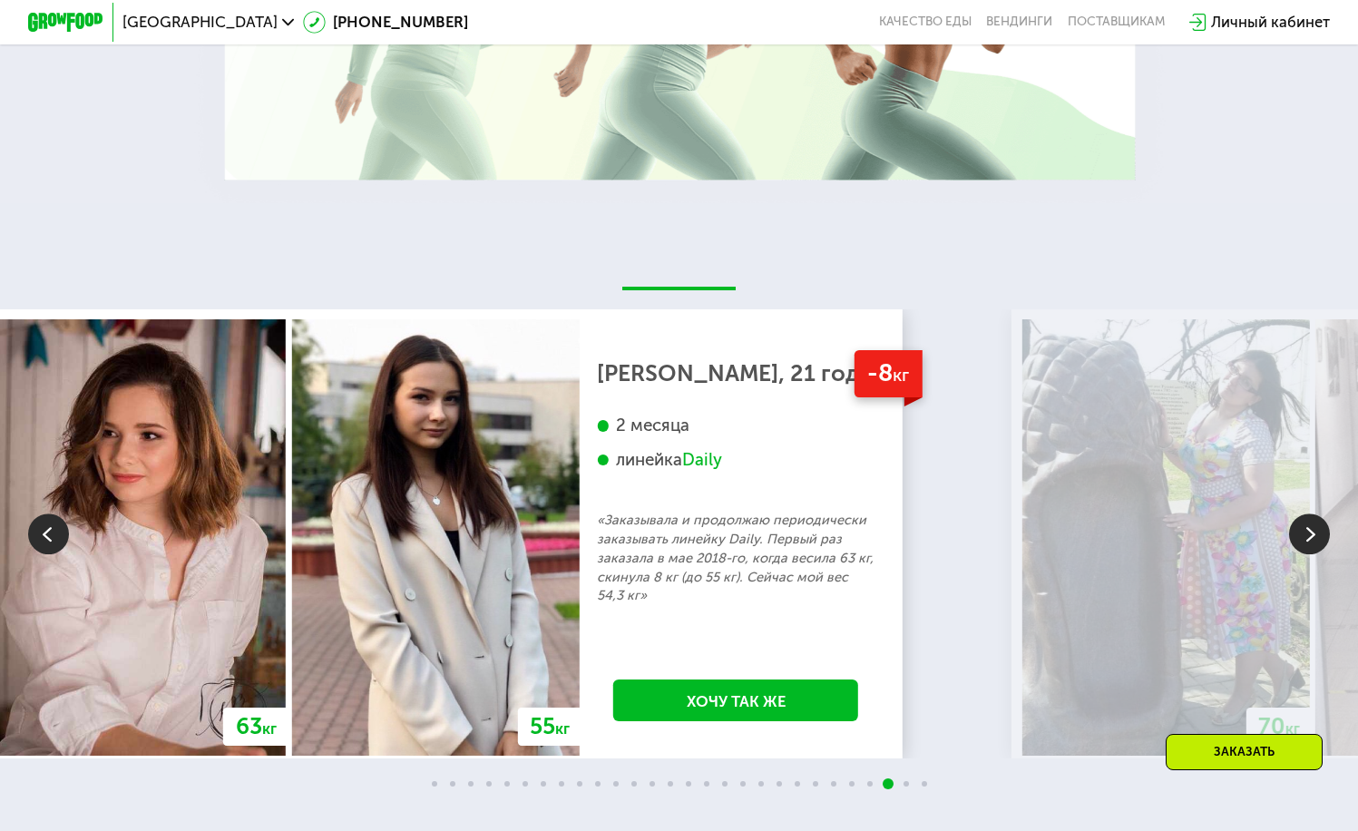
click at [1301, 555] on img at bounding box center [1309, 534] width 41 height 41
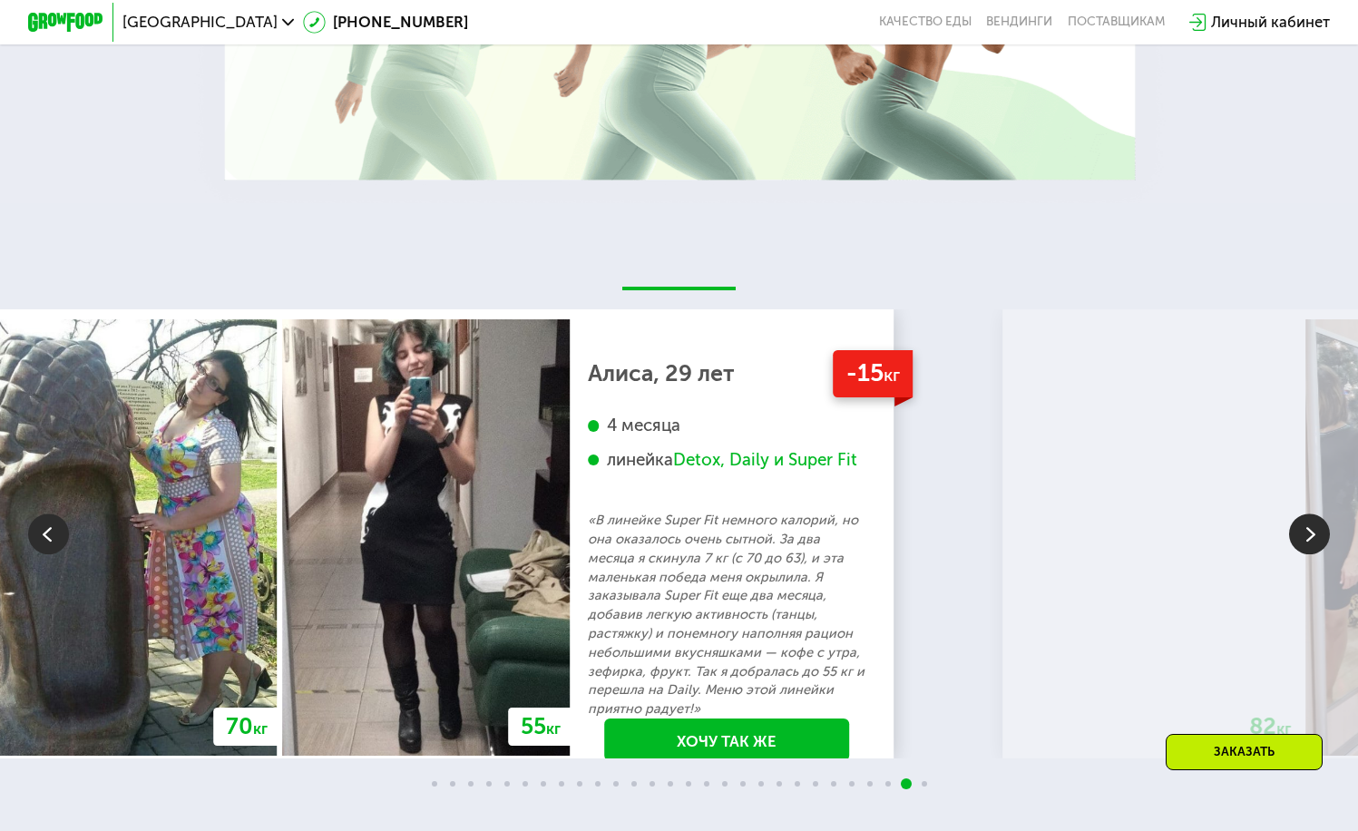
click at [1301, 555] on img at bounding box center [1309, 534] width 41 height 41
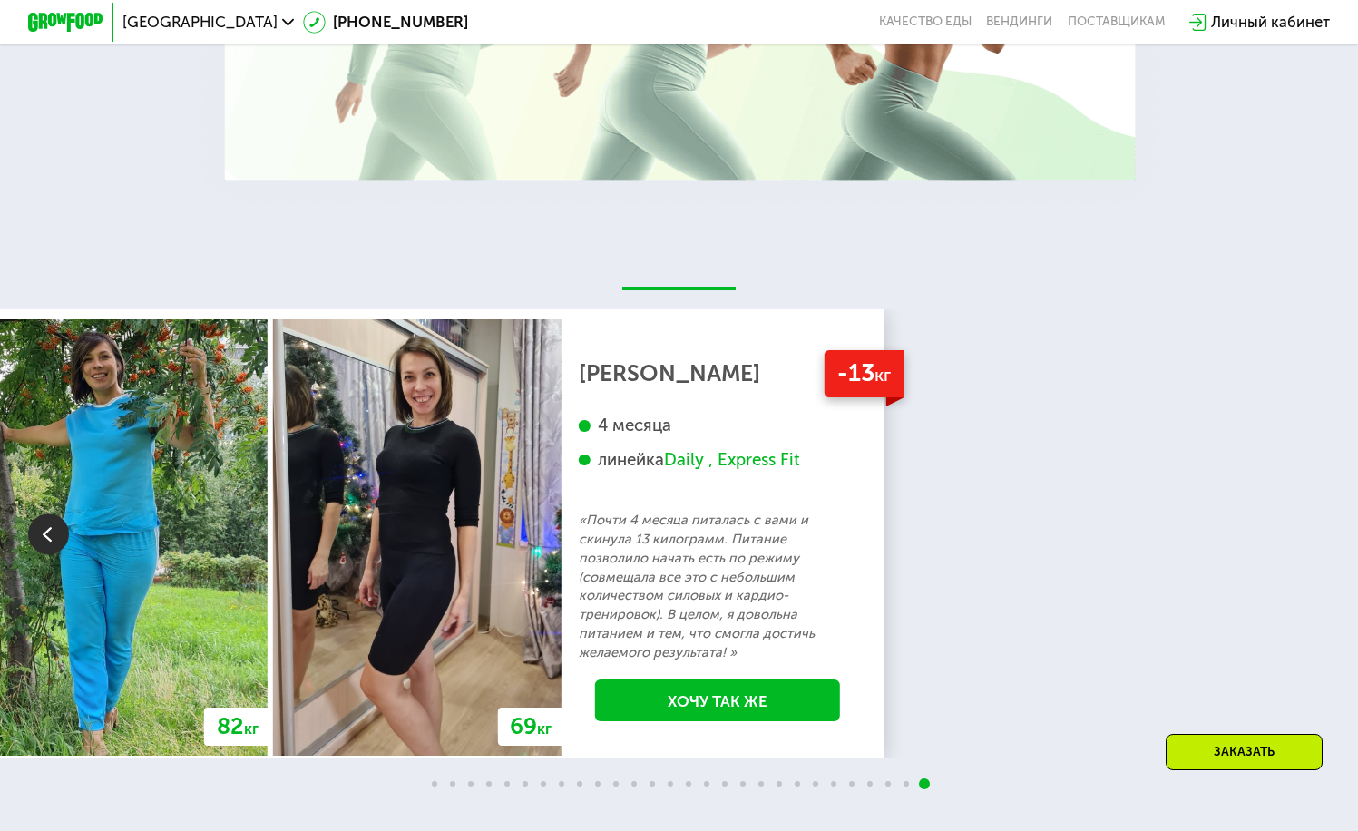
click at [1301, 559] on div "70 кг 64 кг -6 кг [PERSON_NAME], 31 год 3 месяца линейка Fit, Super Fit «Питала…" at bounding box center [679, 533] width 1358 height 449
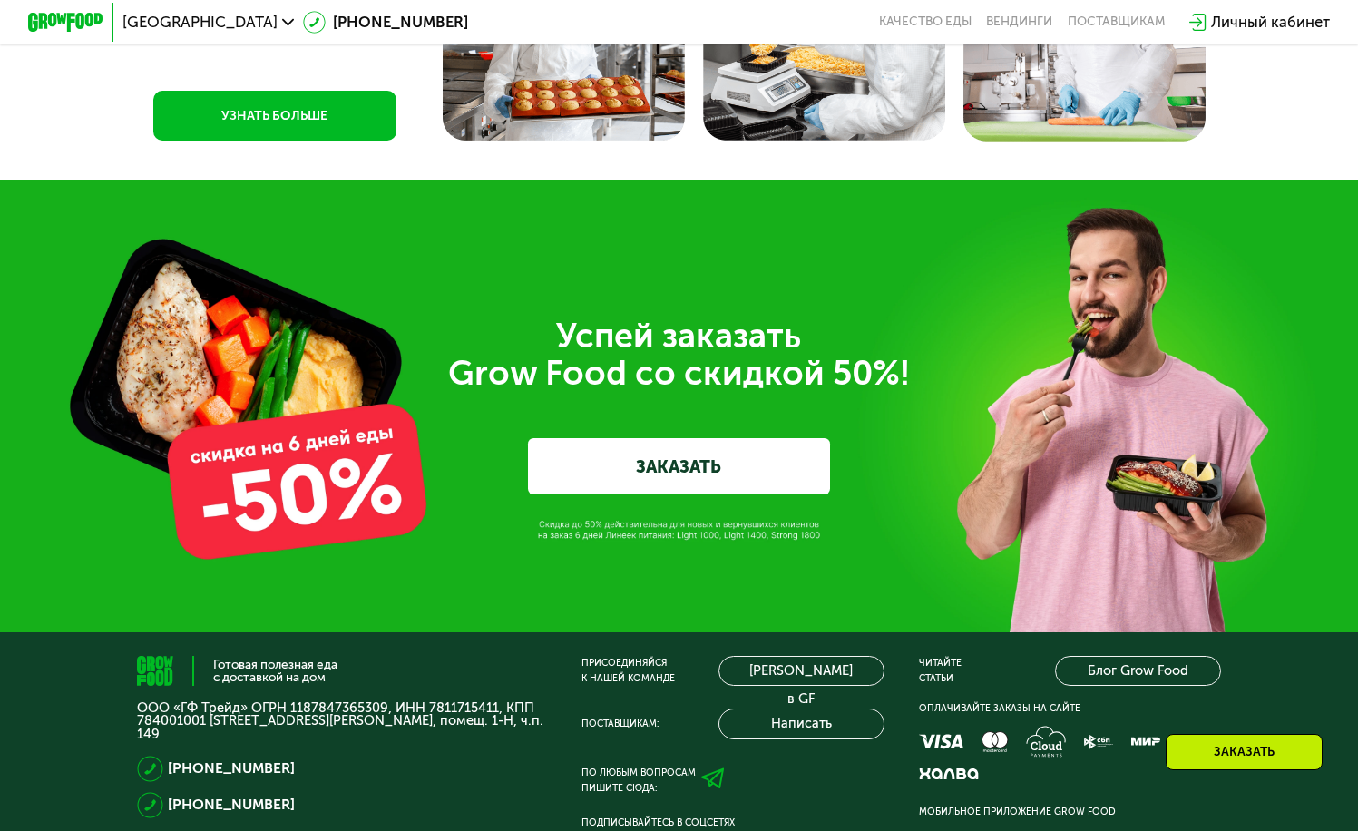
scroll to position [6282, 0]
